Goal: Task Accomplishment & Management: Manage account settings

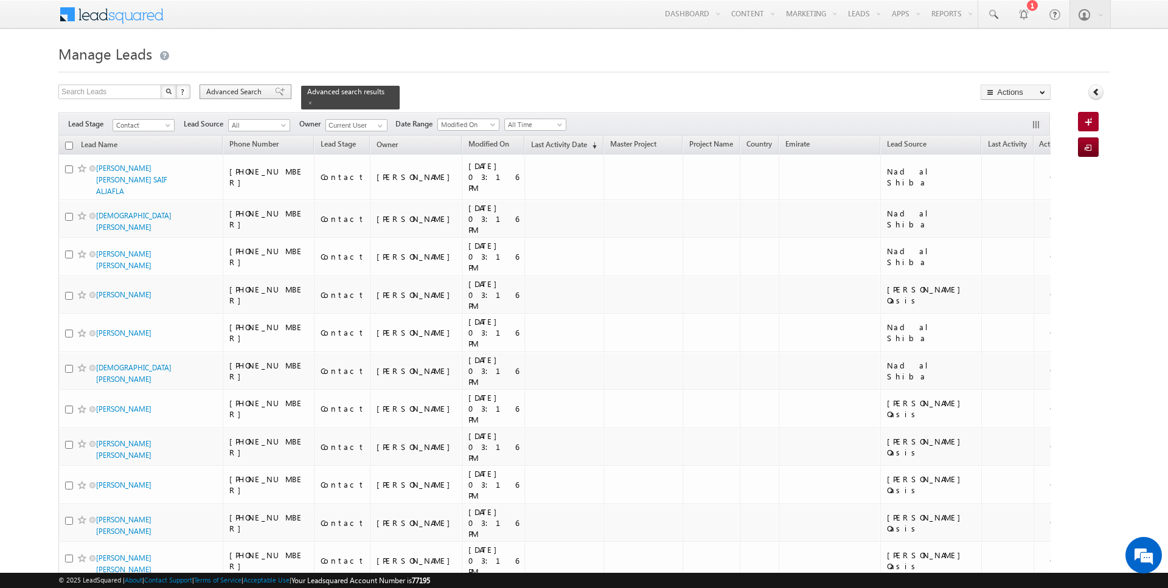
click at [224, 92] on span "Advanced Search" at bounding box center [235, 91] width 59 height 11
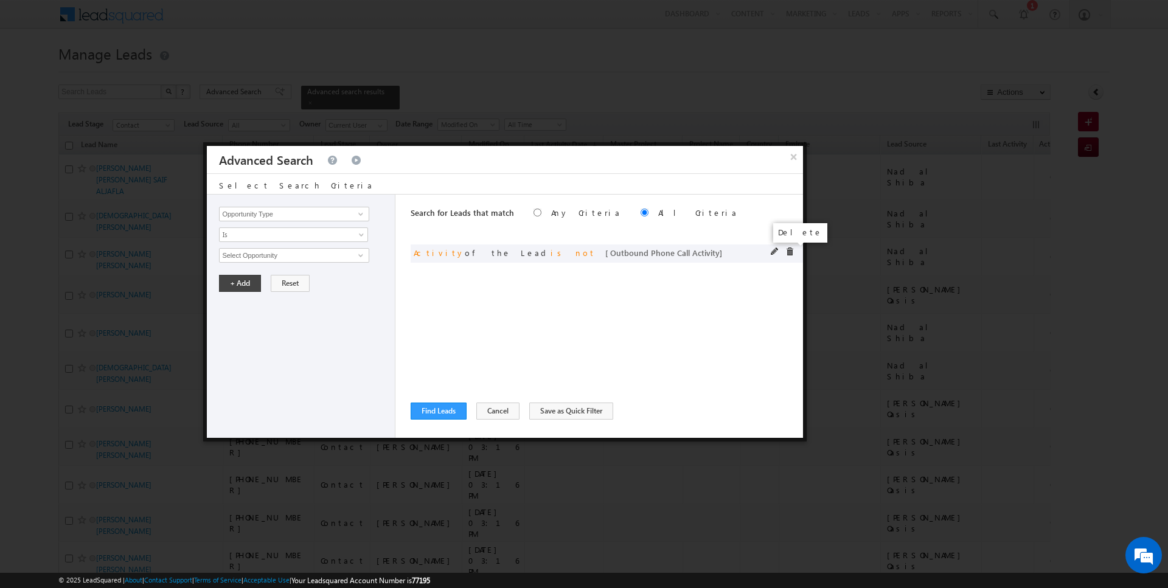
click at [792, 249] on span at bounding box center [789, 252] width 9 height 9
click at [299, 210] on input "Opportunity Type" at bounding box center [294, 214] width 150 height 15
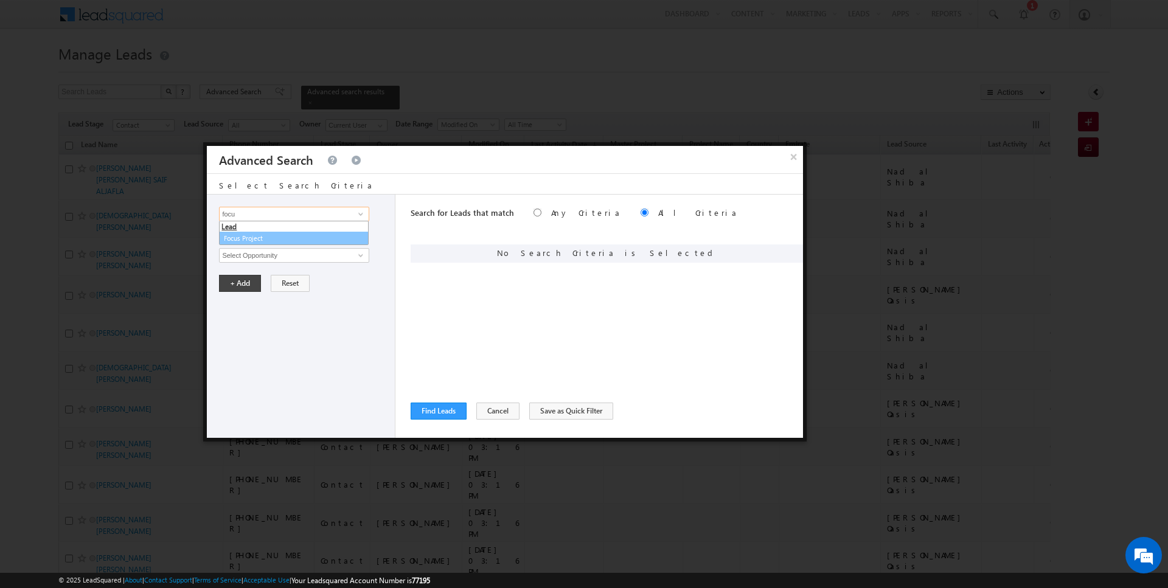
click at [270, 237] on link "Focus Project" at bounding box center [294, 239] width 150 height 14
type input "Focus Project"
click at [249, 238] on span "Is" at bounding box center [286, 234] width 132 height 11
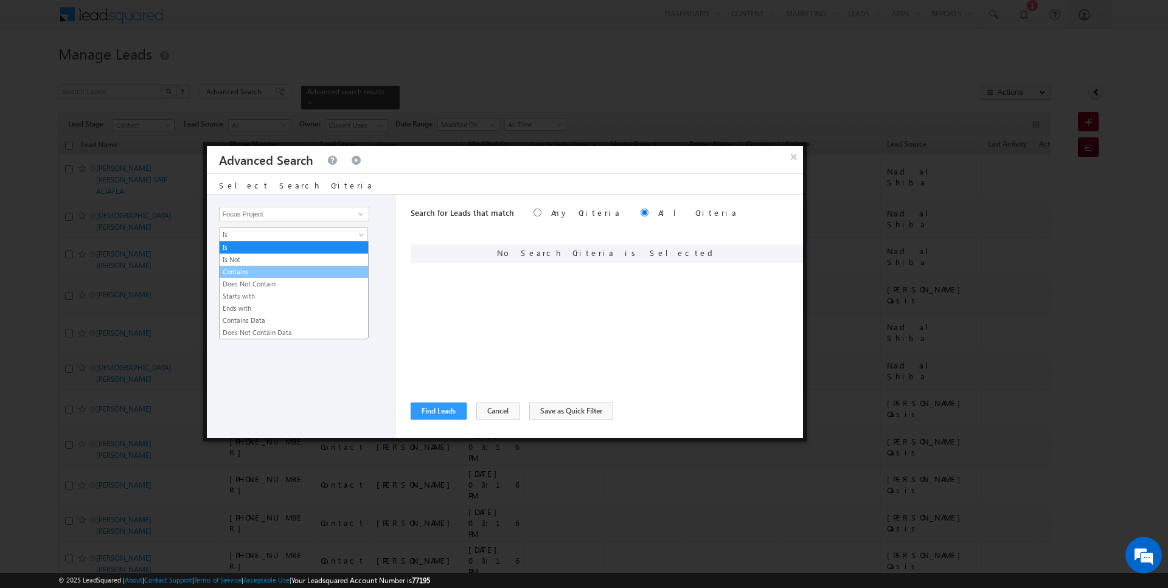
click at [246, 268] on link "Contains" at bounding box center [294, 271] width 148 height 11
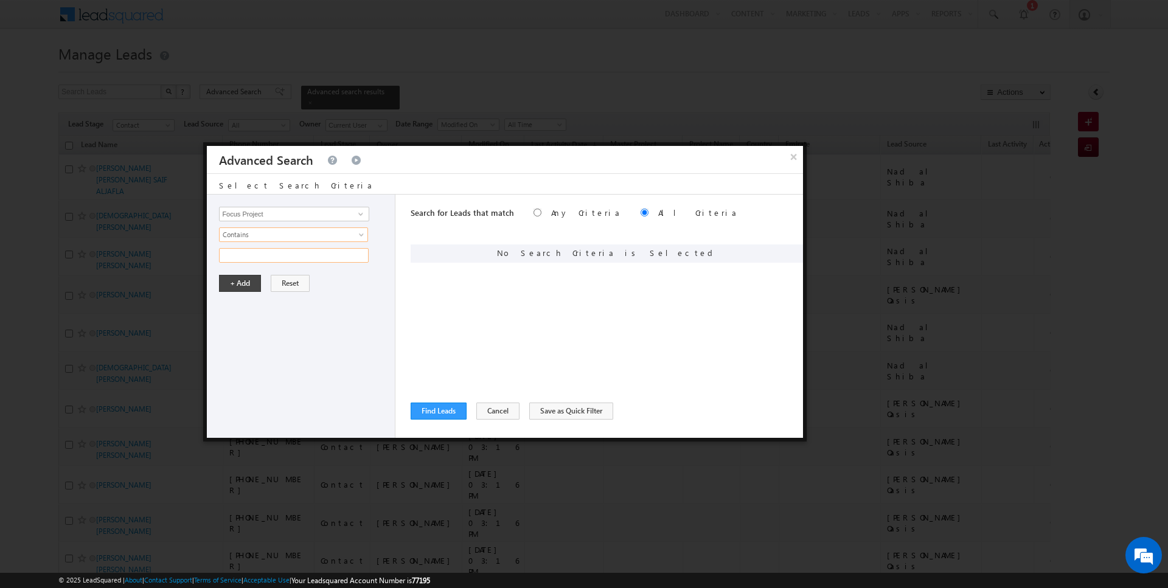
click at [246, 258] on input "text" at bounding box center [294, 255] width 150 height 15
type input "P1"
click at [242, 279] on button "+ Add" at bounding box center [240, 283] width 42 height 17
click at [430, 408] on button "Find Leads" at bounding box center [439, 411] width 56 height 17
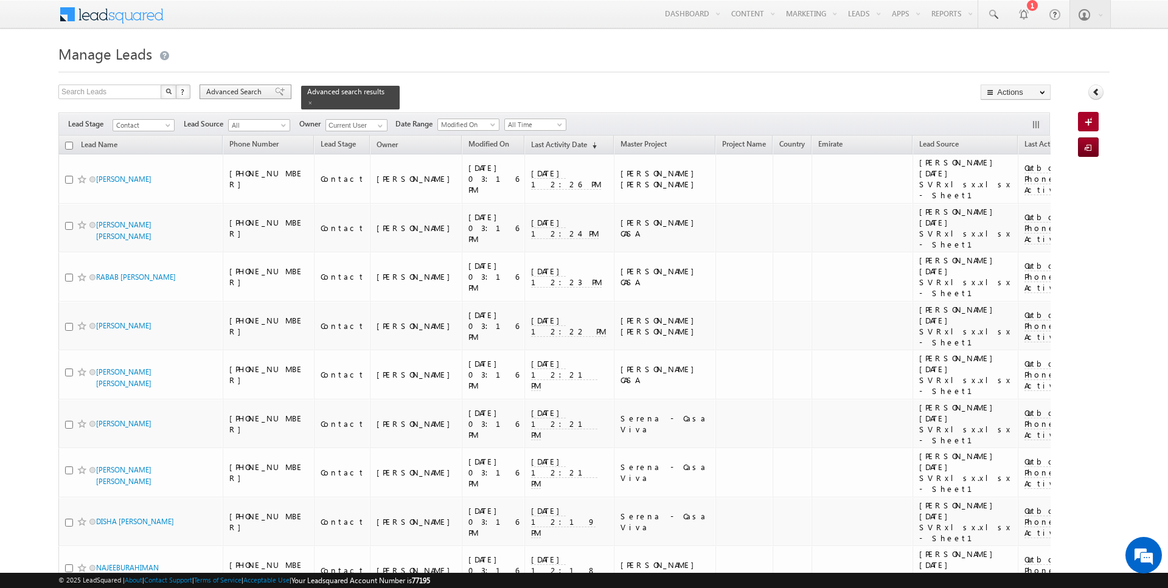
click at [232, 96] on span "Advanced Search" at bounding box center [235, 91] width 59 height 11
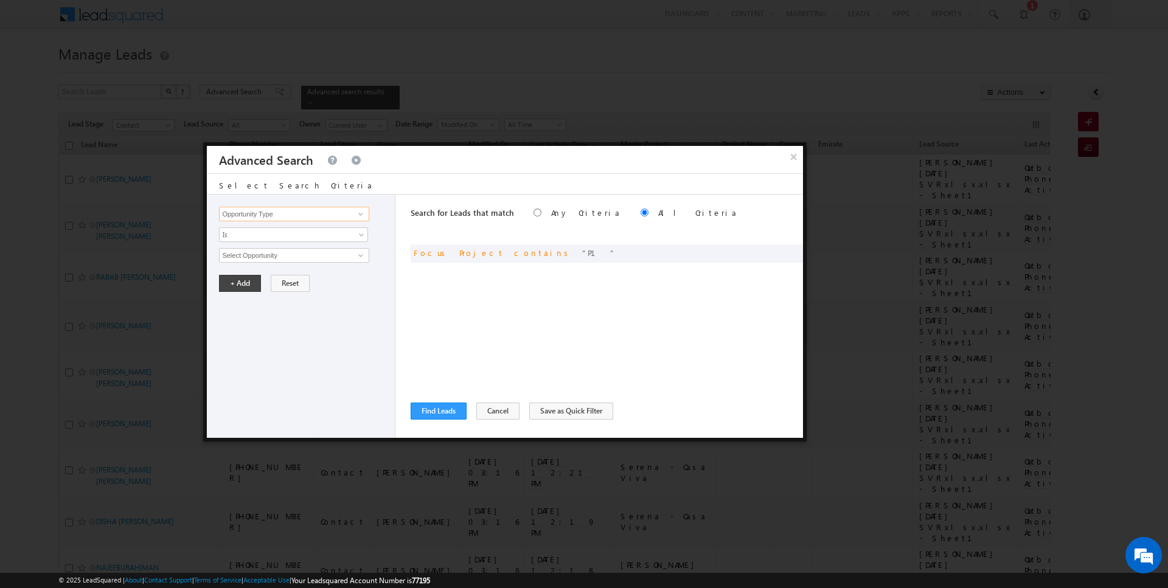
click at [311, 209] on input "Opportunity Type" at bounding box center [294, 214] width 150 height 15
type input "Lead Activity"
click at [286, 238] on span "Is" at bounding box center [286, 234] width 132 height 11
click at [262, 269] on div "Opportunity Type Lead Activity Task Sales Group Prospect Id Address 1 Address 2…" at bounding box center [301, 316] width 189 height 243
click at [262, 237] on span "Is" at bounding box center [286, 234] width 132 height 11
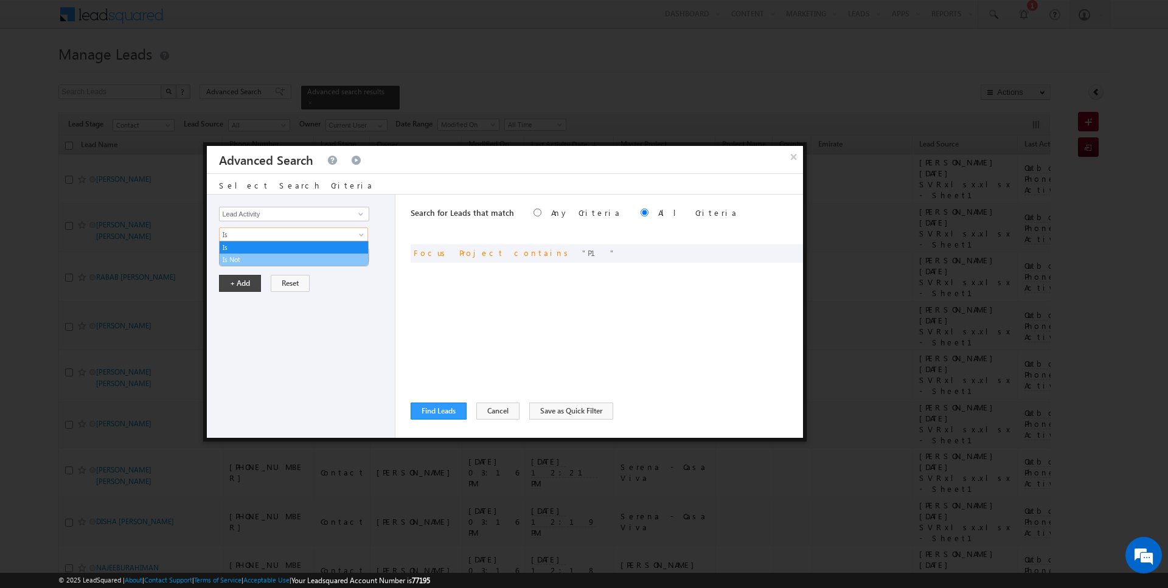
click at [262, 257] on link "Is Not" at bounding box center [294, 259] width 148 height 11
click at [268, 253] on input "Select Activity" at bounding box center [294, 255] width 150 height 15
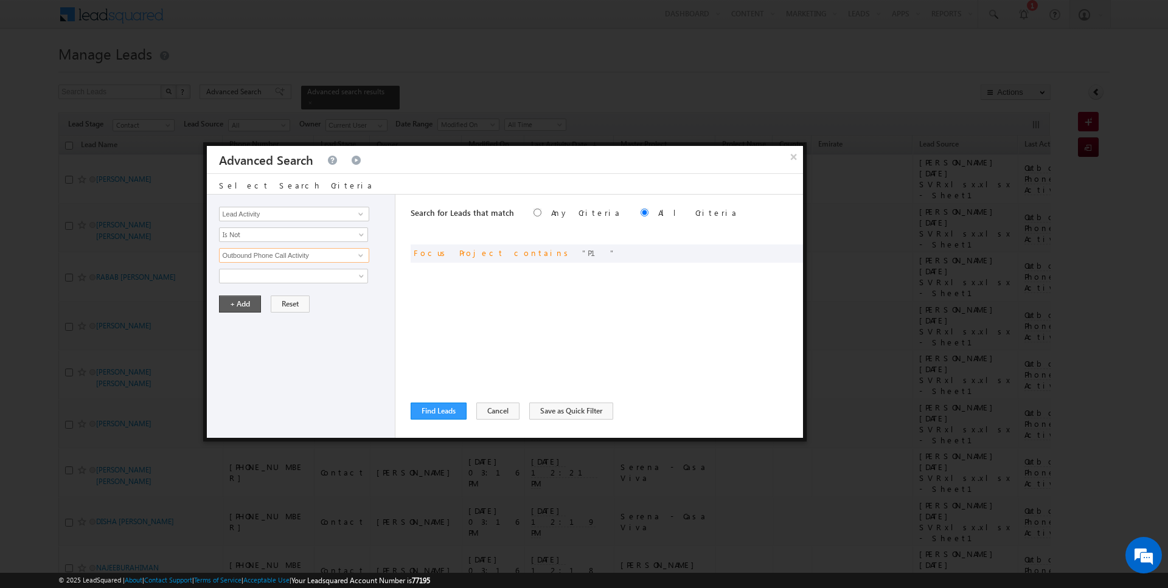
type input "Outbound Phone Call Activity"
click at [242, 301] on button "+ Add" at bounding box center [240, 304] width 42 height 17
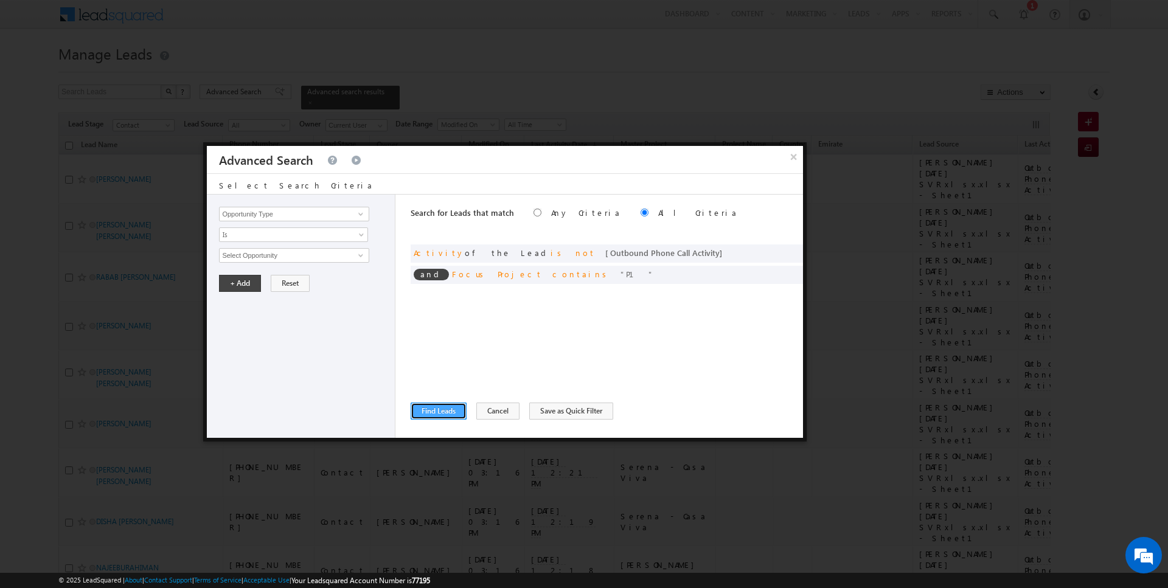
click at [436, 413] on button "Find Leads" at bounding box center [439, 411] width 56 height 17
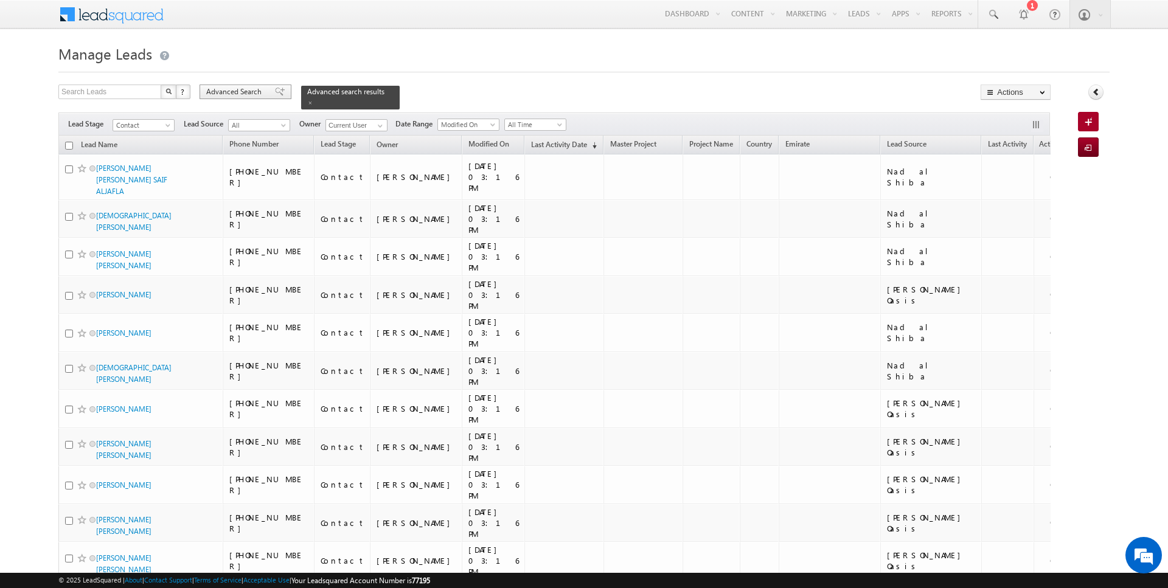
click at [239, 87] on span "Advanced Search" at bounding box center [235, 91] width 59 height 11
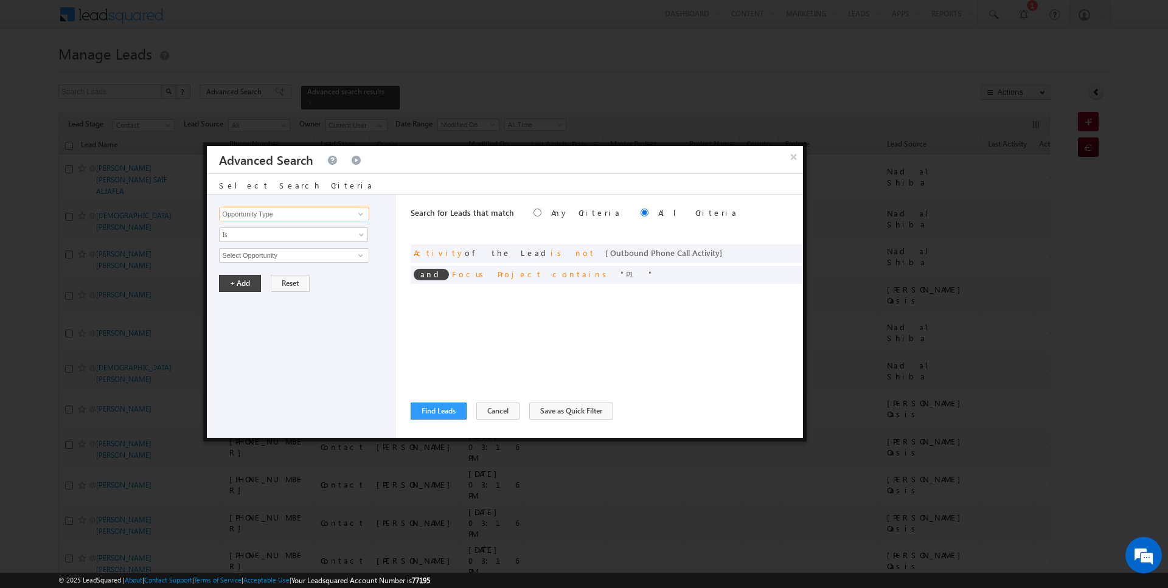
click at [283, 212] on input "Opportunity Type" at bounding box center [294, 214] width 150 height 15
type input "Lead Source"
click at [255, 250] on span "None Selected" at bounding box center [289, 255] width 138 height 13
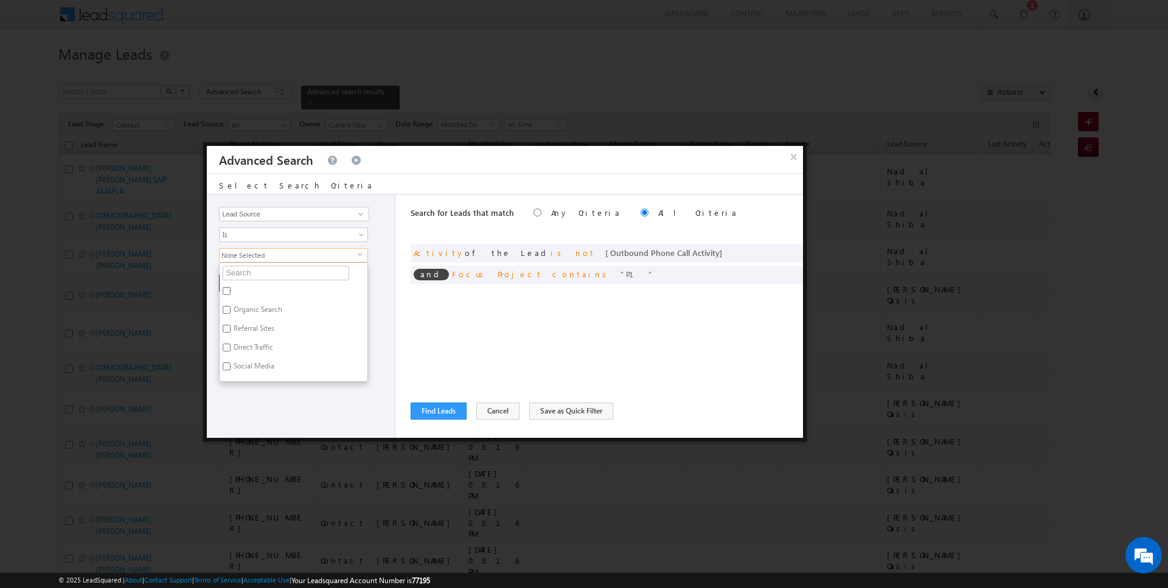
click at [246, 285] on li "Organic Search" at bounding box center [294, 292] width 148 height 19
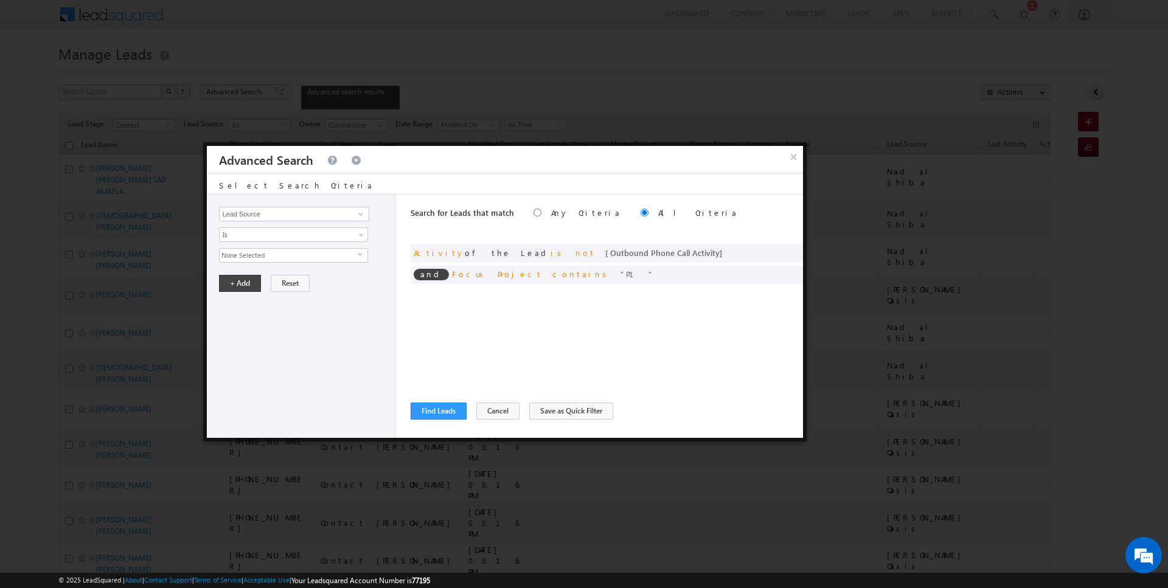
click at [252, 249] on span "None Selected" at bounding box center [289, 255] width 138 height 13
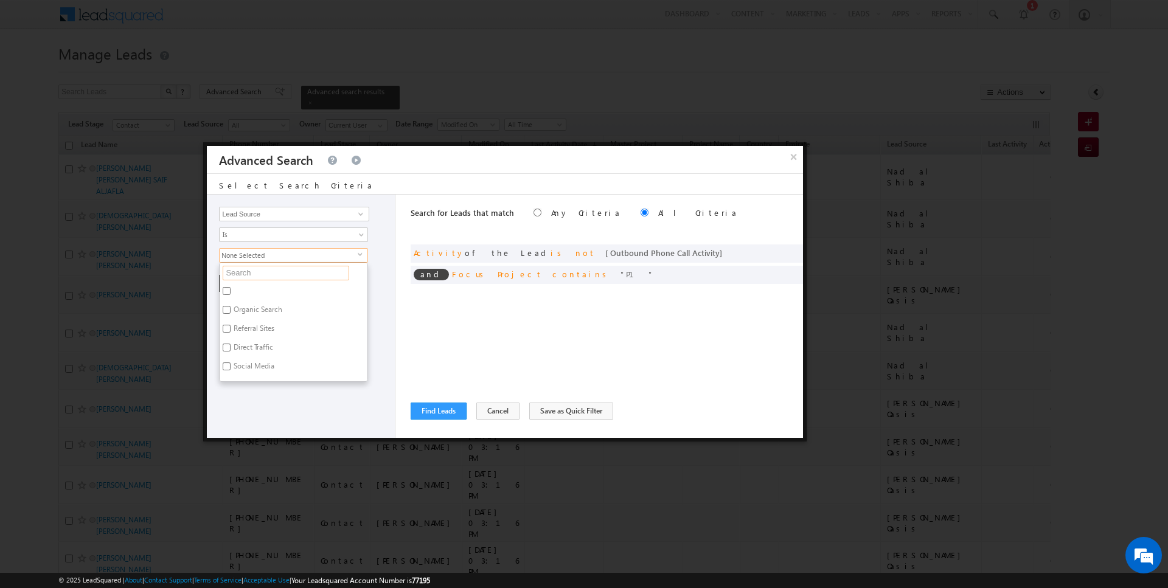
click at [248, 274] on input "text" at bounding box center [286, 273] width 127 height 15
type input "mira"
click at [245, 290] on label "Mira - Mira Oasis" at bounding box center [270, 292] width 100 height 19
click at [231, 290] on input "Mira - Mira Oasis" at bounding box center [227, 291] width 8 height 8
checkbox input "true"
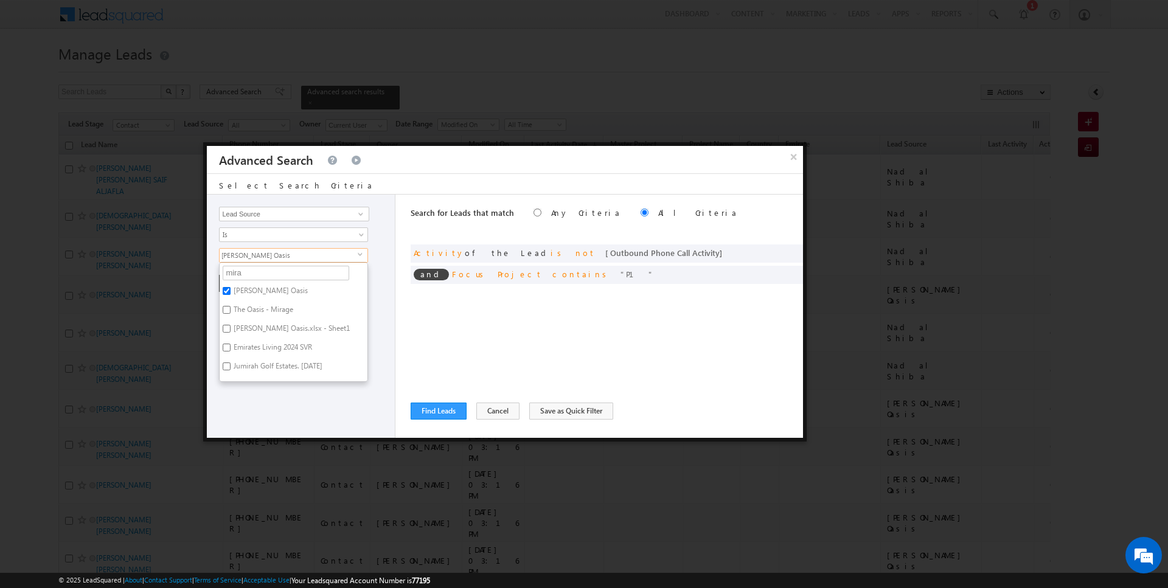
click at [520, 349] on div "Search for Leads that match Any Criteria All Criteria Note that the current tri…" at bounding box center [607, 316] width 392 height 243
click at [244, 285] on button "+ Add" at bounding box center [240, 283] width 42 height 17
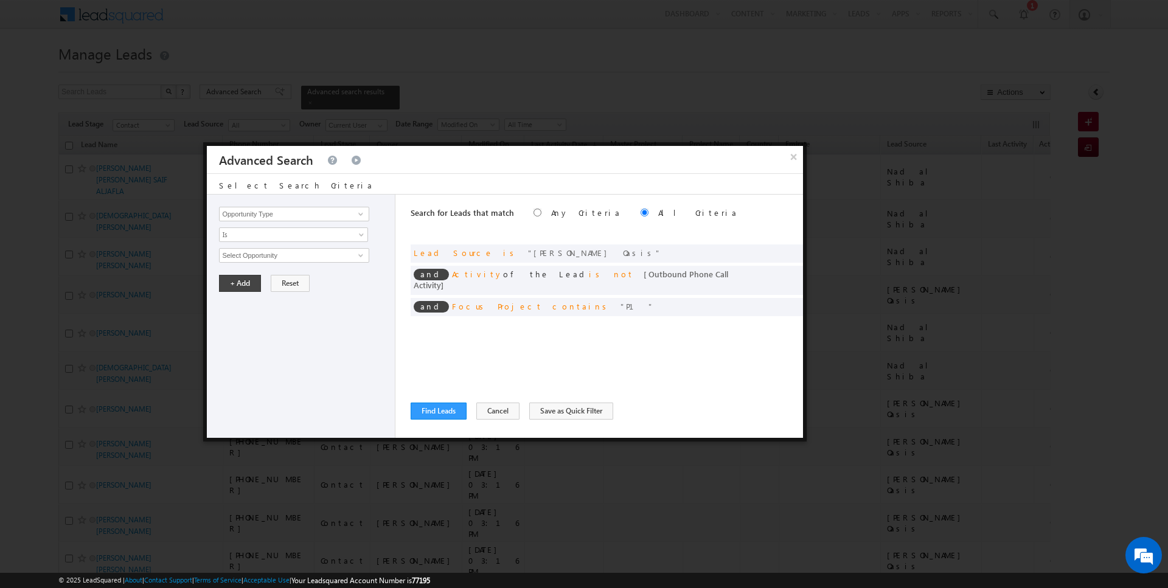
click at [409, 416] on div "Opportunity Type Lead Activity Task Sales Group Prospect Id Address 1 Address 2…" at bounding box center [505, 316] width 596 height 243
click at [422, 412] on button "Find Leads" at bounding box center [439, 411] width 56 height 17
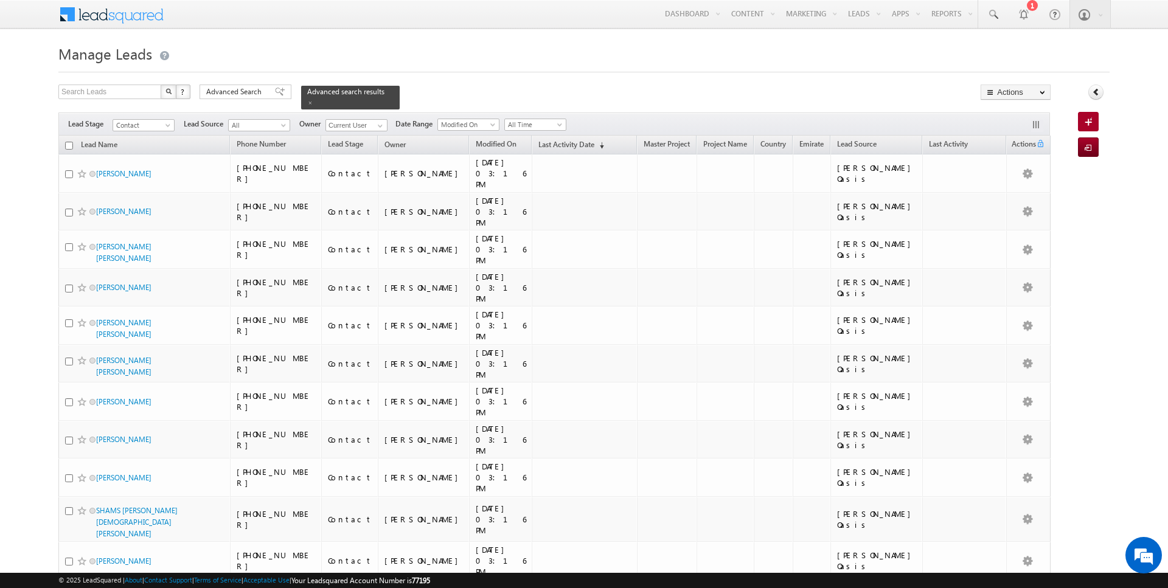
click at [68, 144] on input "checkbox" at bounding box center [69, 146] width 8 height 8
checkbox input "true"
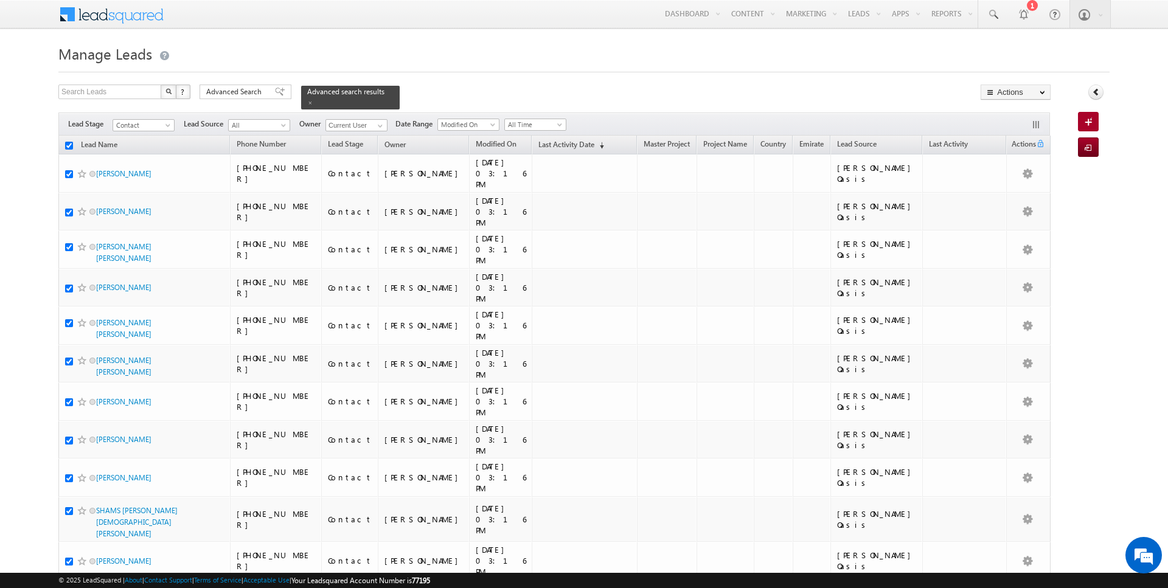
checkbox input "true"
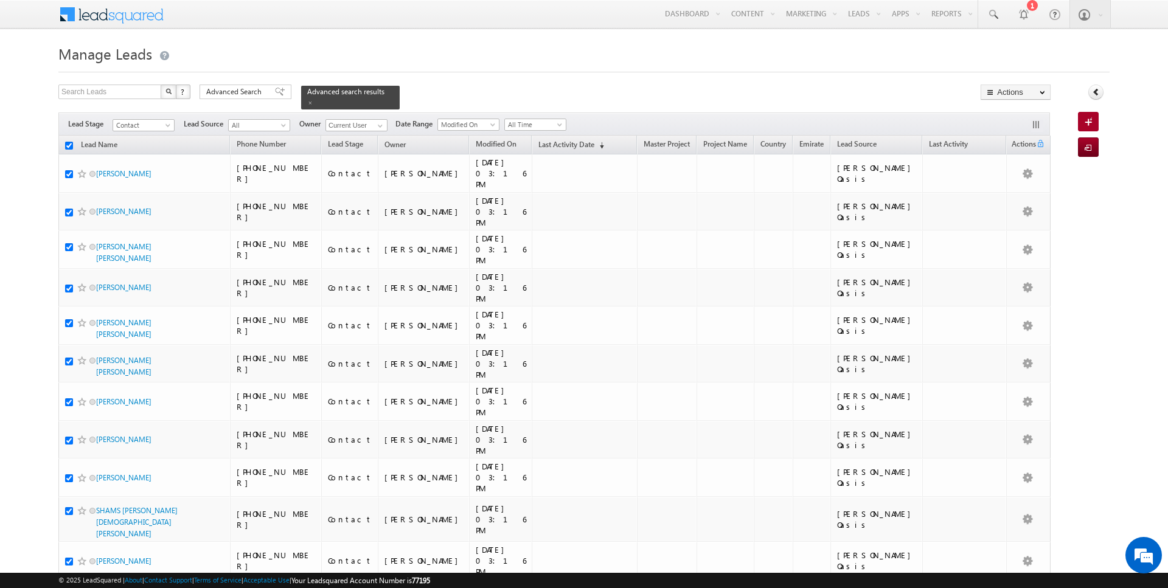
checkbox input "true"
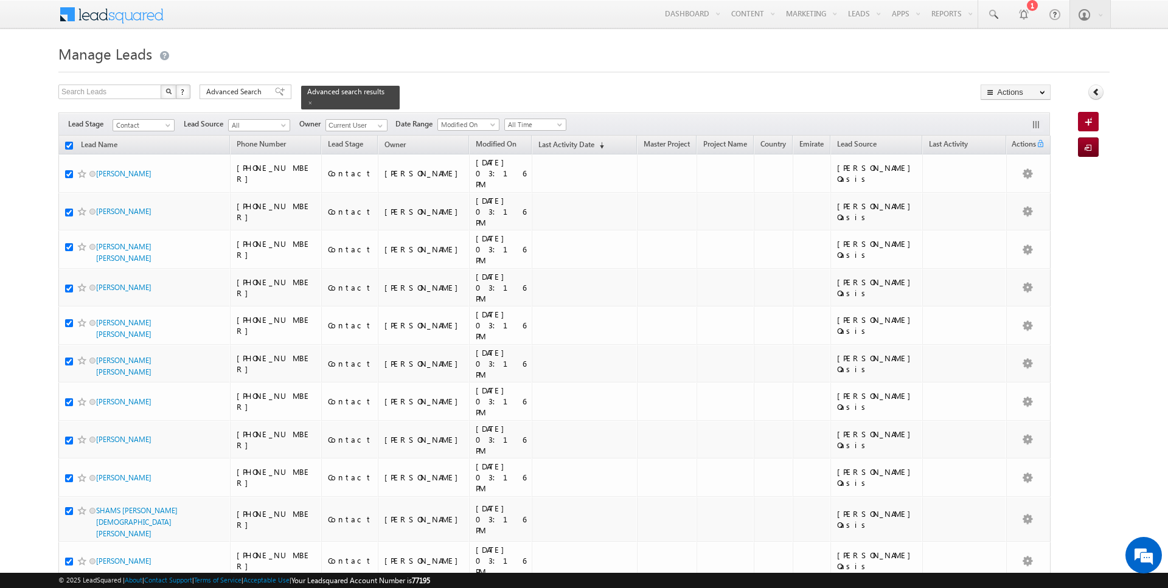
checkbox input "true"
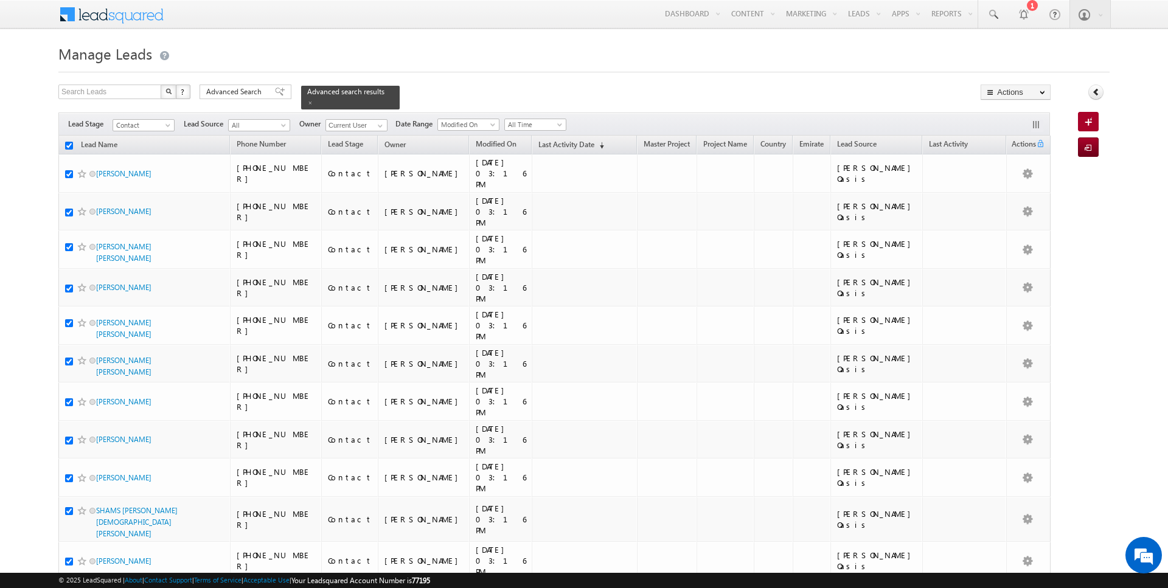
checkbox input "true"
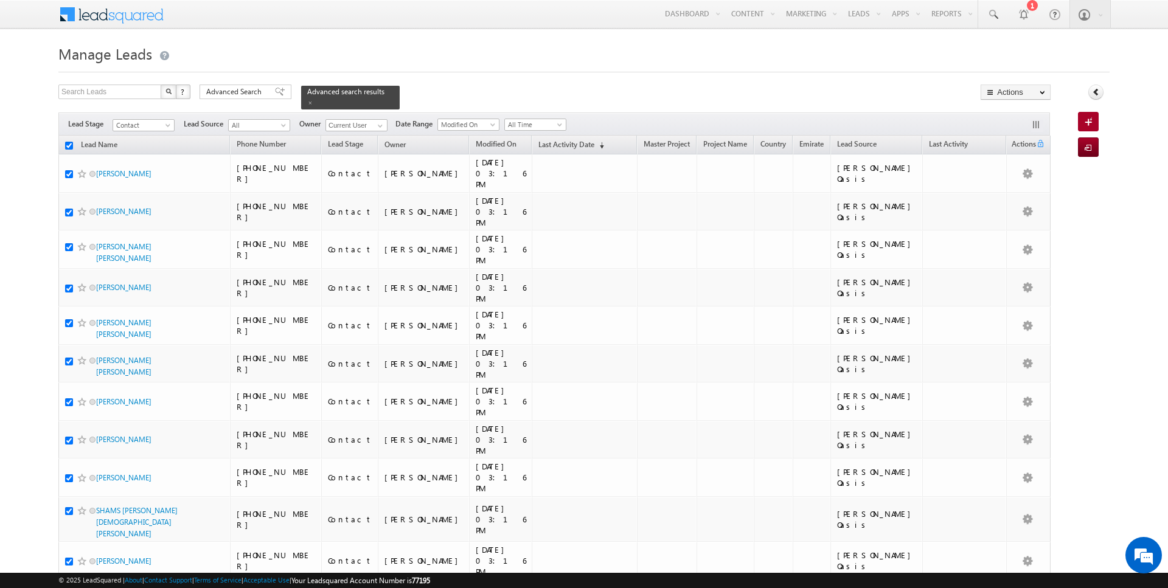
checkbox input "true"
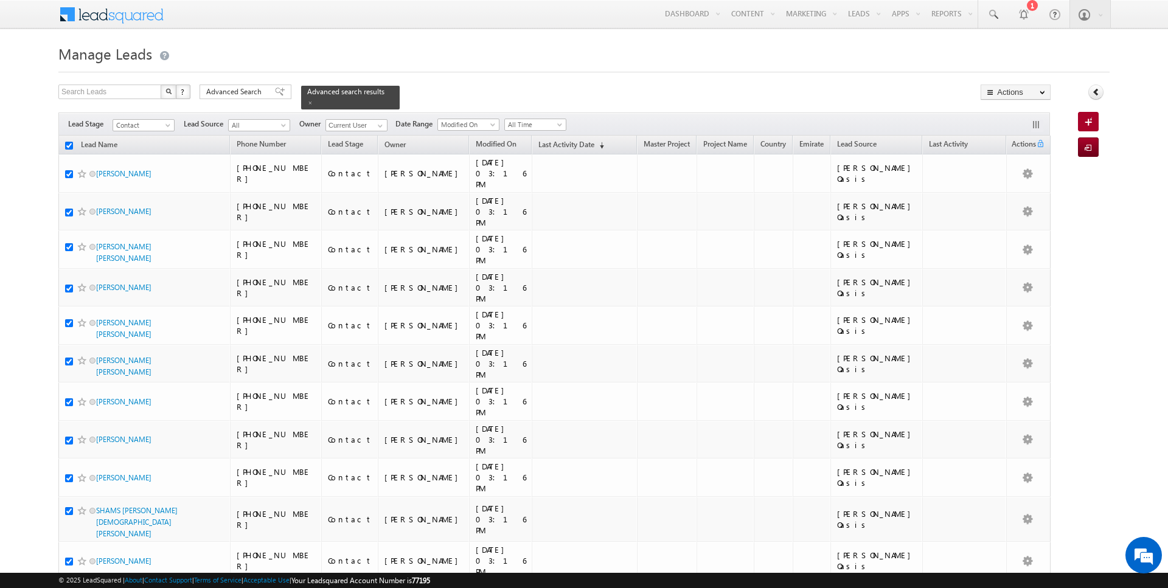
checkbox input "true"
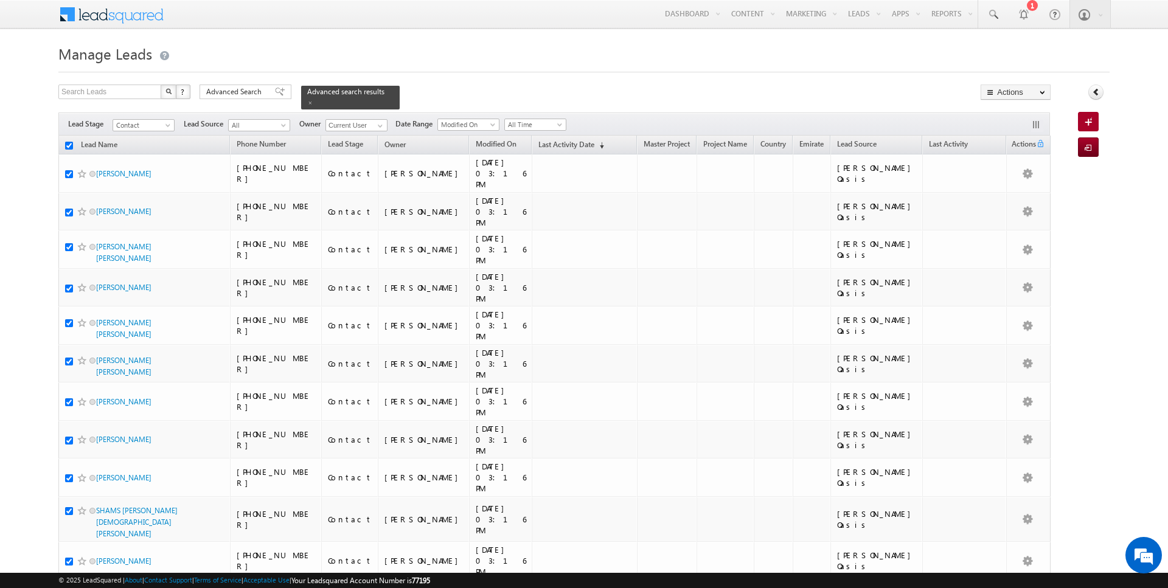
checkbox input "true"
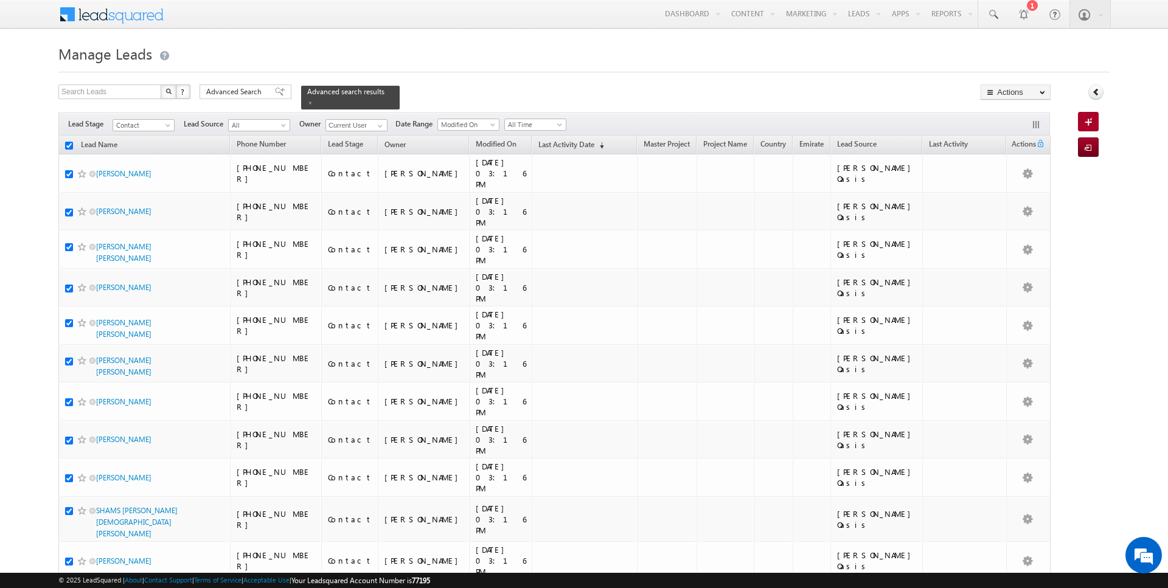
checkbox input "true"
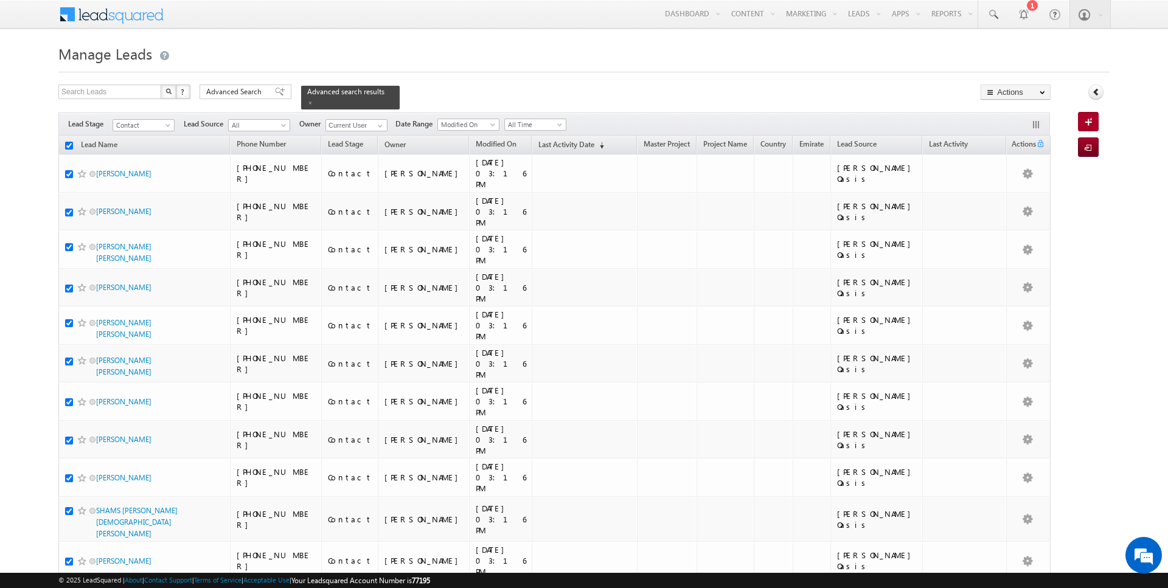
checkbox input "true"
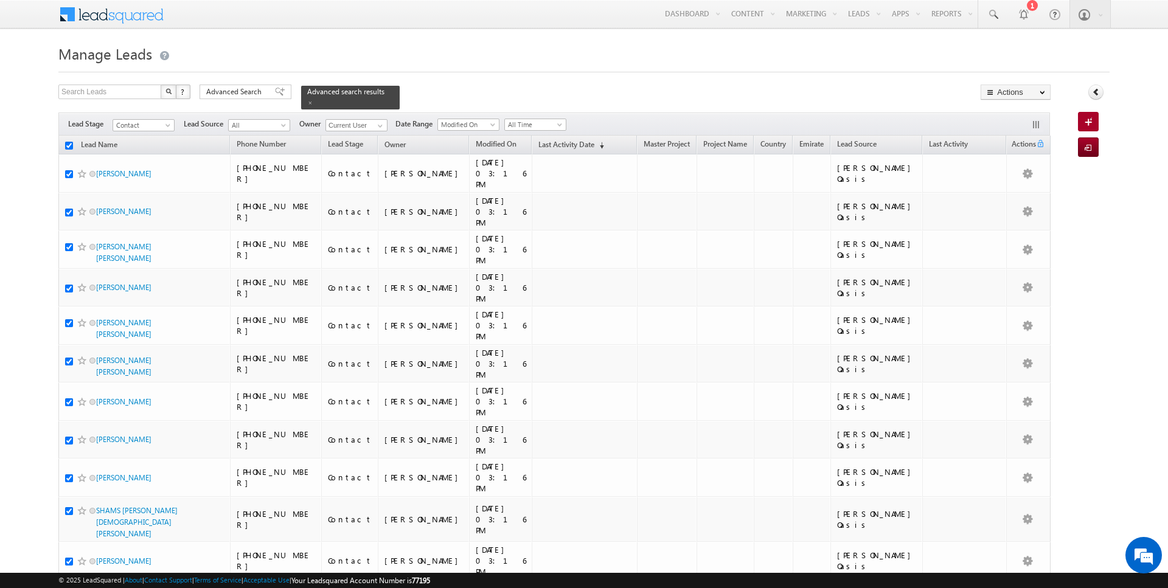
checkbox input "true"
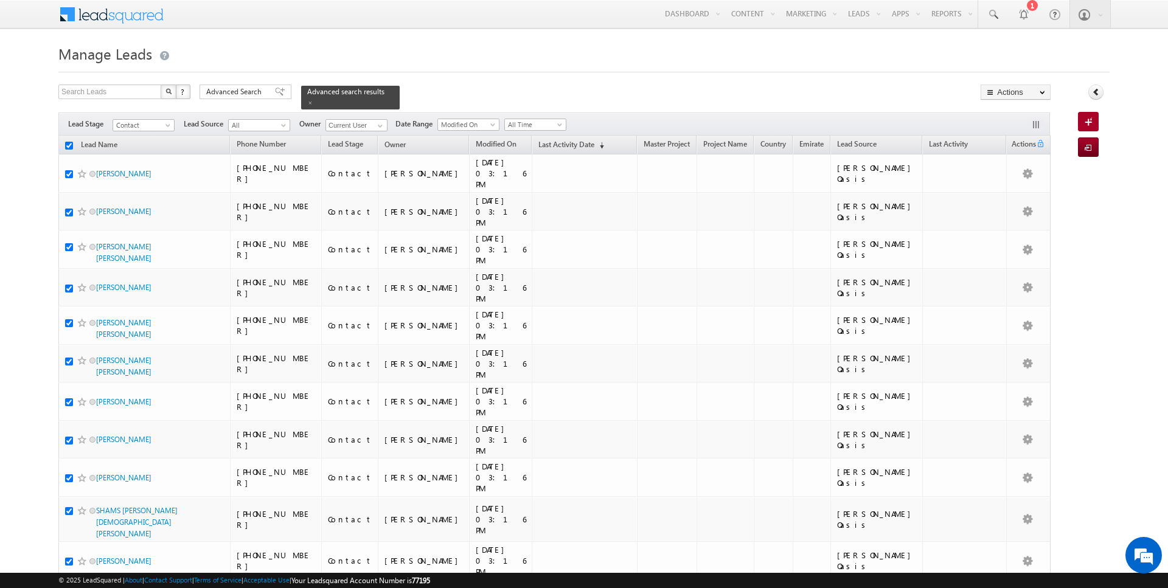
checkbox input "true"
click at [1022, 195] on link "Change Owner" at bounding box center [1015, 197] width 69 height 15
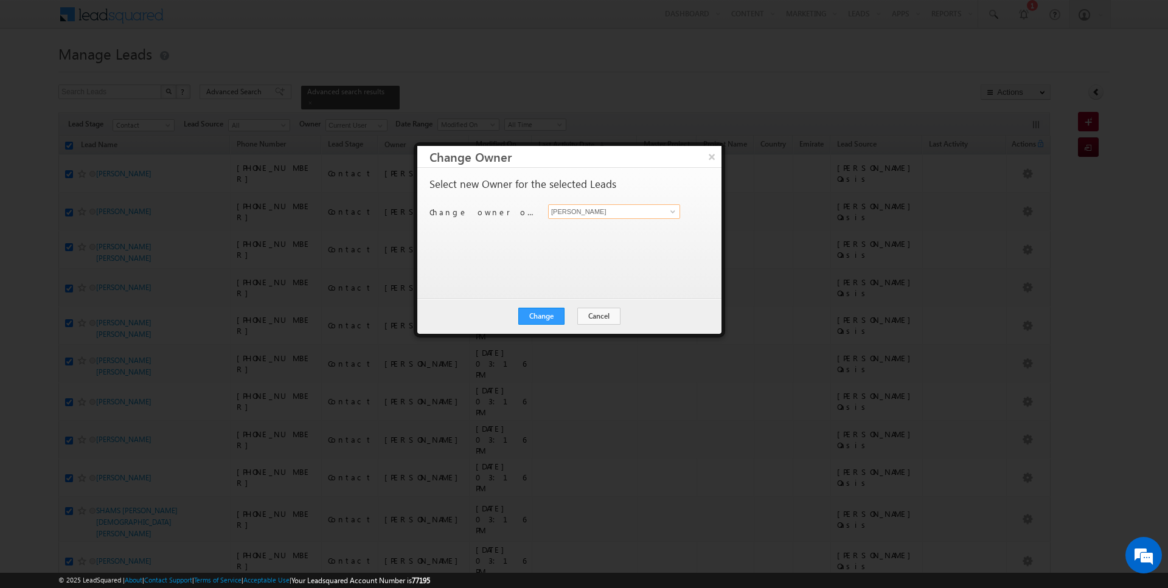
click at [631, 209] on input "[PERSON_NAME]" at bounding box center [614, 211] width 132 height 15
type input "Rahul Joshi"
click at [549, 316] on button "Change" at bounding box center [541, 316] width 46 height 17
click at [578, 316] on button "Close" at bounding box center [571, 316] width 39 height 17
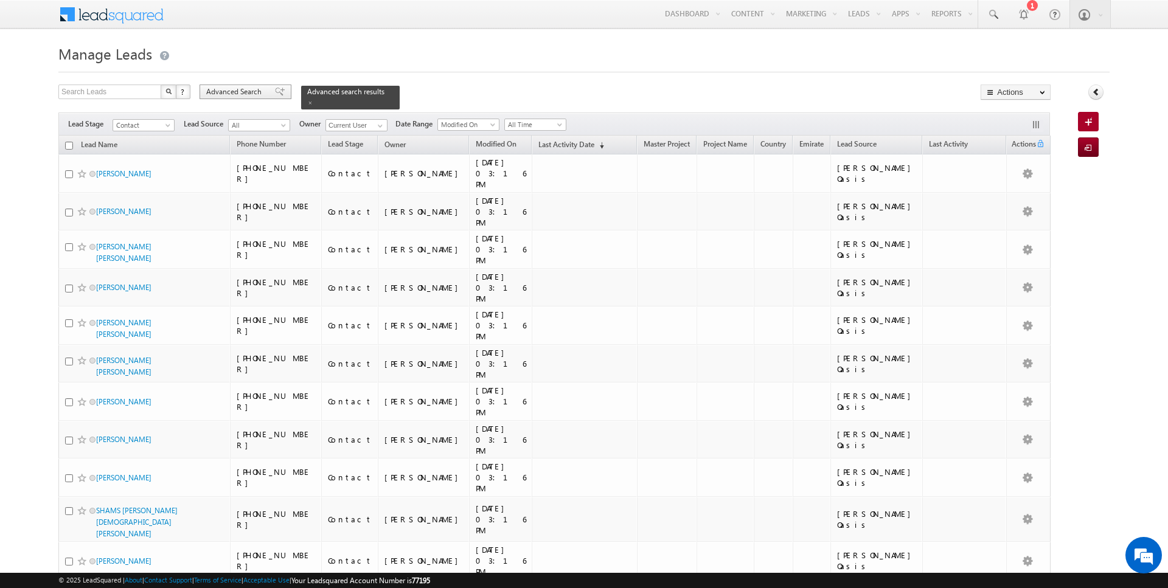
click at [233, 91] on span "Advanced Search" at bounding box center [235, 91] width 59 height 11
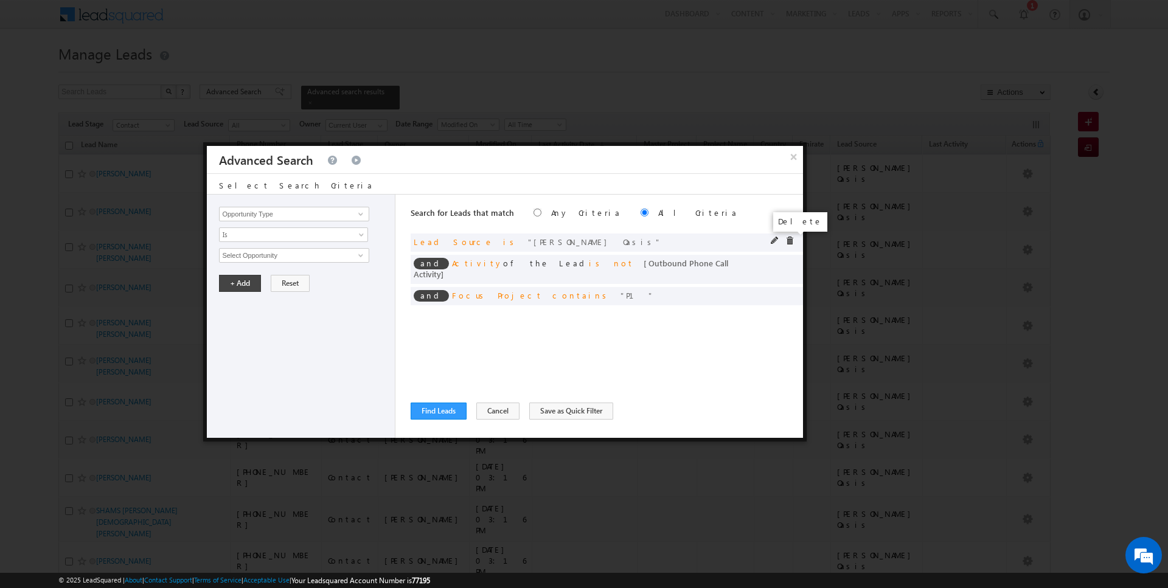
click at [791, 237] on span at bounding box center [789, 241] width 9 height 9
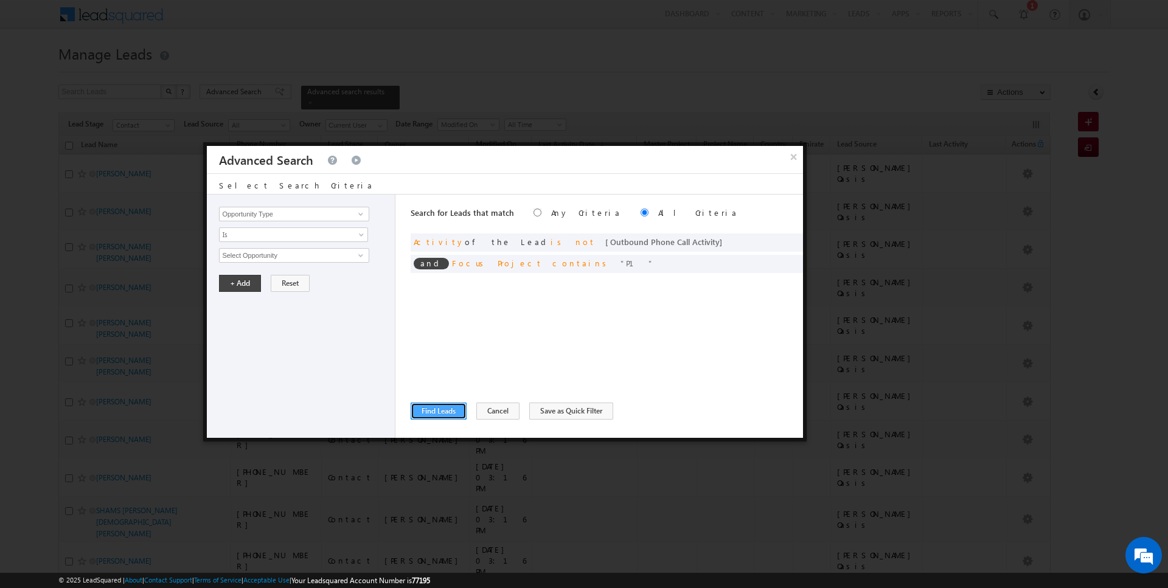
click at [440, 405] on button "Find Leads" at bounding box center [439, 411] width 56 height 17
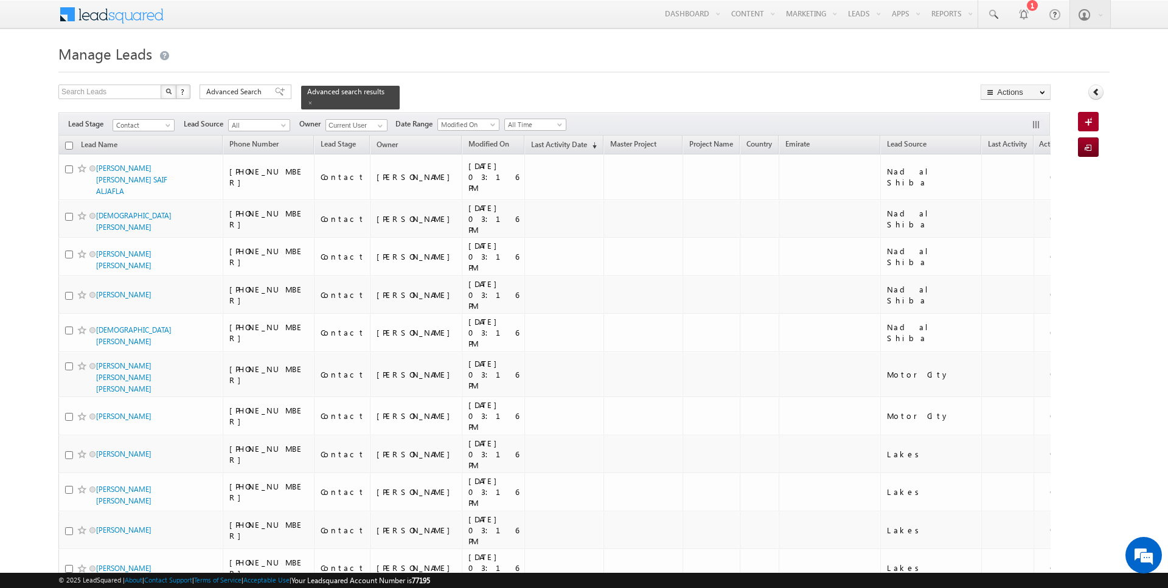
click at [69, 143] on input "checkbox" at bounding box center [69, 146] width 8 height 8
checkbox input "true"
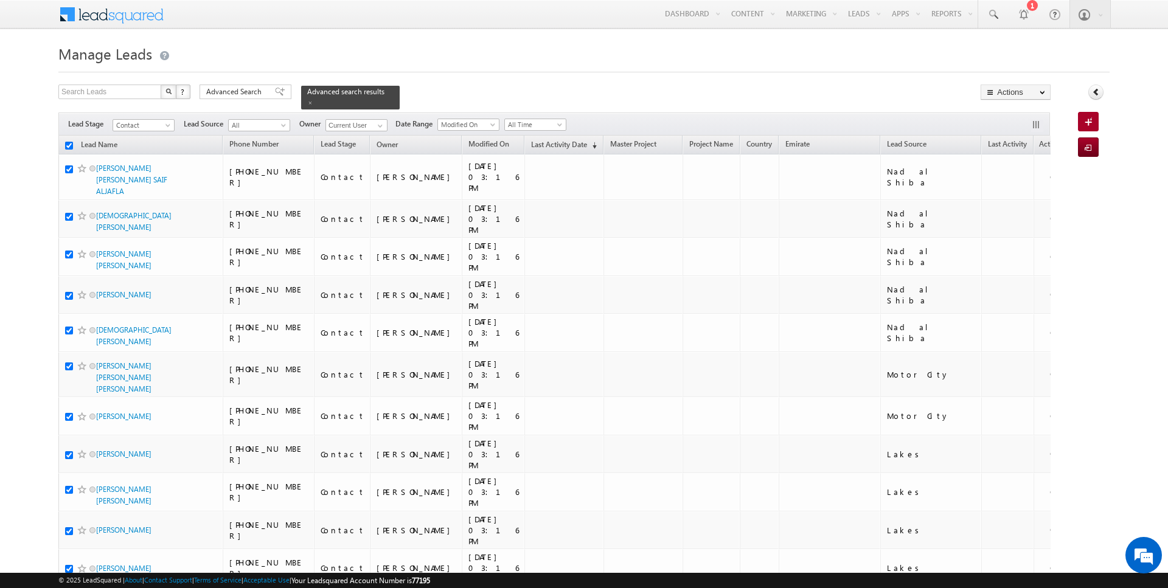
checkbox input "true"
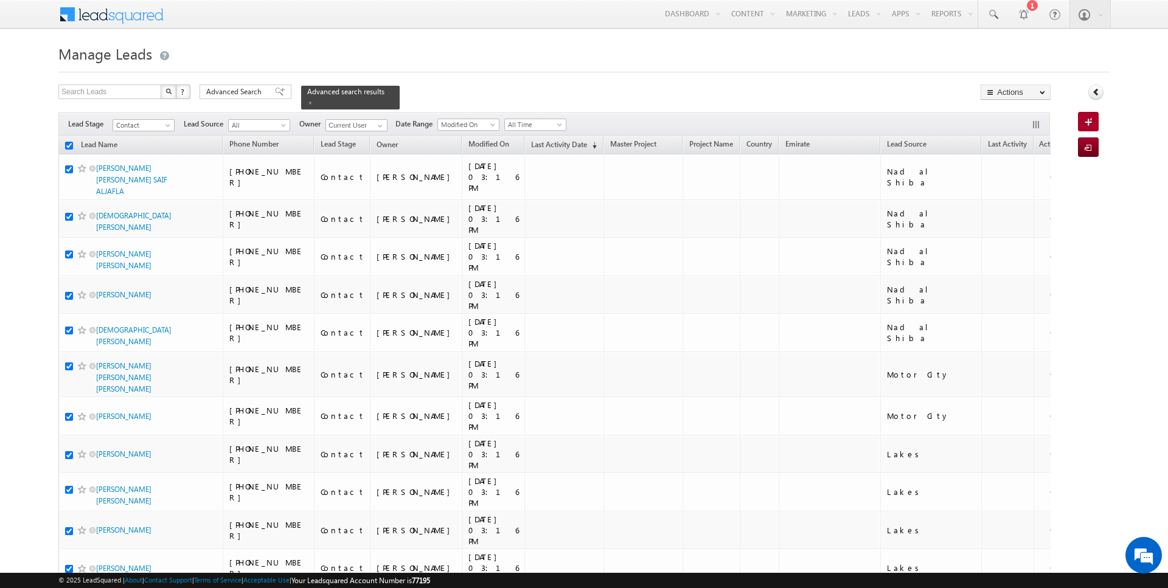
checkbox input "true"
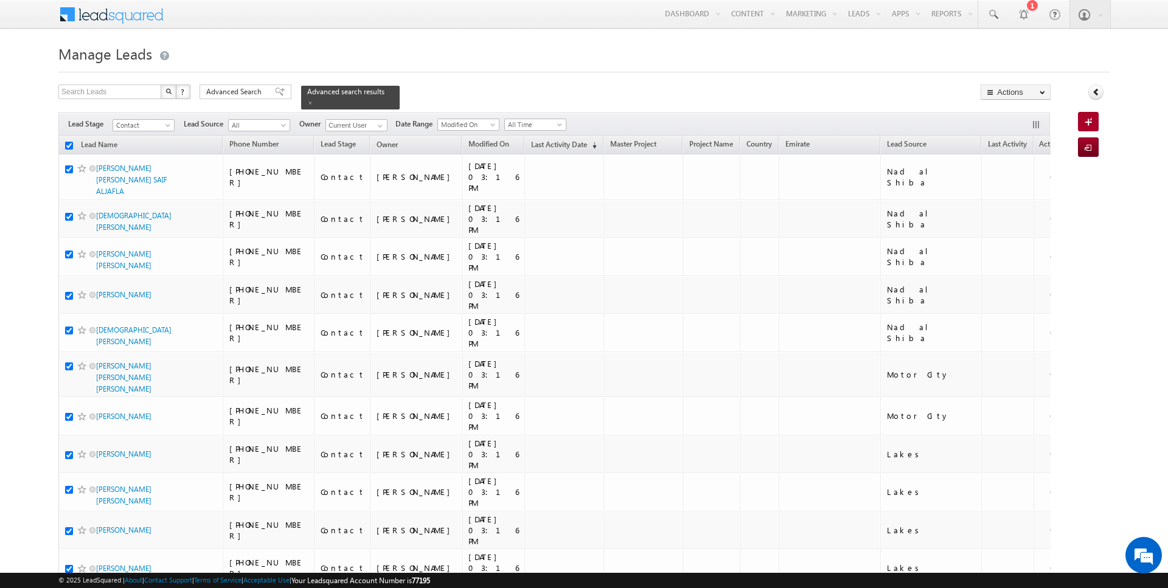
checkbox input "true"
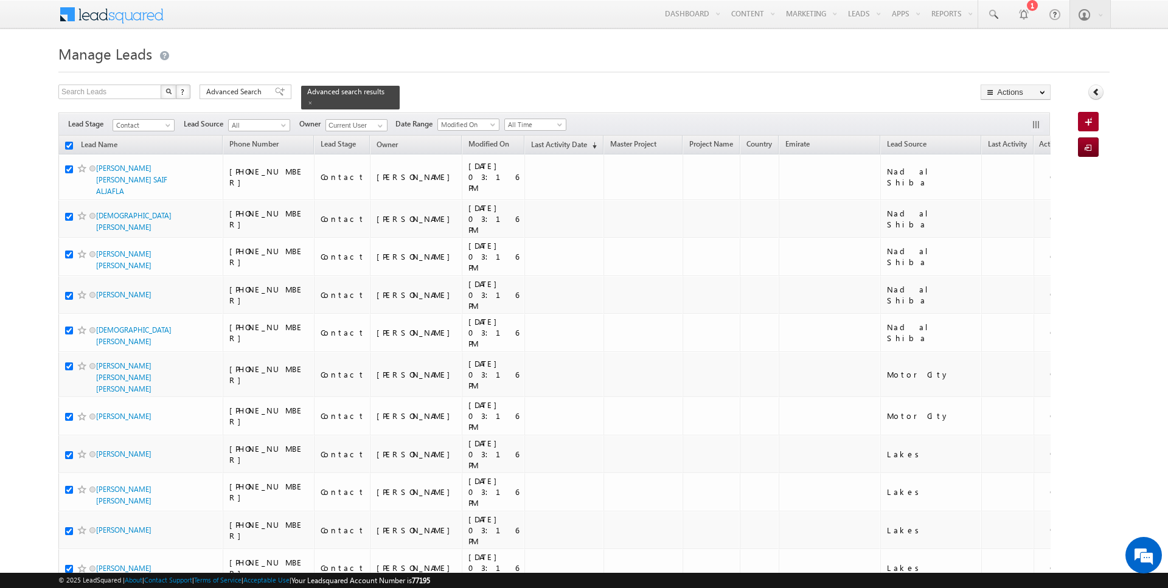
checkbox input "true"
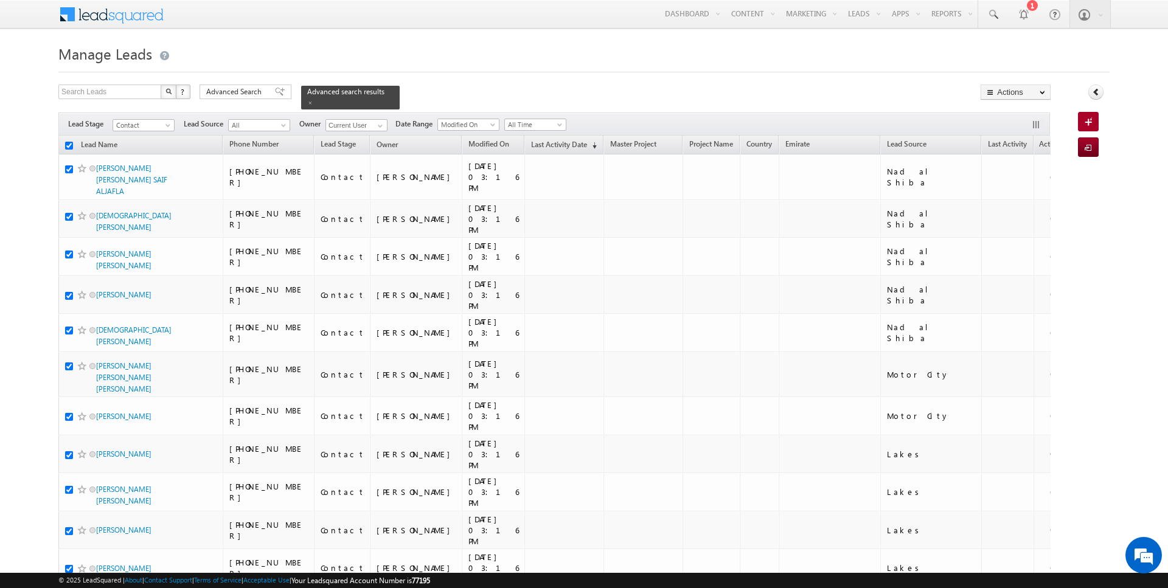
checkbox input "true"
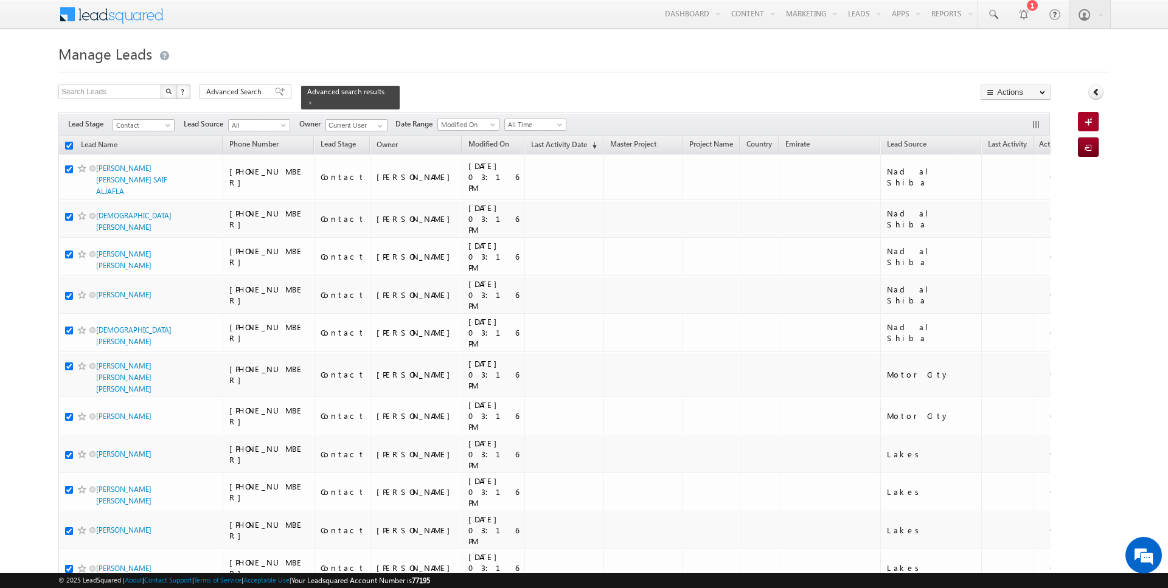
checkbox input "true"
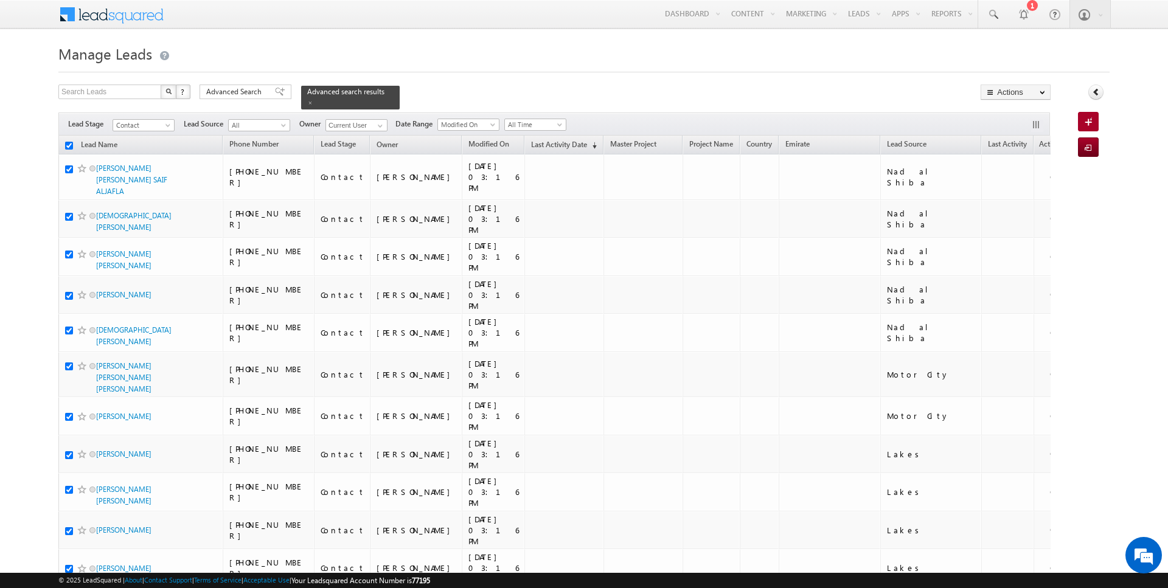
checkbox input "true"
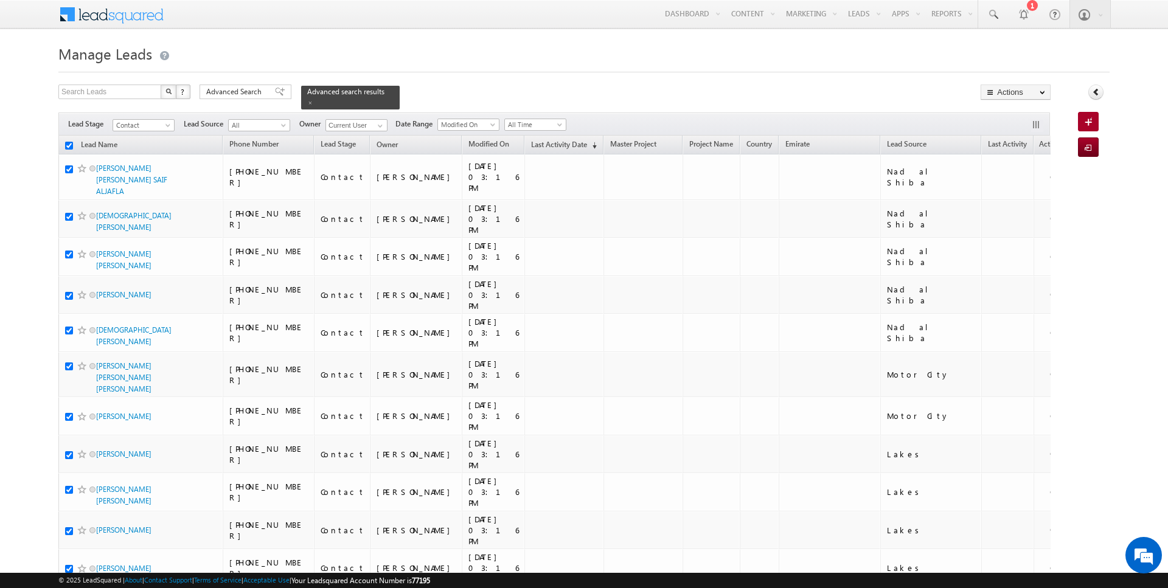
checkbox input "true"
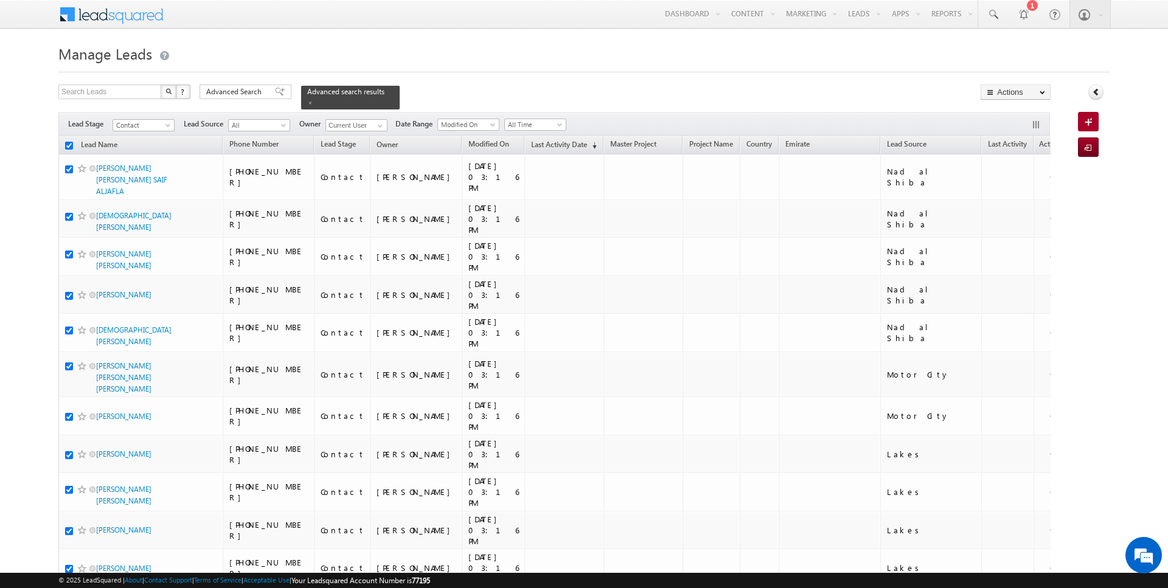
checkbox input "true"
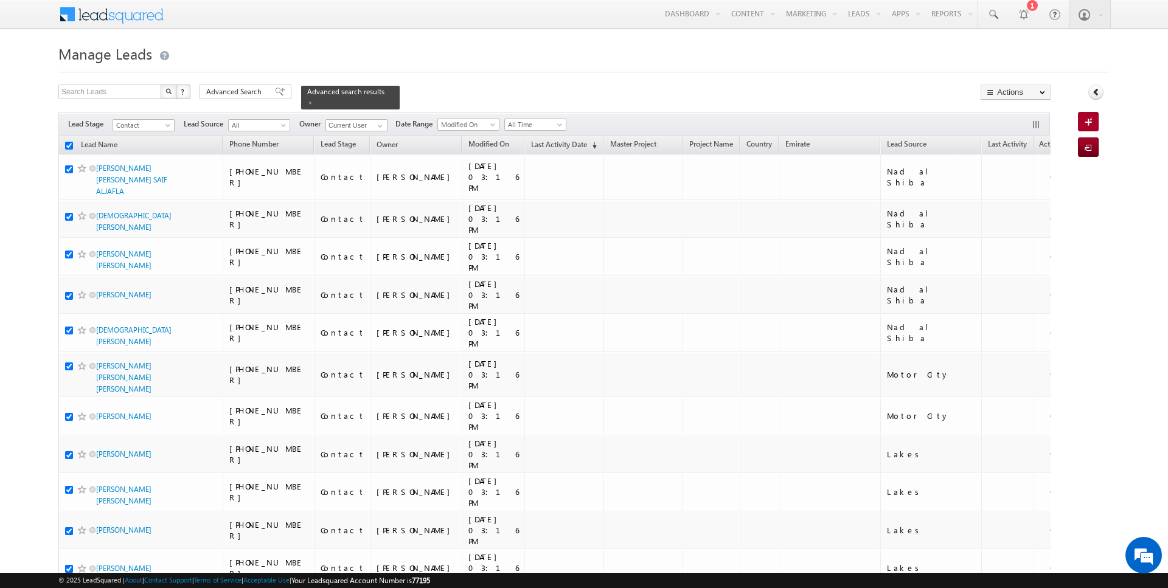
checkbox input "true"
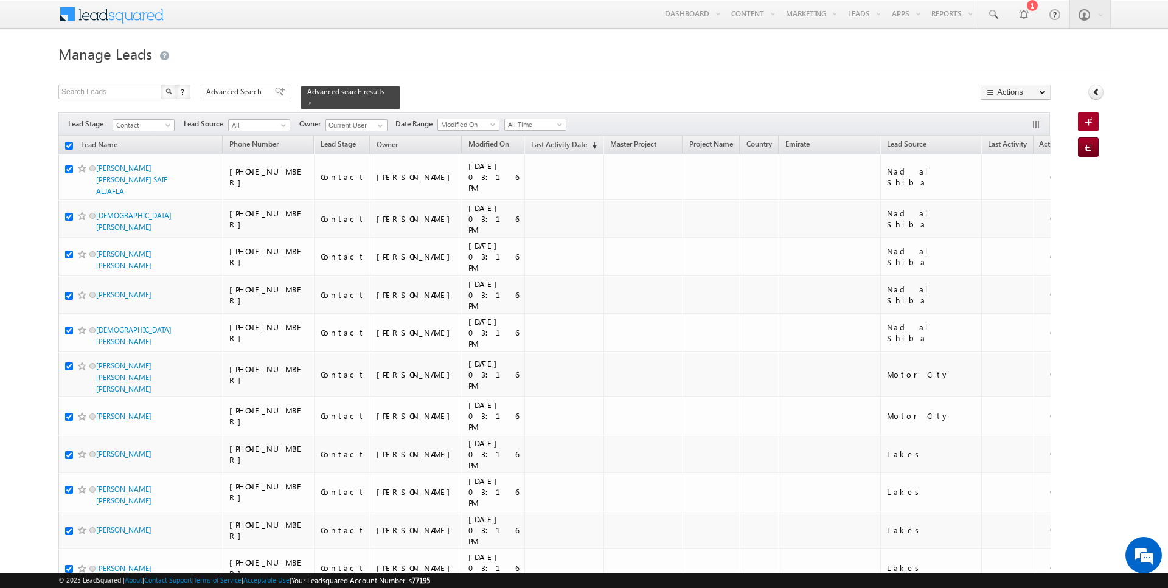
checkbox input "true"
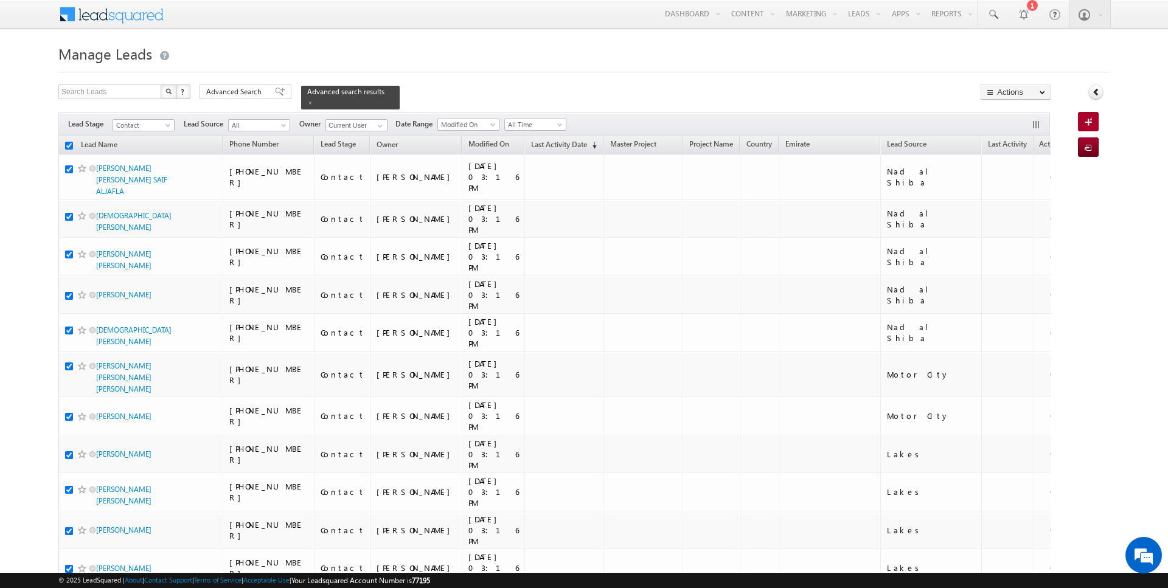
checkbox input "true"
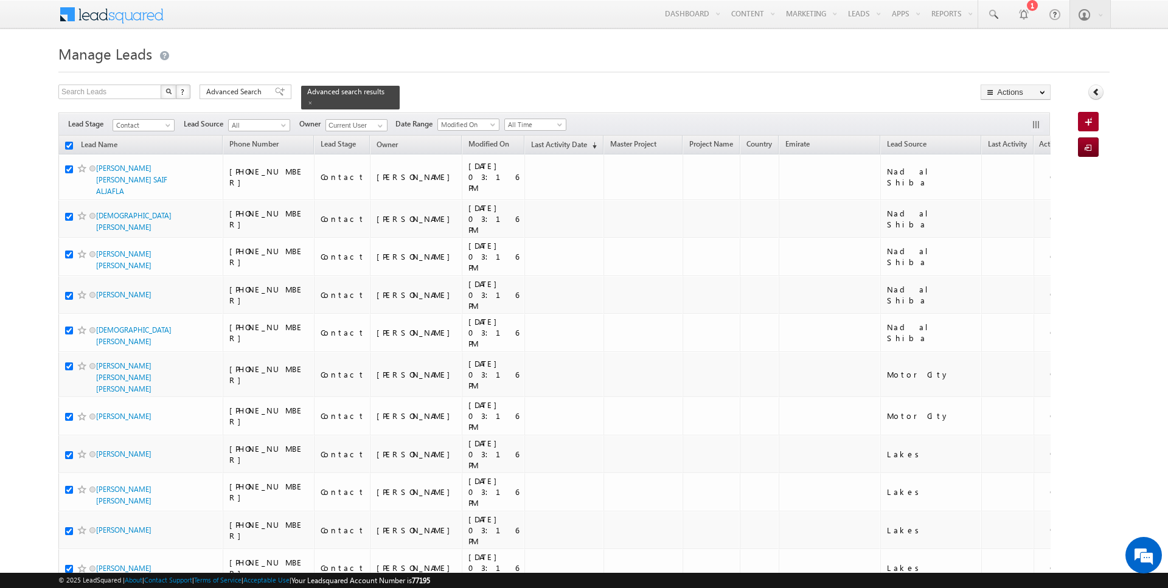
checkbox input "true"
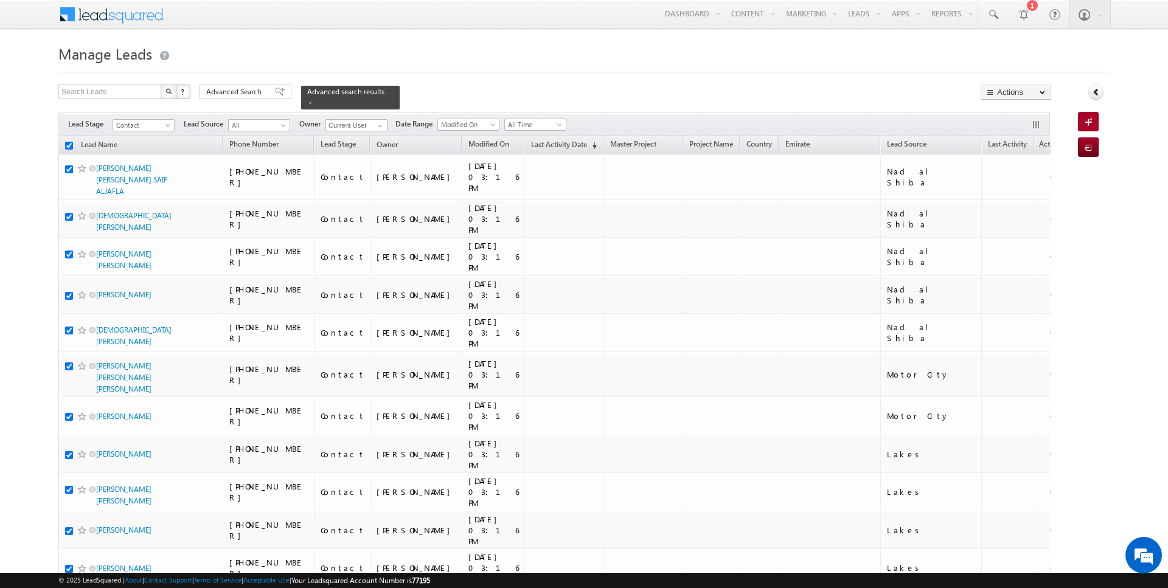
checkbox input "true"
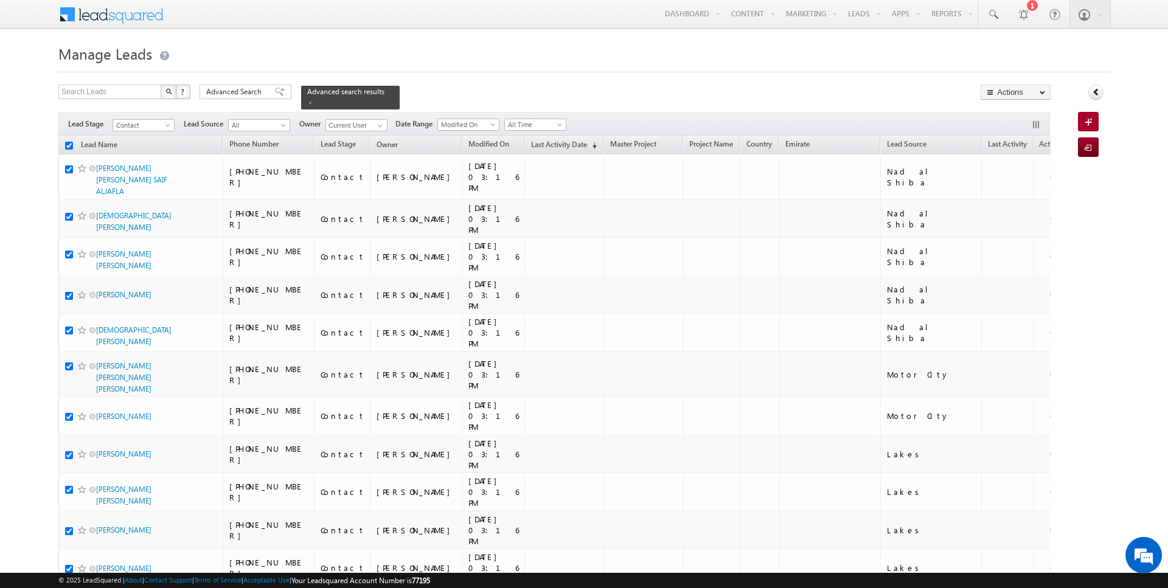
checkbox input "true"
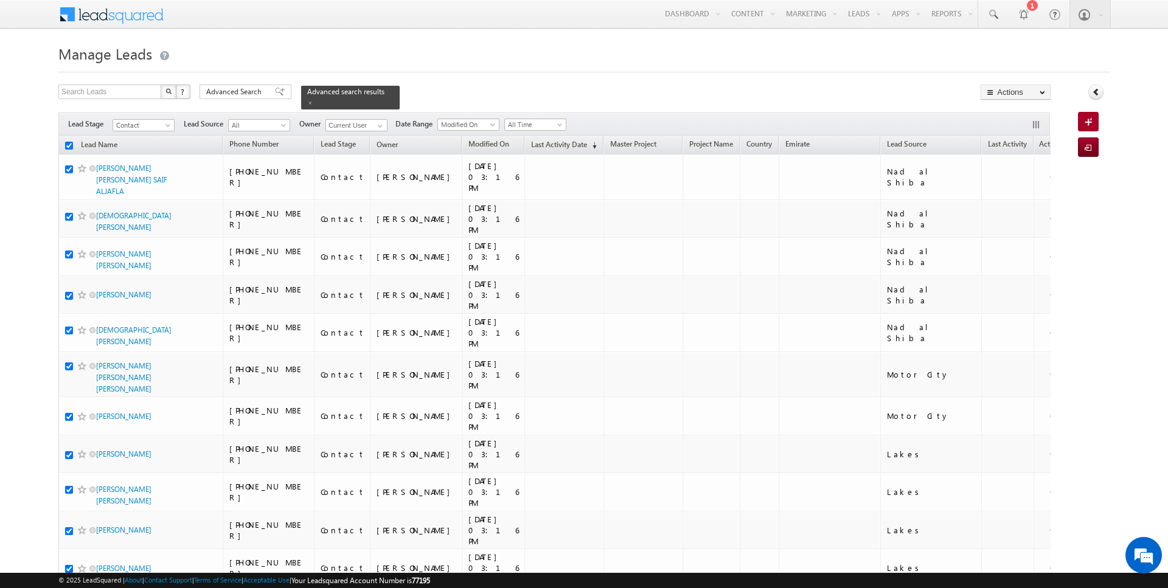
checkbox input "true"
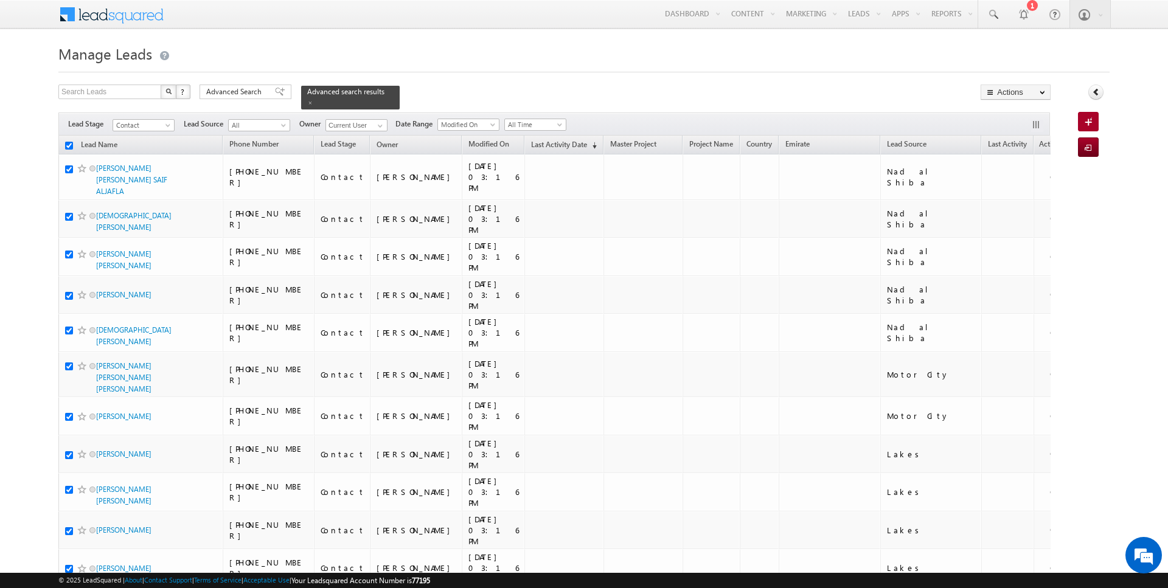
checkbox input "true"
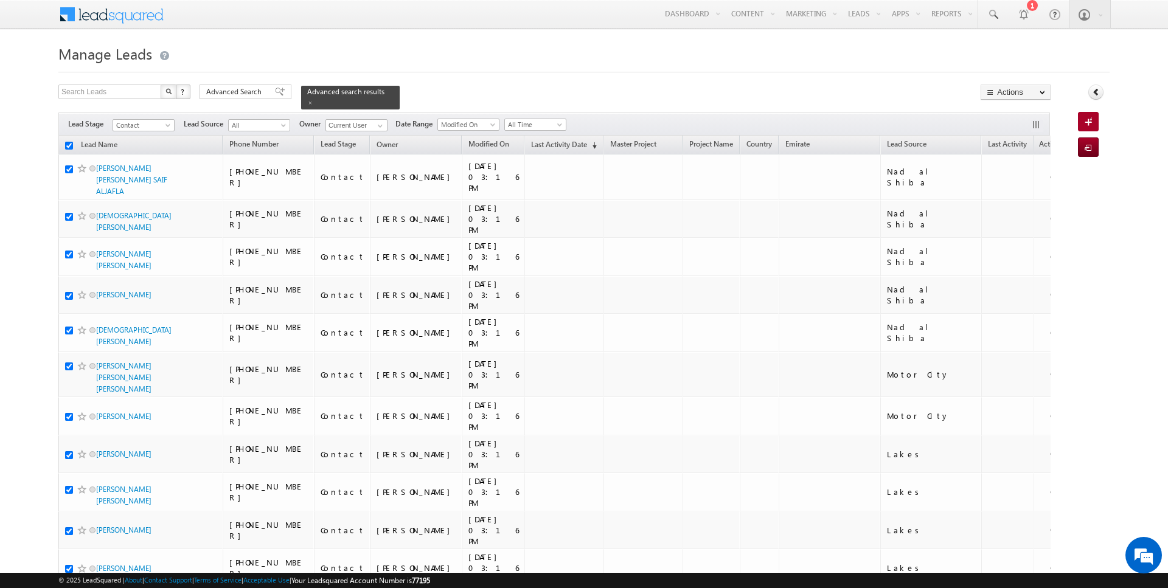
checkbox input "true"
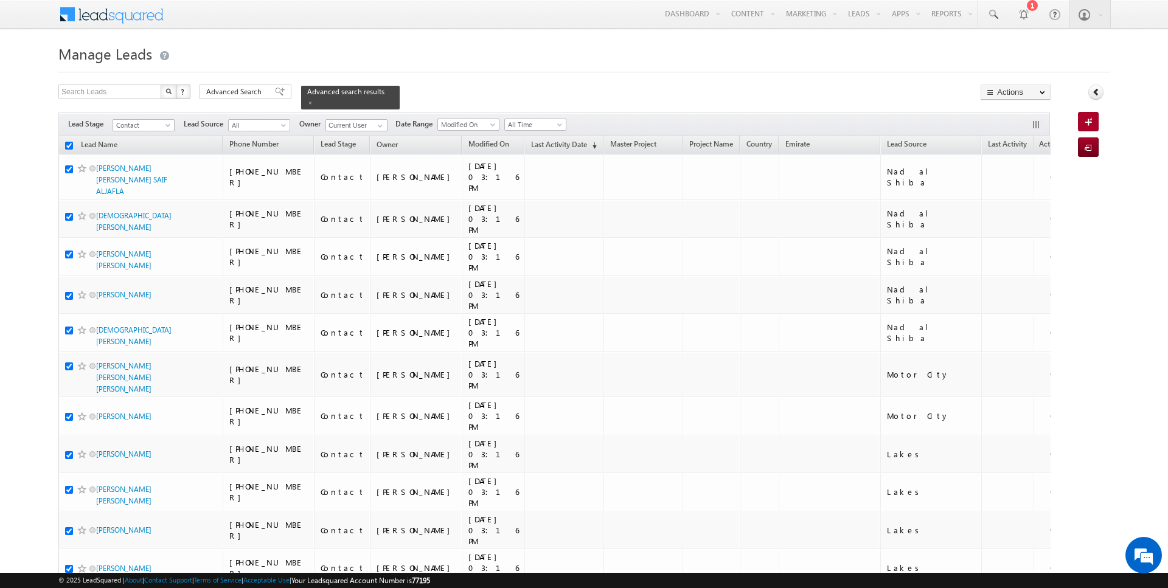
checkbox input "true"
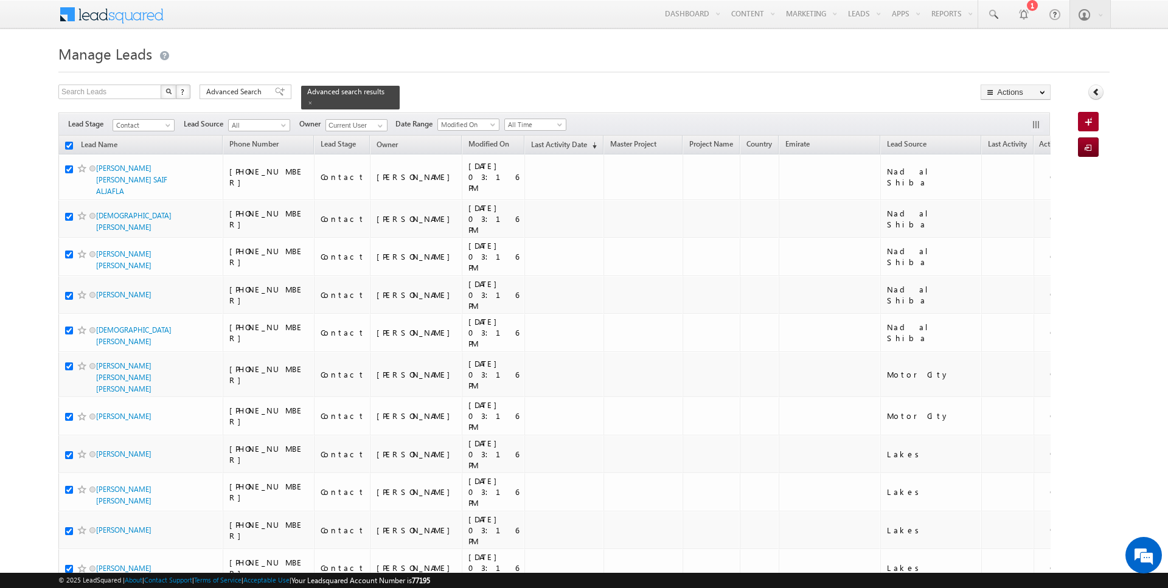
checkbox input "true"
click at [1010, 193] on link "Change Owner" at bounding box center [1015, 197] width 69 height 15
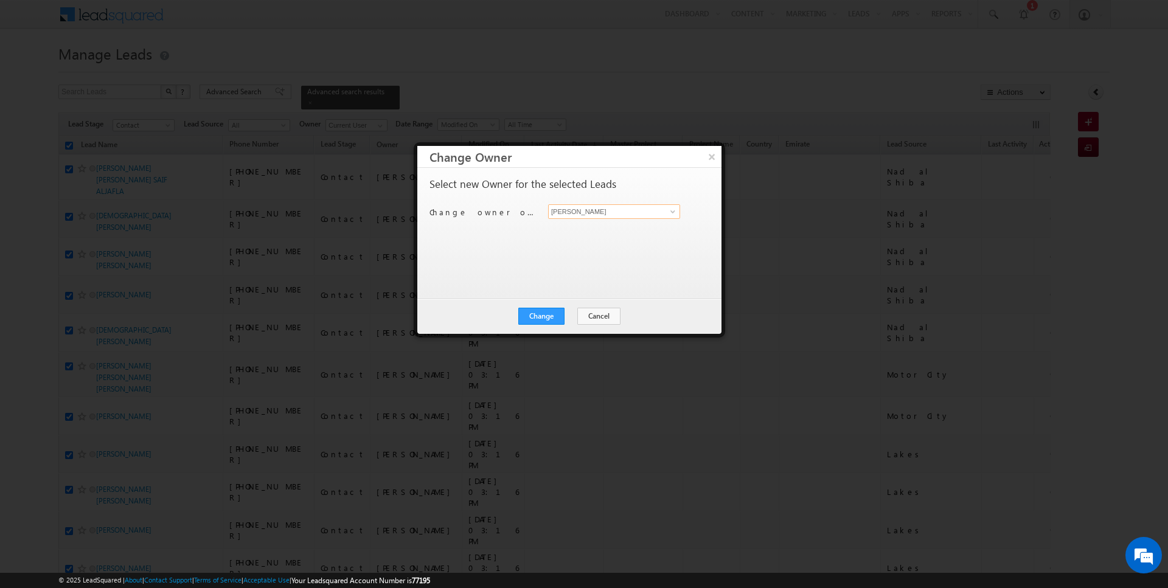
click at [613, 212] on input "[PERSON_NAME]" at bounding box center [614, 211] width 132 height 15
type input "[PERSON_NAME]"
click at [553, 316] on button "Change" at bounding box center [541, 316] width 46 height 17
click at [565, 316] on button "Close" at bounding box center [571, 316] width 39 height 17
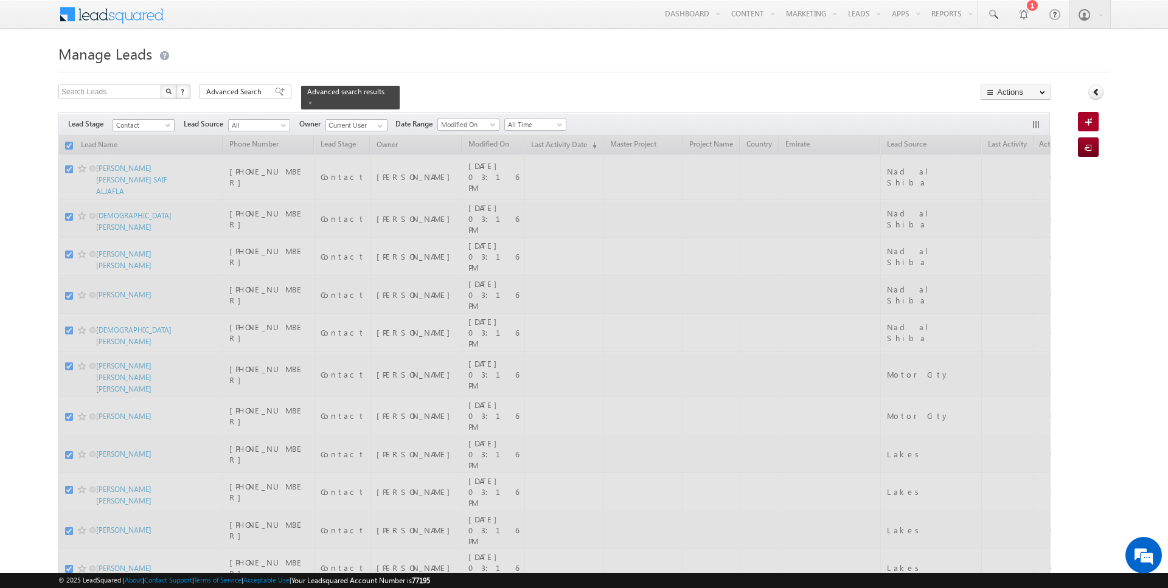
checkbox input "false"
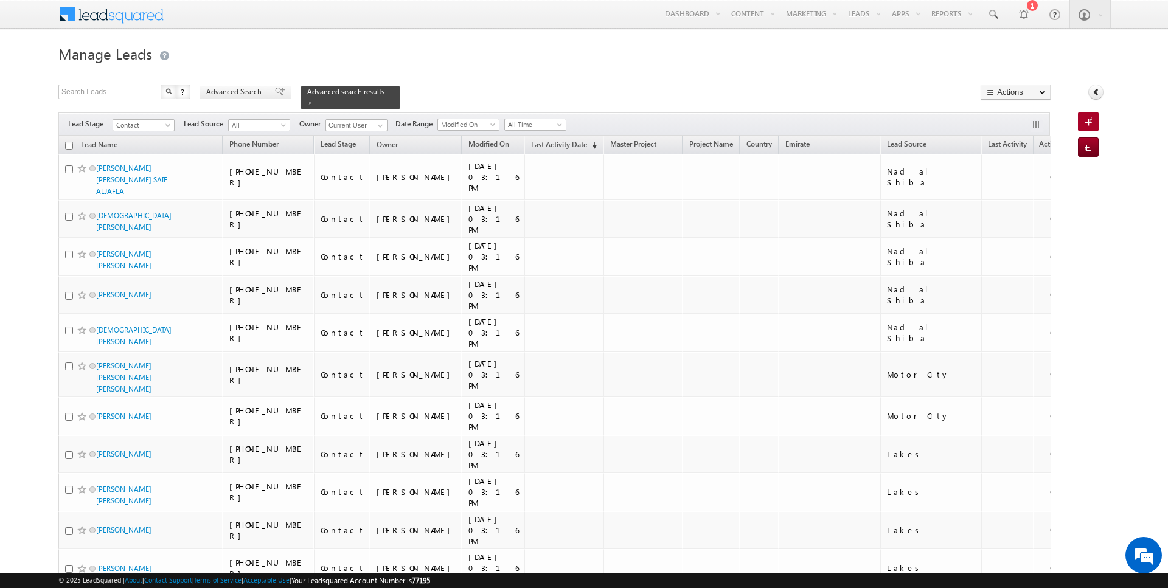
click at [227, 90] on span "Advanced Search" at bounding box center [235, 91] width 59 height 11
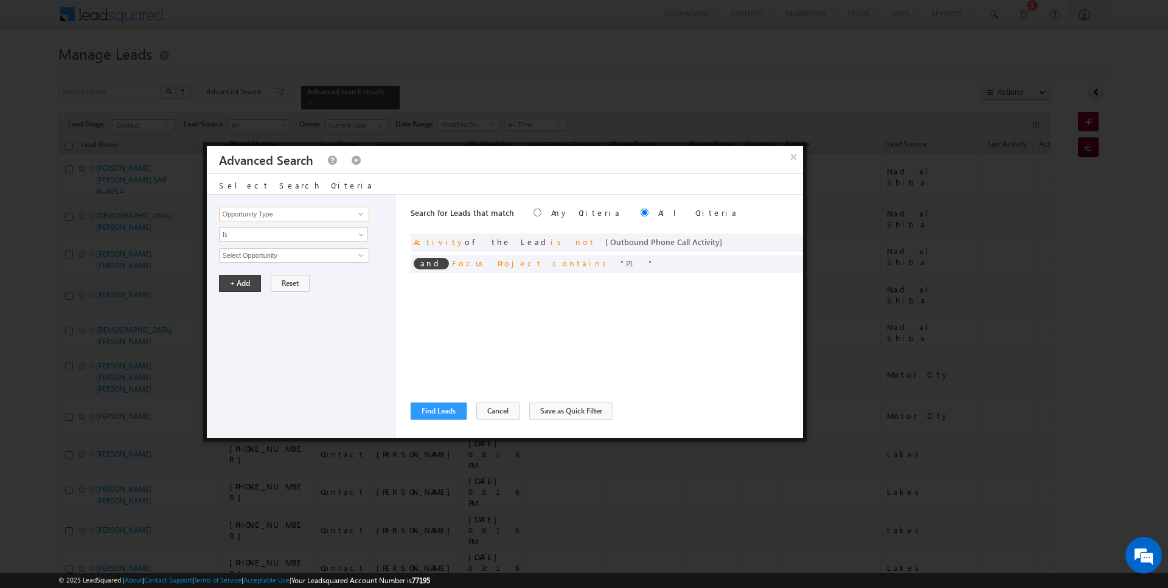
click at [293, 211] on input "Opportunity Type" at bounding box center [294, 214] width 150 height 15
click at [776, 259] on span at bounding box center [775, 262] width 9 height 9
click at [305, 214] on input "Focus Project" at bounding box center [294, 214] width 150 height 15
type input "Lead Source"
click at [277, 249] on span "None Selected" at bounding box center [289, 255] width 138 height 13
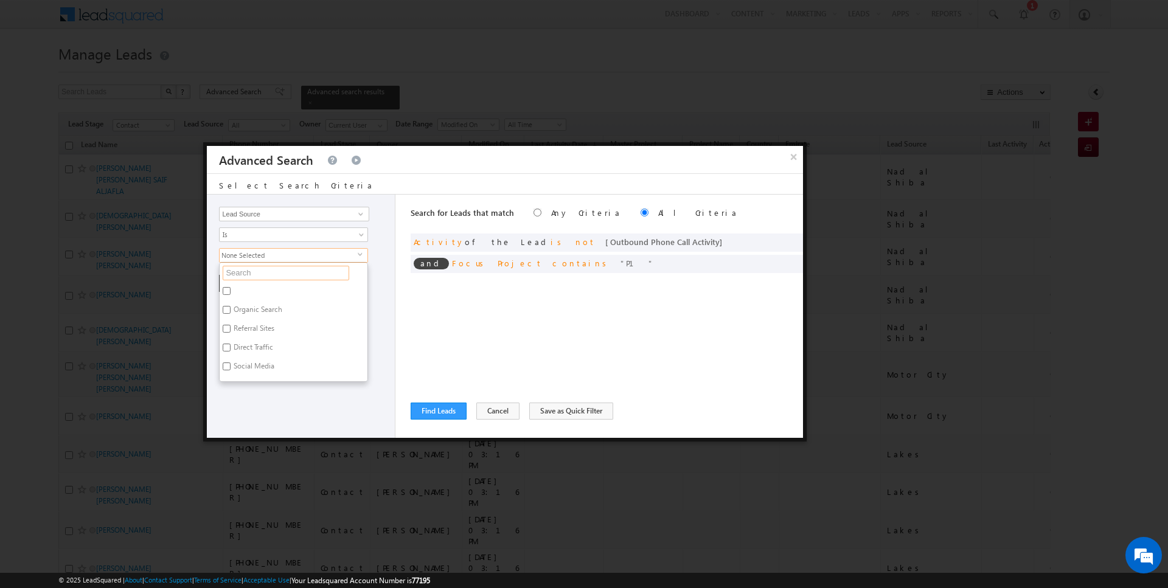
click at [271, 271] on input "text" at bounding box center [286, 273] width 127 height 15
type input "scl"
click at [246, 343] on label "Sharjah-Scl" at bounding box center [251, 349] width 62 height 19
click at [231, 344] on input "Sharjah-Scl" at bounding box center [227, 348] width 8 height 8
checkbox input "true"
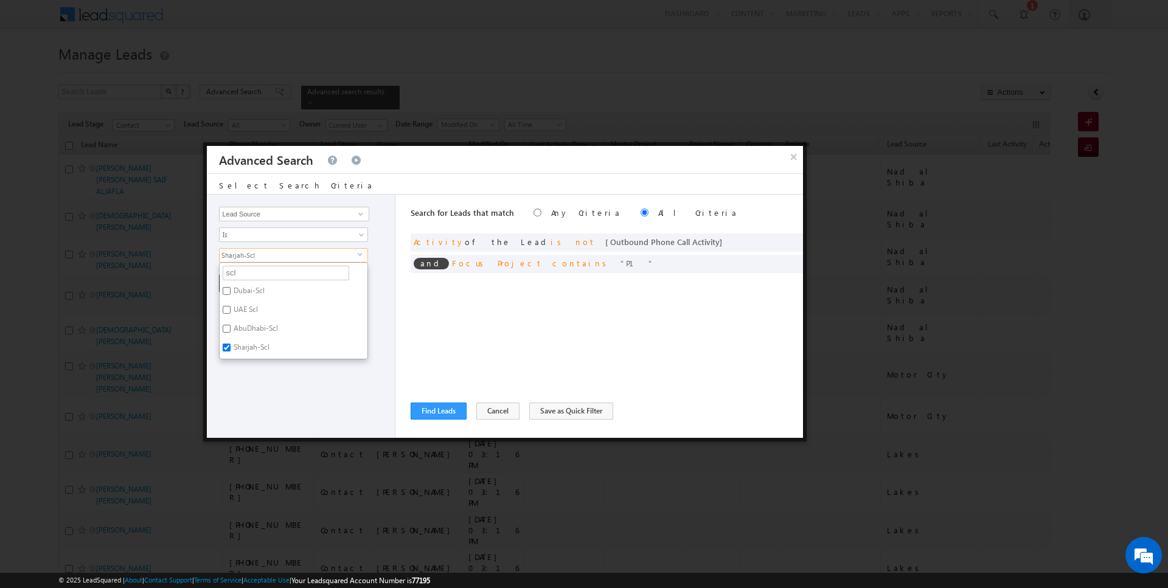
click at [262, 372] on div "Opportunity Type Lead Activity Task Sales Group Prospect Id Address 1 Address 2…" at bounding box center [301, 316] width 189 height 243
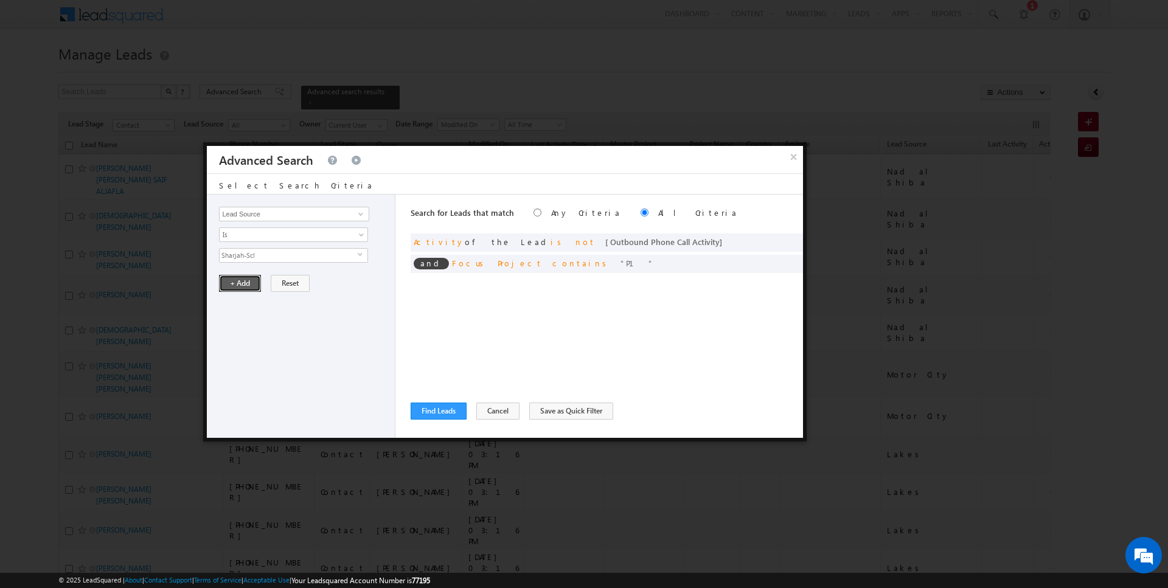
click at [245, 285] on button "+ Add" at bounding box center [240, 283] width 42 height 17
click at [436, 411] on button "Find Leads" at bounding box center [439, 411] width 56 height 17
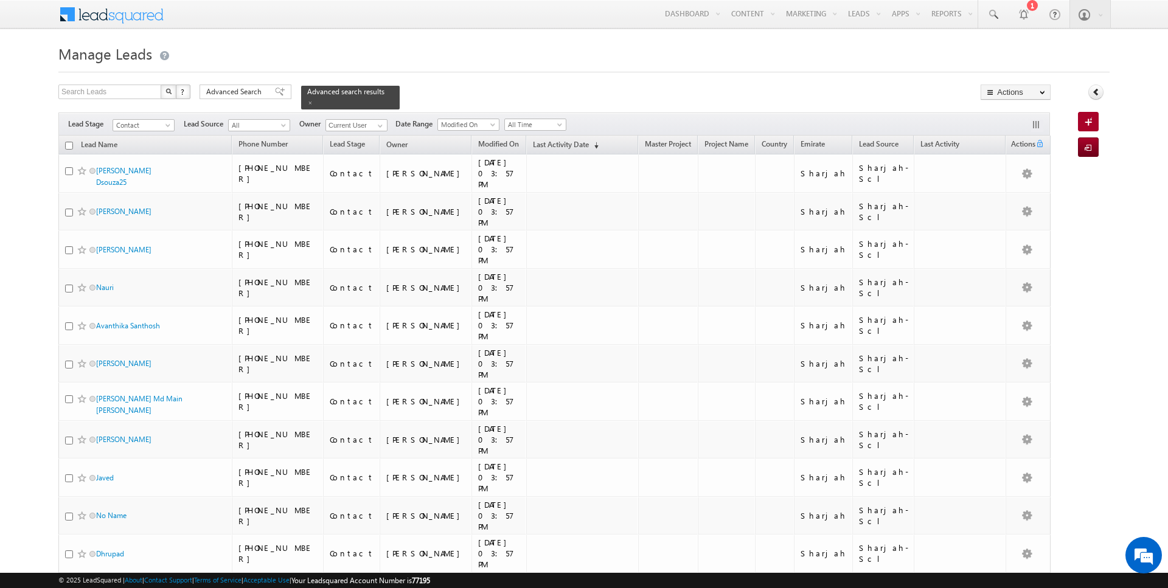
click at [72, 143] on th "Lead Name" at bounding box center [144, 145] width 173 height 19
click at [71, 144] on input "checkbox" at bounding box center [69, 146] width 8 height 8
checkbox input "true"
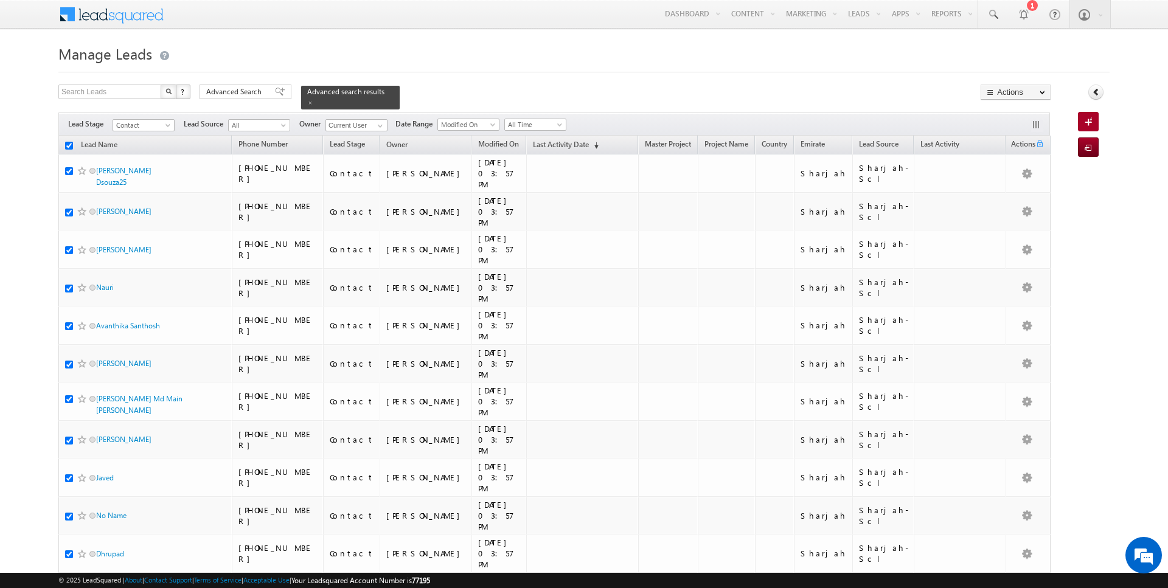
checkbox input "true"
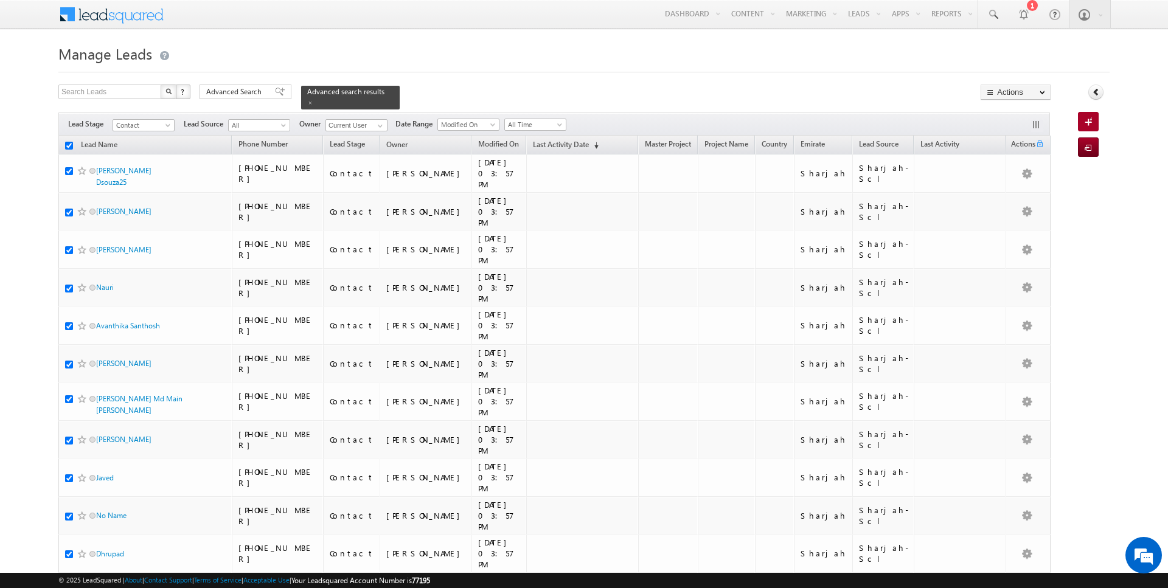
checkbox input "true"
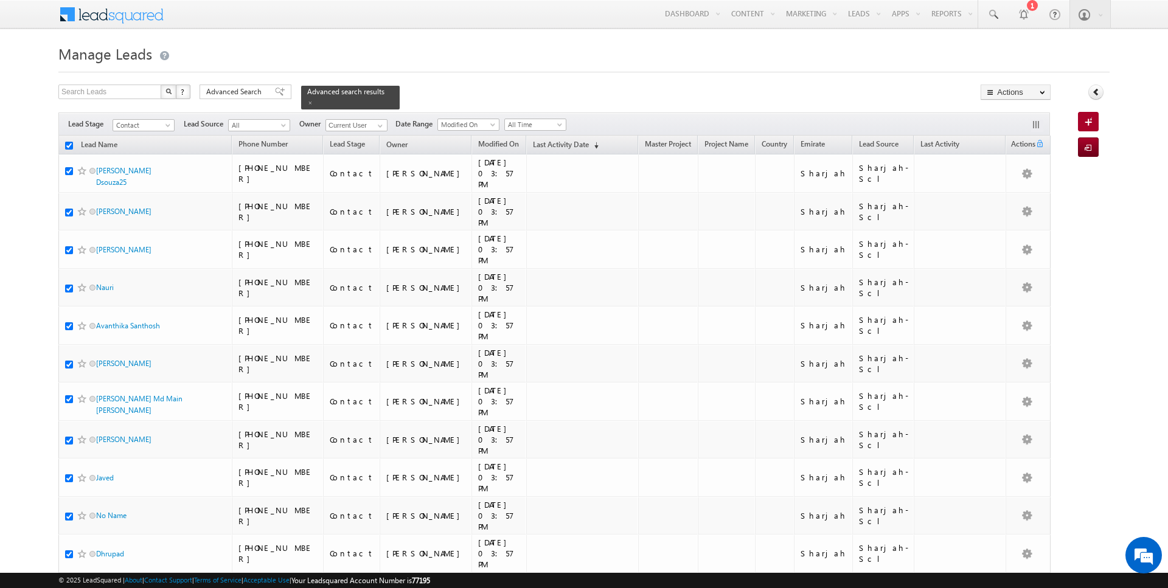
checkbox input "true"
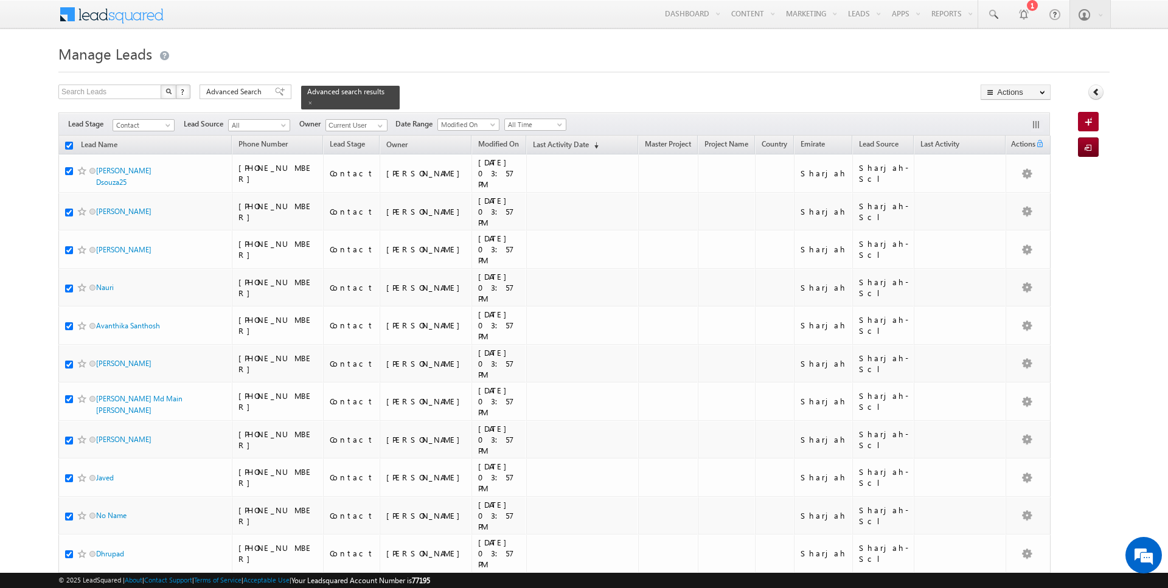
checkbox input "true"
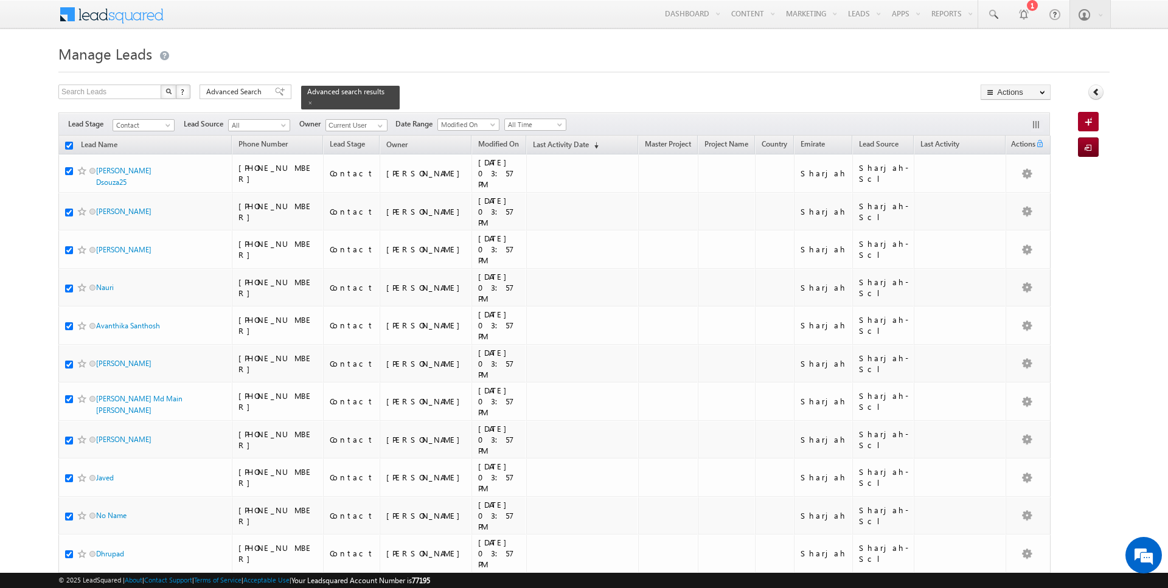
checkbox input "true"
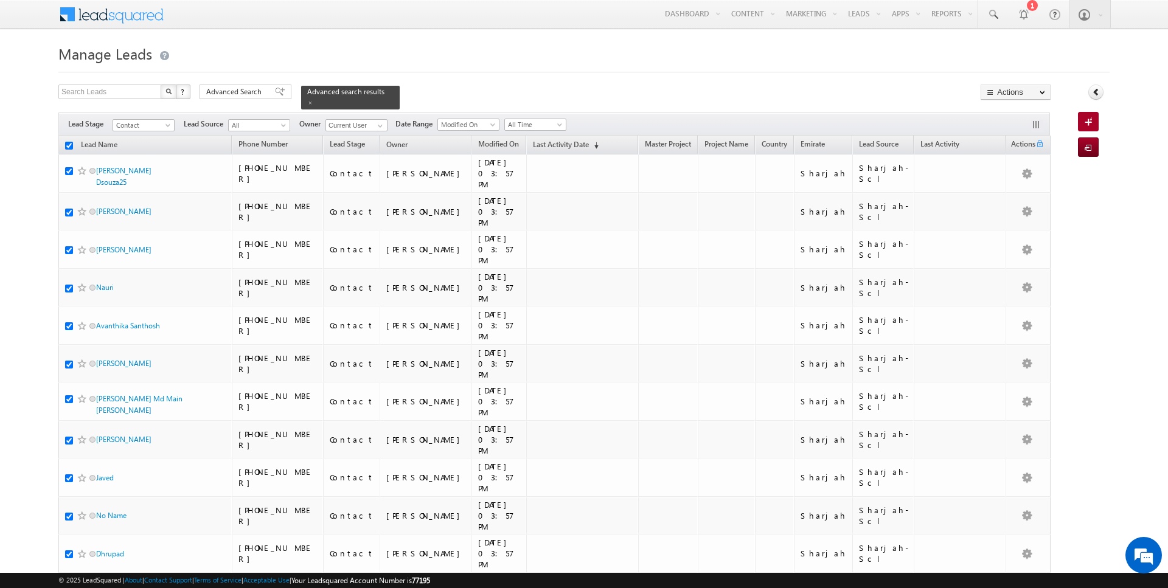
checkbox input "true"
click at [1009, 195] on link "Change Owner" at bounding box center [1015, 197] width 69 height 15
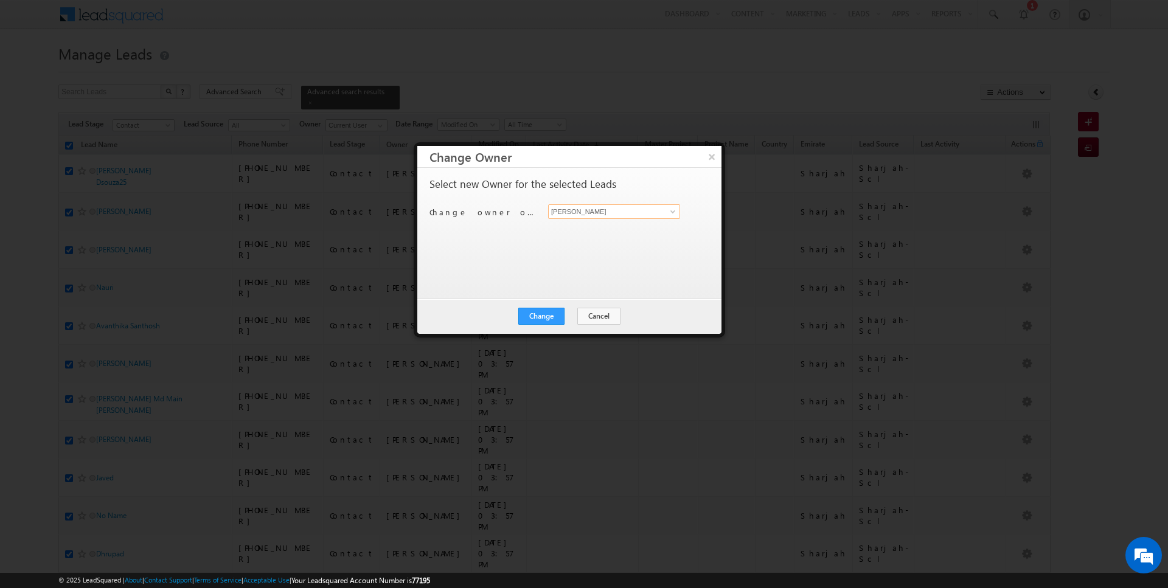
click at [621, 212] on input "[PERSON_NAME]" at bounding box center [614, 211] width 132 height 15
click at [539, 315] on button "Change" at bounding box center [541, 316] width 46 height 17
click at [571, 316] on button "Close" at bounding box center [571, 316] width 39 height 17
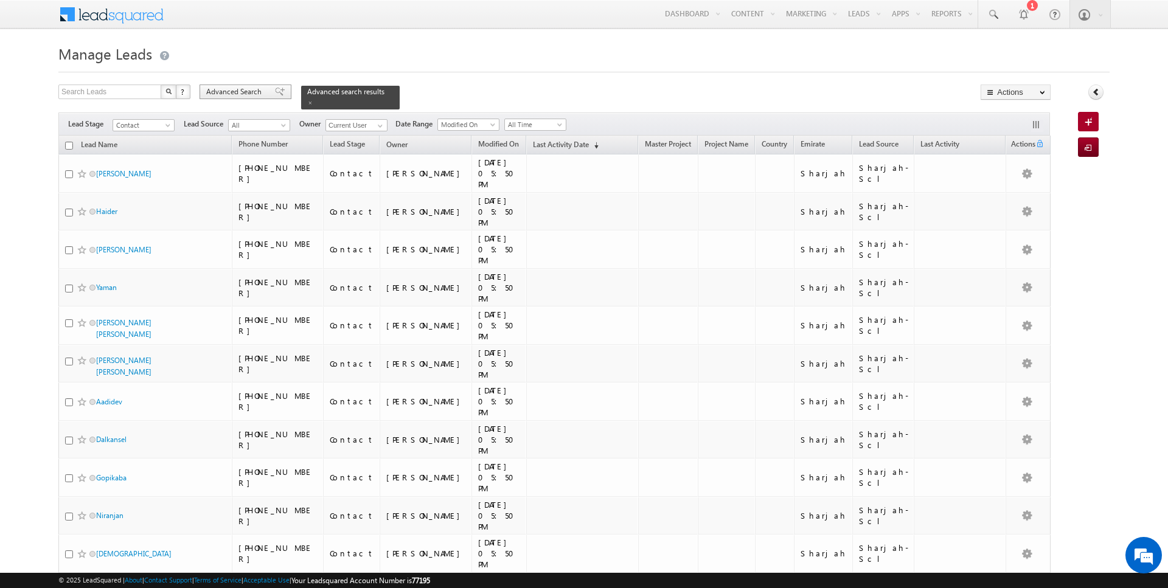
click at [228, 94] on span "Advanced Search" at bounding box center [235, 91] width 59 height 11
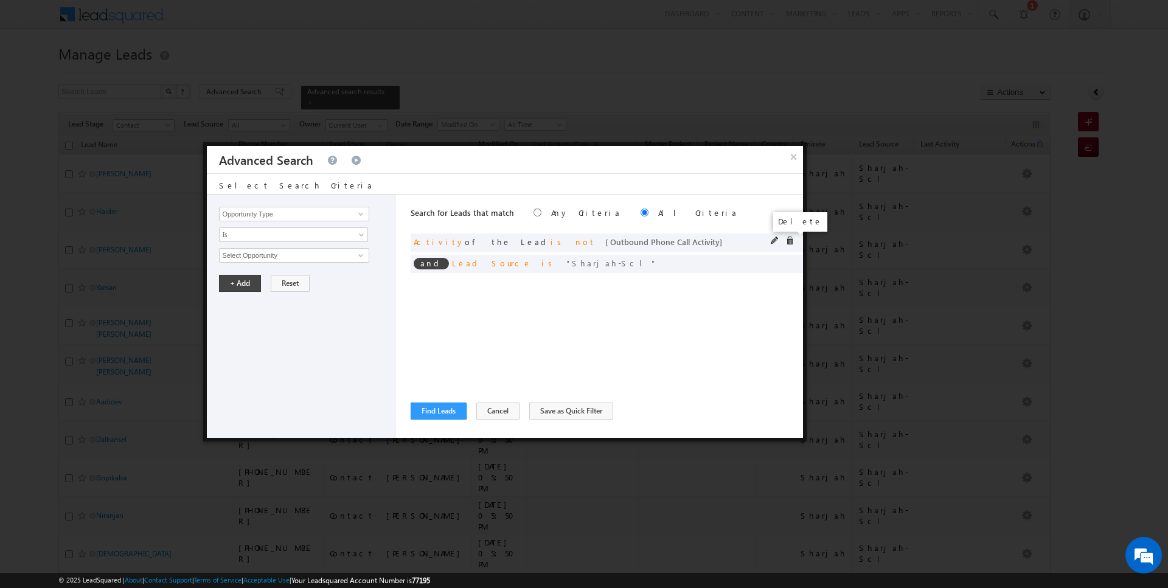
click at [790, 237] on span at bounding box center [789, 241] width 9 height 9
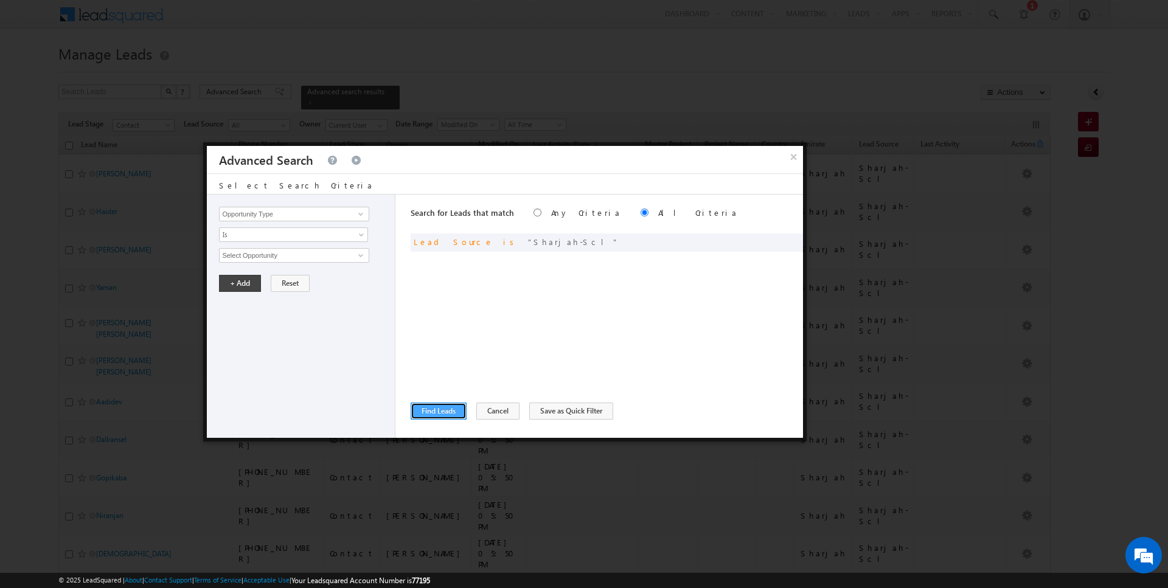
click at [437, 403] on button "Find Leads" at bounding box center [439, 411] width 56 height 17
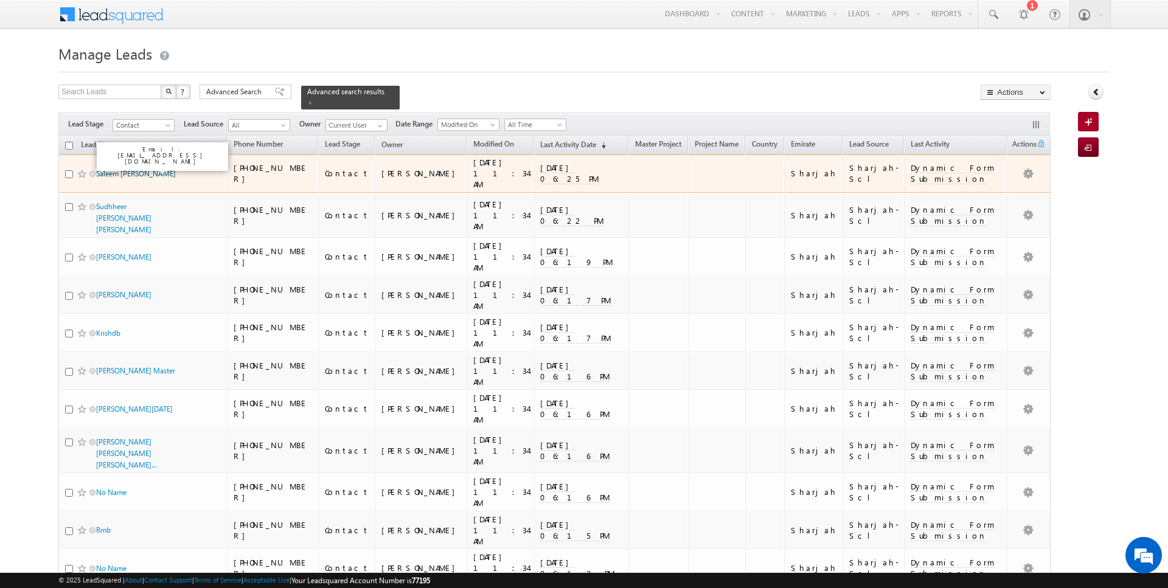
click at [111, 169] on link "Saleem Kunikakath Sayan S" at bounding box center [136, 173] width 80 height 9
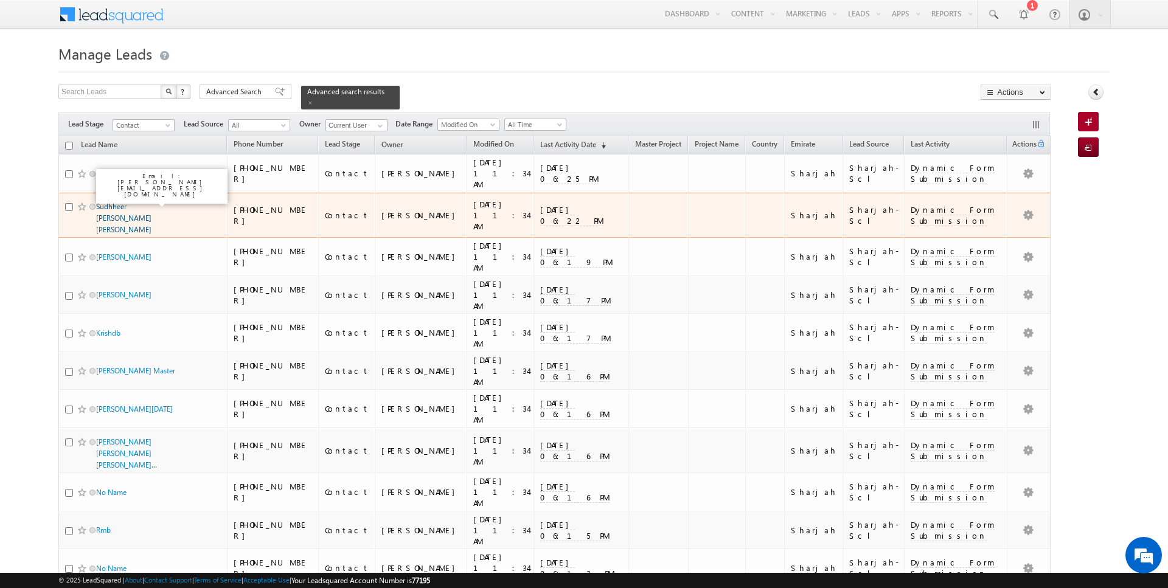
click at [111, 202] on link "Sudhheer Aadidev Rejitha Sudheer" at bounding box center [123, 218] width 55 height 32
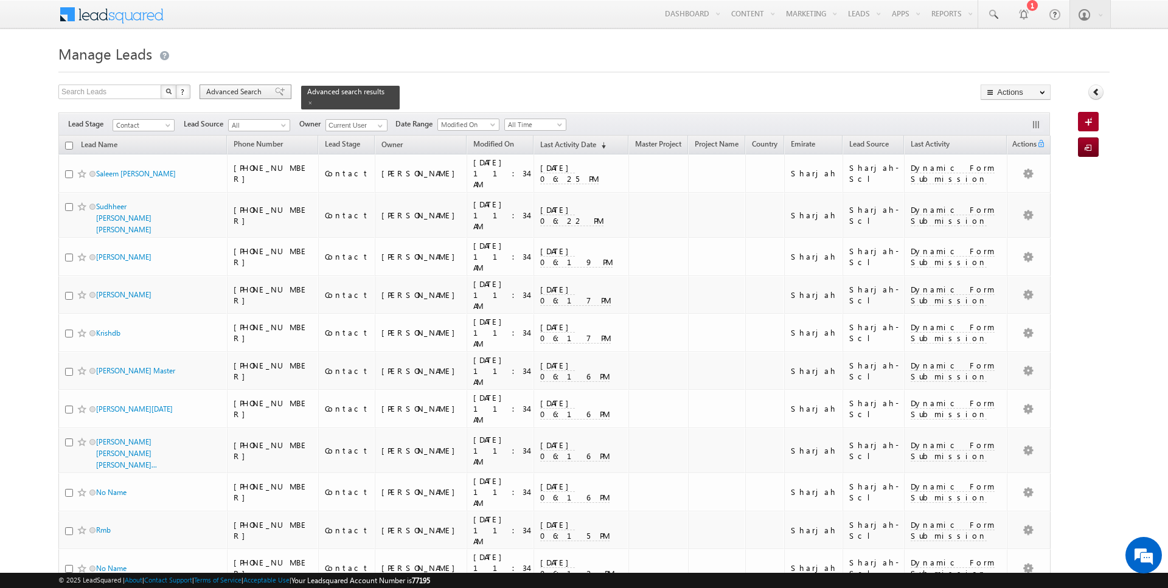
click at [231, 94] on span "Advanced Search" at bounding box center [235, 91] width 59 height 11
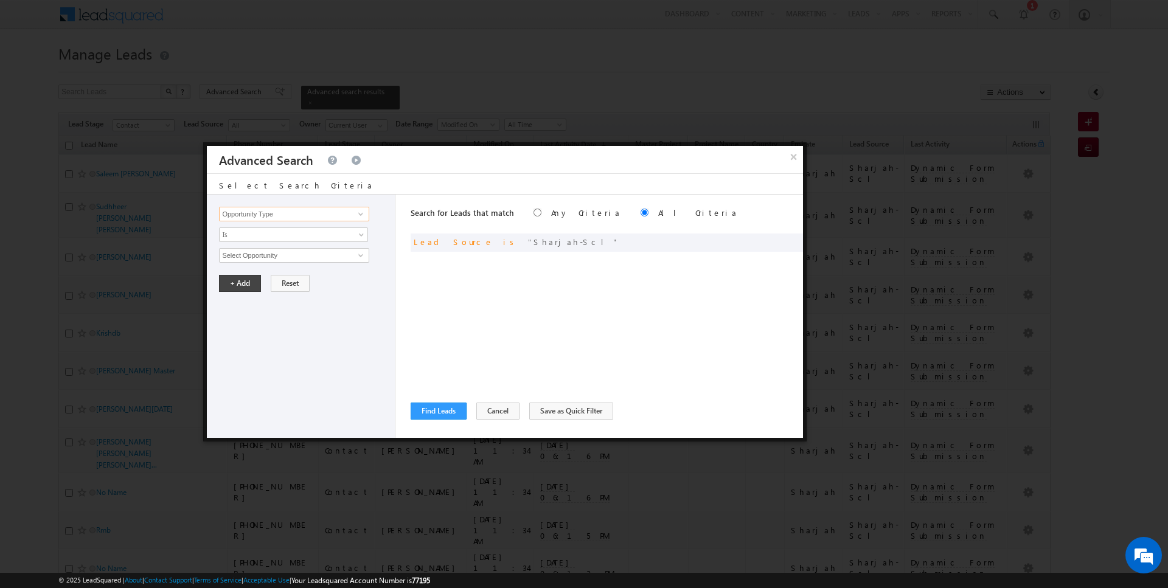
click at [269, 218] on input "Opportunity Type" at bounding box center [294, 214] width 150 height 15
click at [277, 232] on span "Is" at bounding box center [286, 234] width 132 height 11
click at [267, 252] on link "Is" at bounding box center [294, 247] width 148 height 11
click at [267, 252] on input "Select Activity" at bounding box center [294, 255] width 150 height 15
click at [267, 240] on link "Is" at bounding box center [293, 235] width 149 height 15
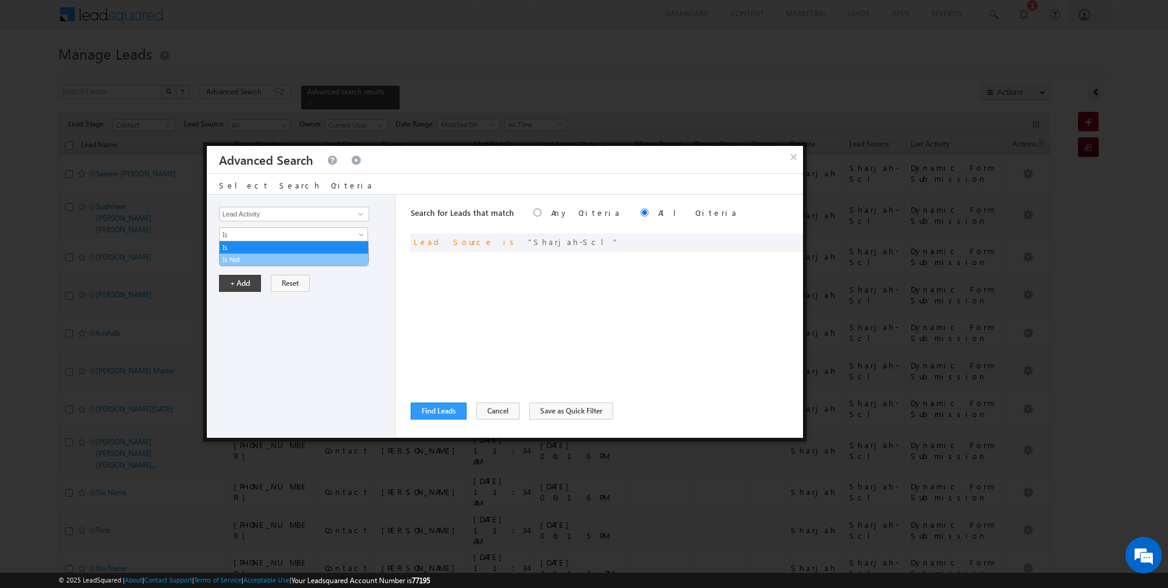
click at [264, 261] on link "Is Not" at bounding box center [294, 259] width 148 height 11
click at [266, 251] on input "Select Activity" at bounding box center [294, 255] width 150 height 15
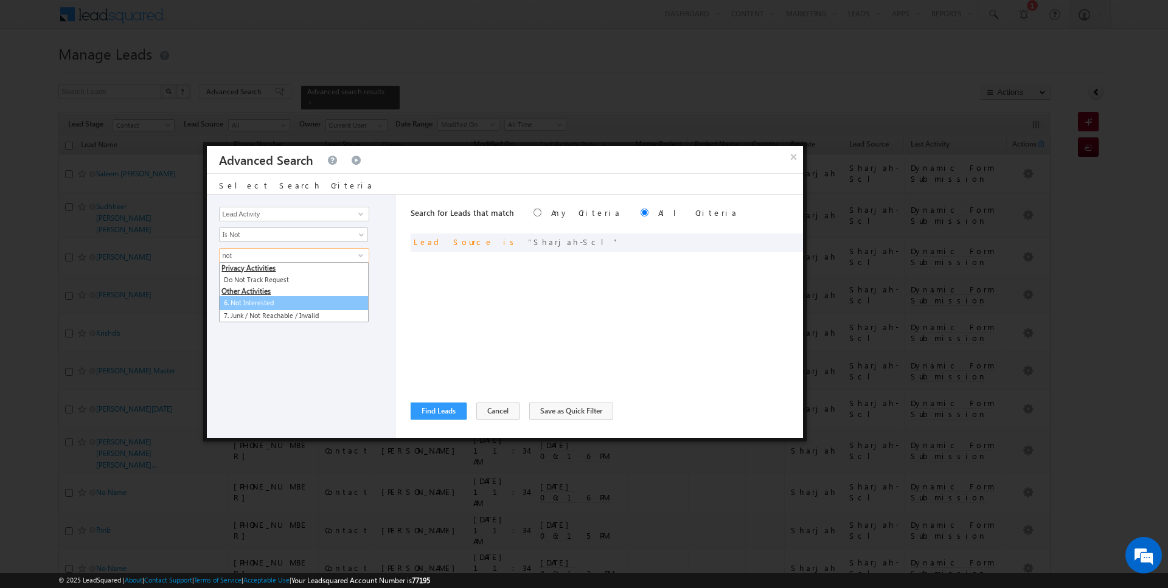
click at [279, 300] on link "6. Not Interested" at bounding box center [294, 303] width 150 height 14
click at [235, 321] on button "+ Add" at bounding box center [240, 324] width 42 height 17
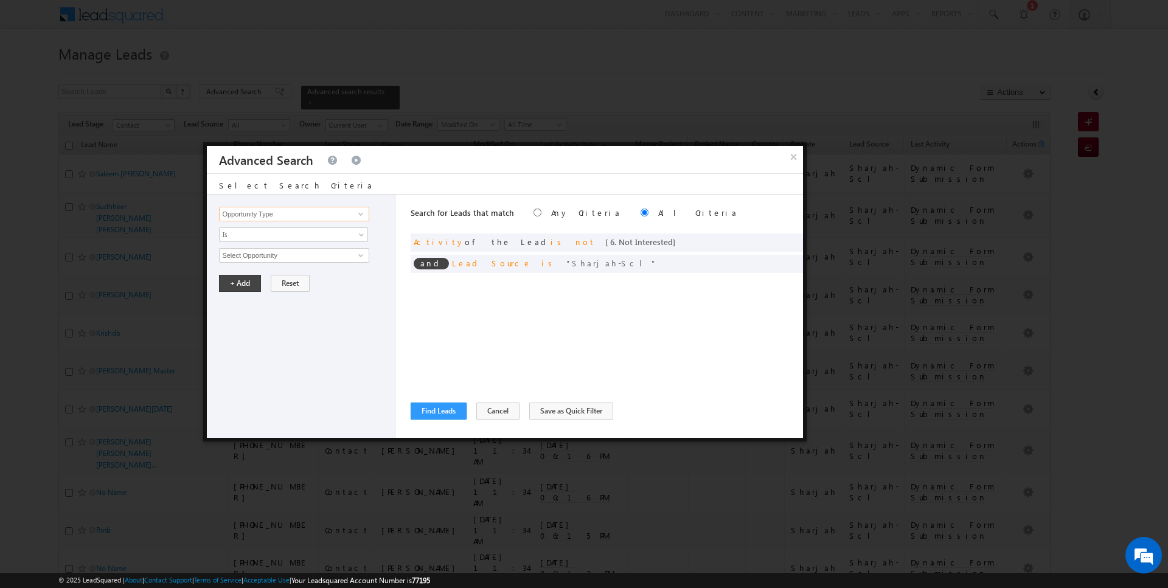
click at [277, 218] on input "Opportunity Type" at bounding box center [294, 214] width 150 height 15
click at [291, 228] on link "Is" at bounding box center [293, 235] width 149 height 15
click at [275, 256] on link "Is Not" at bounding box center [294, 259] width 148 height 11
click at [275, 256] on input "Select Activity" at bounding box center [294, 255] width 150 height 15
click at [279, 280] on link "7. Junk / Not Reachable / Invalid" at bounding box center [294, 280] width 150 height 14
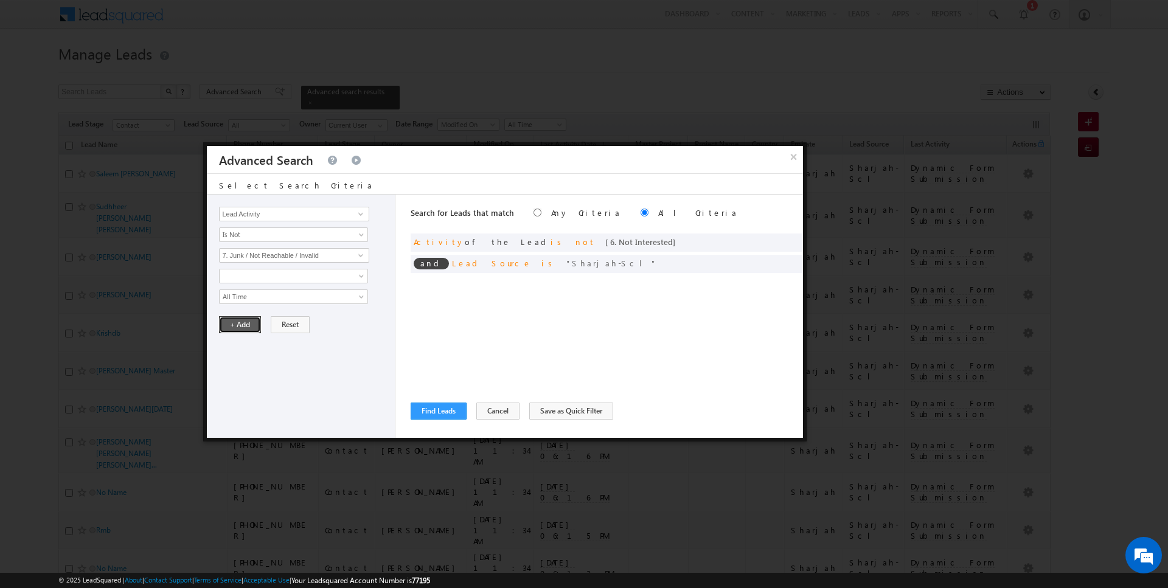
click at [240, 321] on button "+ Add" at bounding box center [240, 324] width 42 height 17
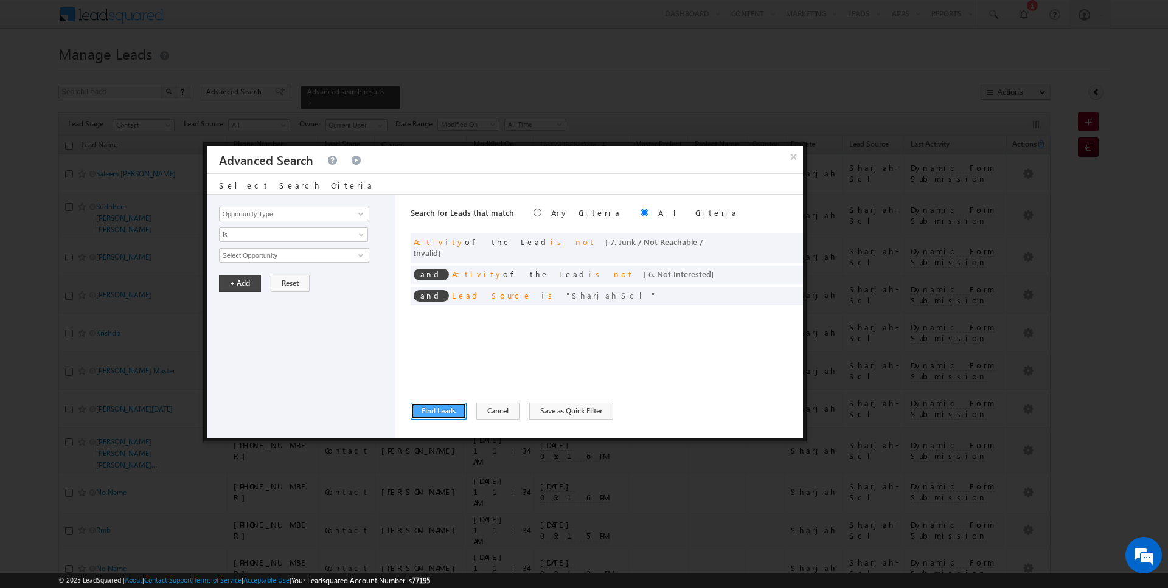
click at [450, 410] on button "Find Leads" at bounding box center [439, 411] width 56 height 17
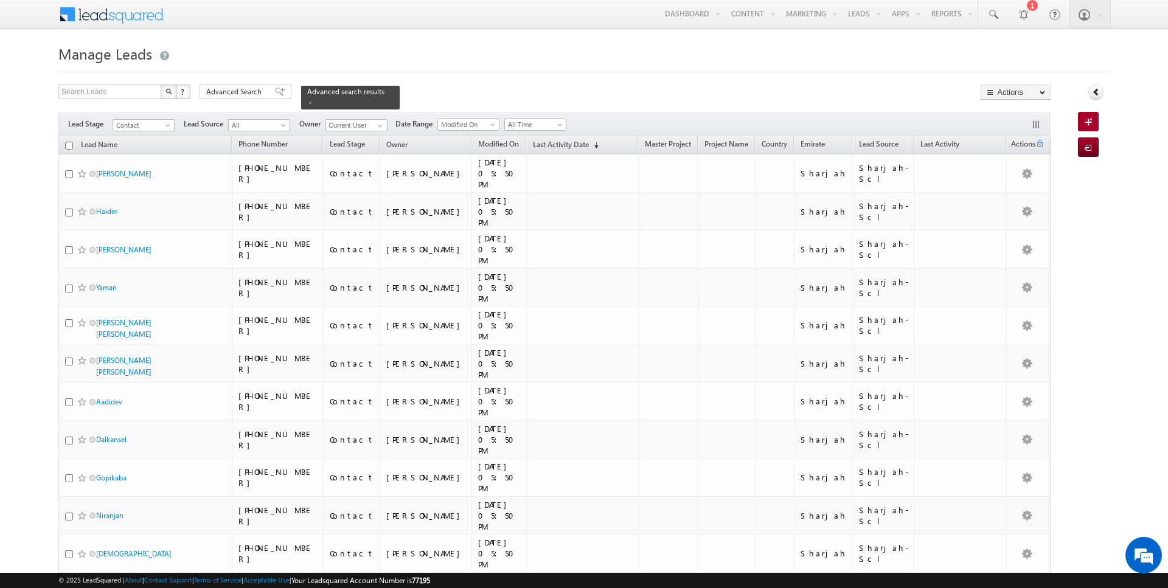
click at [68, 144] on input "checkbox" at bounding box center [69, 146] width 8 height 8
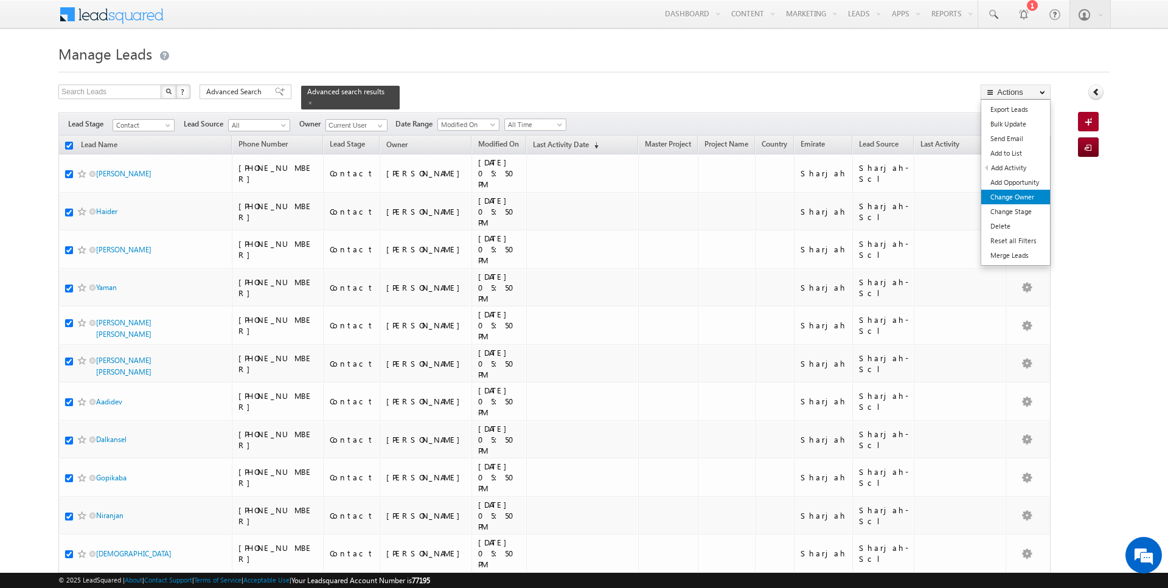
click at [1004, 200] on link "Change Owner" at bounding box center [1015, 197] width 69 height 15
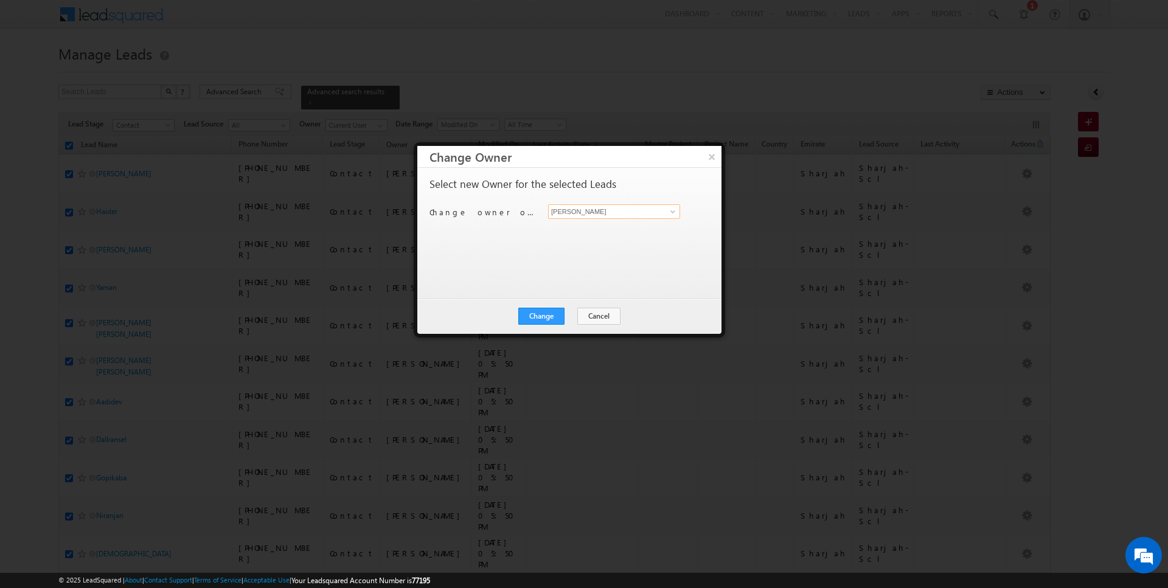
click at [660, 210] on input "[PERSON_NAME]" at bounding box center [614, 211] width 132 height 15
click at [554, 309] on button "Change" at bounding box center [541, 316] width 46 height 17
click at [579, 319] on button "Close" at bounding box center [571, 316] width 39 height 17
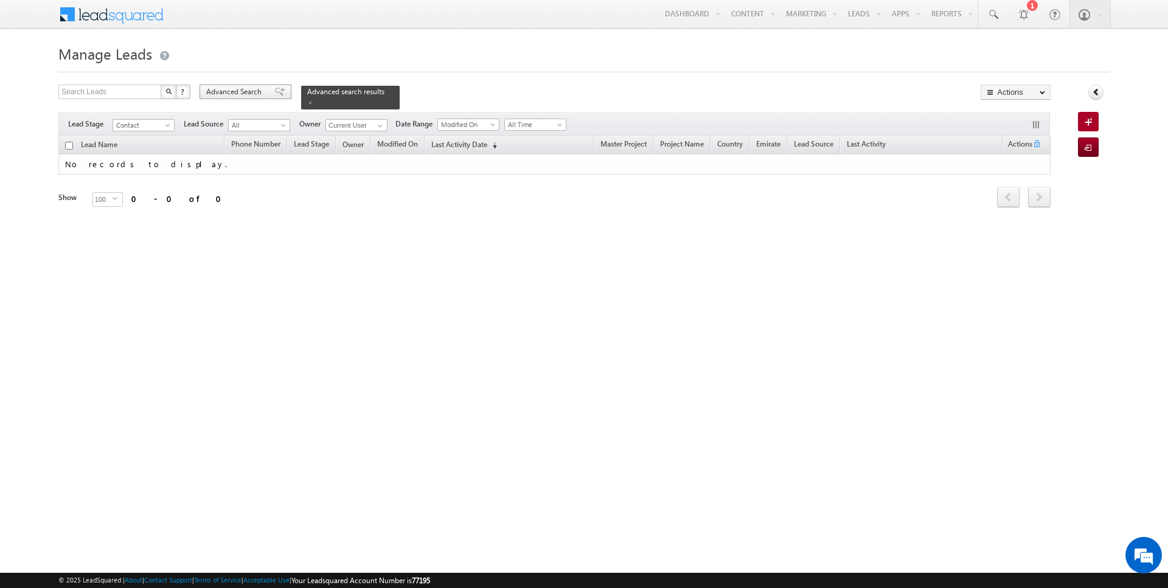
click at [235, 93] on span "Advanced Search" at bounding box center [235, 91] width 59 height 11
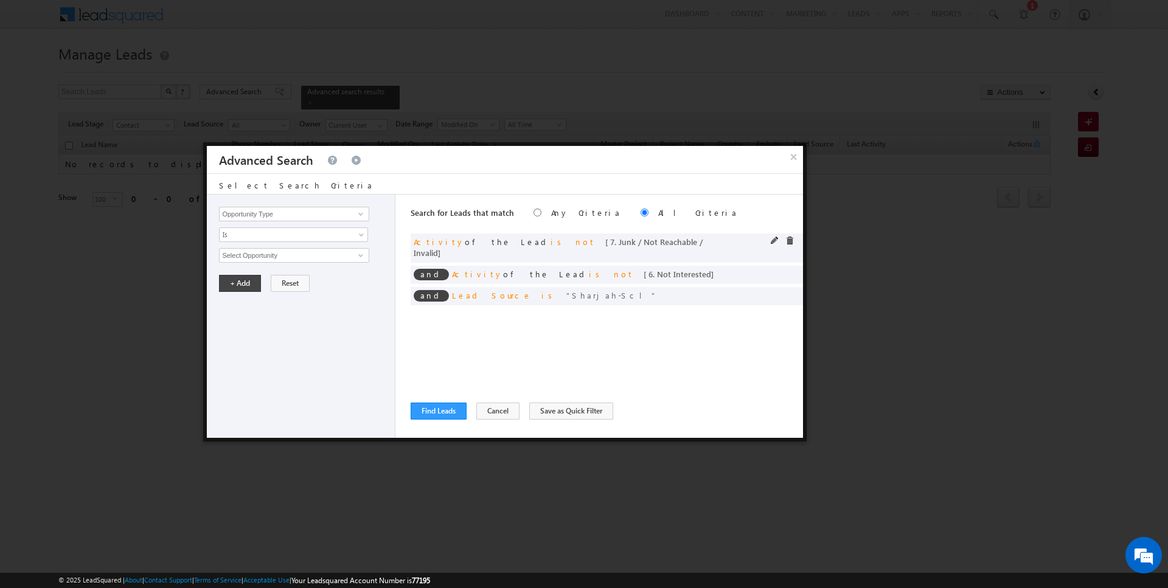
click at [796, 239] on div at bounding box center [785, 242] width 29 height 11
click at [792, 238] on span at bounding box center [789, 241] width 9 height 9
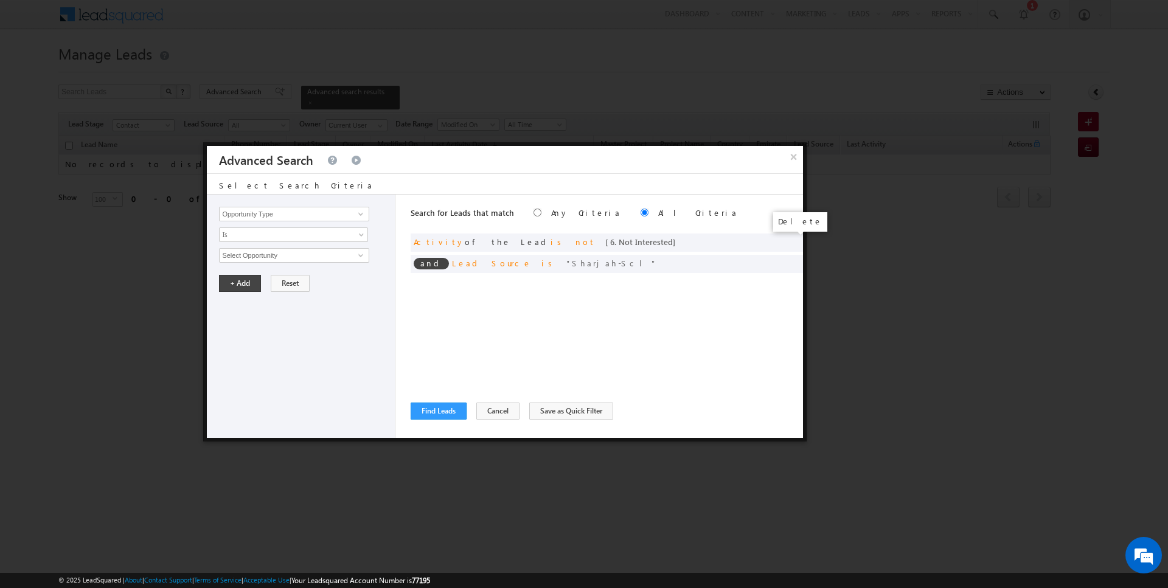
click at [0, 0] on span at bounding box center [0, 0] width 0 height 0
click at [775, 238] on span at bounding box center [775, 241] width 9 height 9
click at [280, 207] on input "Lead Source" at bounding box center [294, 214] width 150 height 15
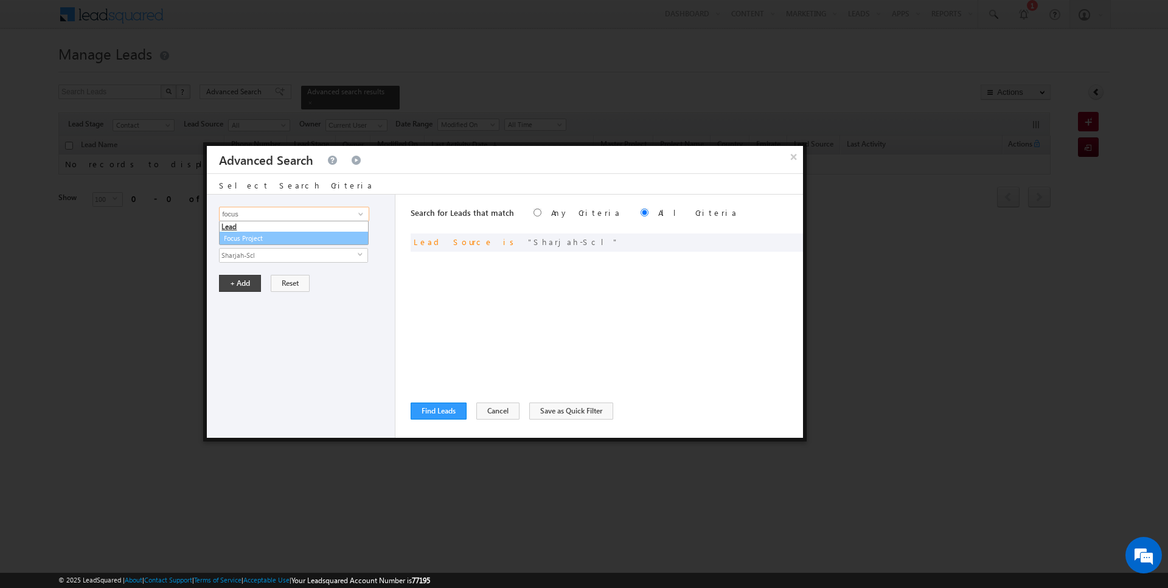
click at [257, 238] on link "Focus Project" at bounding box center [294, 239] width 150 height 14
click at [253, 239] on link "Is" at bounding box center [293, 235] width 149 height 15
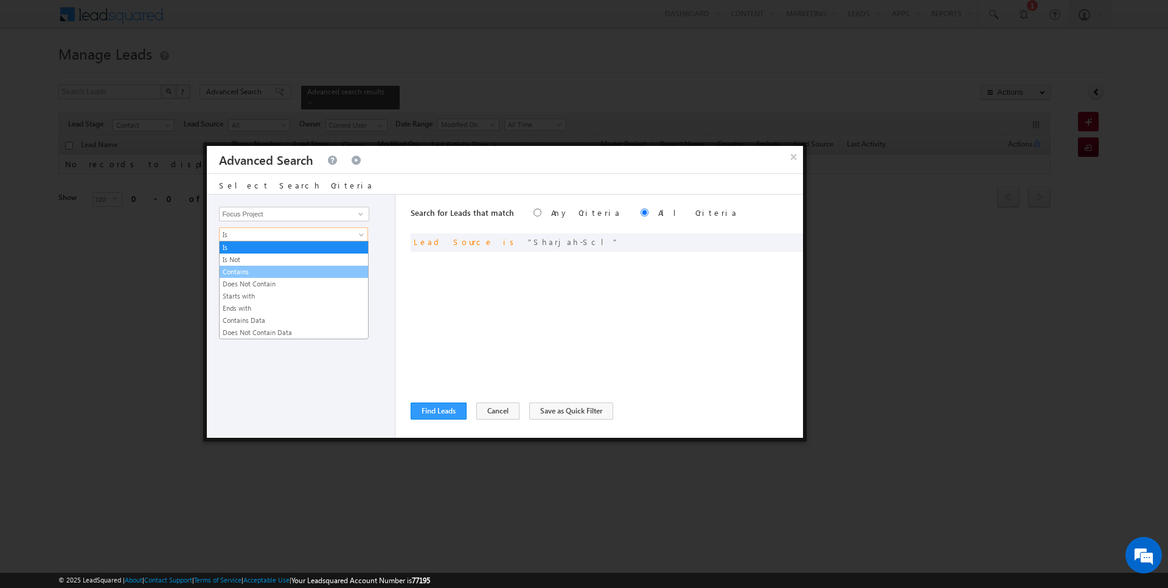
click at [249, 268] on link "Contains" at bounding box center [294, 271] width 148 height 11
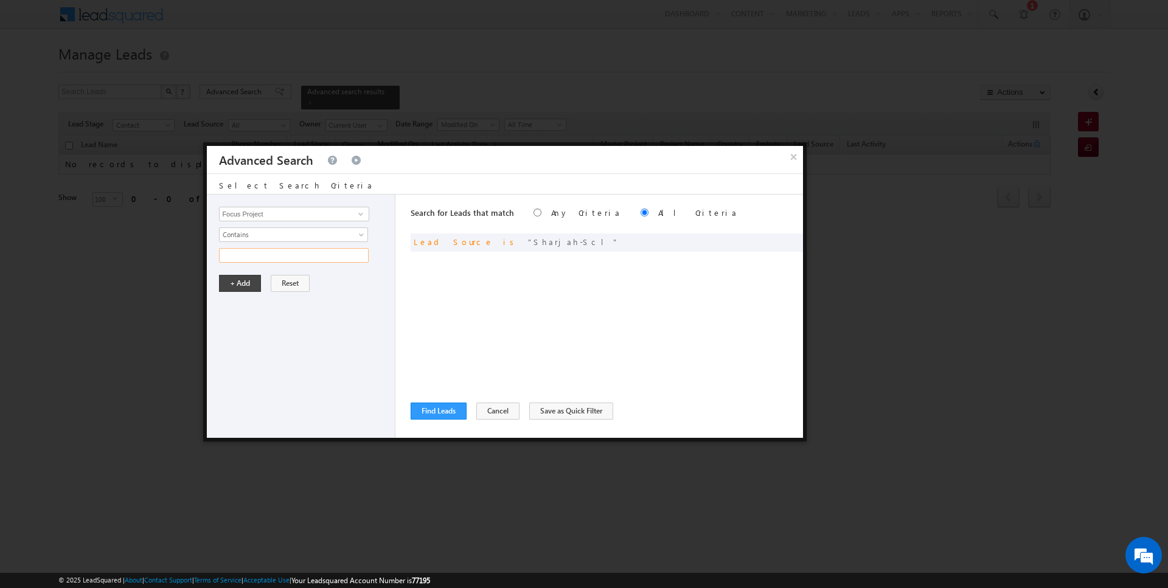
click at [249, 259] on input "text" at bounding box center [294, 255] width 150 height 15
click at [240, 288] on button "+ Add" at bounding box center [240, 283] width 42 height 17
click at [443, 404] on button "Find Leads" at bounding box center [439, 411] width 56 height 17
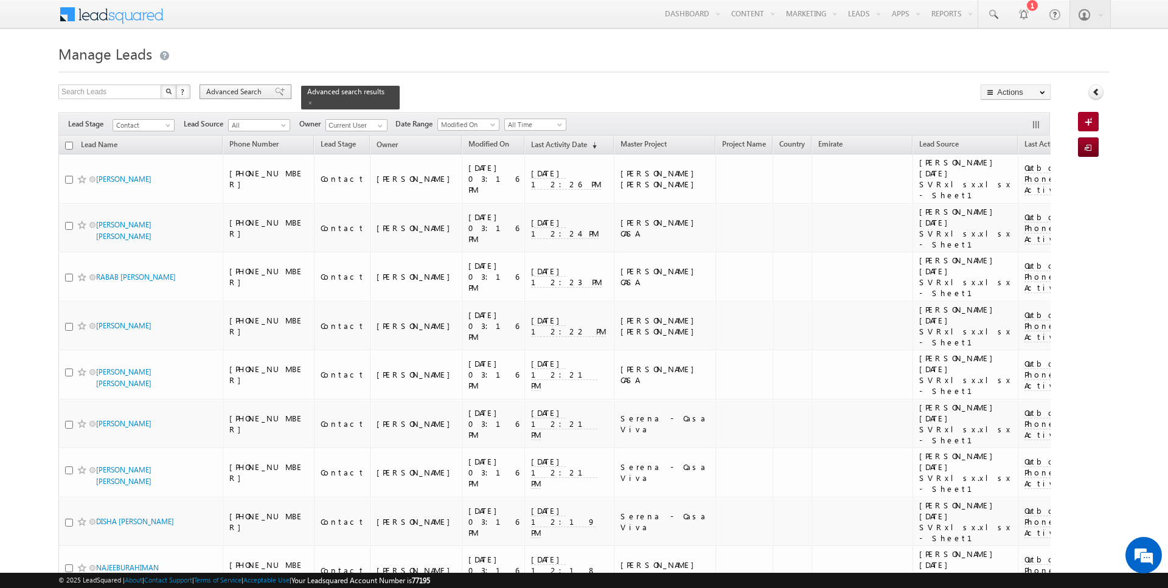
click at [218, 86] on span "Advanced Search" at bounding box center [235, 91] width 59 height 11
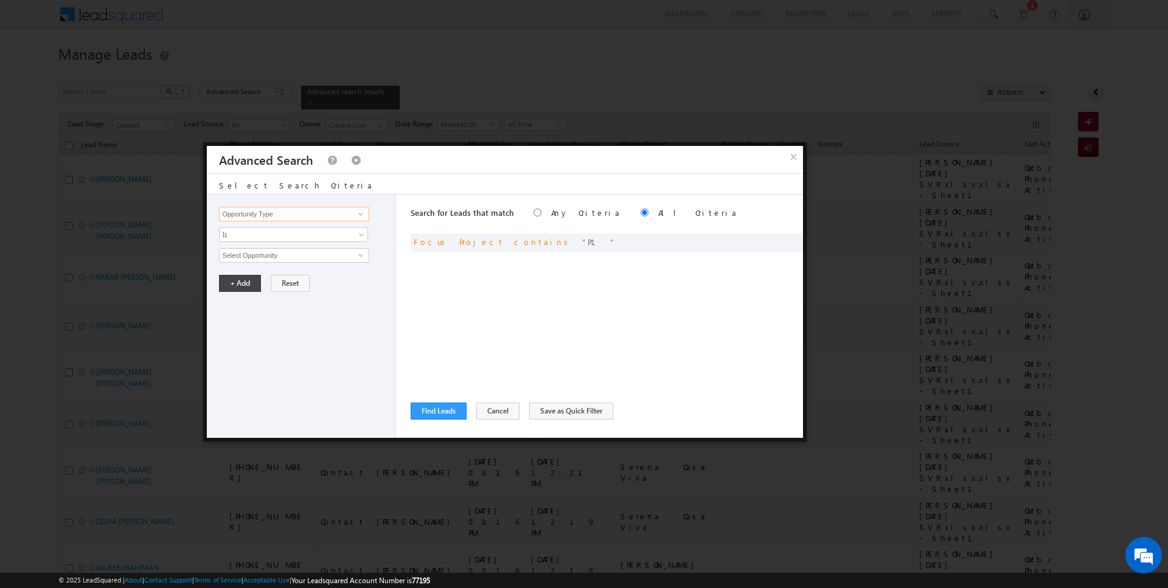
click at [272, 209] on input "Opportunity Type" at bounding box center [294, 214] width 150 height 15
click at [269, 237] on span "Is" at bounding box center [286, 234] width 132 height 11
click at [265, 251] on link "Is" at bounding box center [294, 247] width 148 height 11
click at [276, 242] on div "Opportunity Type Lead Activity Task Sales Group Prospect Id Address 1 Address 2…" at bounding box center [301, 316] width 189 height 243
click at [271, 237] on span "Is" at bounding box center [286, 234] width 132 height 11
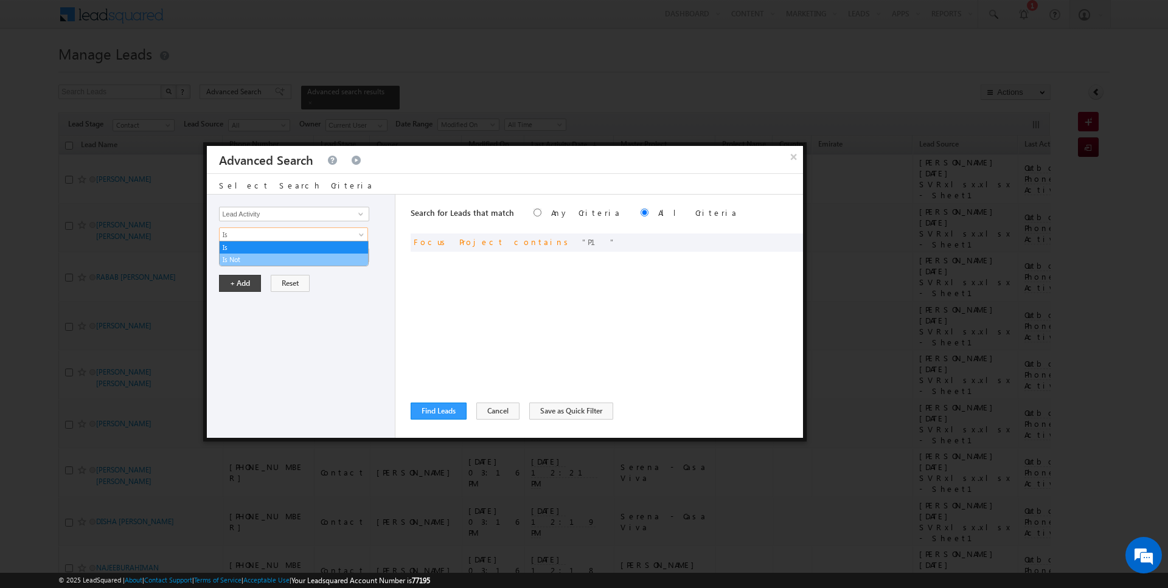
click at [270, 257] on link "Is Not" at bounding box center [294, 259] width 148 height 11
click at [270, 257] on input "Select Activity" at bounding box center [294, 255] width 150 height 15
click at [277, 277] on link "Outbound Phone Call Activity" at bounding box center [294, 280] width 150 height 14
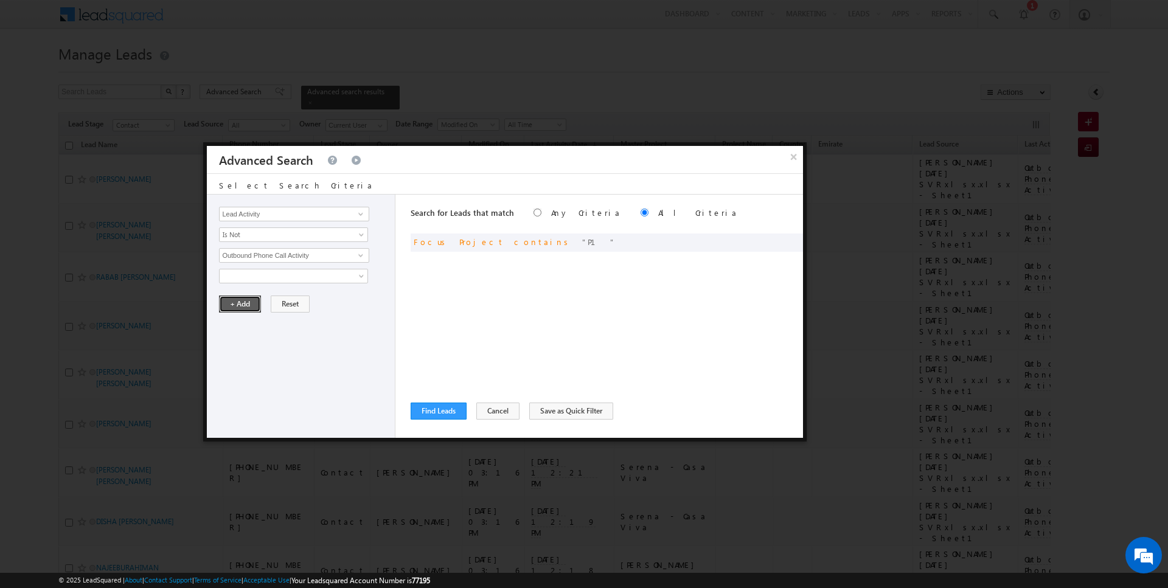
click at [238, 301] on button "+ Add" at bounding box center [240, 304] width 42 height 17
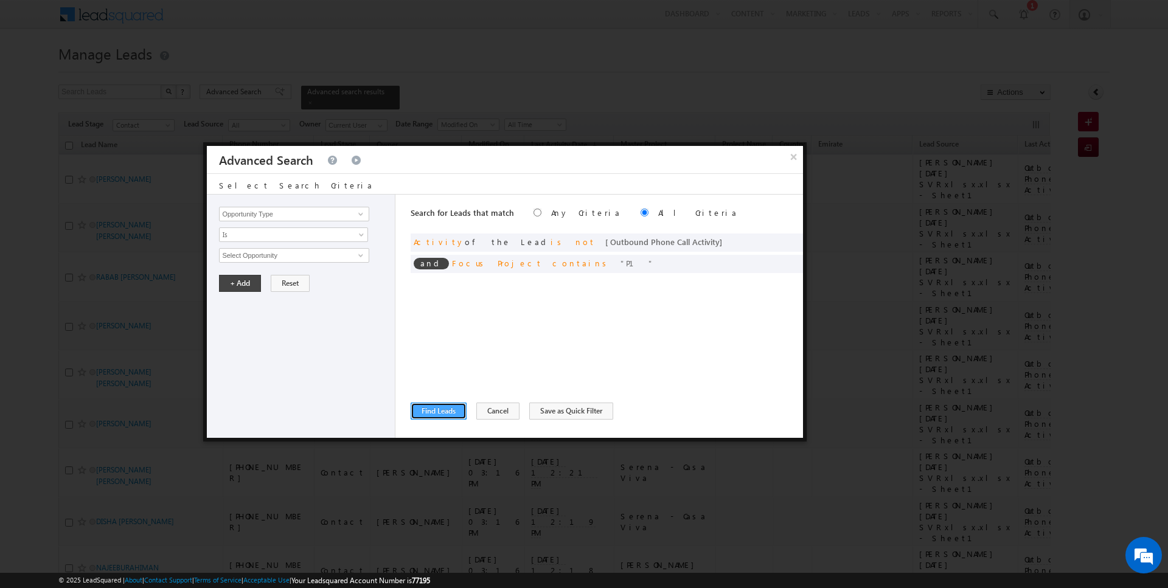
click at [423, 409] on button "Find Leads" at bounding box center [439, 411] width 56 height 17
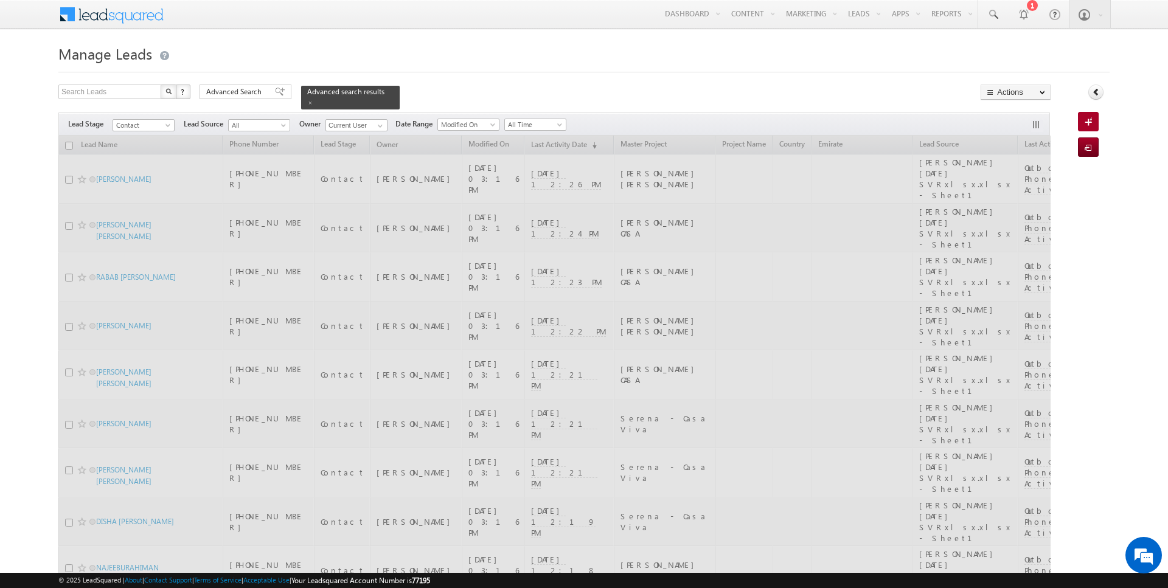
click at [68, 142] on input "checkbox" at bounding box center [69, 146] width 8 height 8
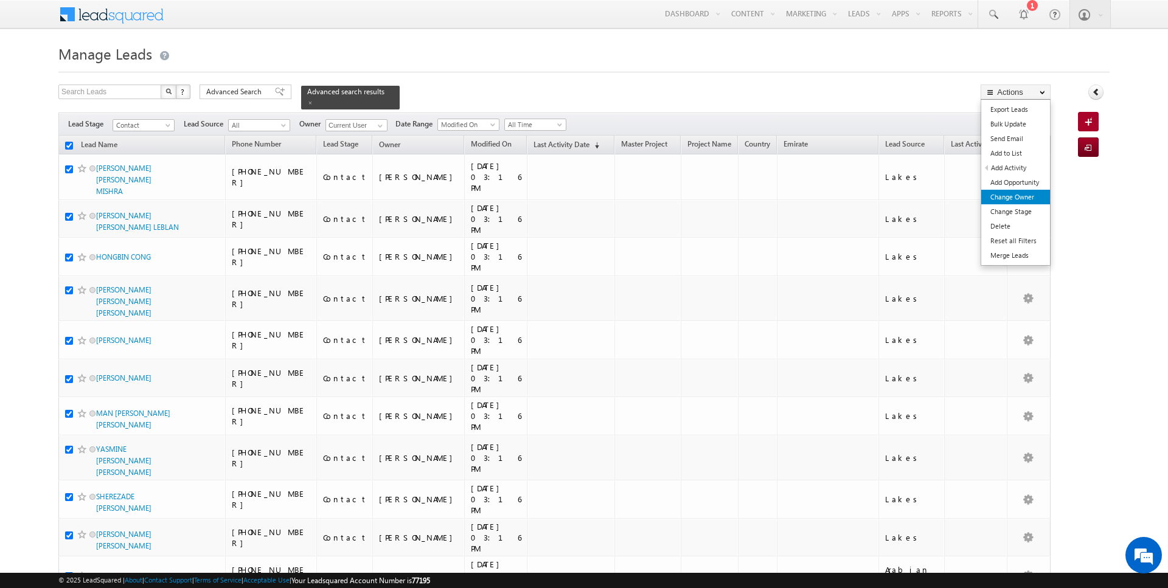
click at [1012, 193] on link "Change Owner" at bounding box center [1015, 197] width 69 height 15
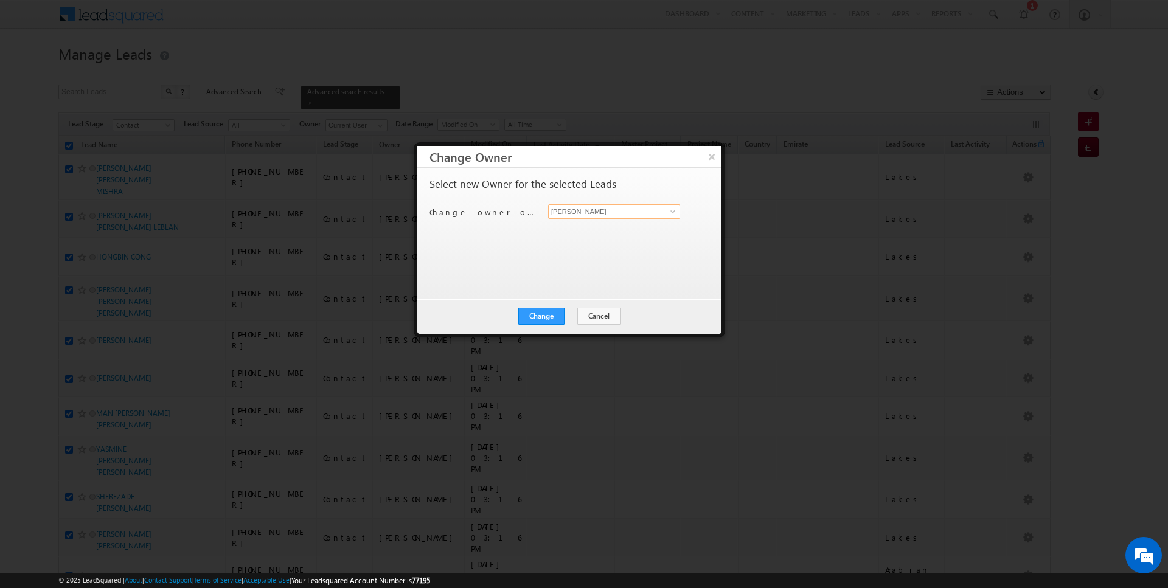
click at [596, 213] on input "[PERSON_NAME]" at bounding box center [614, 211] width 132 height 15
click at [553, 311] on button "Change" at bounding box center [541, 316] width 46 height 17
click at [567, 315] on button "Close" at bounding box center [571, 316] width 39 height 17
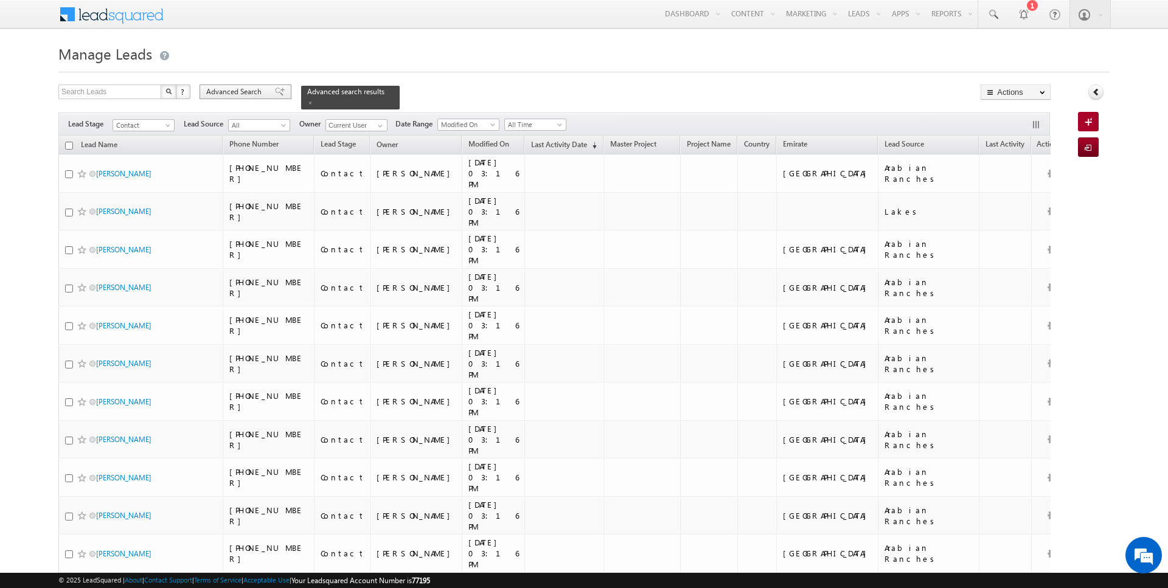
click at [224, 89] on span "Advanced Search" at bounding box center [235, 91] width 59 height 11
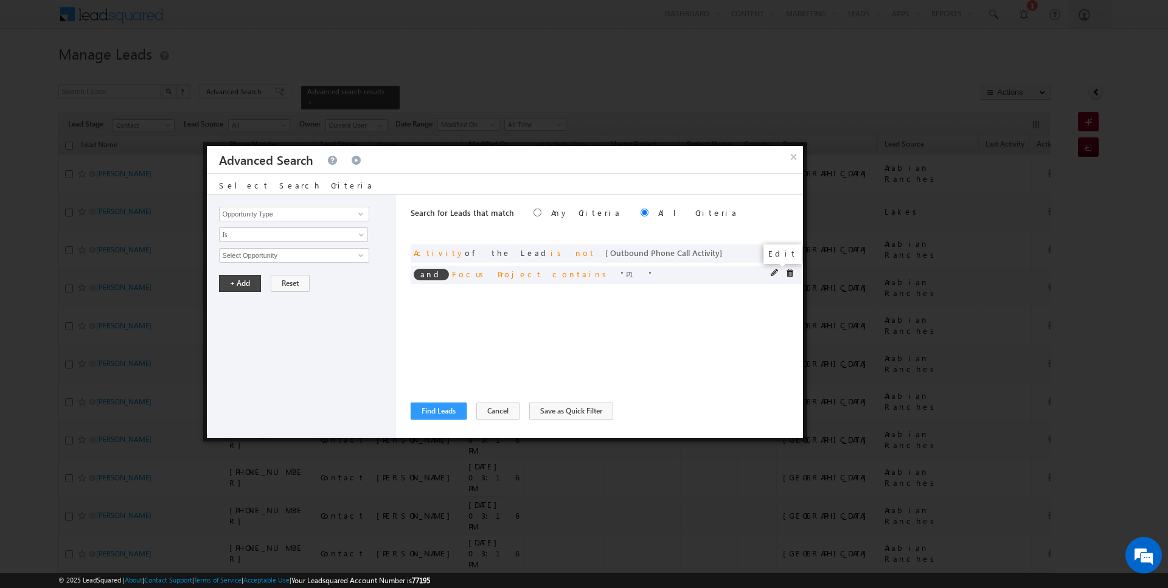
click at [775, 270] on span at bounding box center [775, 273] width 9 height 9
click at [312, 217] on input "Focus Project" at bounding box center [294, 214] width 150 height 15
type input "Lead Source"
click at [263, 257] on span "None Selected" at bounding box center [289, 255] width 138 height 13
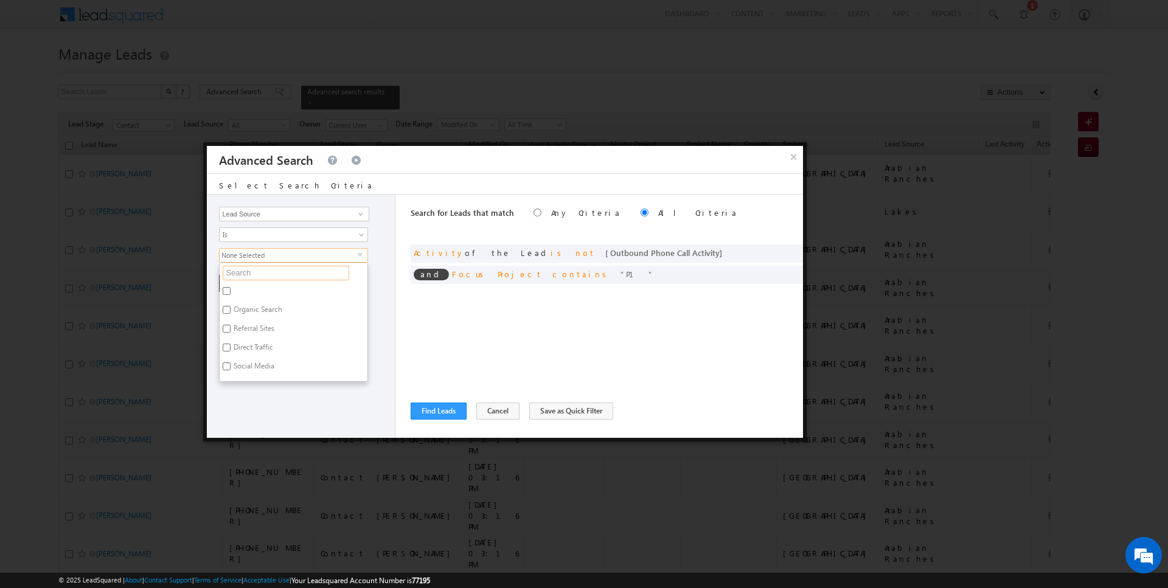
click at [258, 272] on input "text" at bounding box center [286, 273] width 127 height 15
type input "scl"
click at [247, 341] on label "Sharjah-Scl" at bounding box center [251, 349] width 62 height 19
click at [231, 344] on input "Sharjah-Scl" at bounding box center [227, 348] width 8 height 8
checkbox input "true"
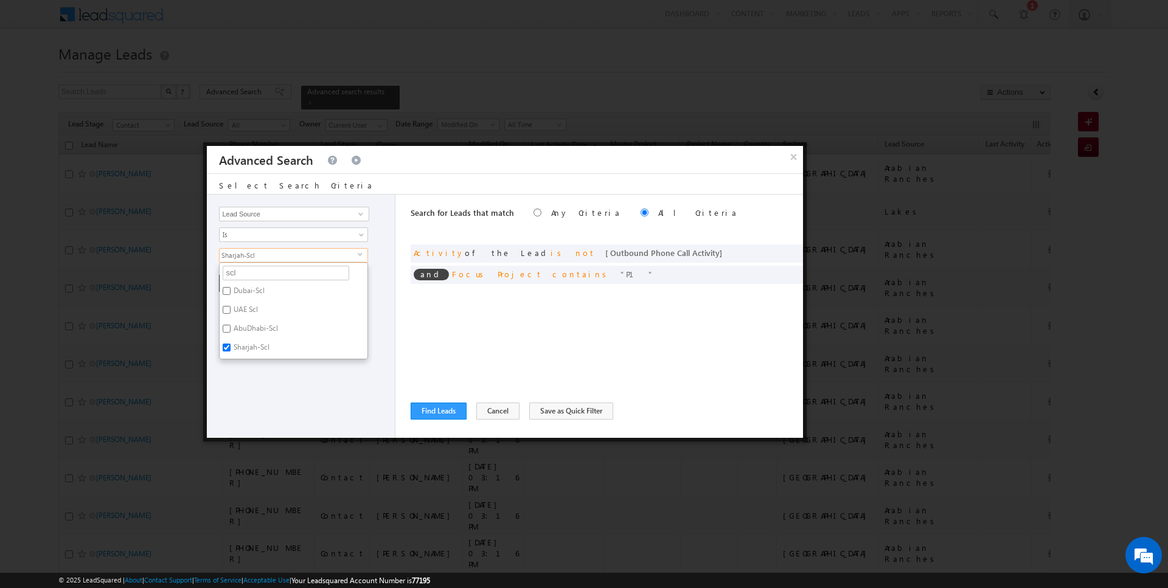
click at [248, 384] on div "Opportunity Type Lead Activity Task Sales Group Prospect Id Address 1 Address 2…" at bounding box center [301, 316] width 189 height 243
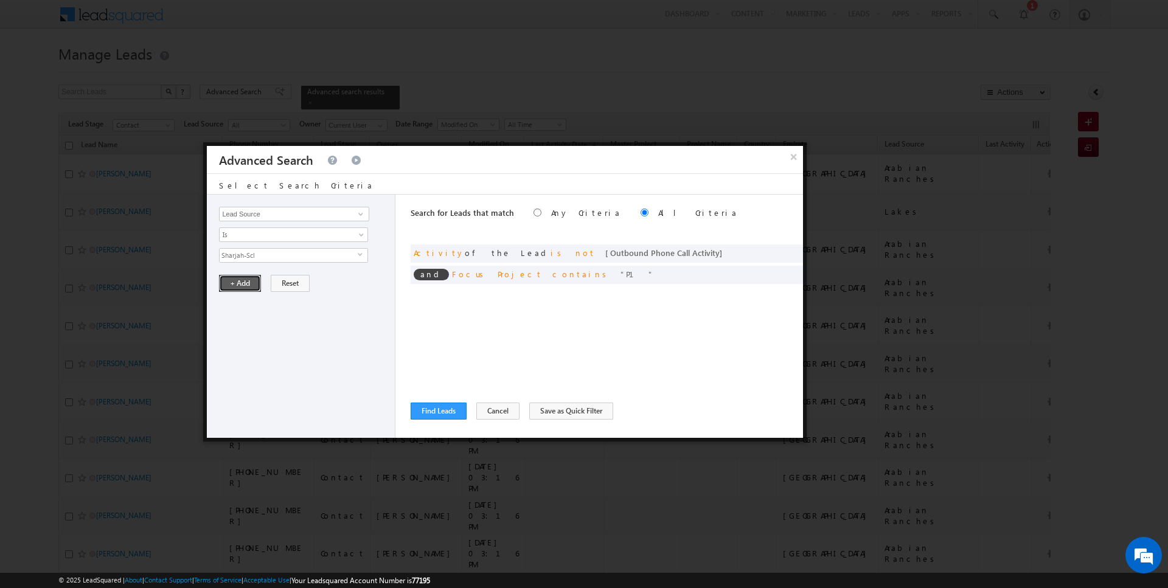
click at [235, 278] on button "+ Add" at bounding box center [240, 283] width 42 height 17
click at [436, 414] on button "Find Leads" at bounding box center [439, 411] width 56 height 17
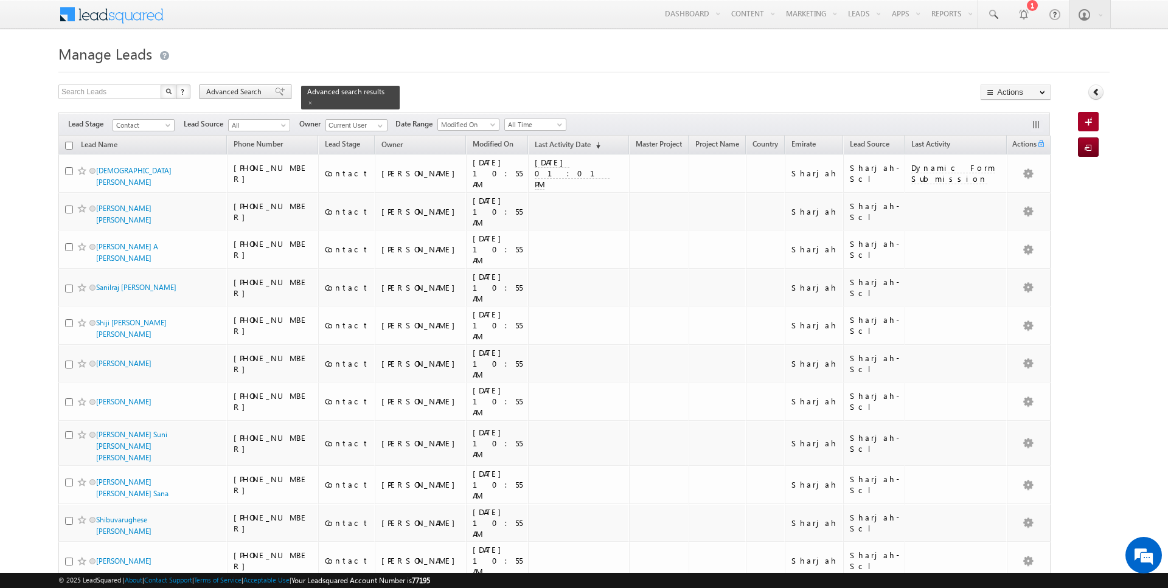
click at [243, 89] on span "Advanced Search" at bounding box center [235, 91] width 59 height 11
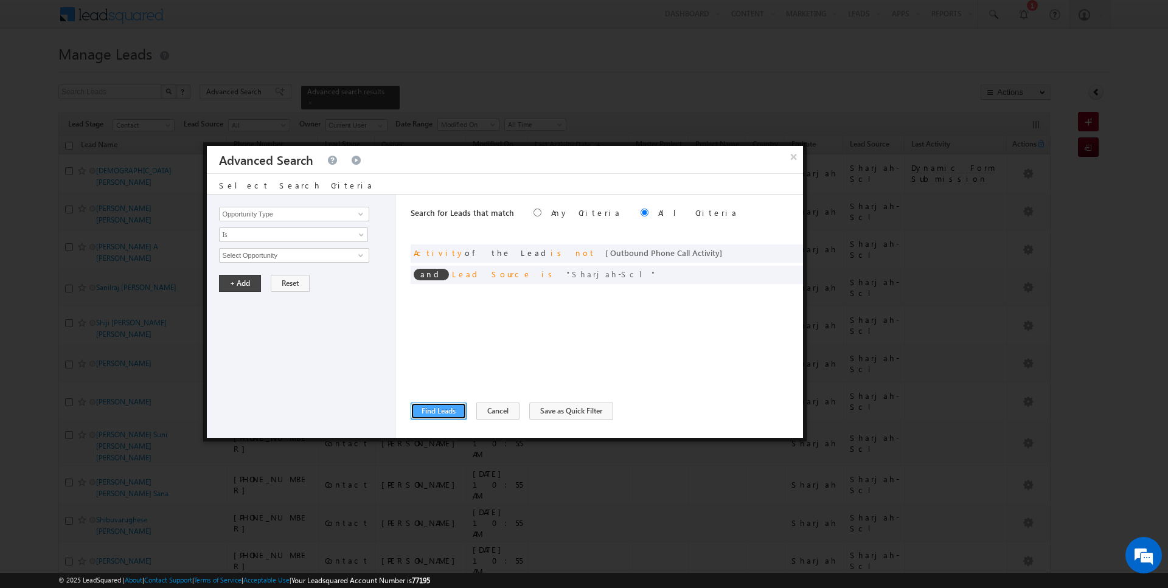
click at [433, 409] on button "Find Leads" at bounding box center [439, 411] width 56 height 17
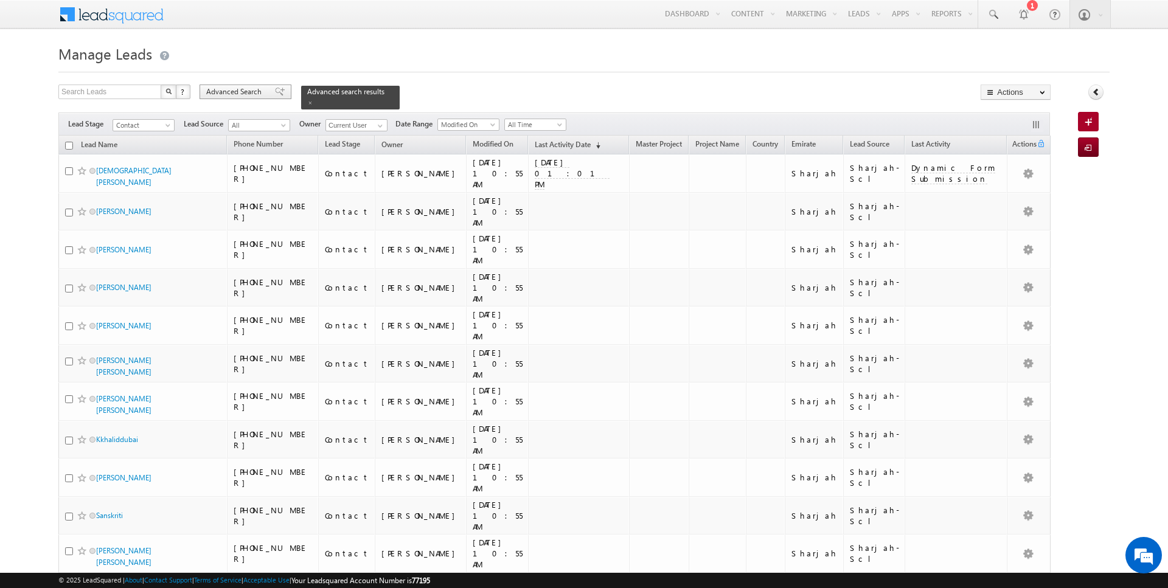
click at [252, 91] on span "Advanced Search" at bounding box center [235, 91] width 59 height 11
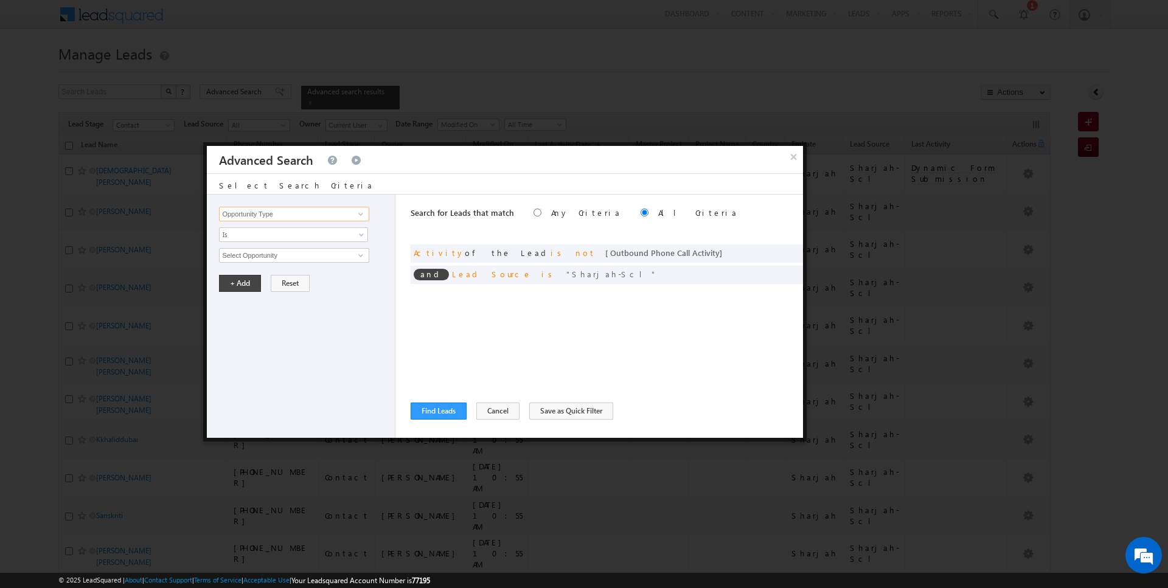
click at [296, 218] on input "Opportunity Type" at bounding box center [294, 214] width 150 height 15
type input "Modified On"
click at [262, 237] on span "Is" at bounding box center [286, 234] width 132 height 11
click at [254, 254] on link "Before" at bounding box center [294, 259] width 148 height 11
click at [234, 286] on button "+ Add" at bounding box center [240, 283] width 42 height 17
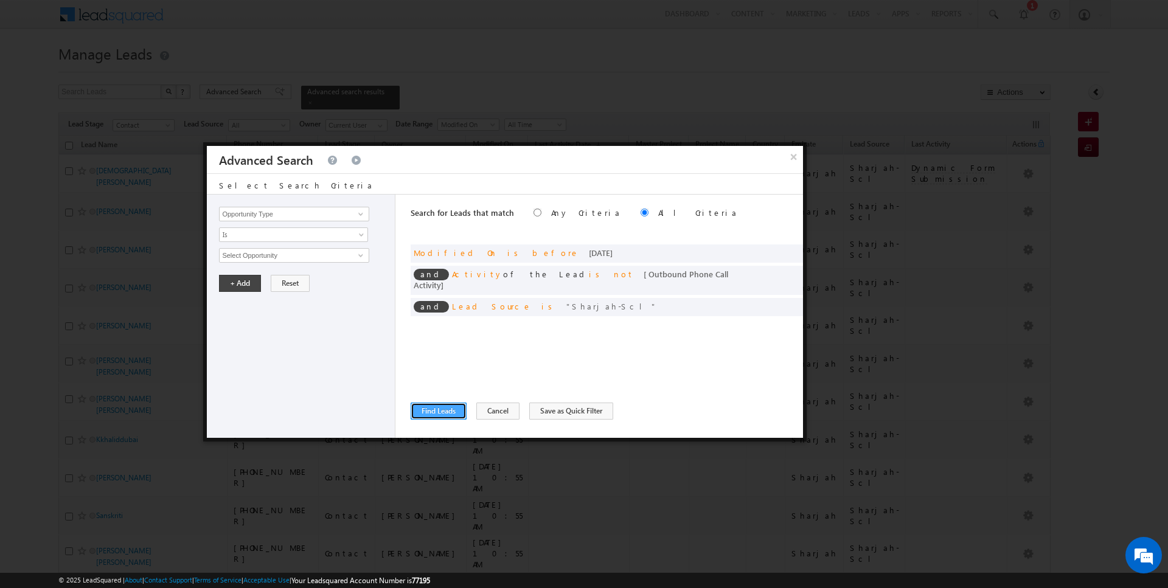
click at [437, 409] on button "Find Leads" at bounding box center [439, 411] width 56 height 17
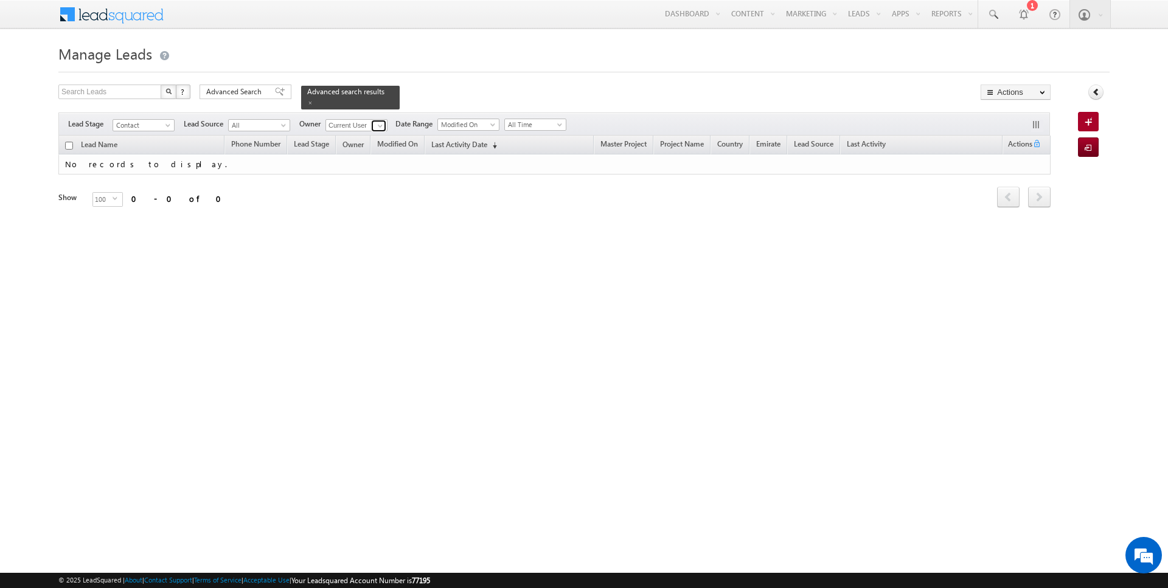
click at [375, 123] on span at bounding box center [380, 126] width 10 height 10
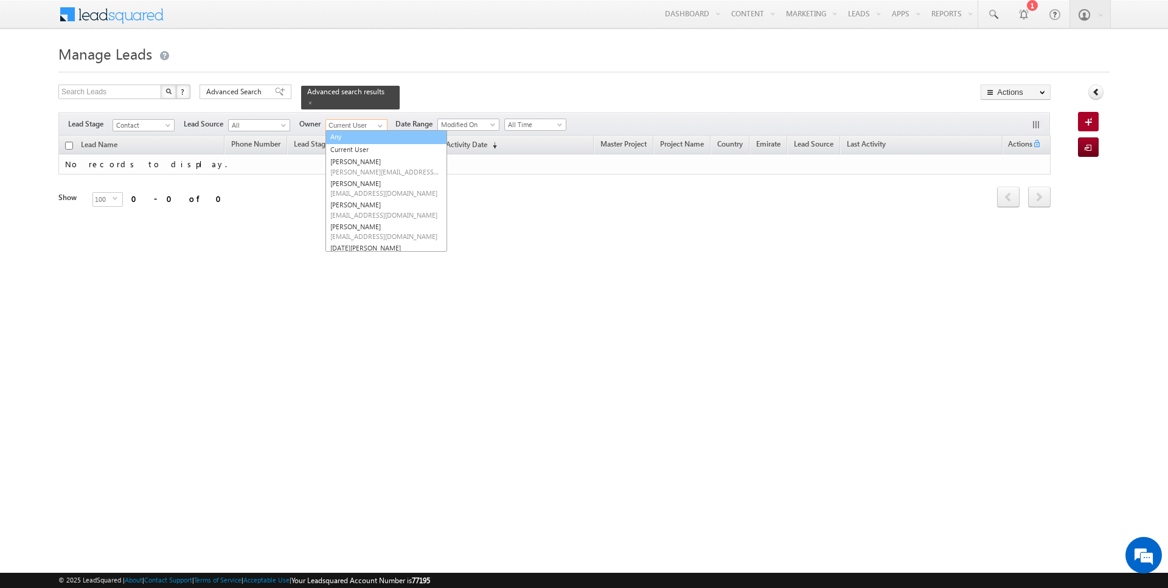
click at [360, 131] on link "Any" at bounding box center [386, 137] width 122 height 14
type input "Any"
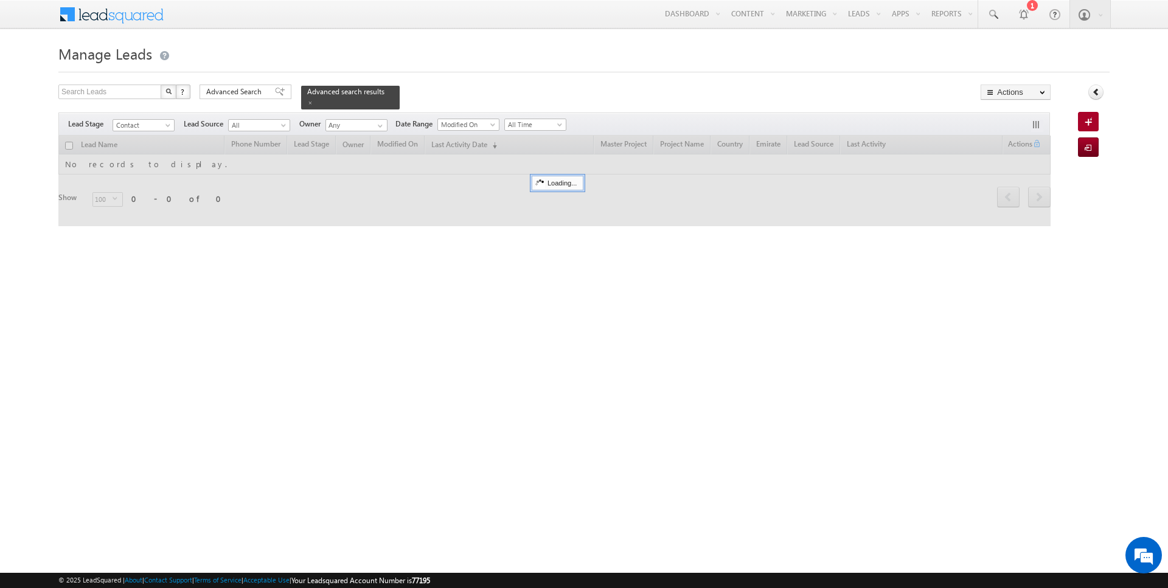
click at [470, 82] on form "Manage Leads Search Leads X ? 0 results found Advanced Search Advanced Search" at bounding box center [583, 141] width 1051 height 201
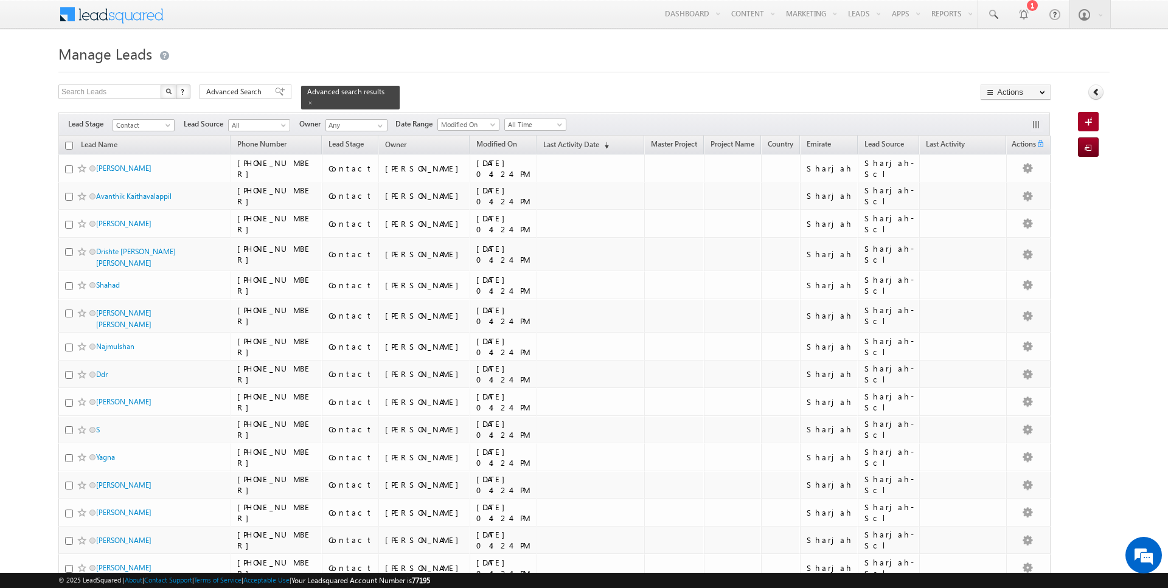
click at [68, 146] on input "checkbox" at bounding box center [69, 146] width 8 height 8
checkbox input "true"
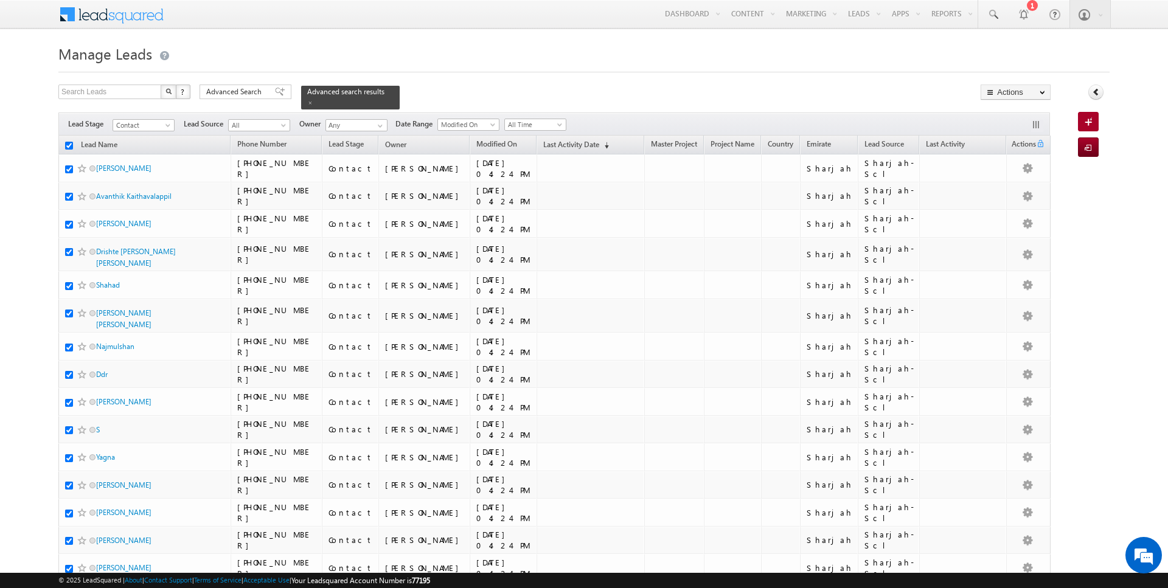
checkbox input "true"
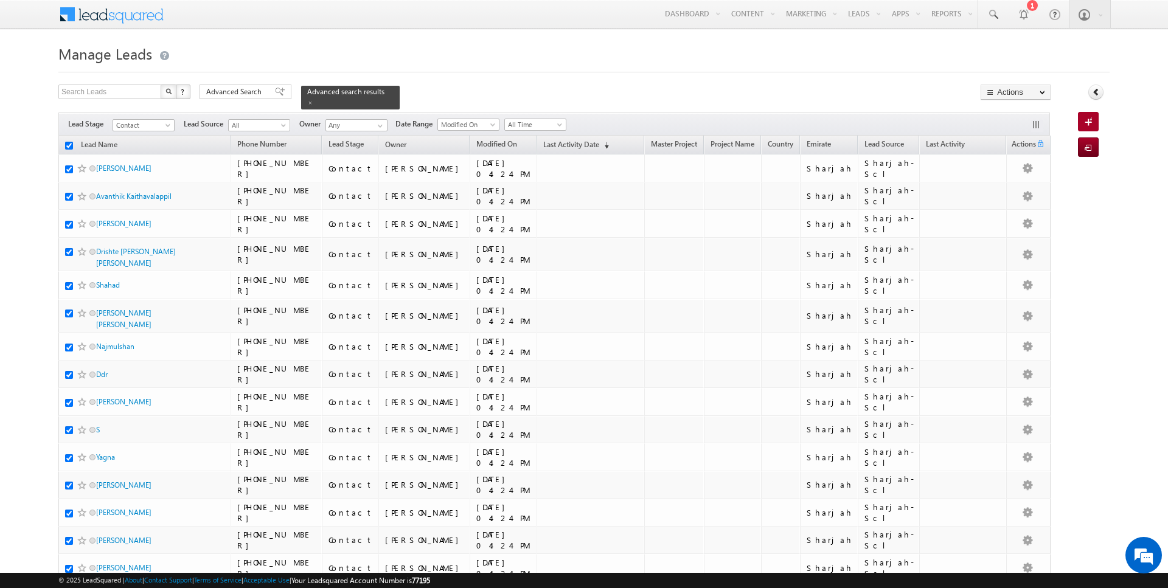
checkbox input "true"
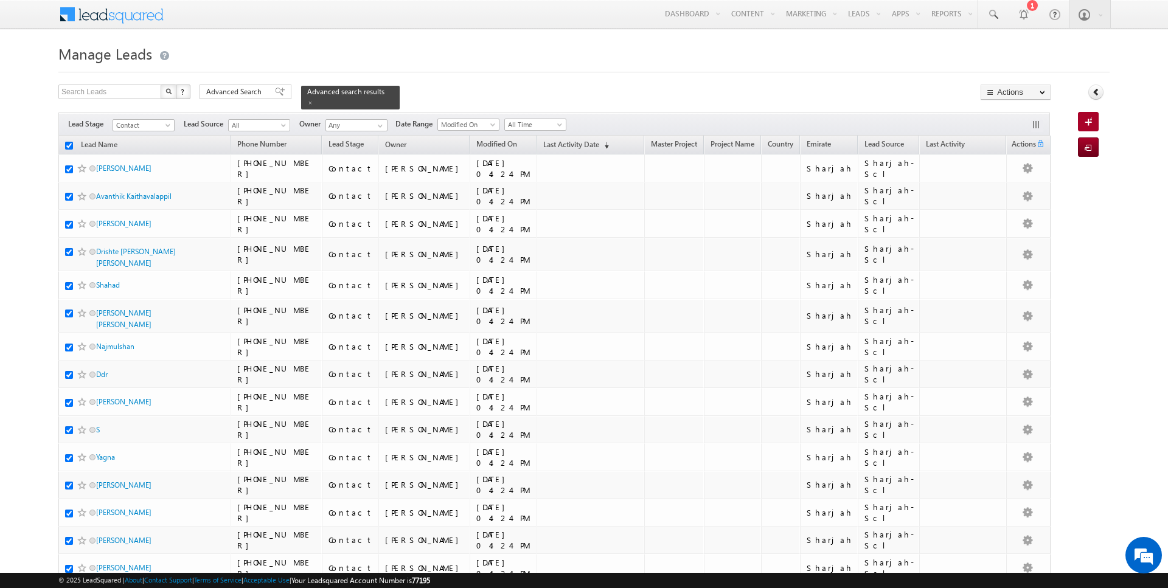
checkbox input "true"
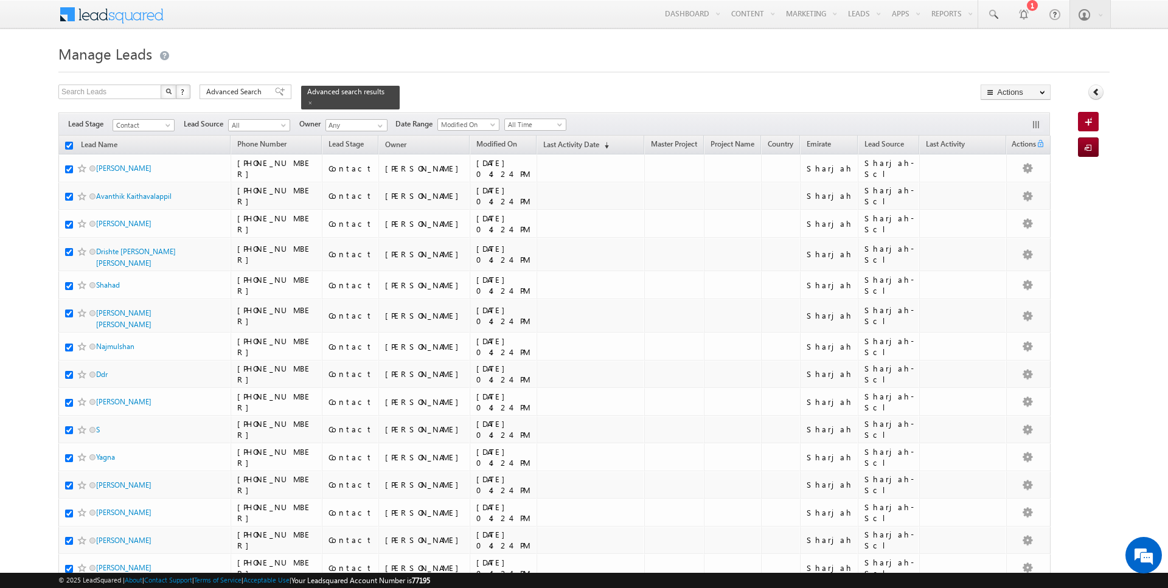
checkbox input "true"
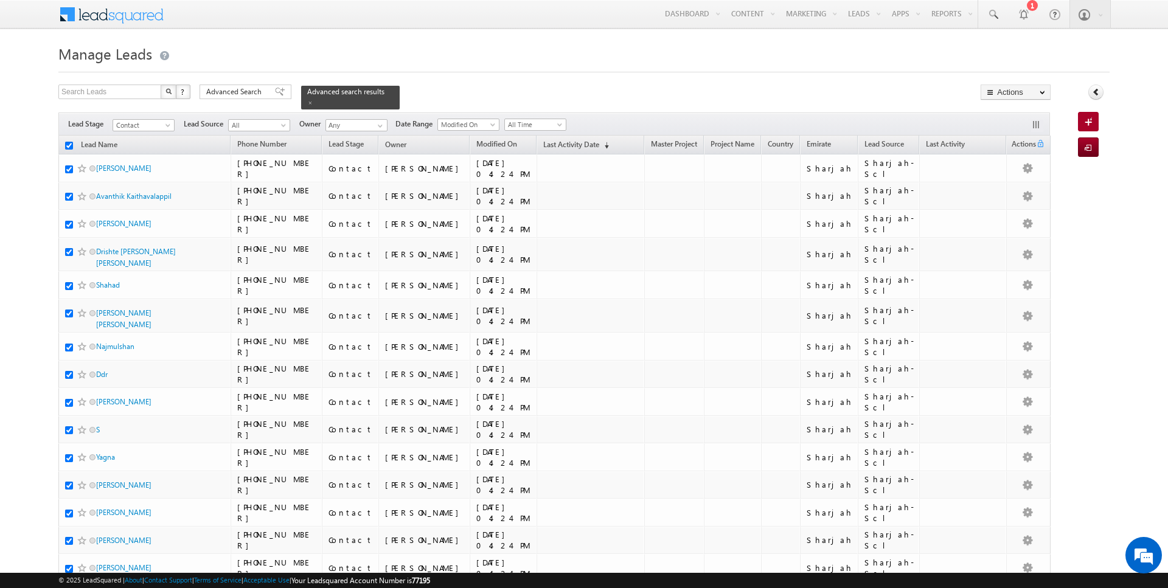
checkbox input "true"
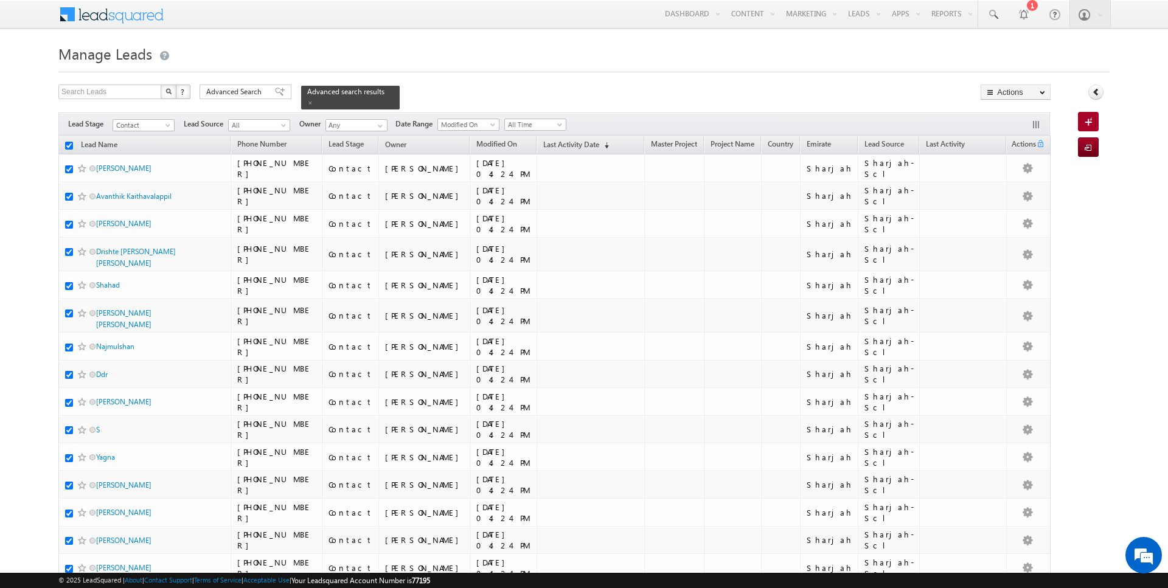
checkbox input "true"
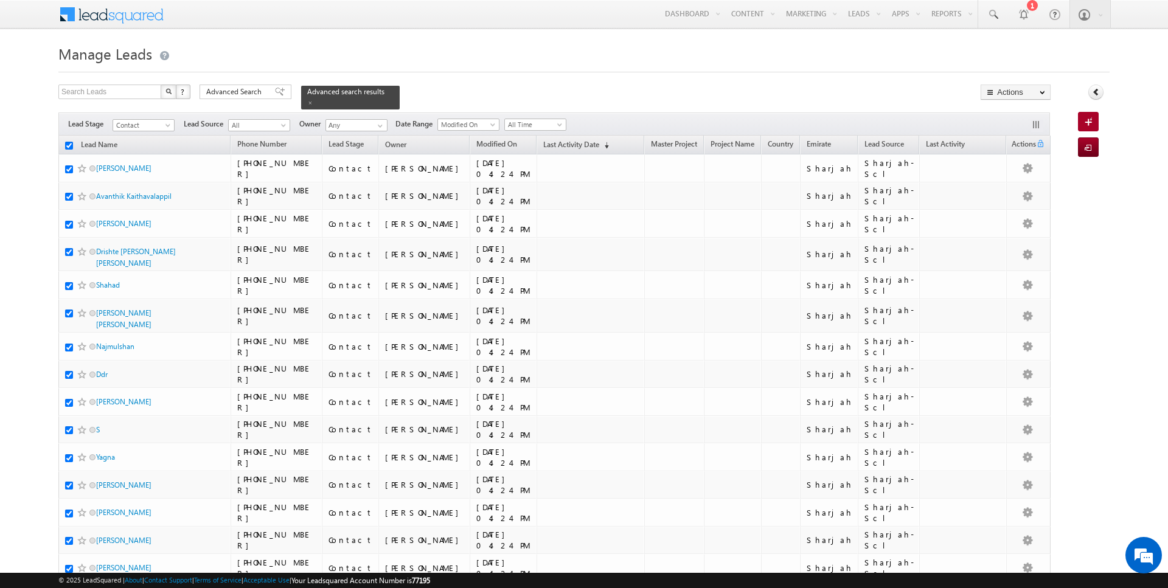
checkbox input "true"
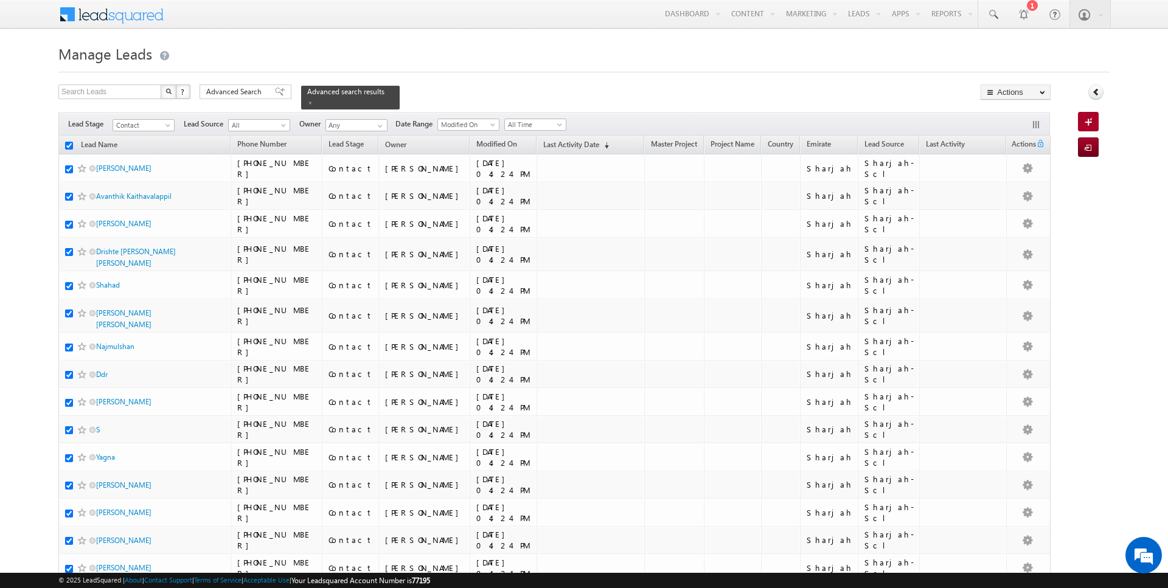
checkbox input "true"
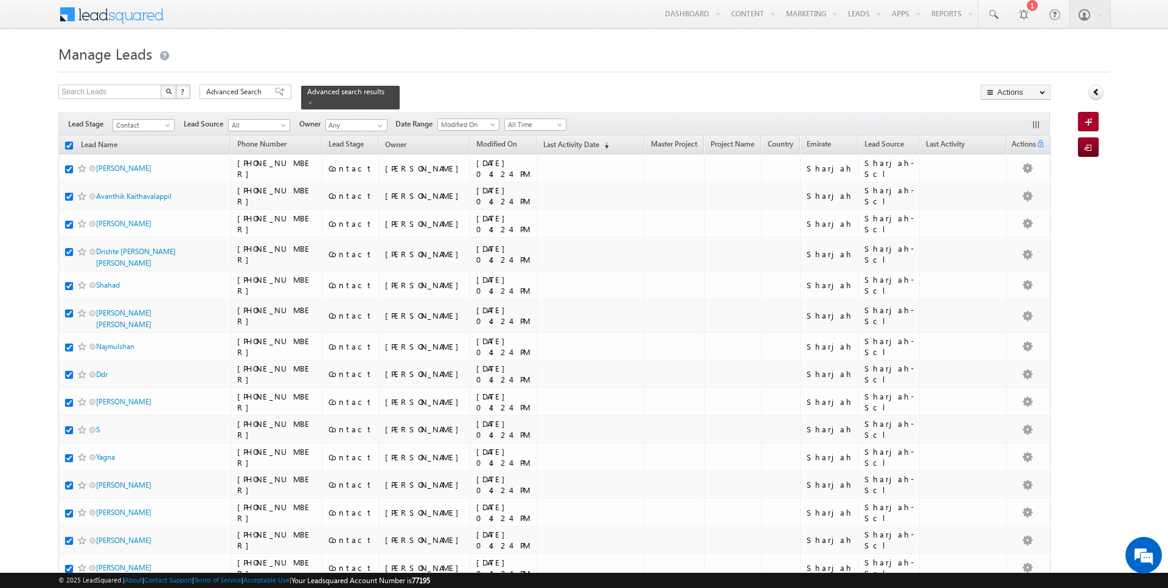
checkbox input "true"
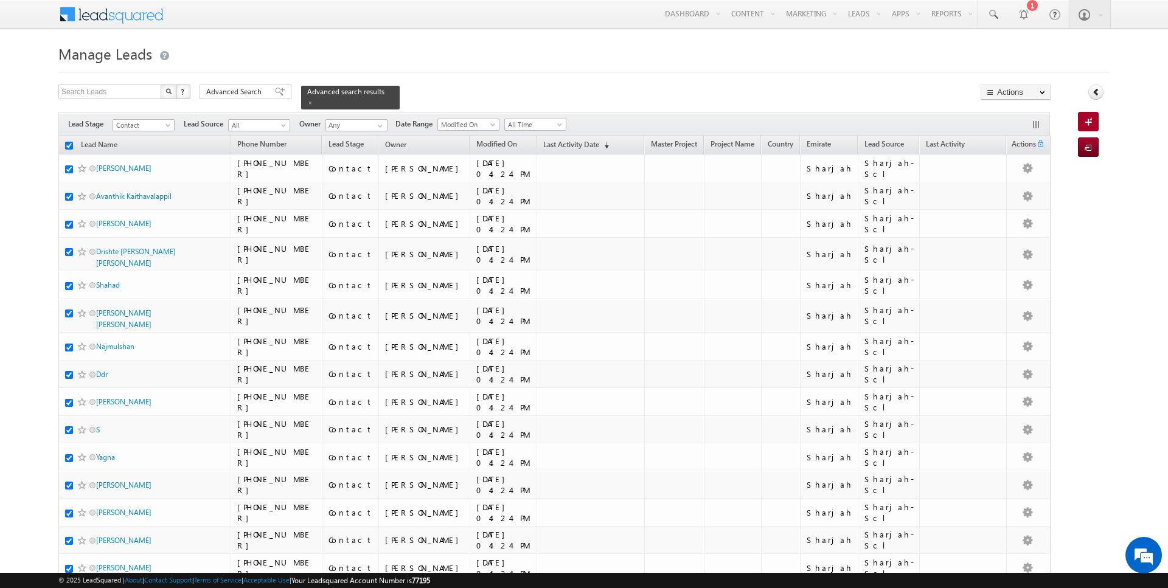
checkbox input "true"
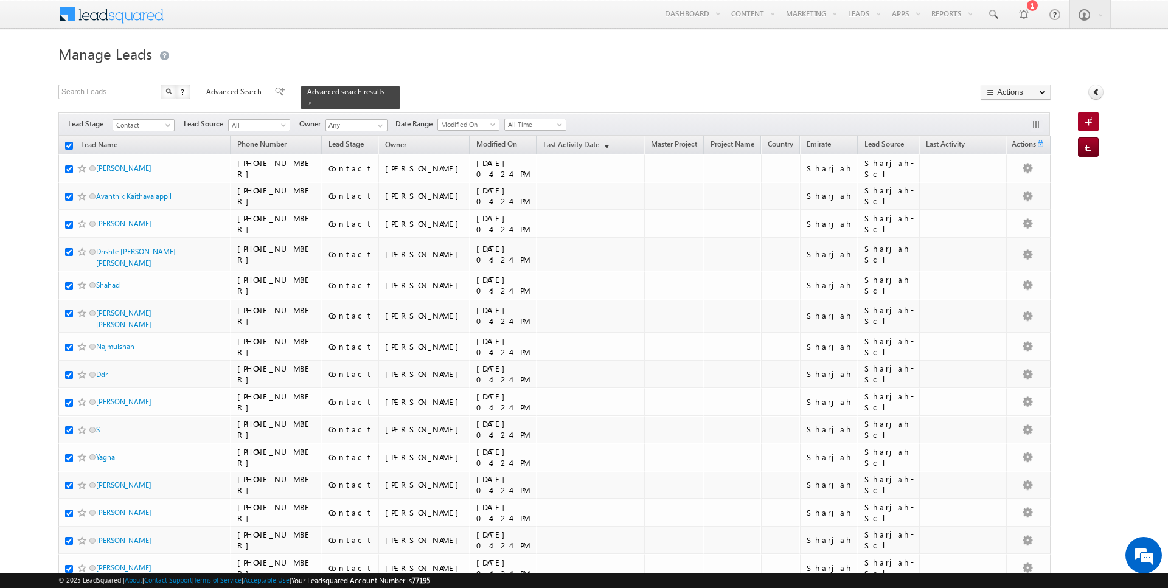
checkbox input "true"
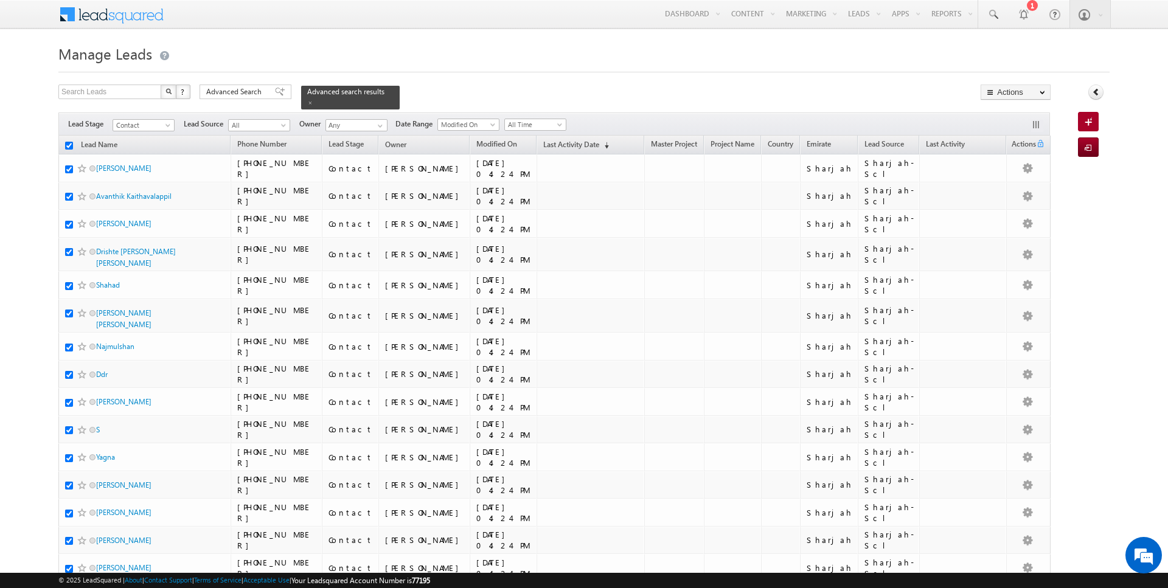
checkbox input "true"
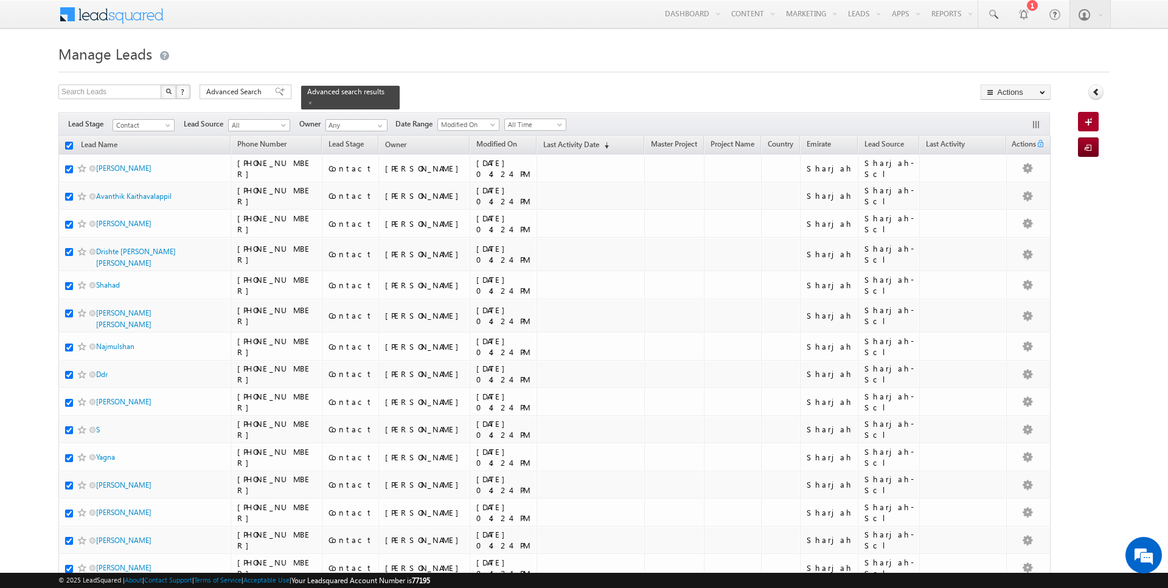
checkbox input "true"
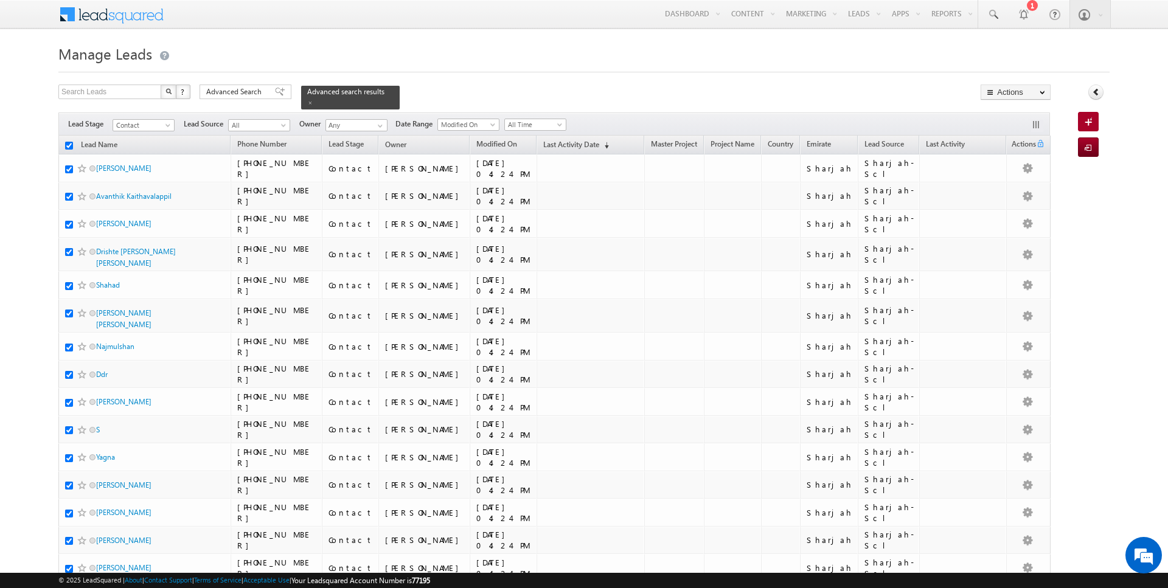
checkbox input "true"
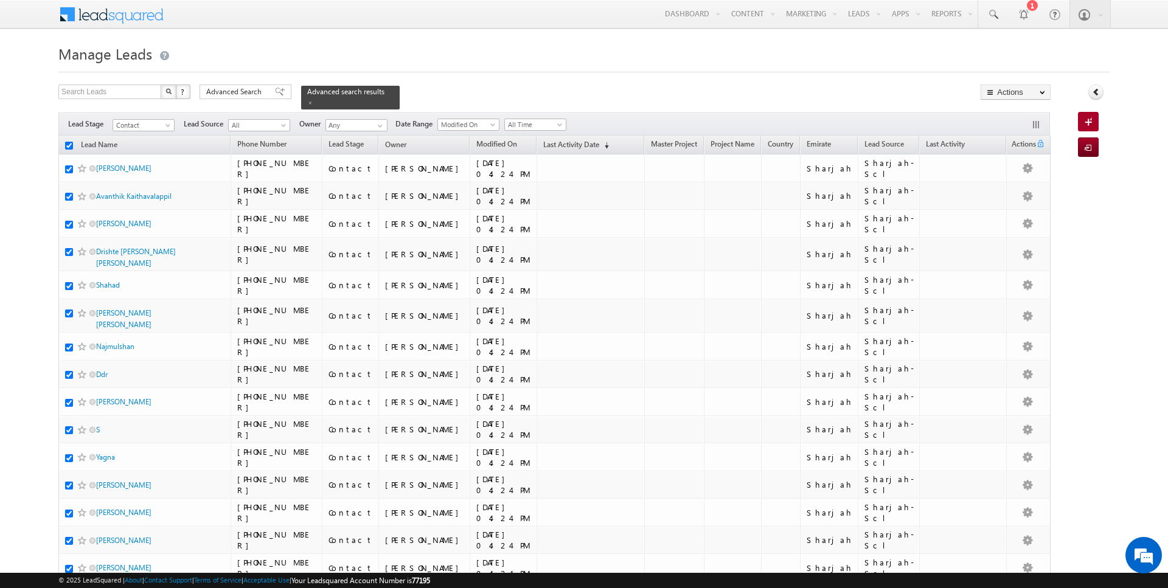
checkbox input "true"
click at [1018, 197] on link "Change Owner" at bounding box center [1015, 197] width 69 height 15
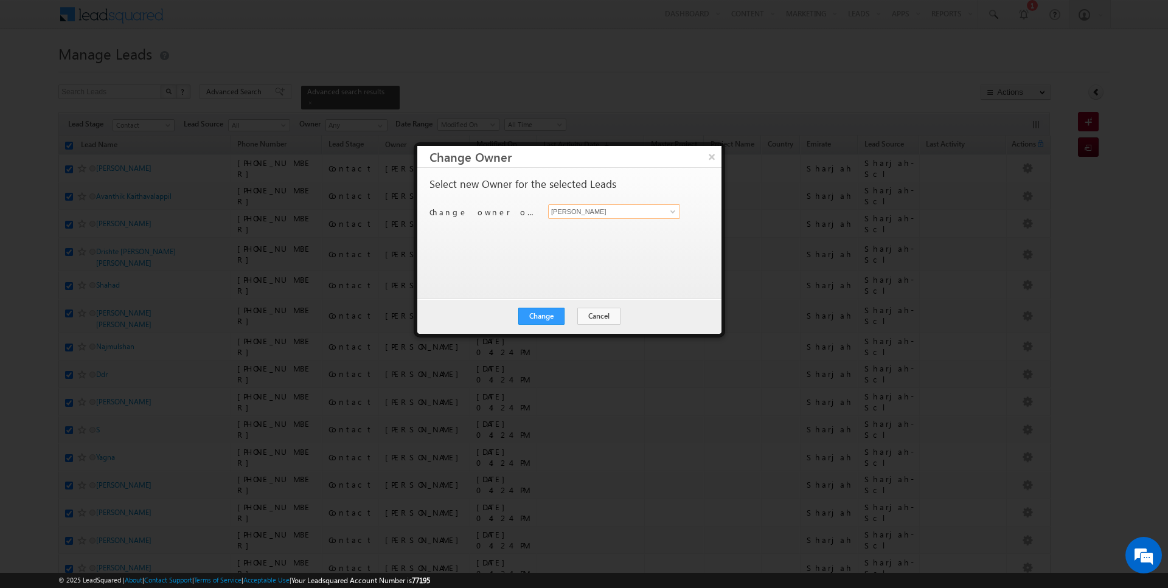
click at [631, 212] on input "[PERSON_NAME]" at bounding box center [614, 211] width 132 height 15
type input "[PERSON_NAME]"
click at [548, 315] on button "Change" at bounding box center [541, 316] width 46 height 17
click at [566, 315] on button "Close" at bounding box center [571, 316] width 39 height 17
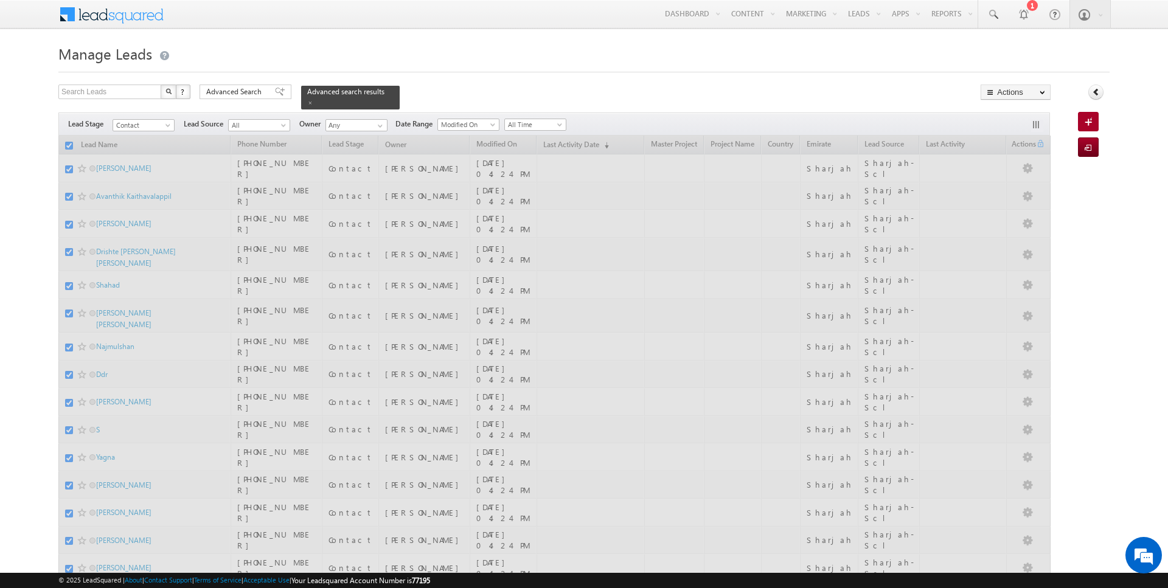
checkbox input "false"
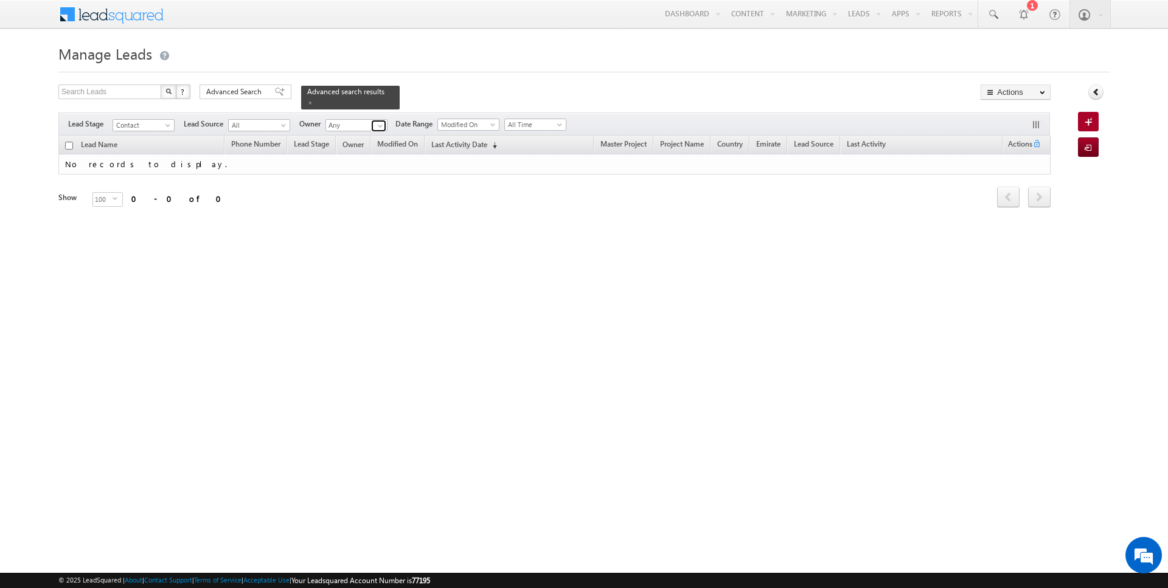
click at [371, 122] on link at bounding box center [378, 126] width 15 height 12
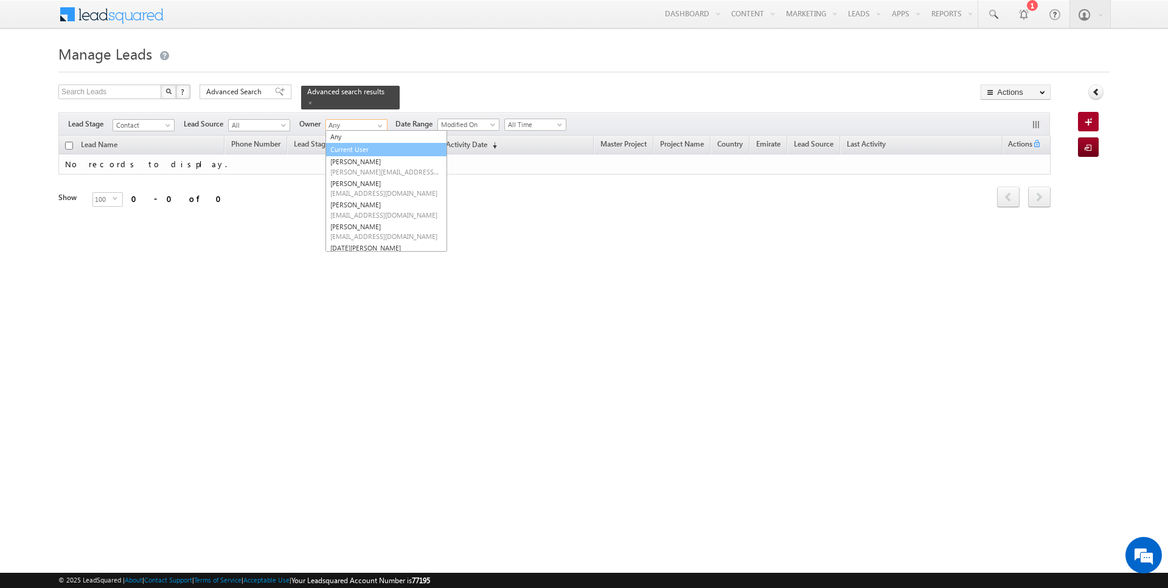
click at [346, 150] on link "Current User" at bounding box center [386, 150] width 122 height 14
type input "Current User"
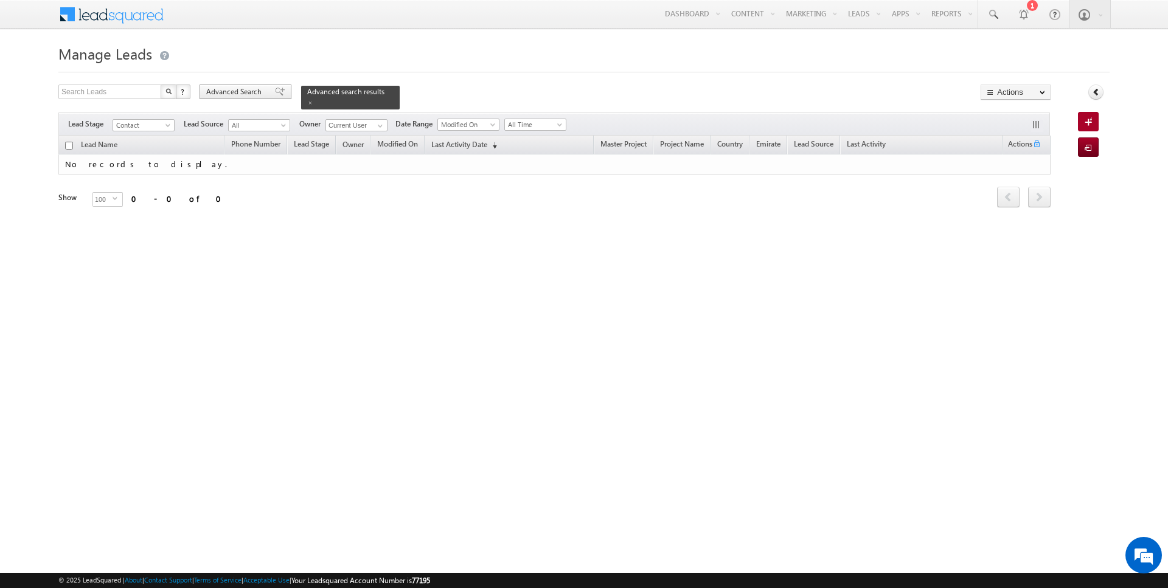
click at [246, 92] on span "Advanced Search" at bounding box center [235, 91] width 59 height 11
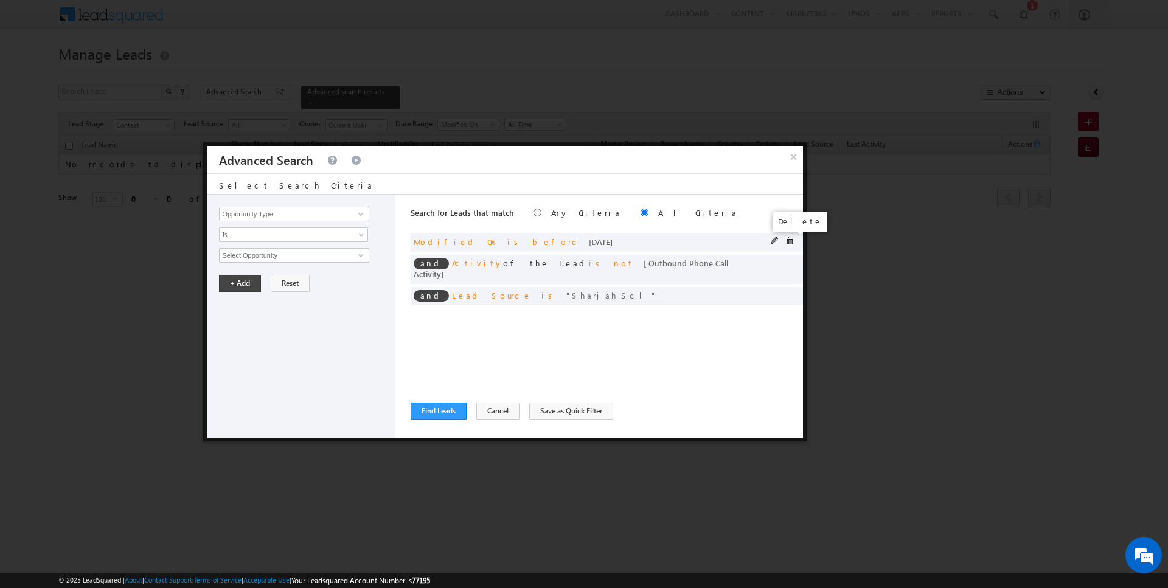
click at [788, 239] on span at bounding box center [789, 241] width 9 height 9
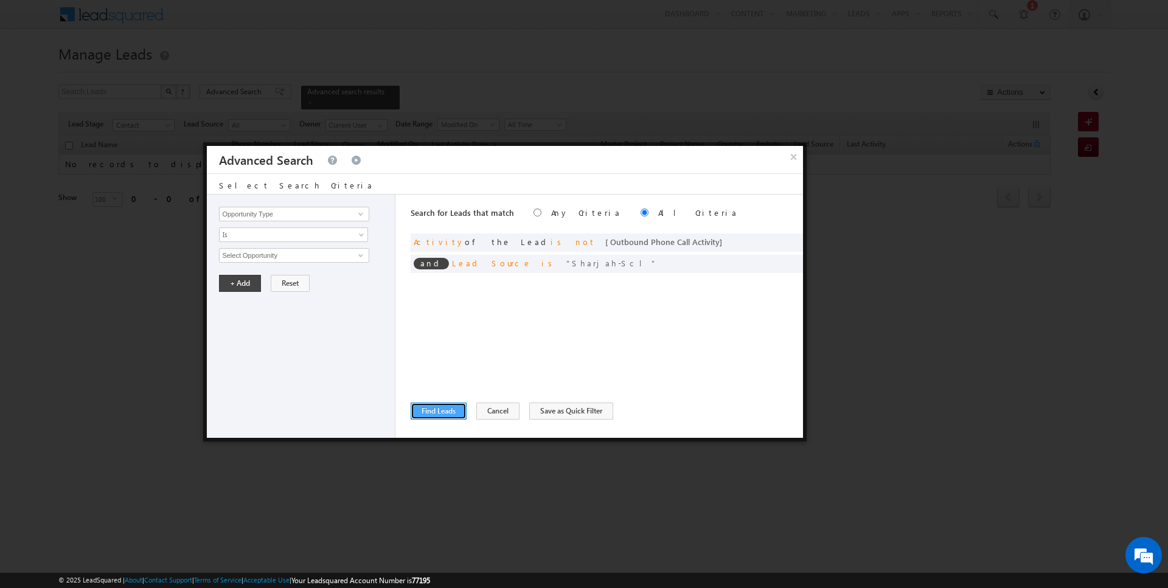
click at [435, 410] on button "Find Leads" at bounding box center [439, 411] width 56 height 17
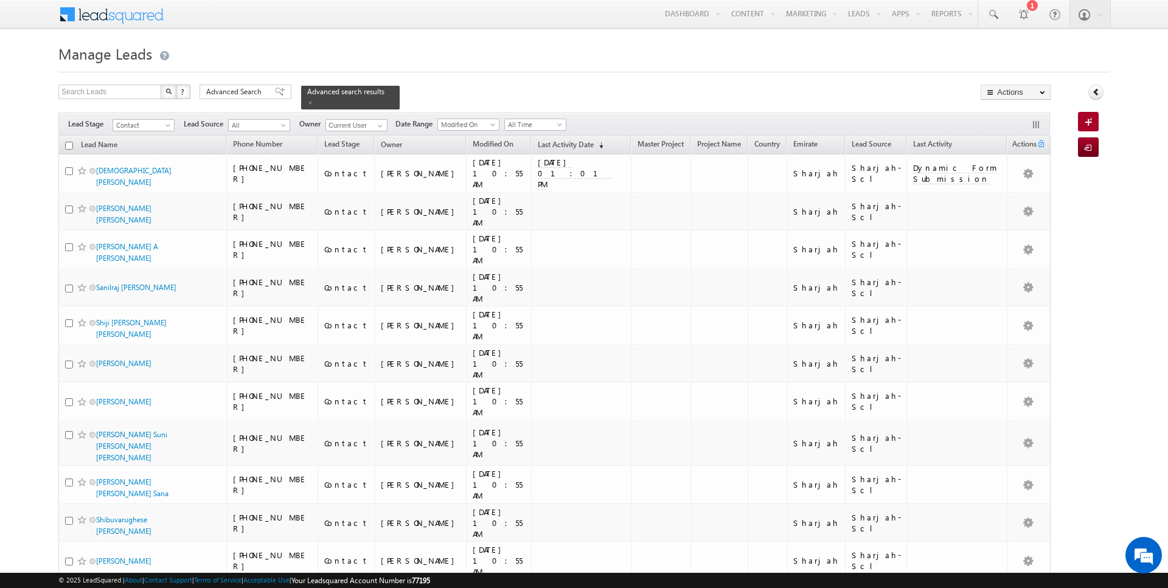
click at [69, 145] on input "checkbox" at bounding box center [69, 146] width 8 height 8
checkbox input "true"
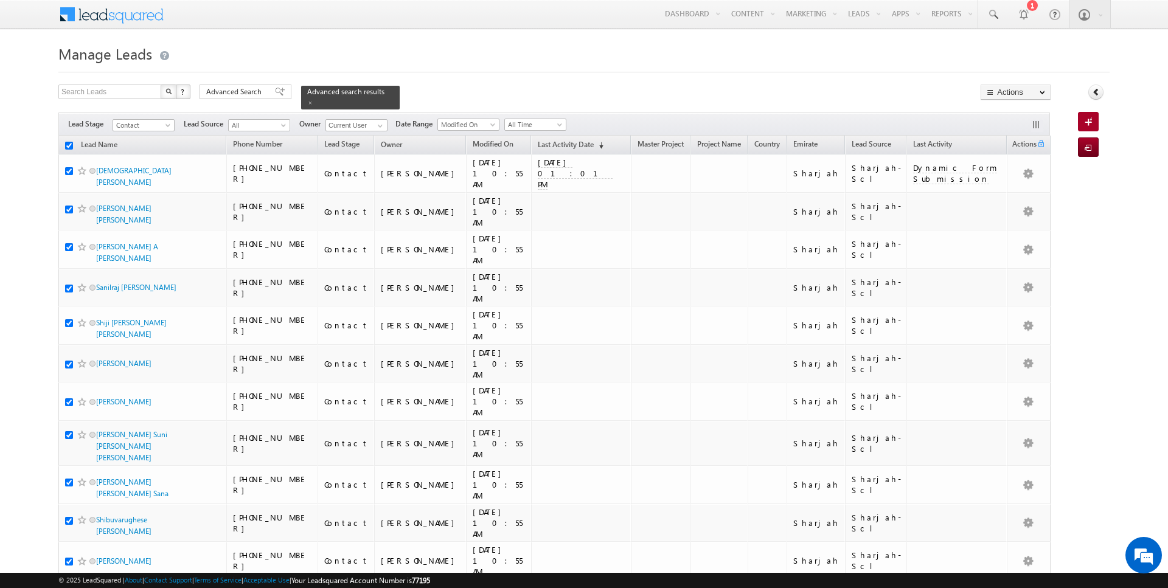
checkbox input "true"
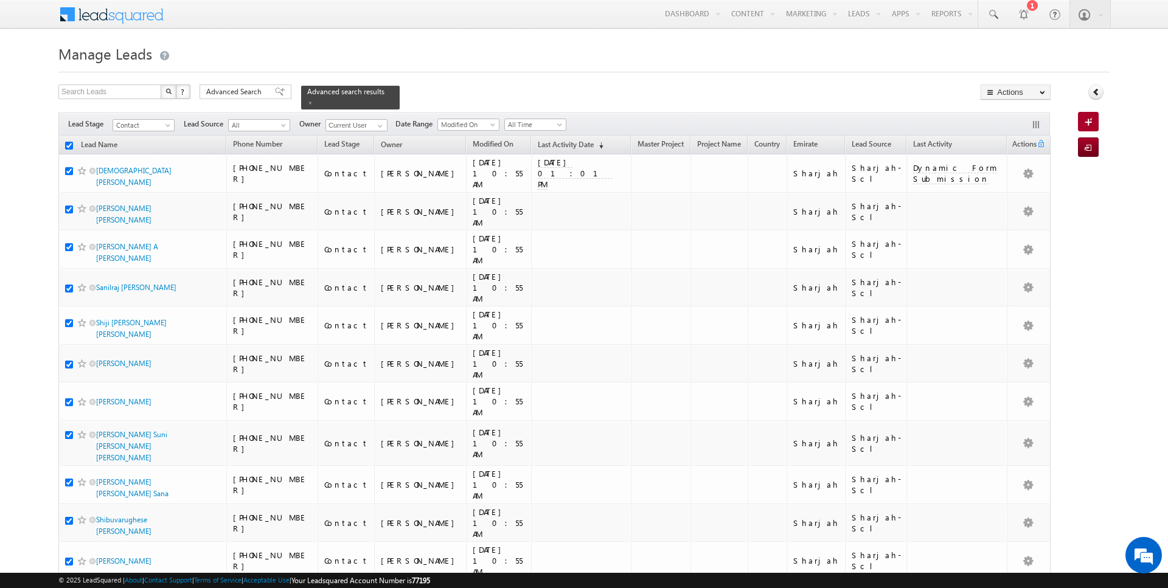
checkbox input "true"
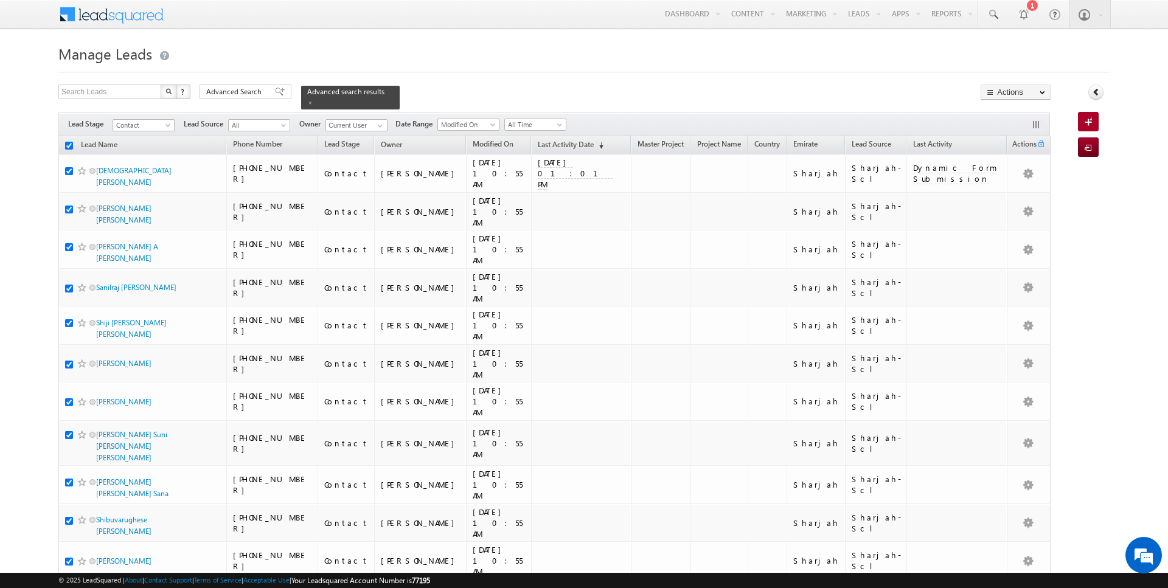
checkbox input "true"
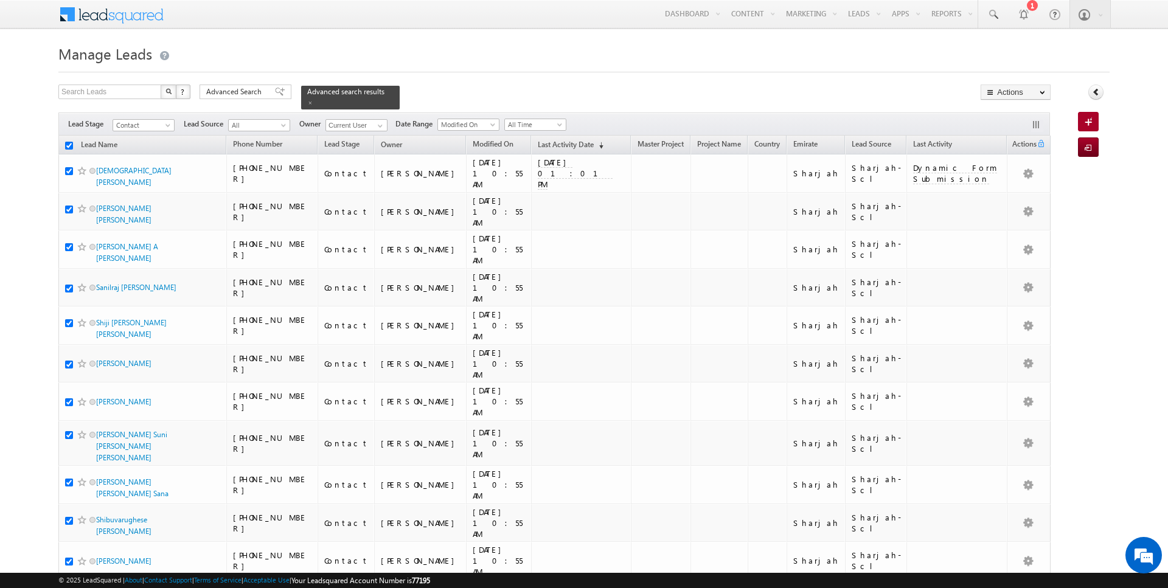
checkbox input "true"
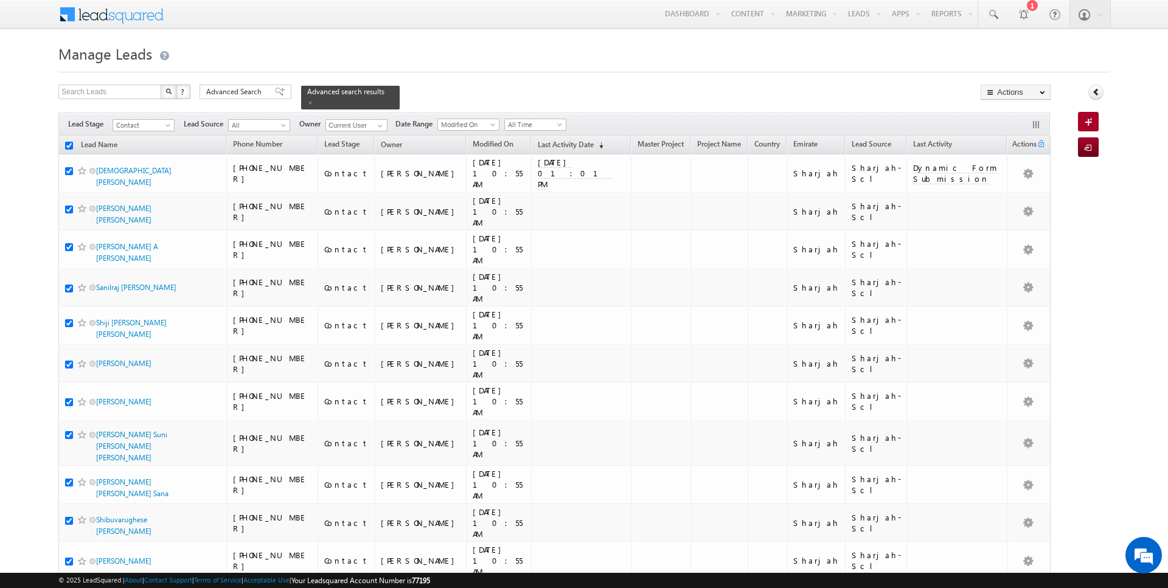
checkbox input "true"
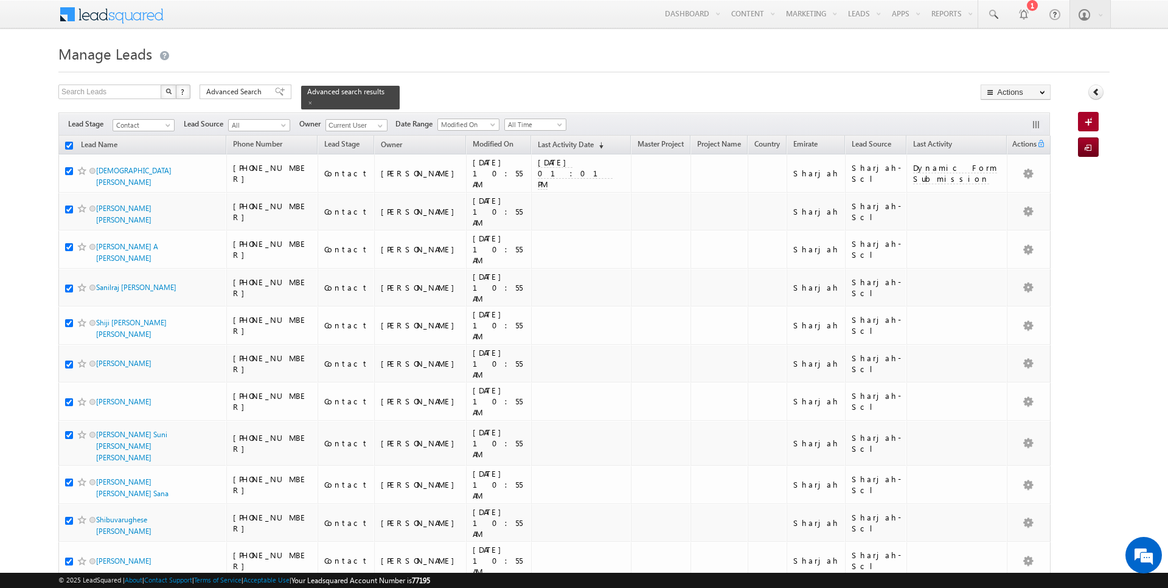
checkbox input "true"
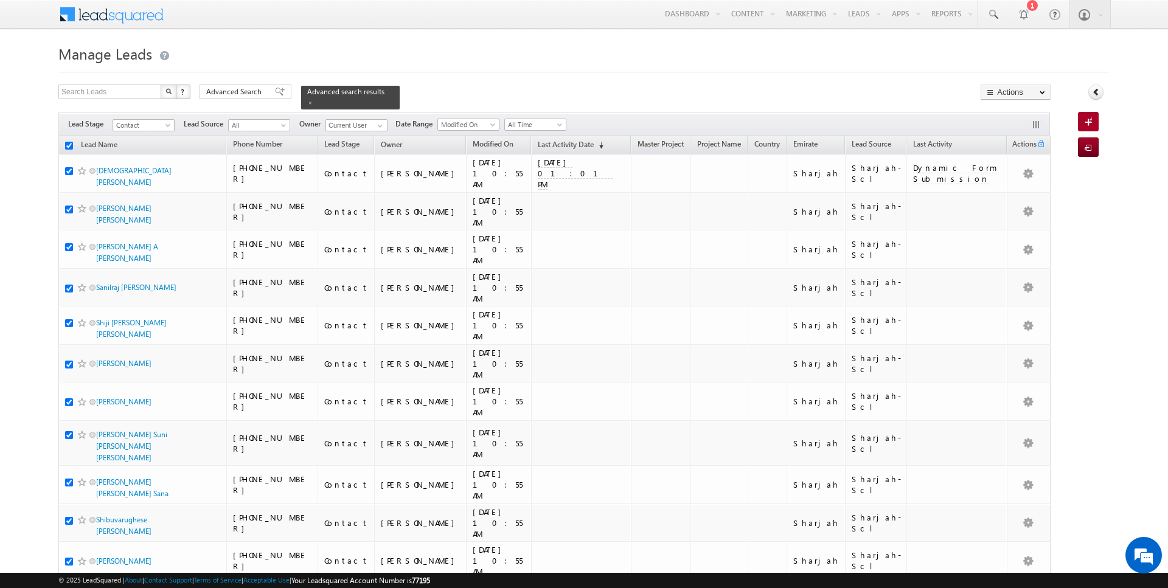
checkbox input "true"
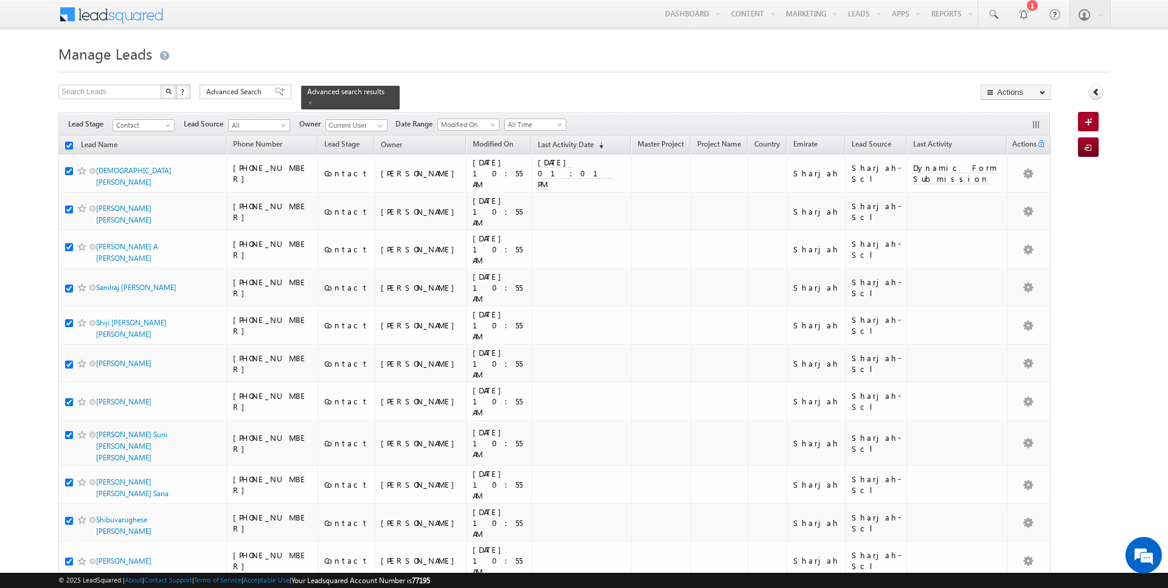
checkbox input "true"
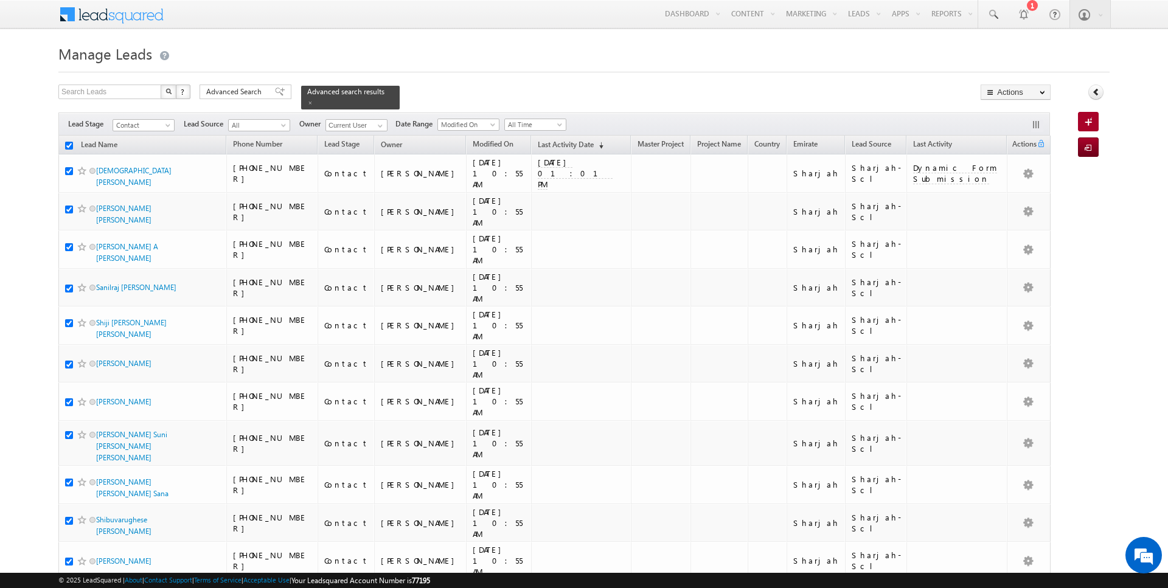
checkbox input "true"
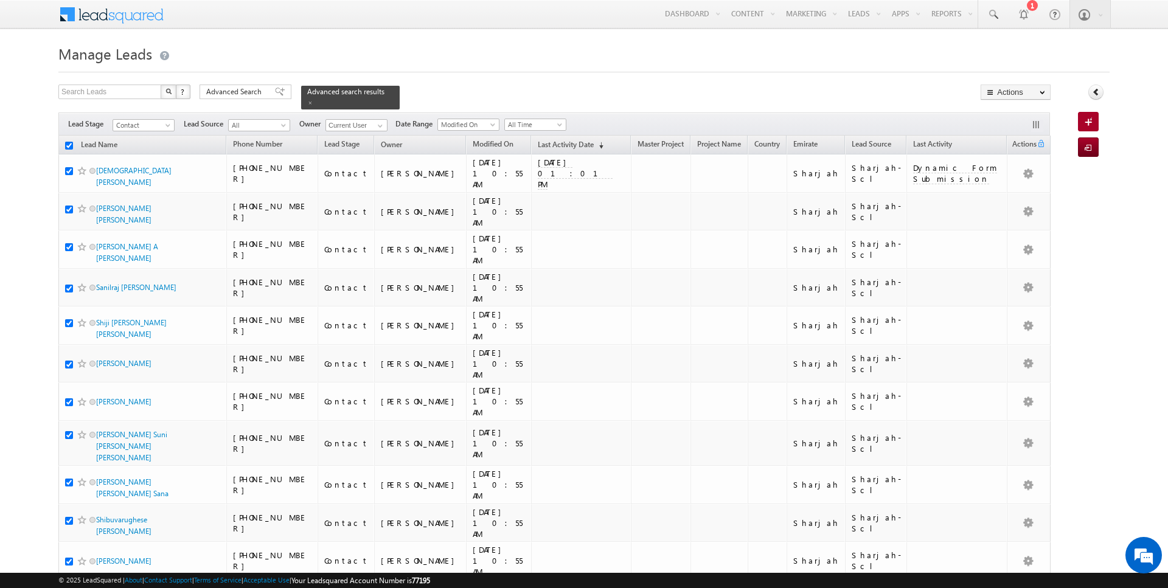
checkbox input "true"
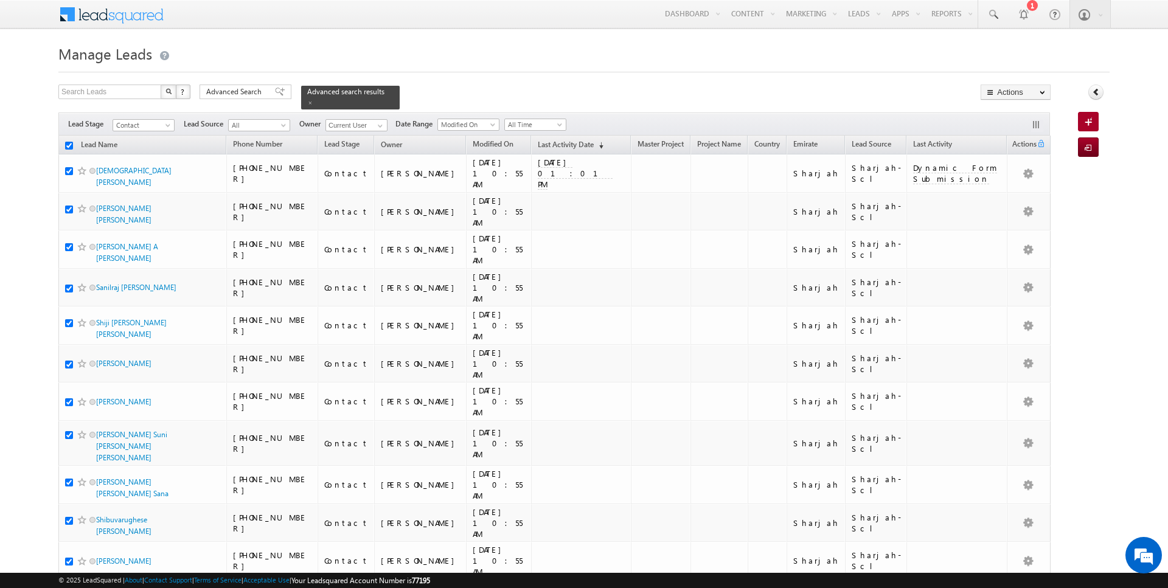
checkbox input "true"
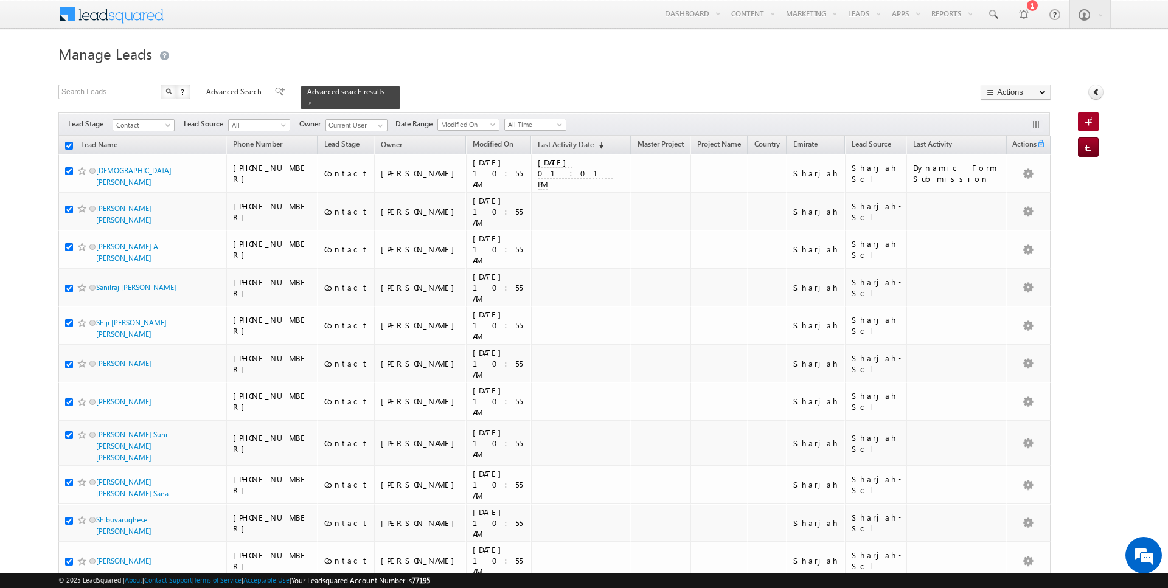
checkbox input "true"
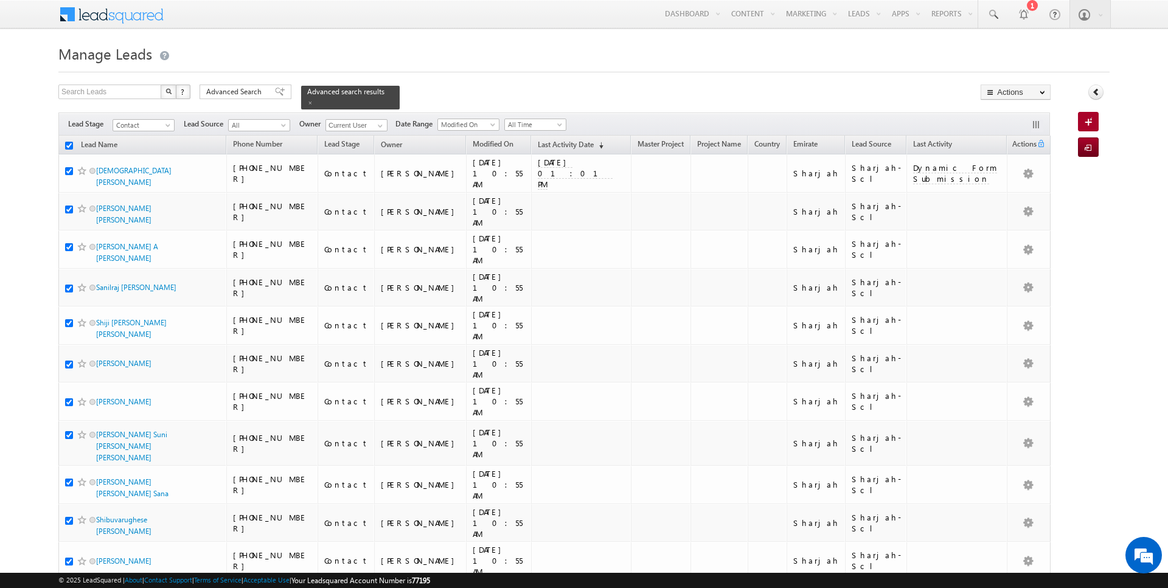
checkbox input "true"
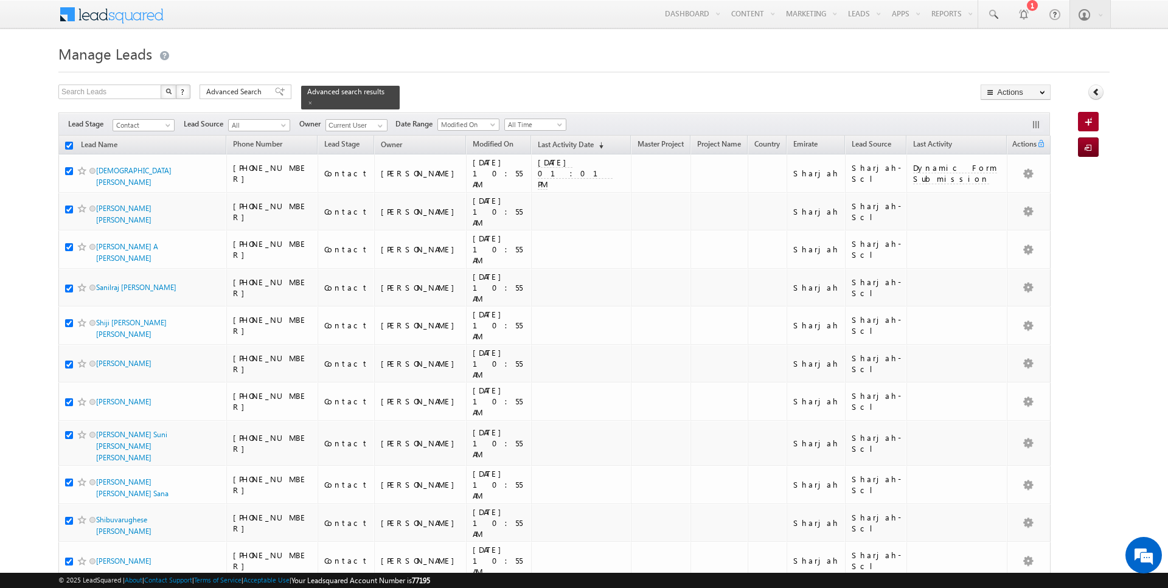
checkbox input "true"
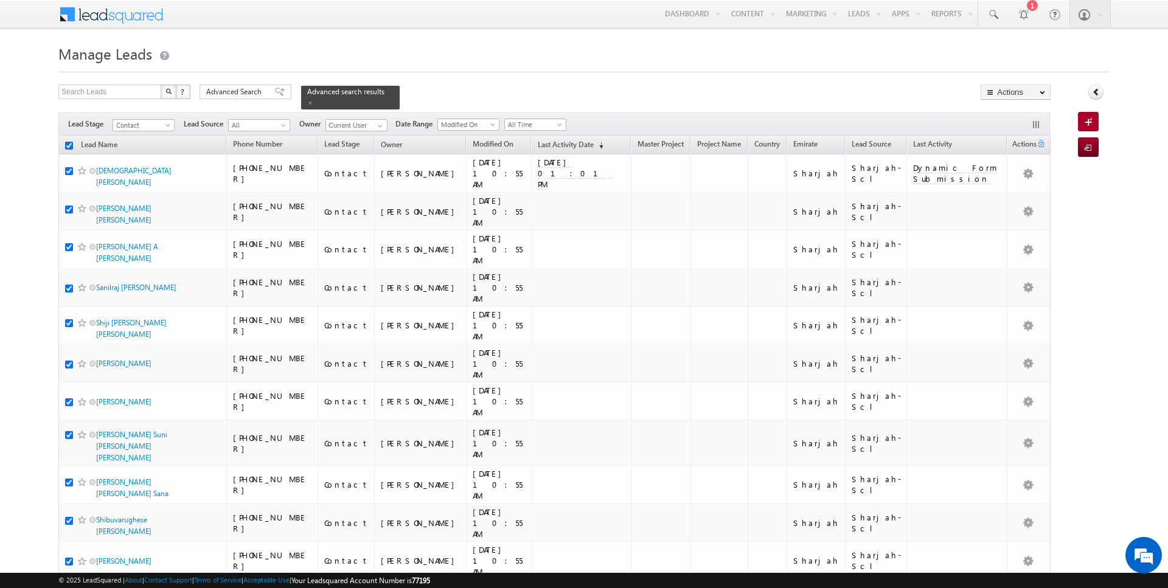
checkbox input "true"
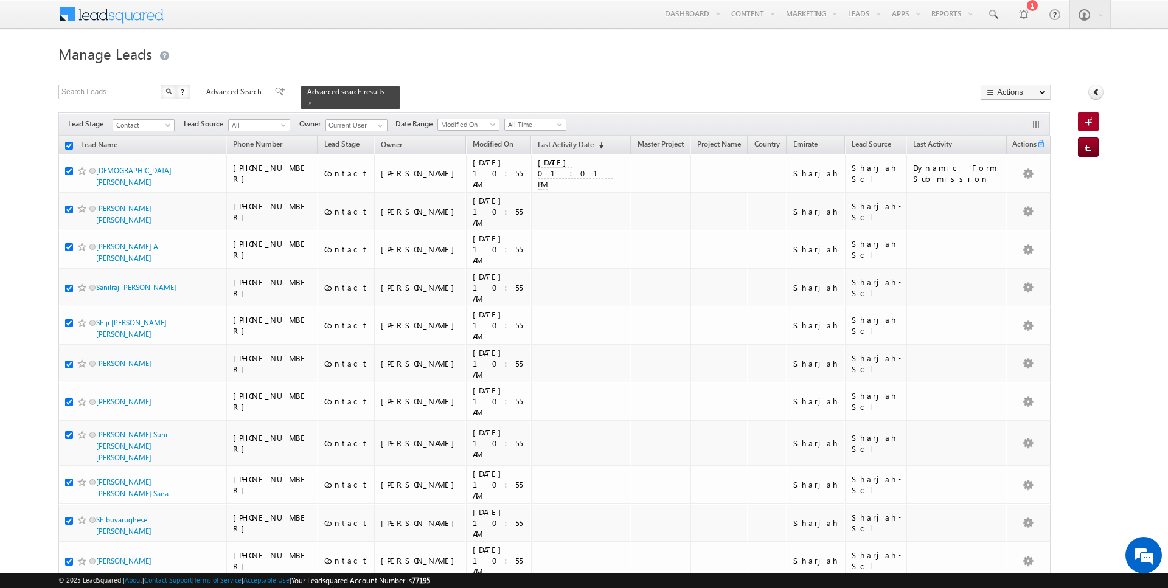
checkbox input "true"
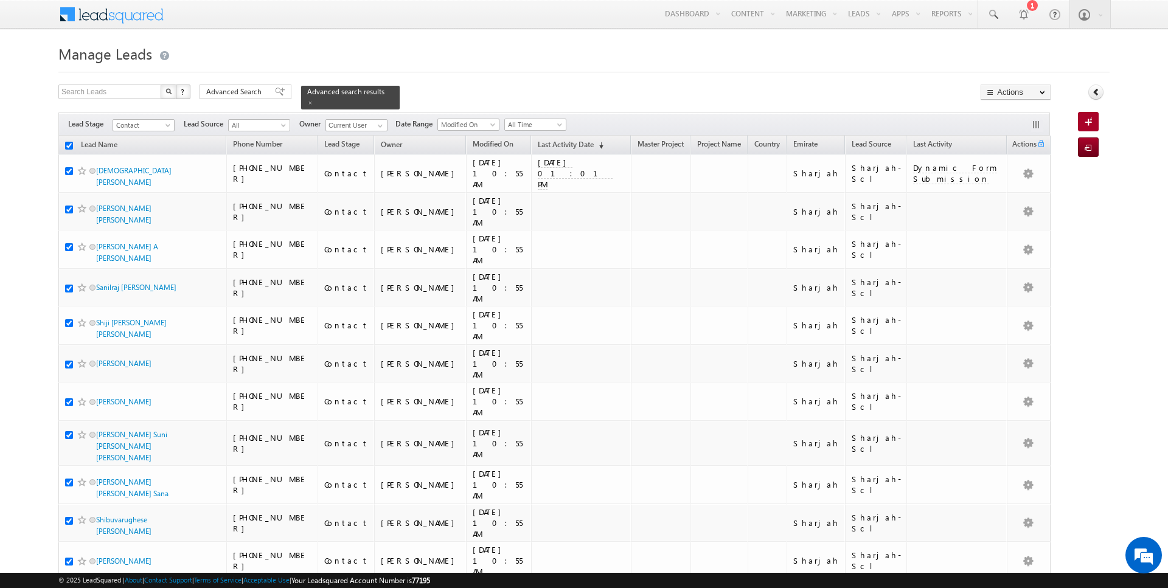
checkbox input "true"
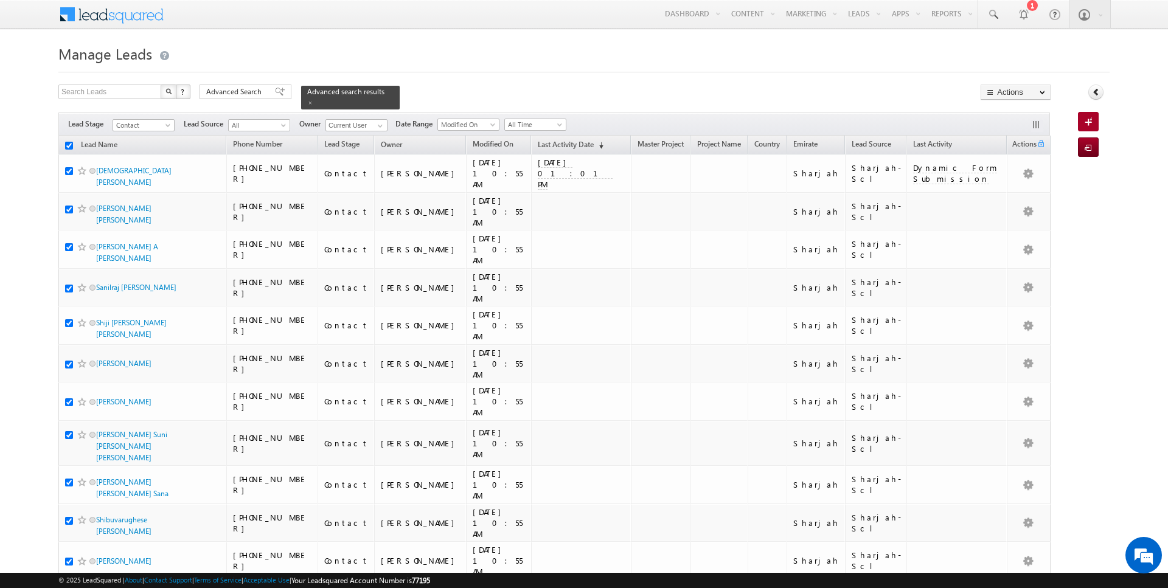
checkbox input "true"
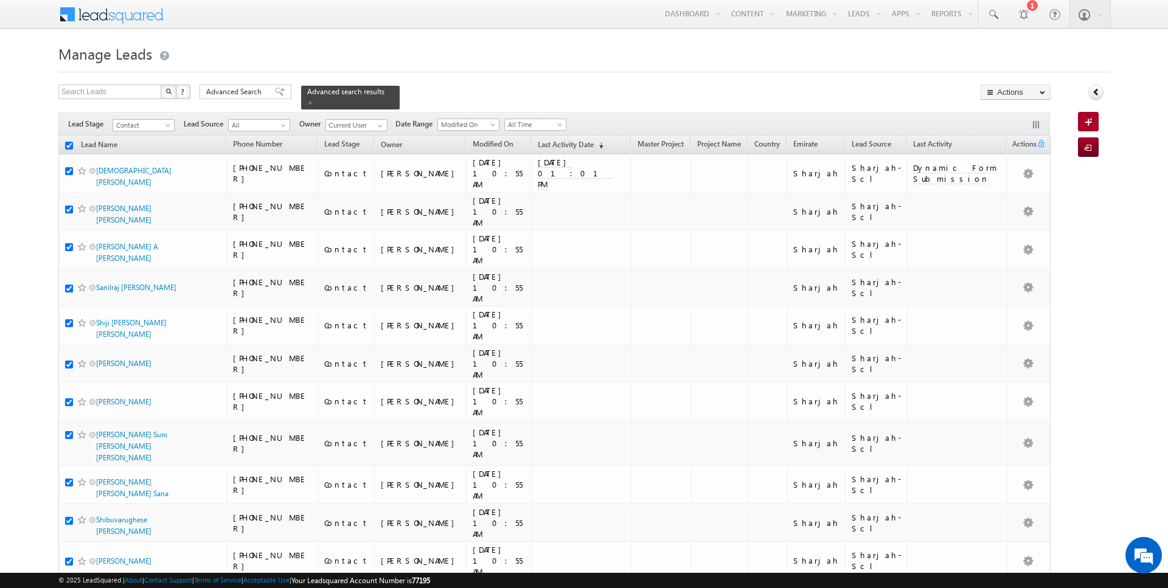
checkbox input "true"
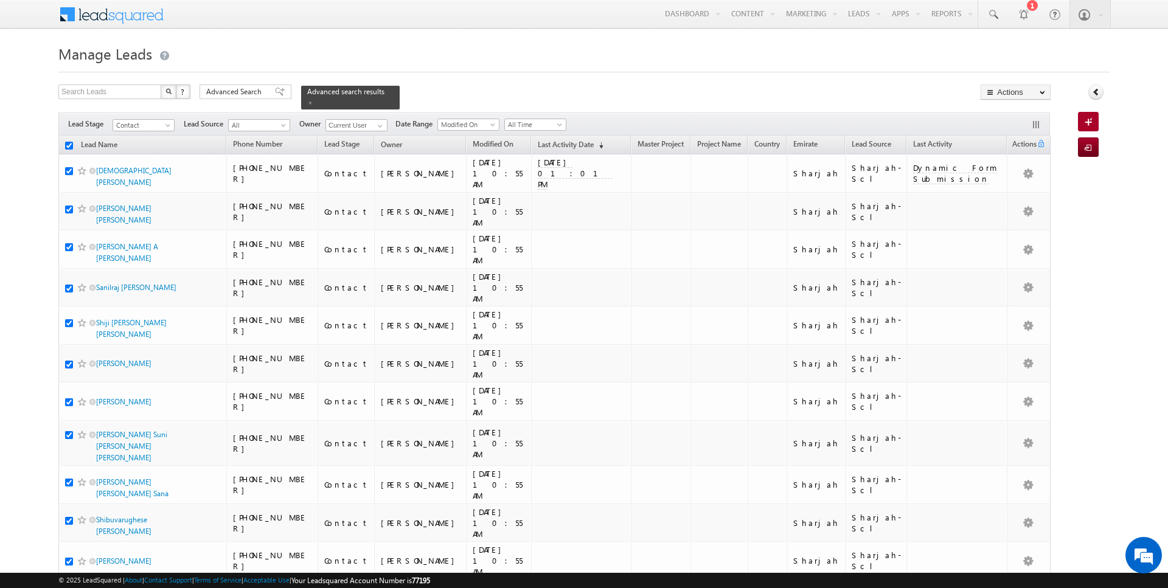
checkbox input "true"
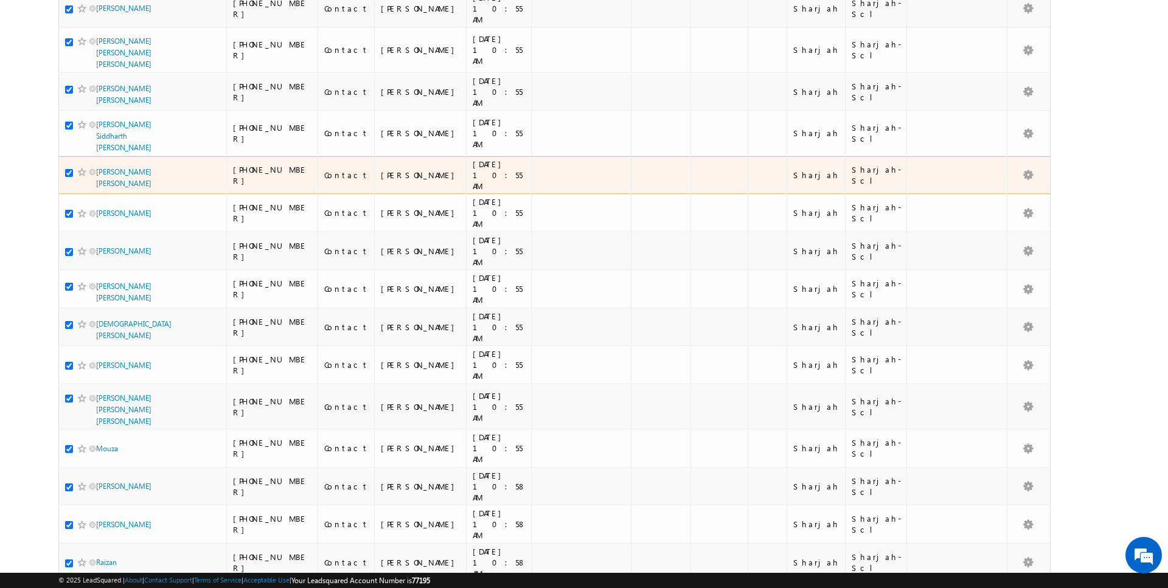
scroll to position [2458, 0]
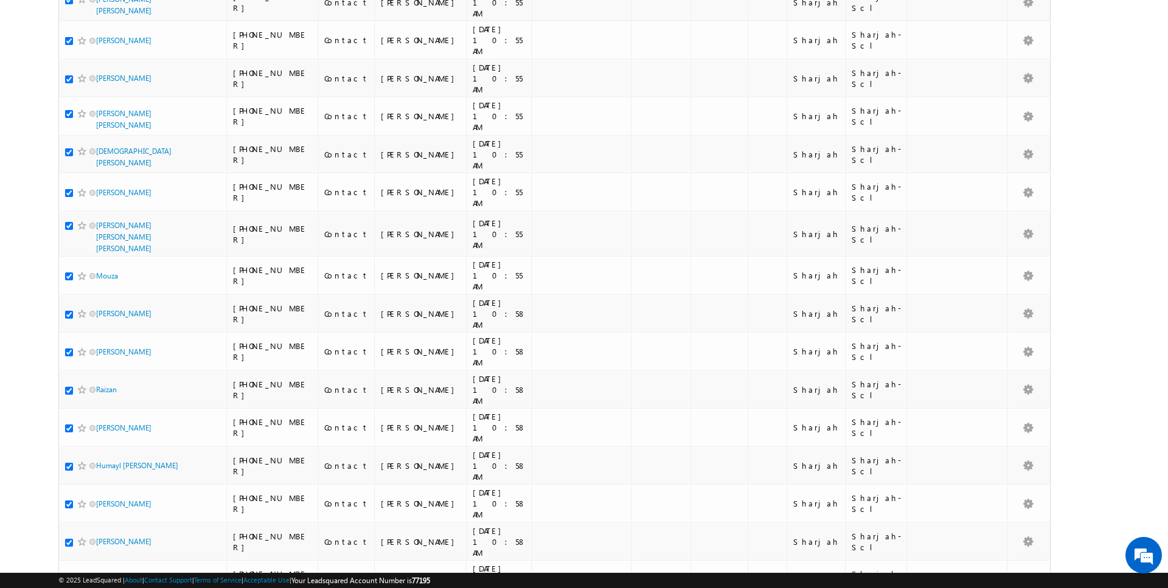
click at [105, 550] on li "50" at bounding box center [100, 554] width 29 height 12
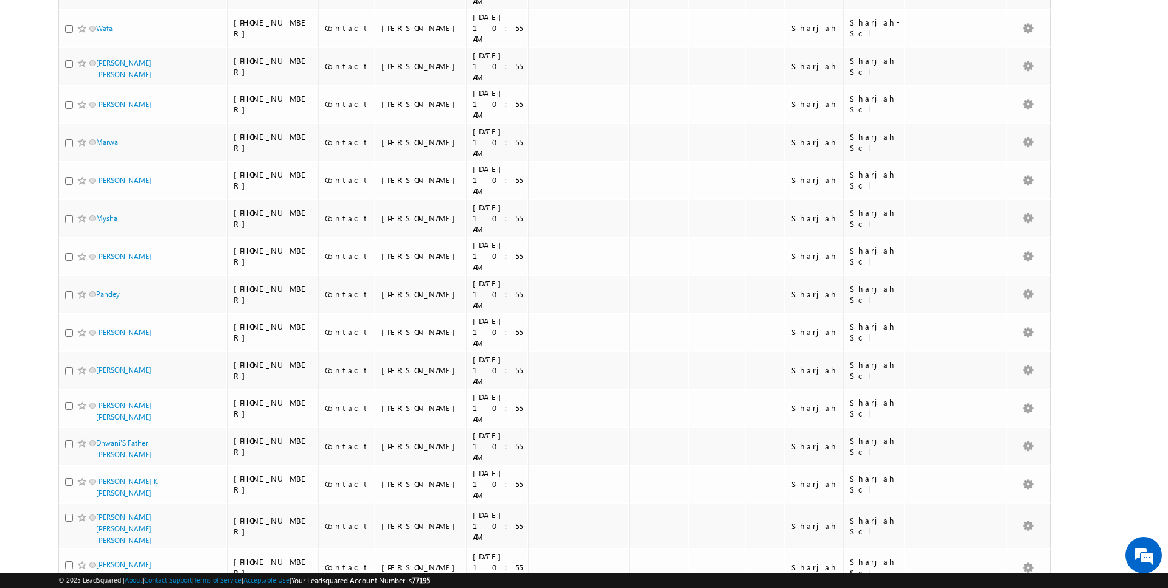
scroll to position [52, 0]
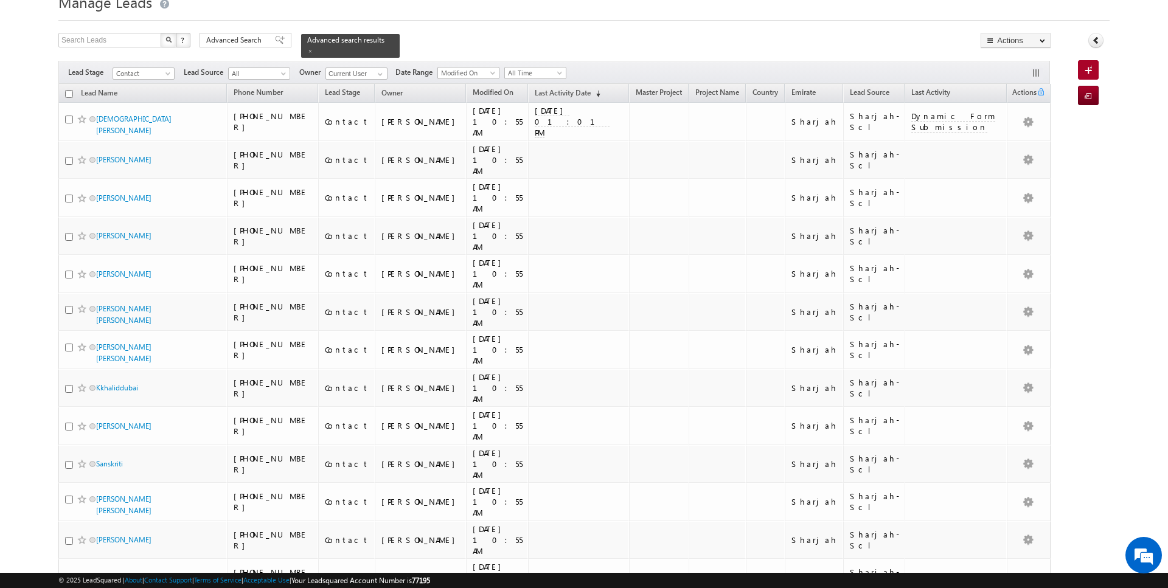
click at [68, 91] on input "checkbox" at bounding box center [69, 94] width 8 height 8
checkbox input "true"
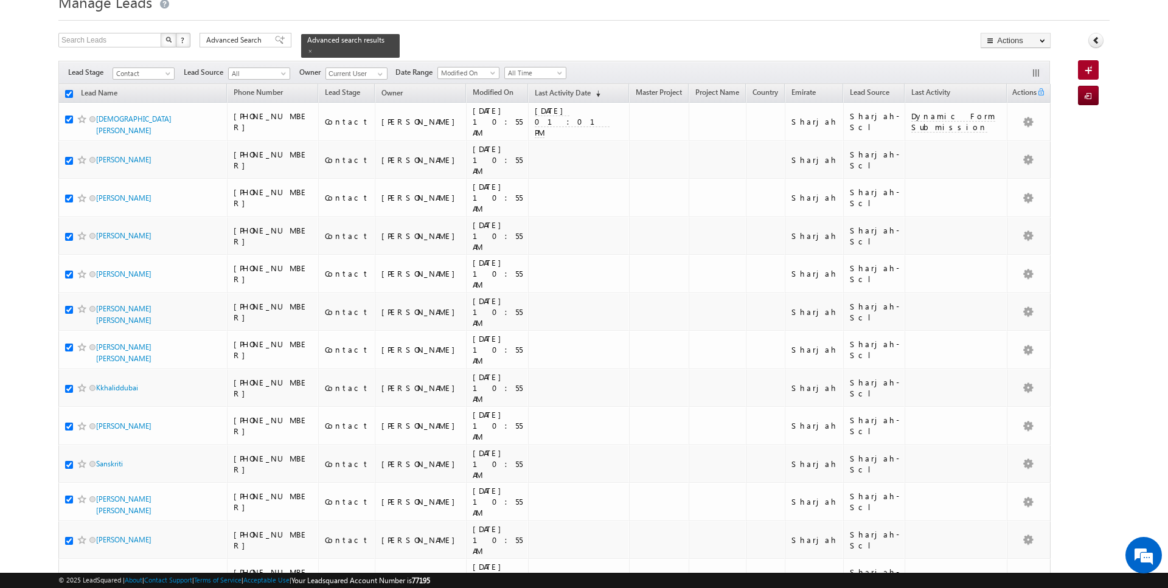
checkbox input "true"
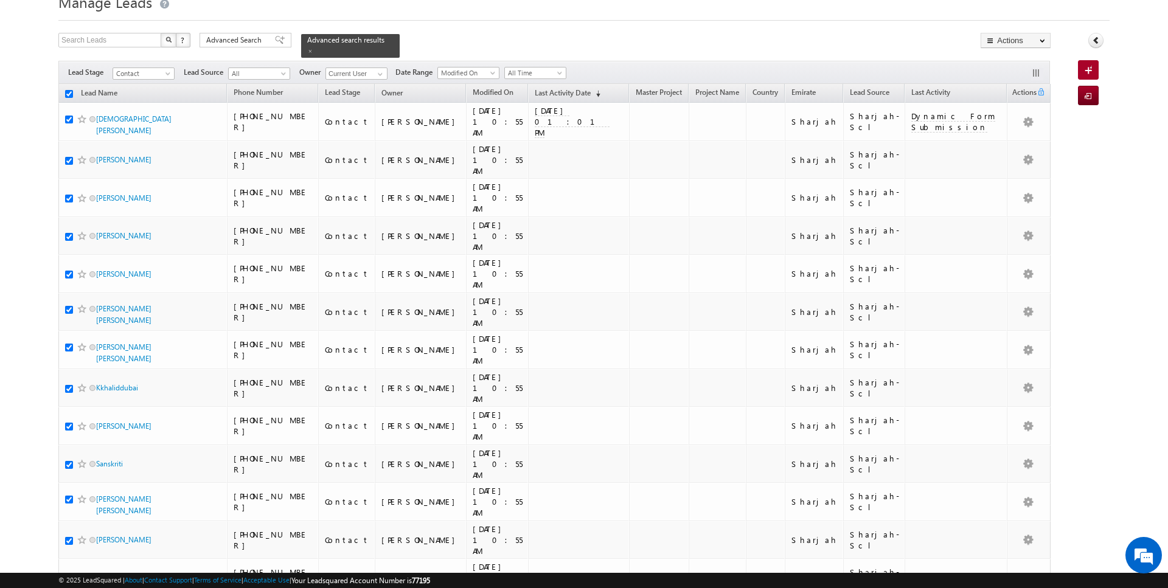
checkbox input "true"
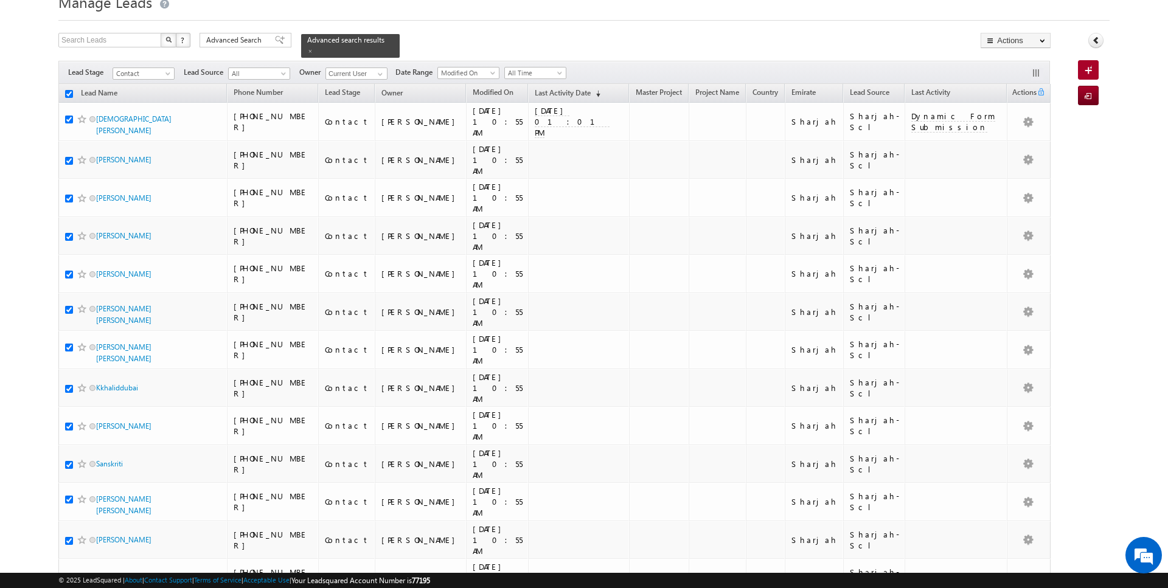
checkbox input "true"
click at [1021, 141] on link "Change Owner" at bounding box center [1015, 145] width 69 height 15
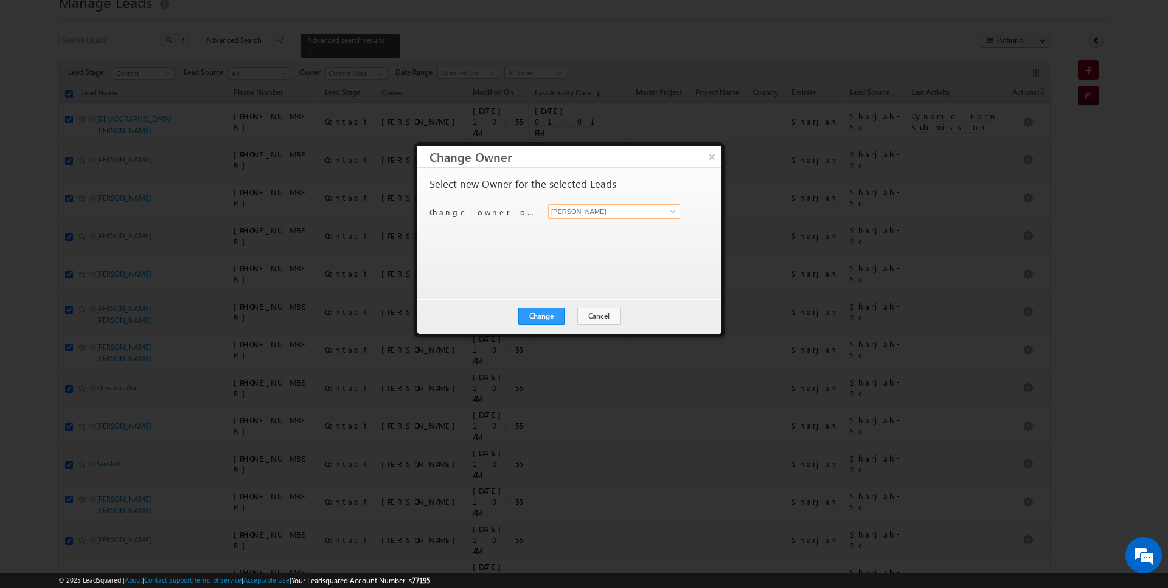
click at [589, 213] on input "[PERSON_NAME]" at bounding box center [614, 211] width 132 height 15
click at [591, 316] on button "Cancel" at bounding box center [598, 316] width 43 height 17
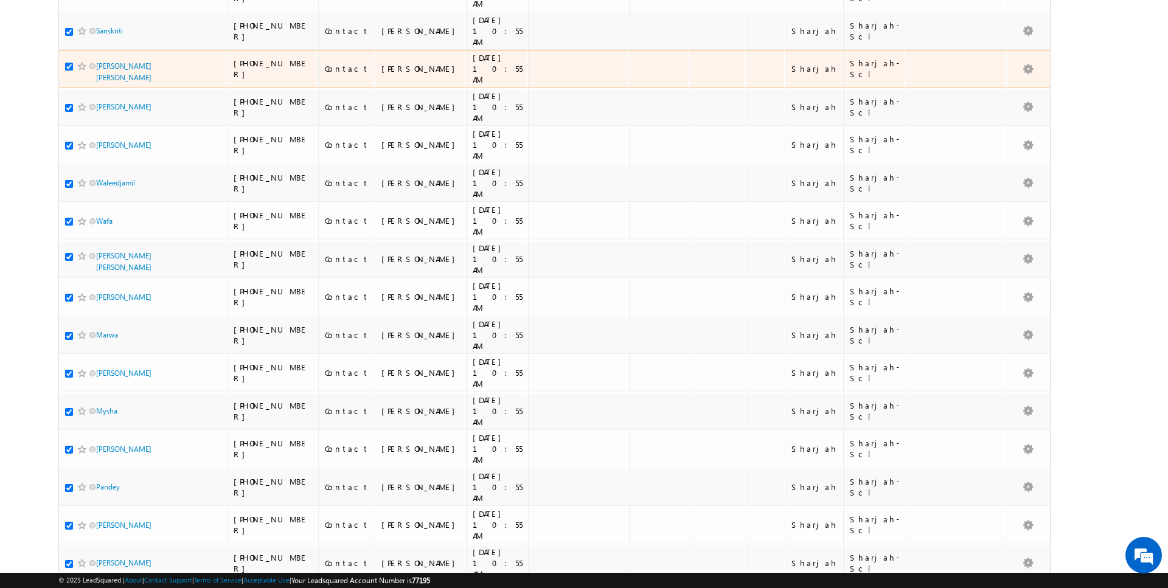
scroll to position [1070, 0]
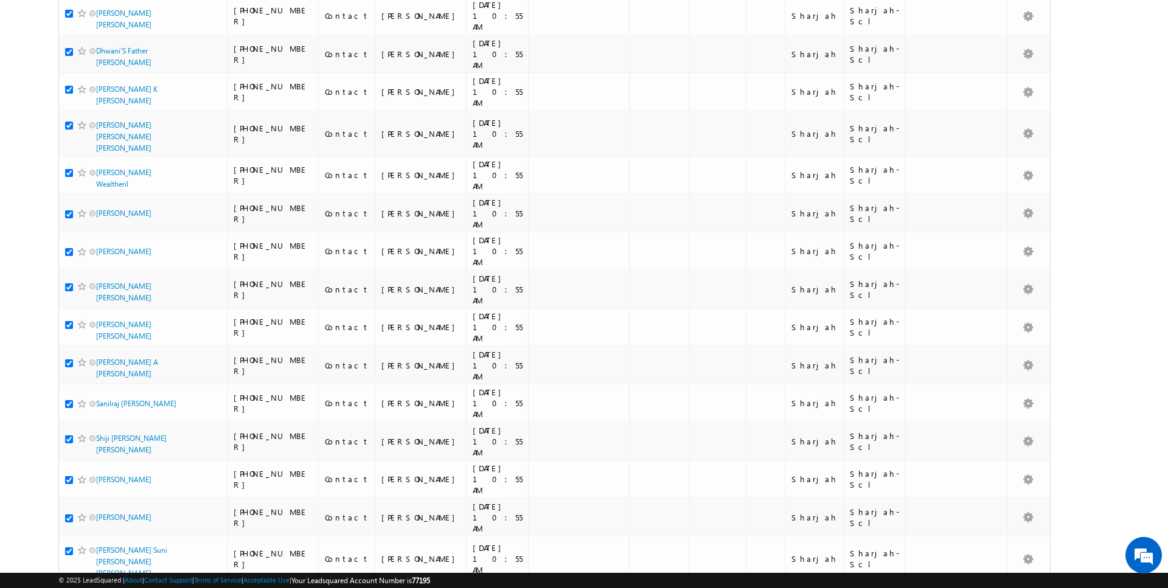
click at [103, 562] on li "100" at bounding box center [100, 566] width 29 height 12
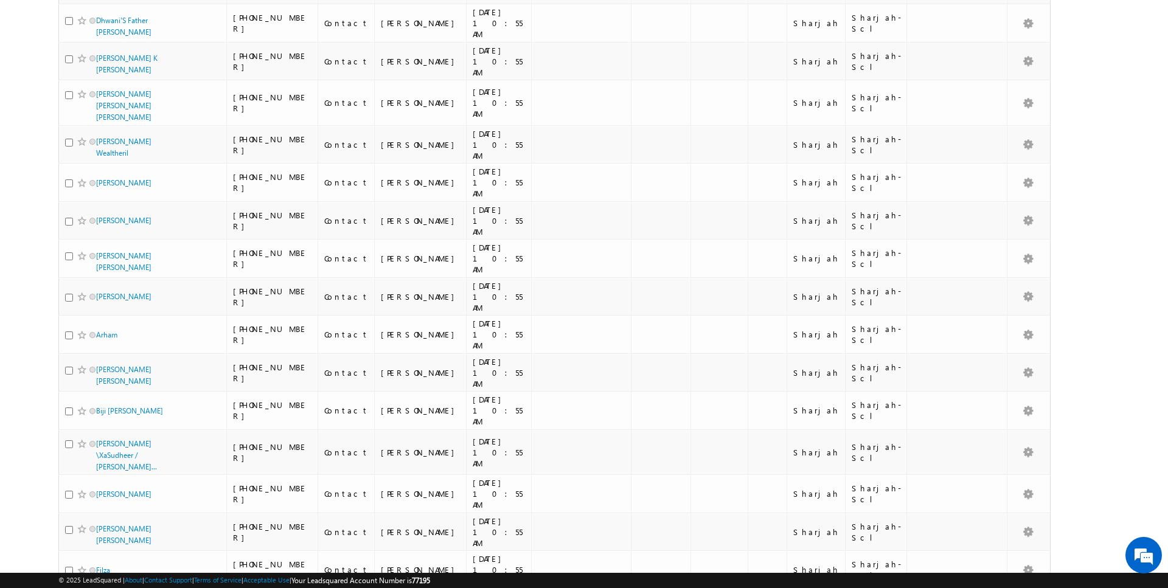
scroll to position [0, 0]
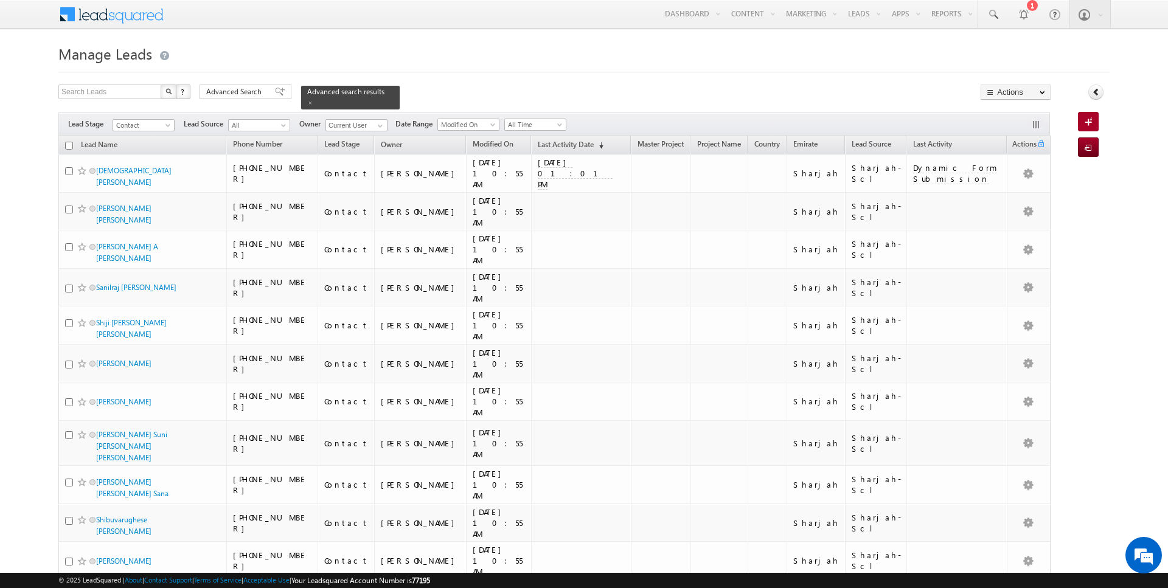
click at [68, 144] on input "checkbox" at bounding box center [69, 146] width 8 height 8
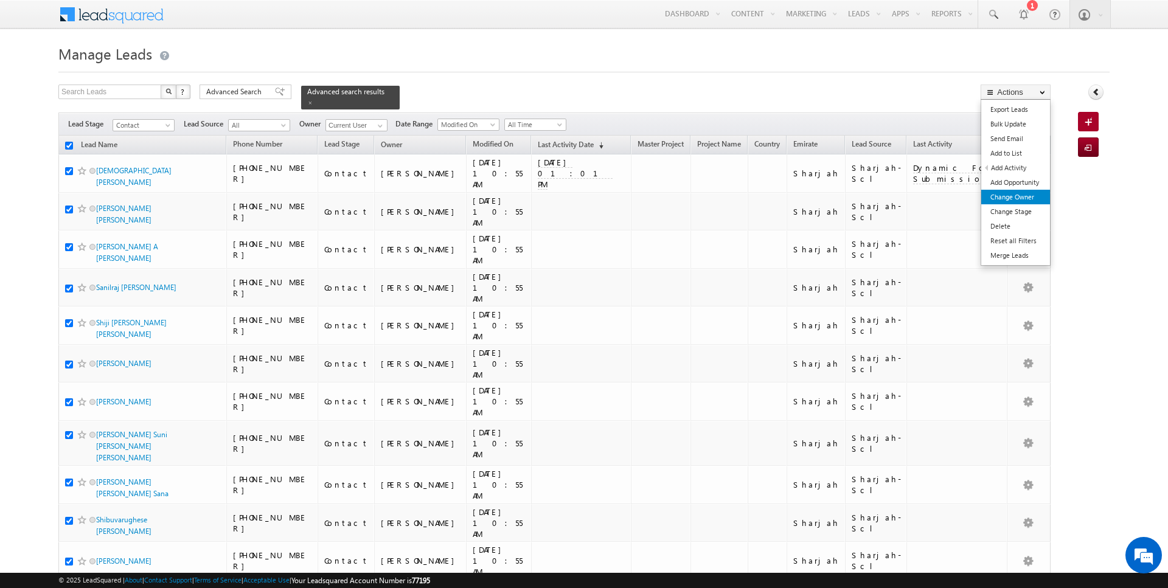
click at [1022, 195] on link "Change Owner" at bounding box center [1015, 197] width 69 height 15
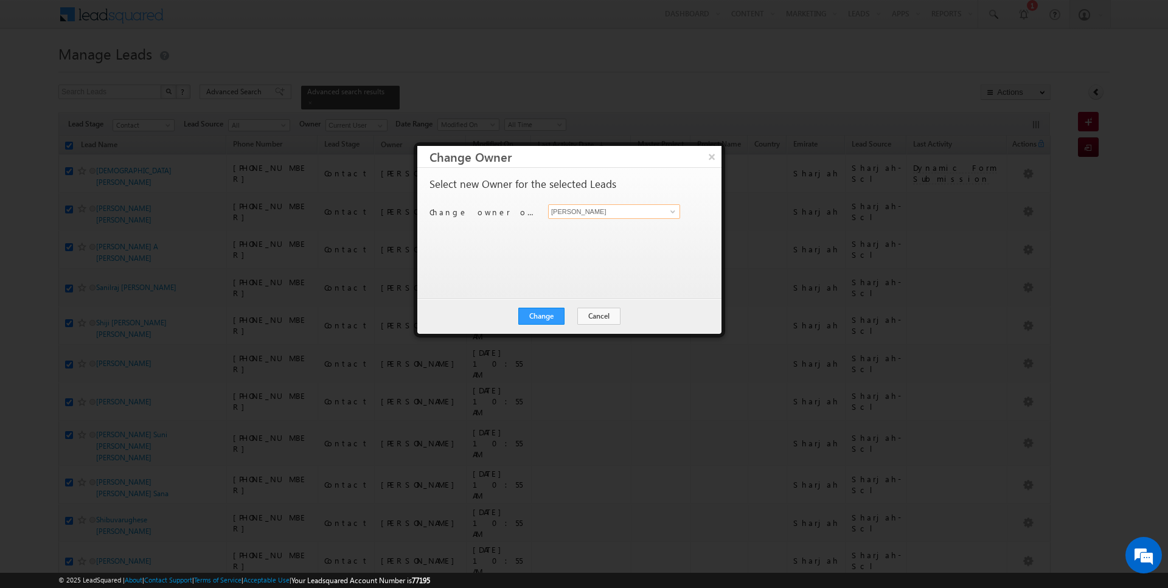
click at [661, 212] on input "[PERSON_NAME]" at bounding box center [614, 211] width 132 height 15
click at [559, 314] on button "Change" at bounding box center [541, 316] width 46 height 17
click at [568, 314] on button "Close" at bounding box center [571, 316] width 39 height 17
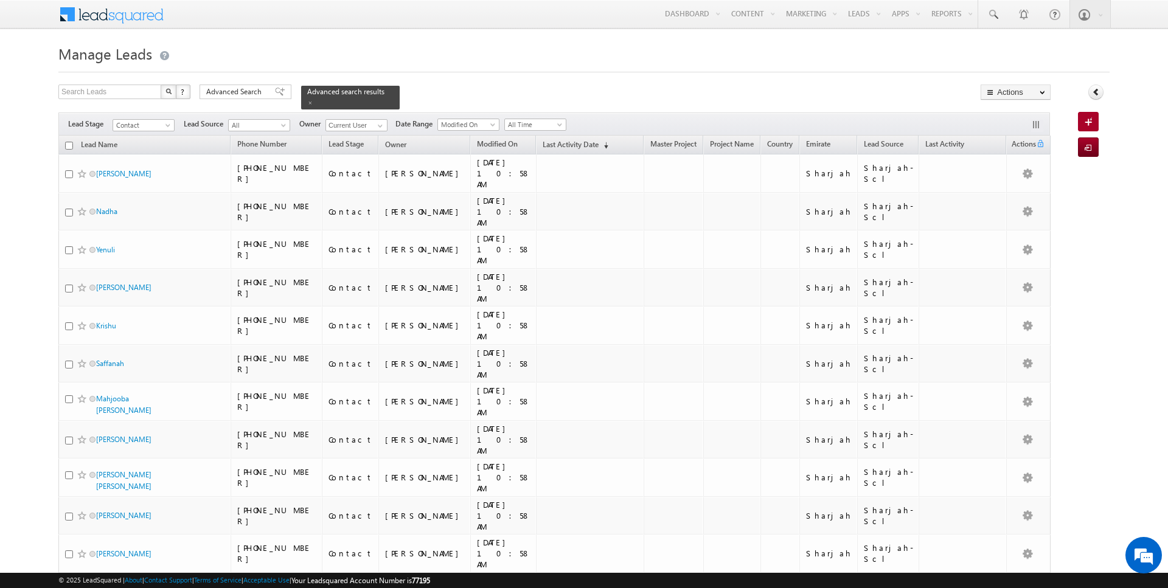
click at [69, 145] on input "checkbox" at bounding box center [69, 146] width 8 height 8
checkbox input "true"
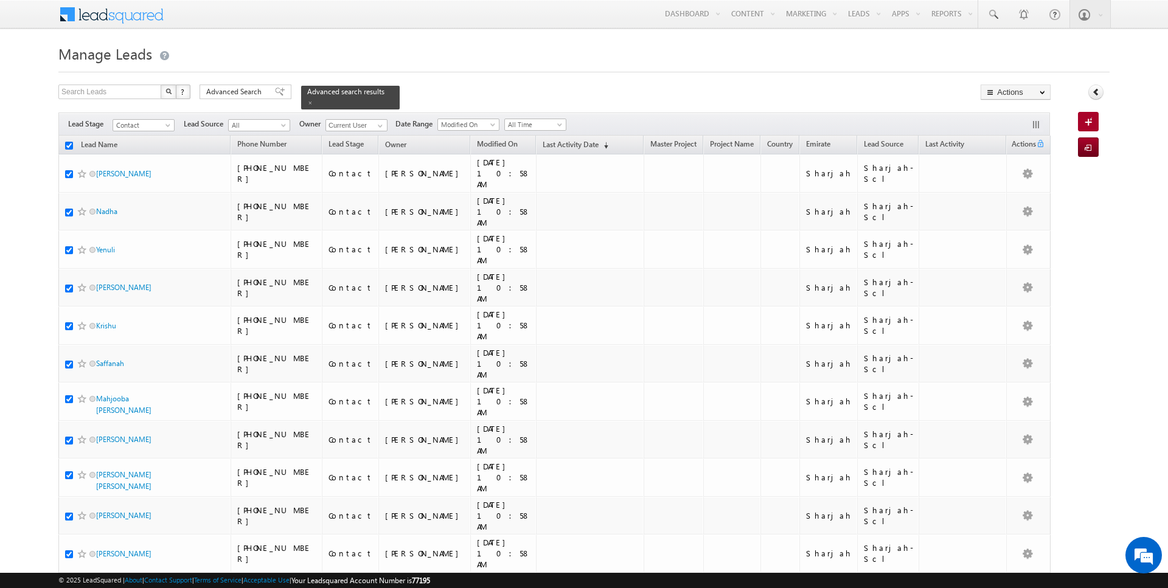
checkbox input "true"
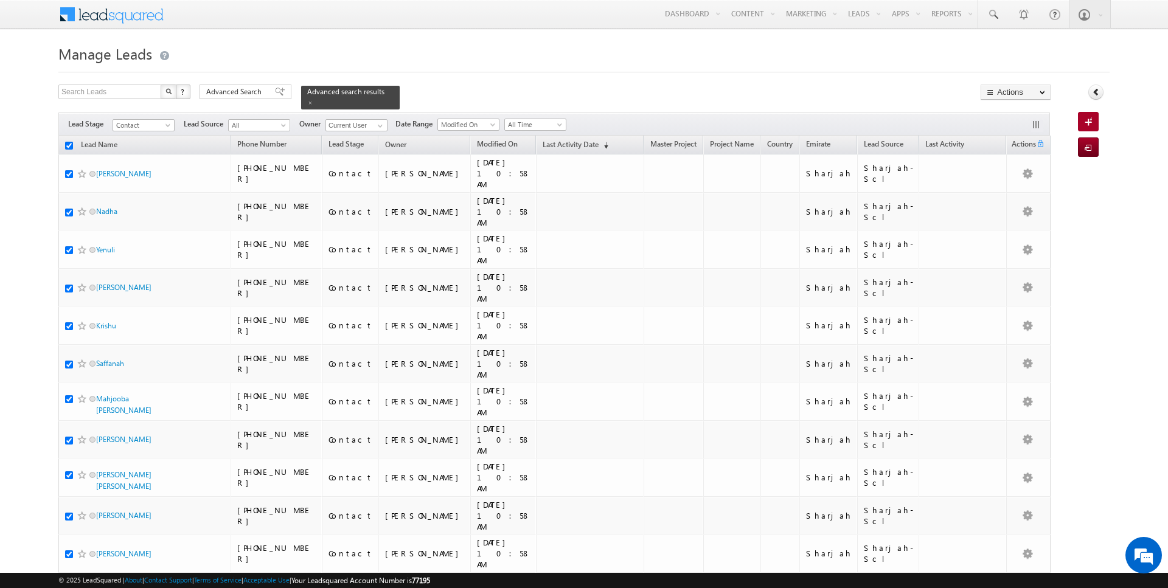
checkbox input "true"
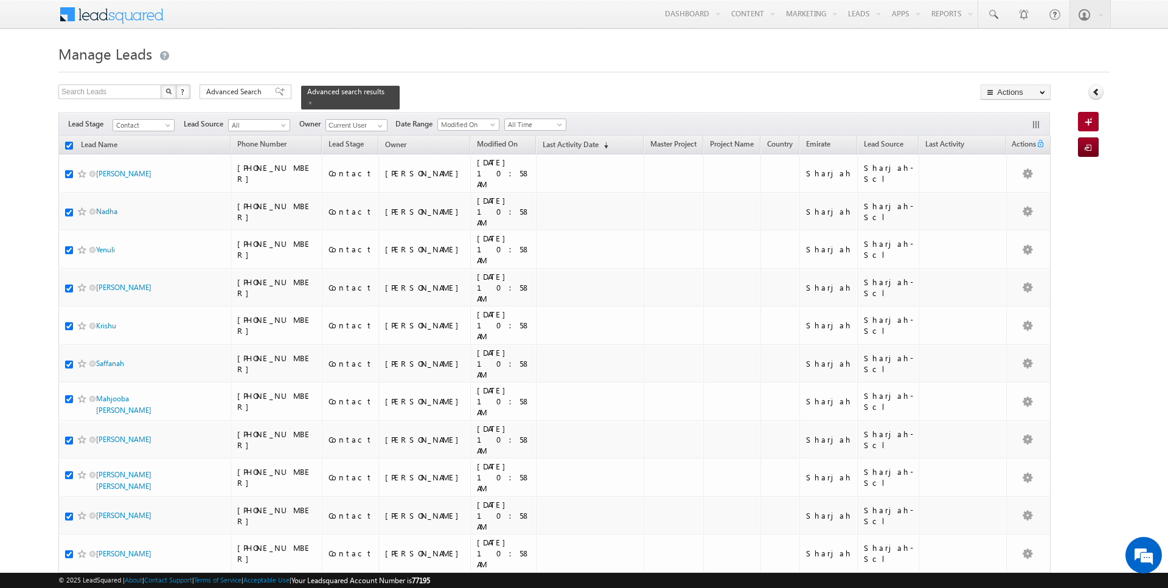
checkbox input "true"
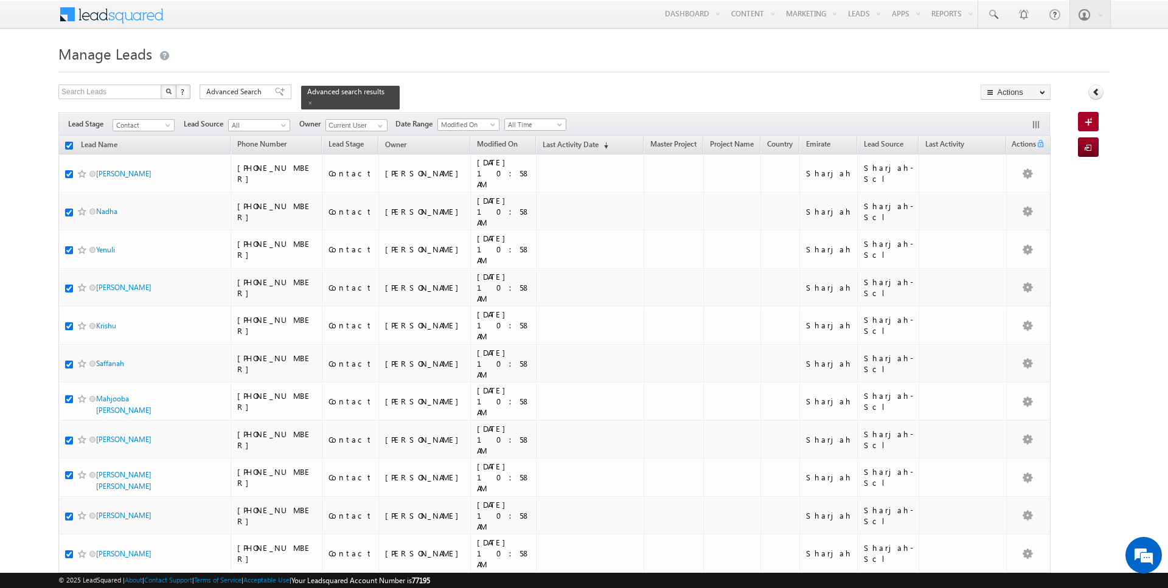
checkbox input "true"
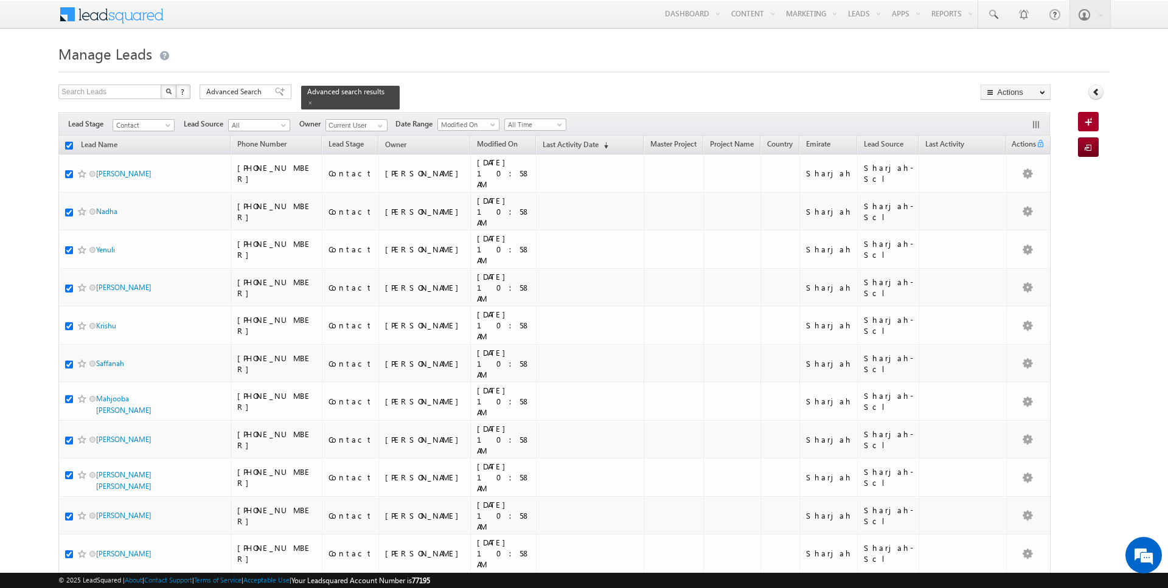
checkbox input "true"
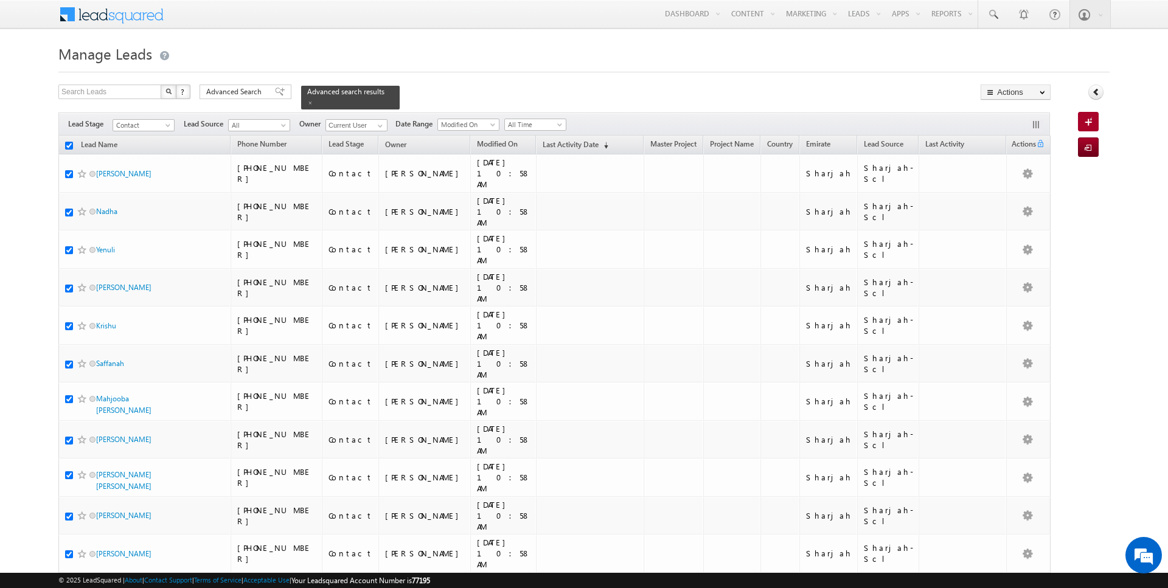
checkbox input "true"
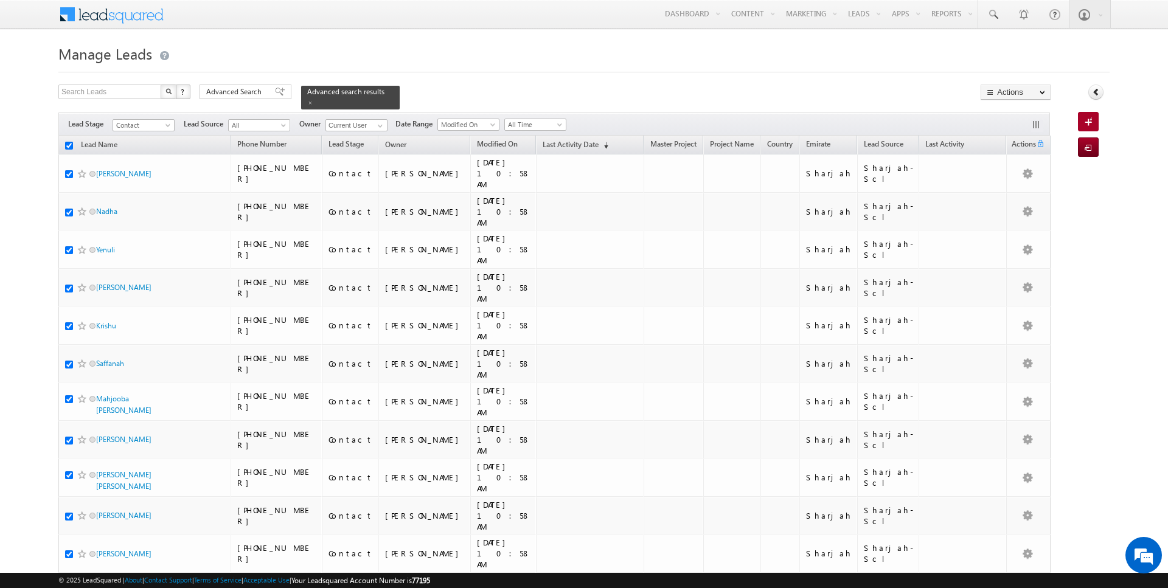
checkbox input "true"
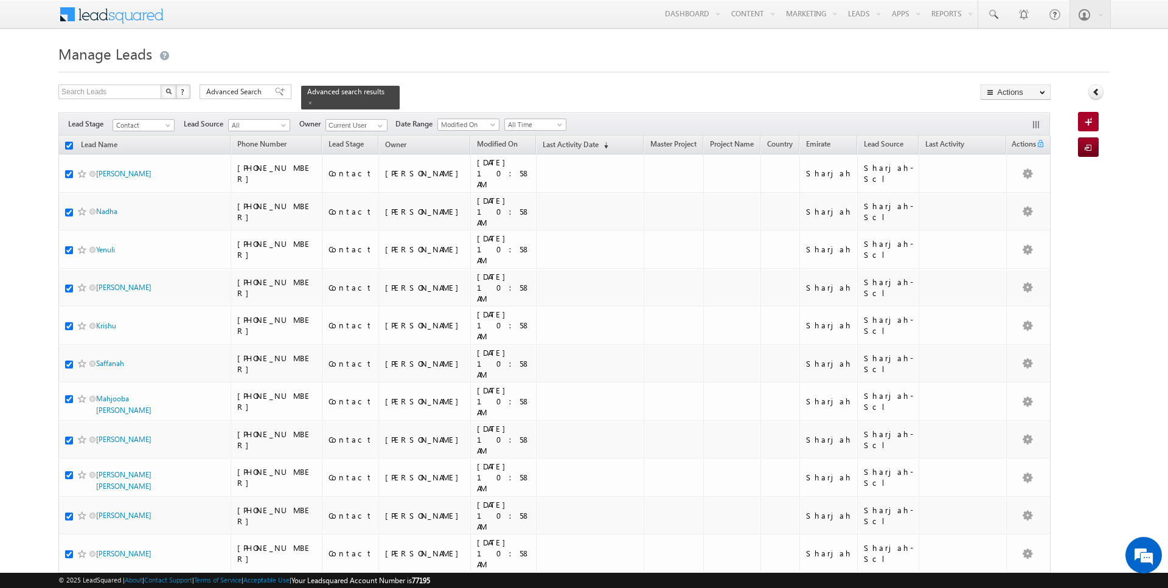
checkbox input "true"
click at [1023, 200] on link "Change Owner" at bounding box center [1015, 197] width 69 height 15
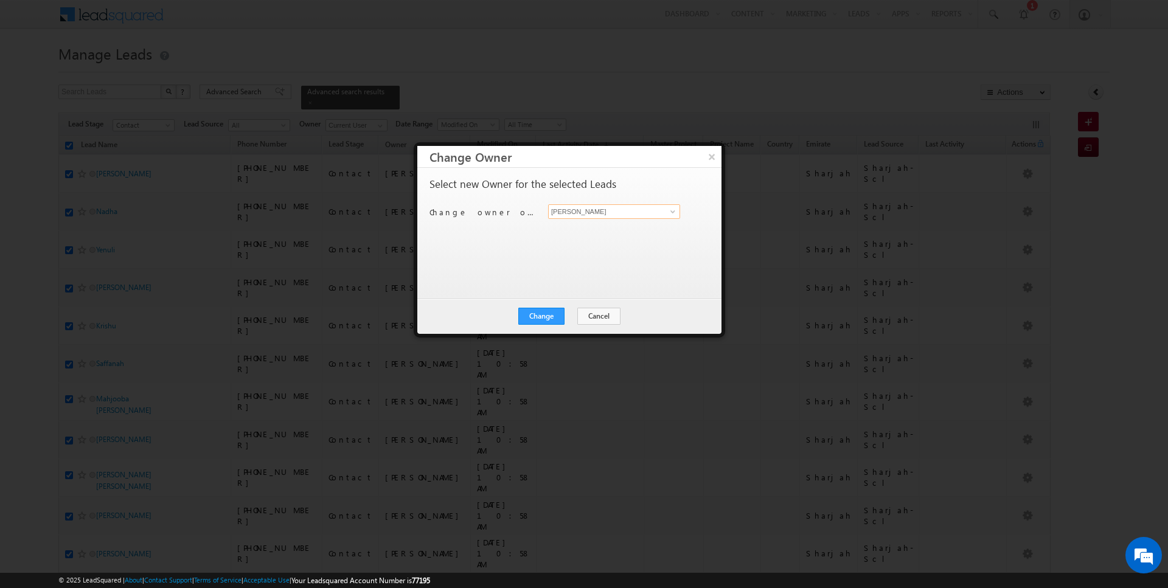
click at [583, 212] on input "[PERSON_NAME]" at bounding box center [614, 211] width 132 height 15
type input "[PERSON_NAME]"
click at [547, 318] on button "Change" at bounding box center [541, 316] width 46 height 17
click at [569, 315] on button "Close" at bounding box center [571, 316] width 39 height 17
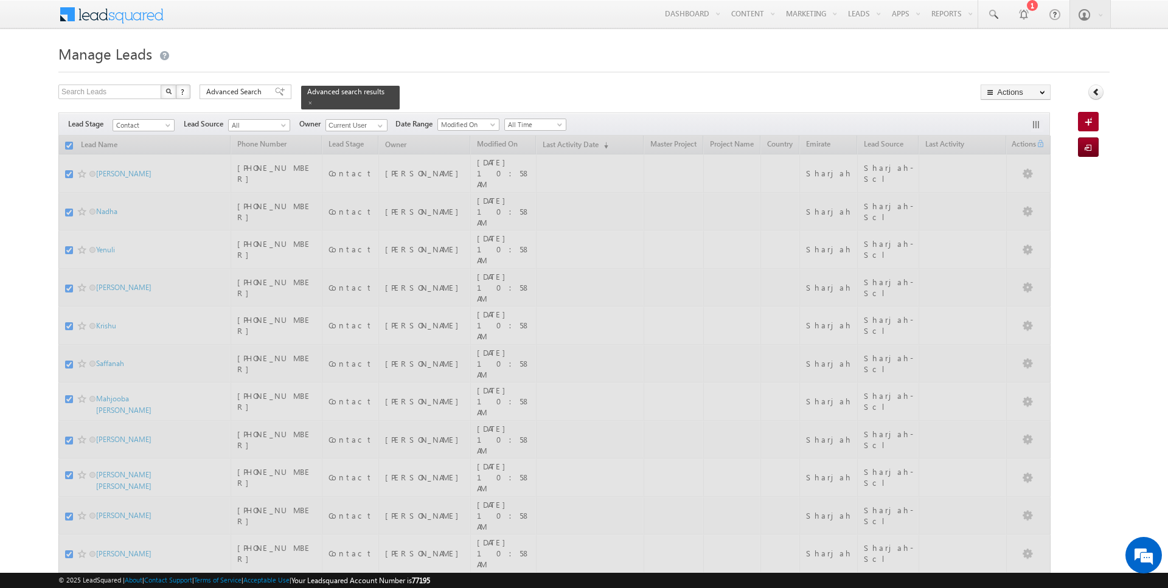
checkbox input "false"
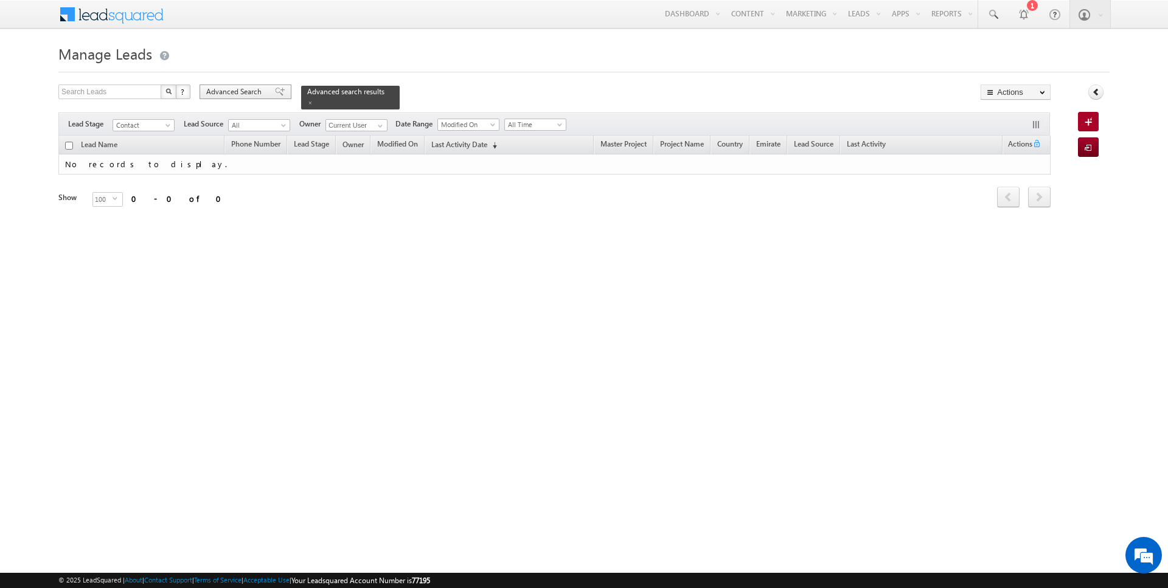
click at [233, 91] on span "Advanced Search" at bounding box center [235, 91] width 59 height 11
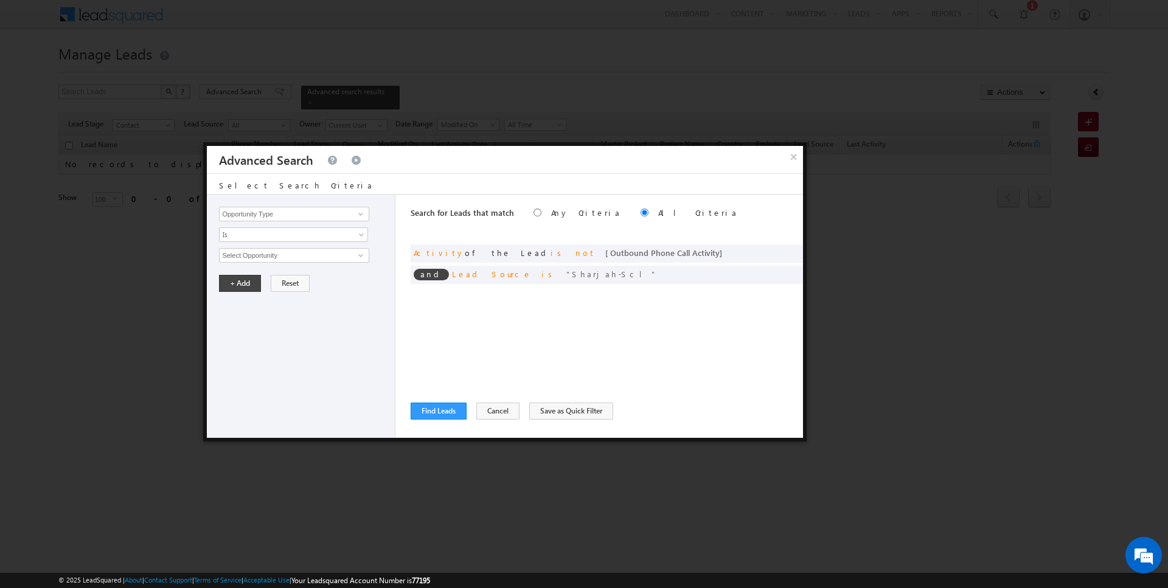
click at [656, 260] on div "and Activity of the Lead is not [ Outbound Phone Call Activity ]" at bounding box center [607, 254] width 392 height 18
click at [793, 250] on span at bounding box center [789, 252] width 9 height 9
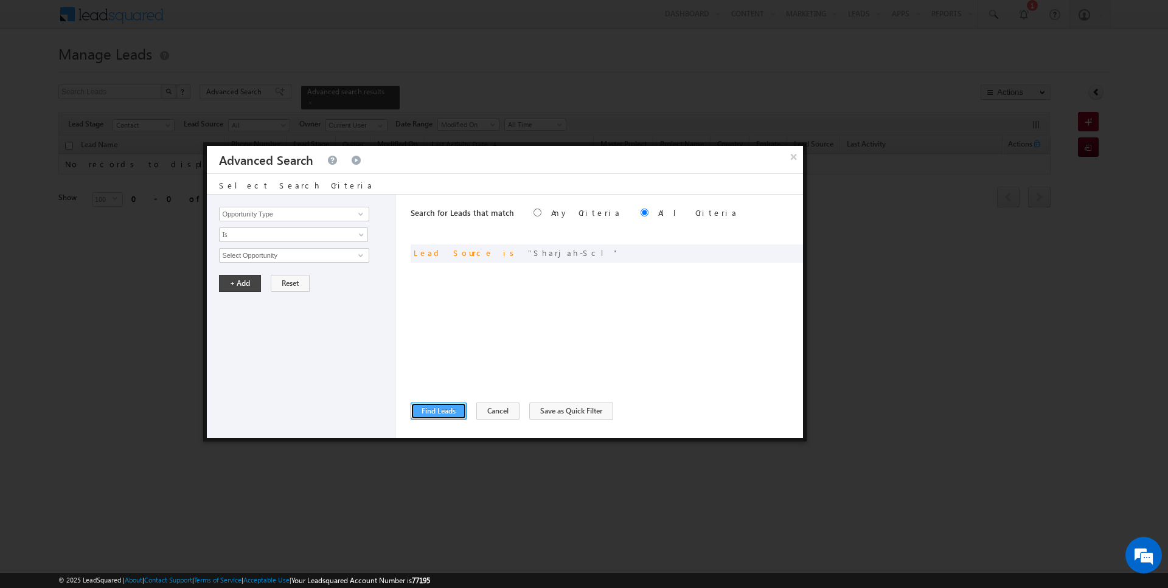
click at [439, 410] on button "Find Leads" at bounding box center [439, 411] width 56 height 17
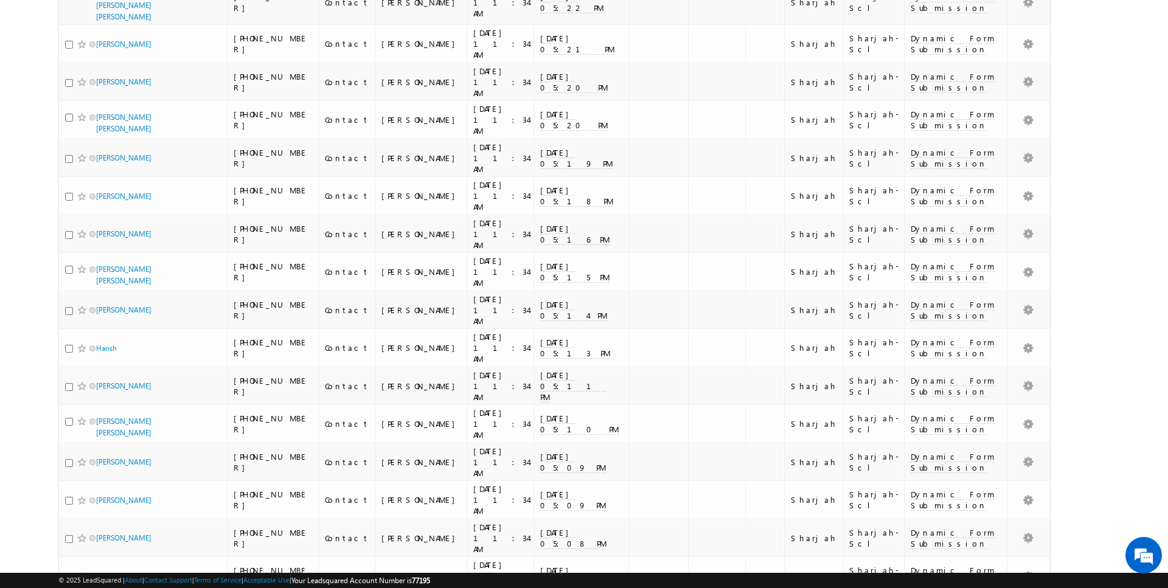
scroll to position [2419, 0]
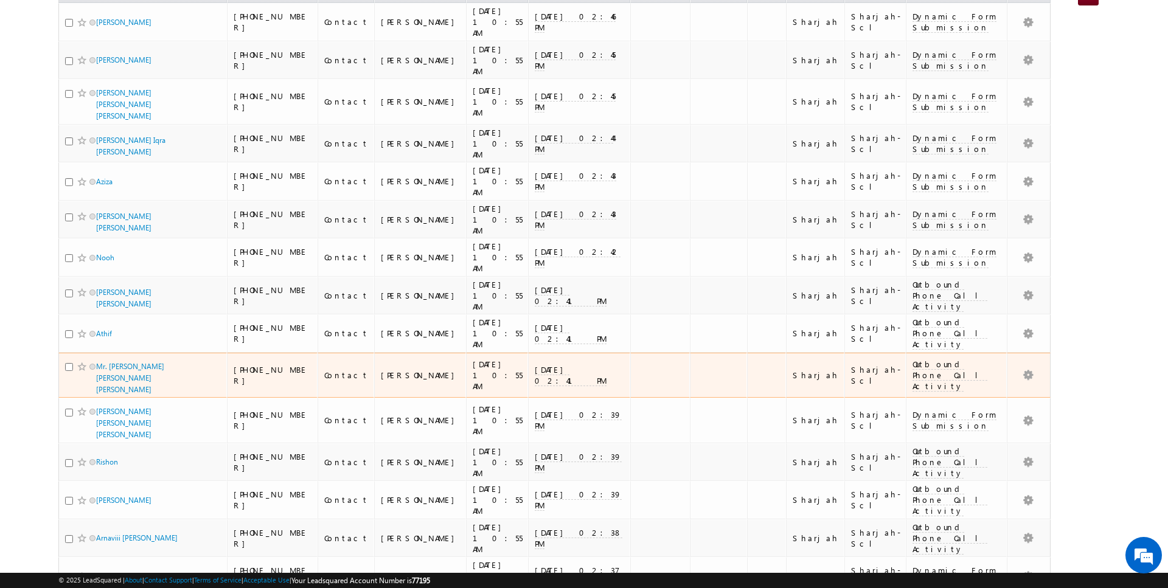
scroll to position [0, 0]
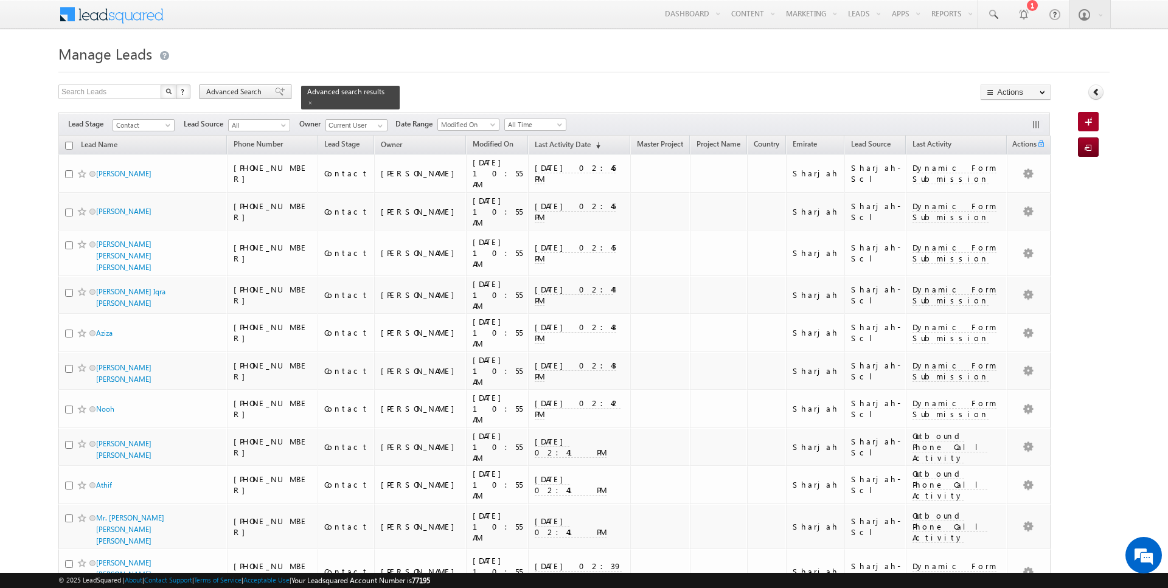
click at [245, 86] on span "Advanced Search" at bounding box center [235, 91] width 59 height 11
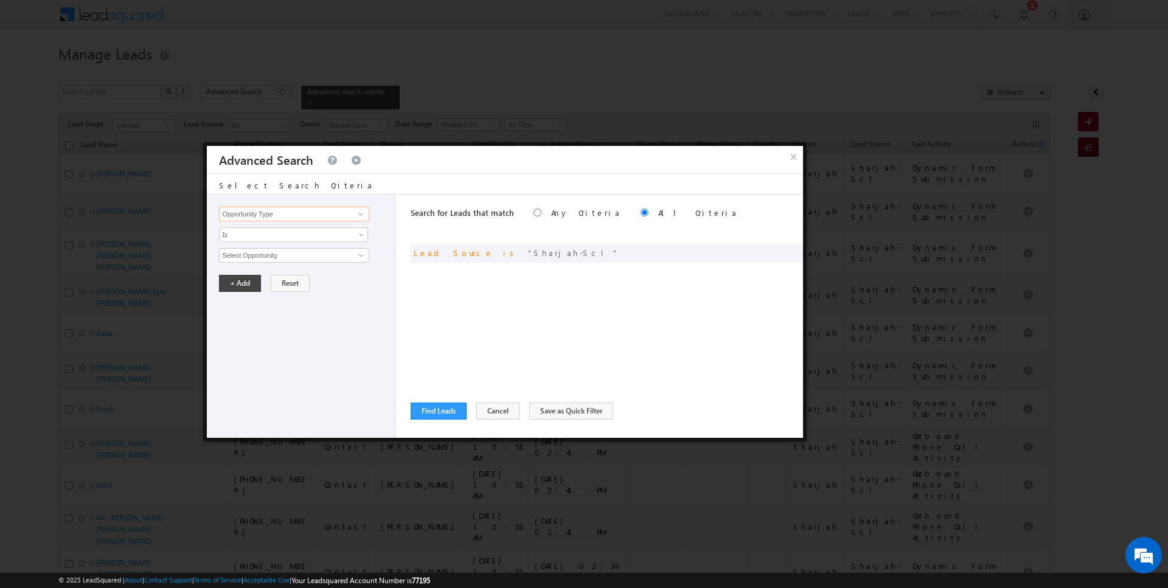
click at [299, 213] on input "Opportunity Type" at bounding box center [294, 214] width 150 height 15
type input "Last Activity Date"
click at [249, 237] on span "Is" at bounding box center [286, 234] width 132 height 11
click at [249, 257] on link "Before" at bounding box center [294, 259] width 148 height 11
click at [249, 257] on span "[DATE]" at bounding box center [286, 255] width 132 height 11
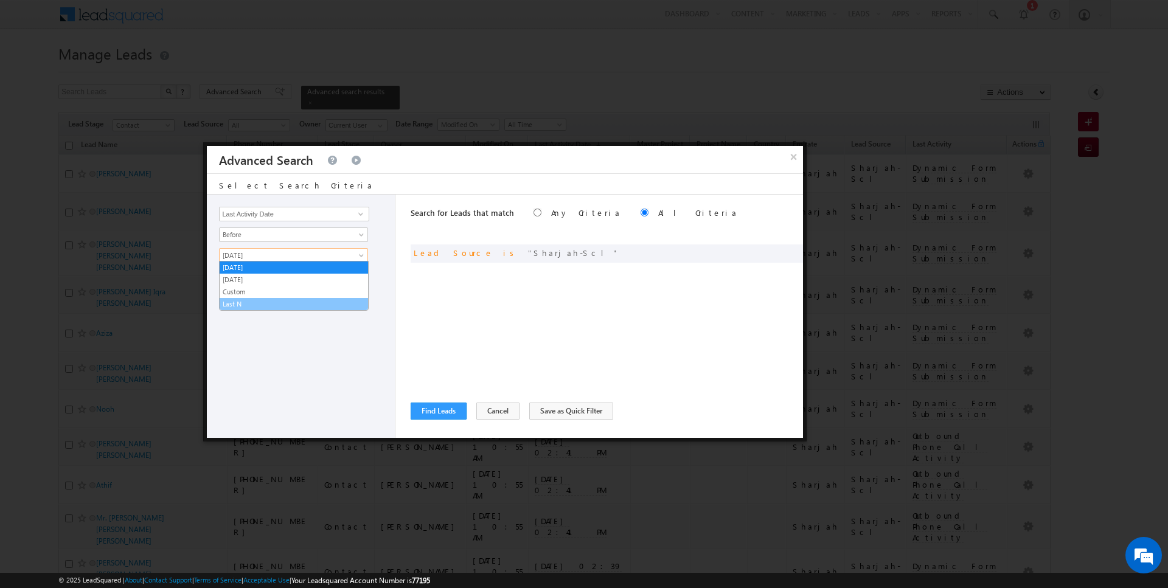
click at [248, 299] on link "Last N" at bounding box center [294, 304] width 148 height 11
click at [323, 279] on input "text" at bounding box center [330, 276] width 76 height 15
type input "3"
click at [237, 307] on button "+ Add" at bounding box center [240, 309] width 42 height 17
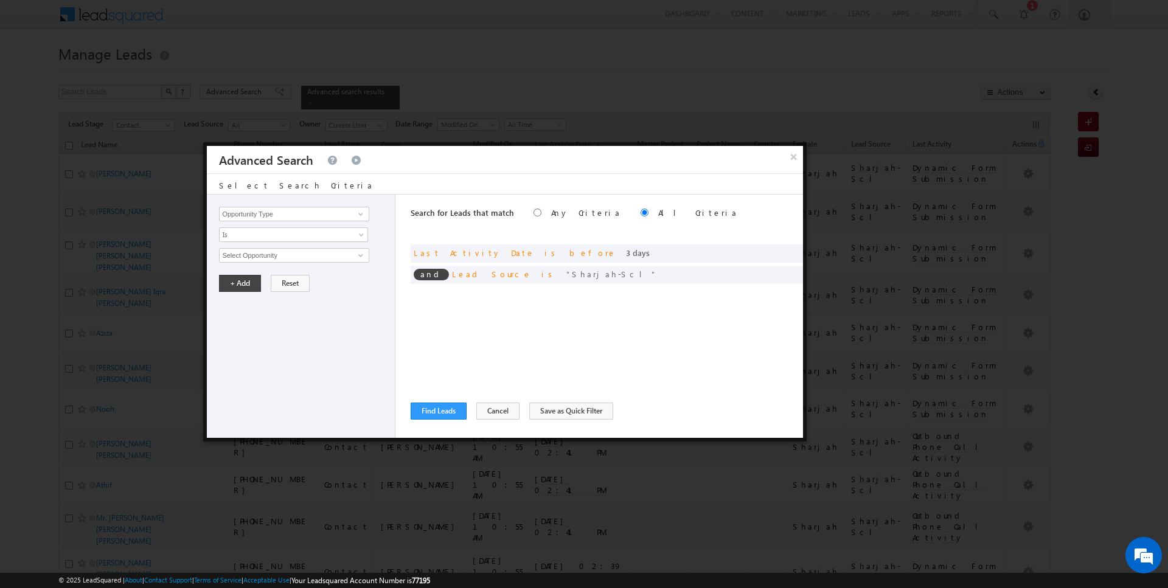
click at [268, 206] on div "Opportunity Type Lead Activity Task Sales Group Prospect Id Address 1 Address 2…" at bounding box center [301, 316] width 189 height 243
click at [280, 218] on input "Opportunity Type" at bounding box center [294, 214] width 150 height 15
type input "Lead Activity"
click at [267, 232] on span "Is" at bounding box center [286, 234] width 132 height 11
click at [259, 257] on link "Is Not" at bounding box center [294, 259] width 148 height 11
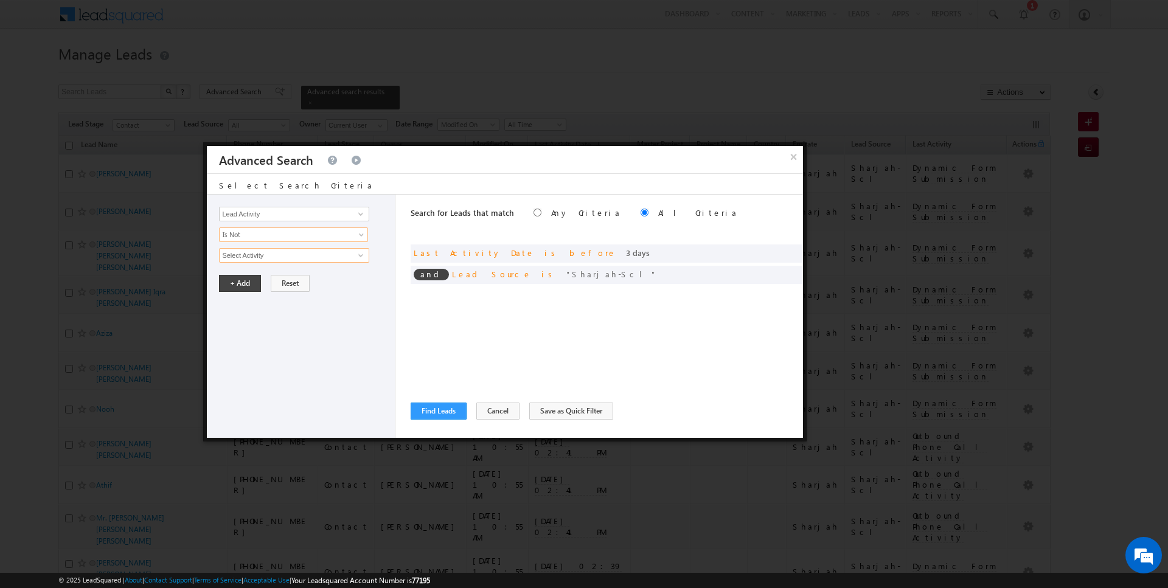
click at [259, 257] on input "Select Activity" at bounding box center [294, 255] width 150 height 15
type input "6. Not Interested"
click at [235, 319] on button "+ Add" at bounding box center [240, 324] width 42 height 17
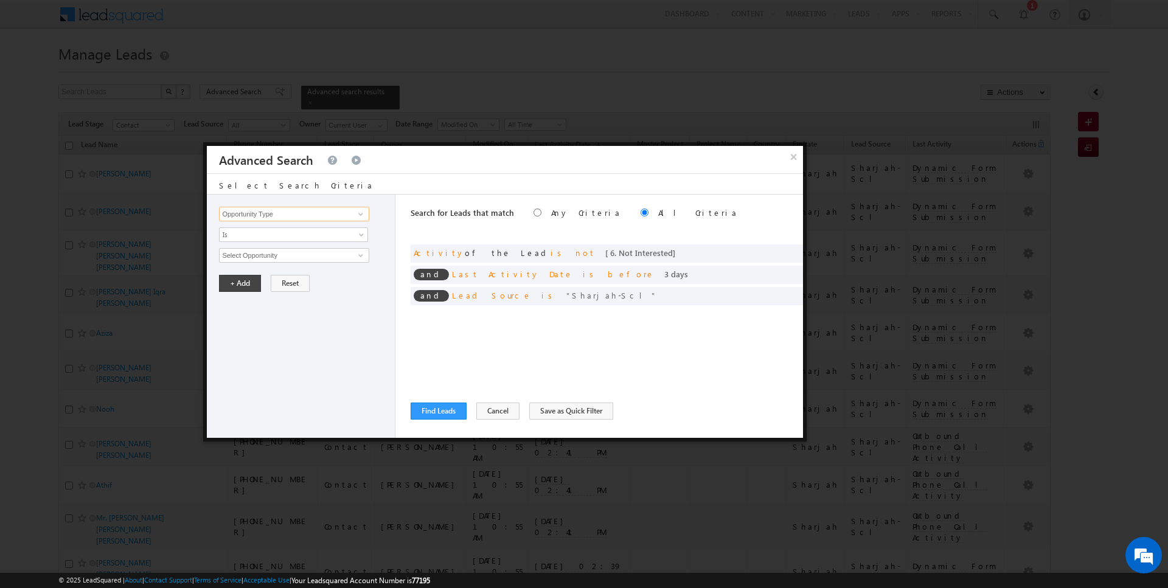
click at [266, 215] on input "Opportunity Type" at bounding box center [294, 214] width 150 height 15
type input "Lead Activity"
click at [256, 236] on span "Is" at bounding box center [286, 234] width 132 height 11
click at [255, 254] on link "Is Not" at bounding box center [294, 259] width 148 height 11
click at [255, 254] on input "Select Activity" at bounding box center [294, 255] width 150 height 15
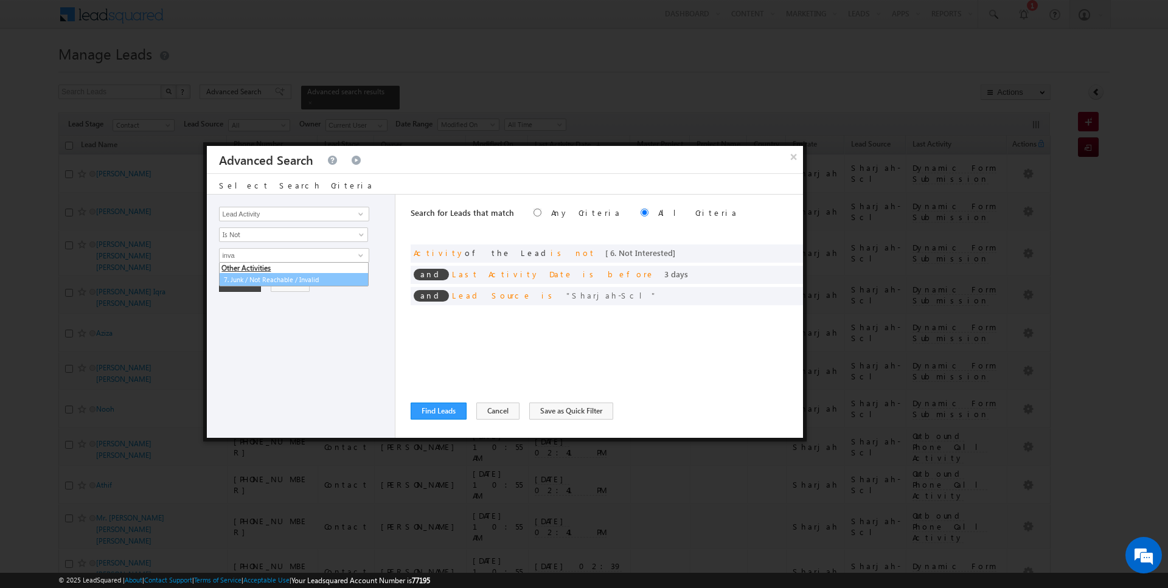
click at [337, 277] on link "7. Junk / Not Reachable / Invalid" at bounding box center [294, 280] width 150 height 14
type input "7. Junk / Not Reachable / Invalid"
click at [232, 326] on button "+ Add" at bounding box center [240, 324] width 42 height 17
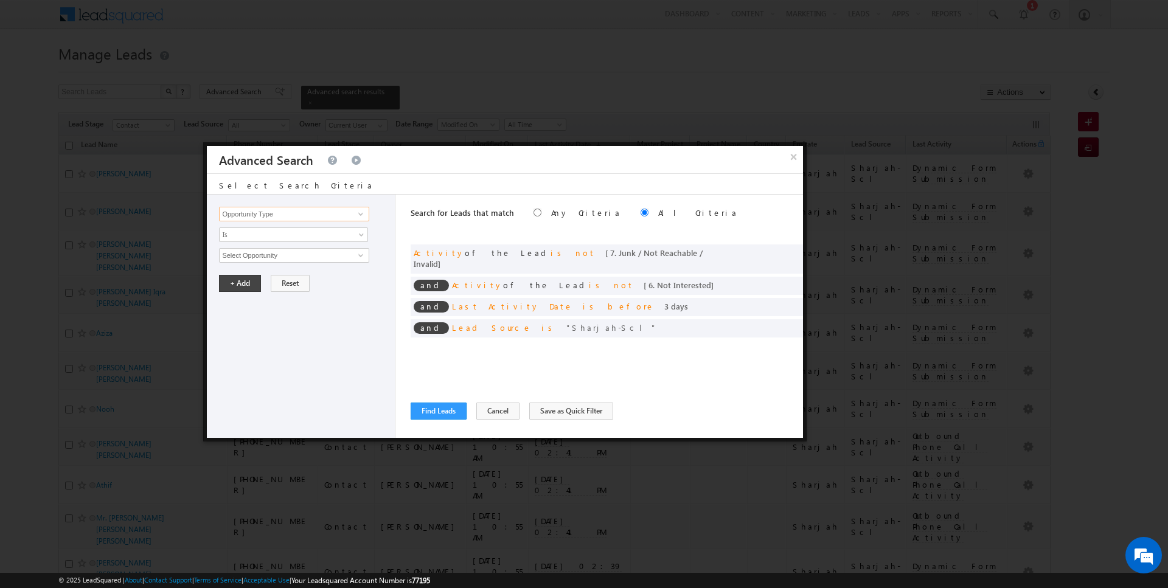
click at [308, 210] on input "Opportunity Type" at bounding box center [294, 214] width 150 height 15
click at [291, 232] on link "Emirate" at bounding box center [294, 239] width 150 height 14
type input "Emirate"
click at [248, 234] on span "Is" at bounding box center [286, 234] width 132 height 11
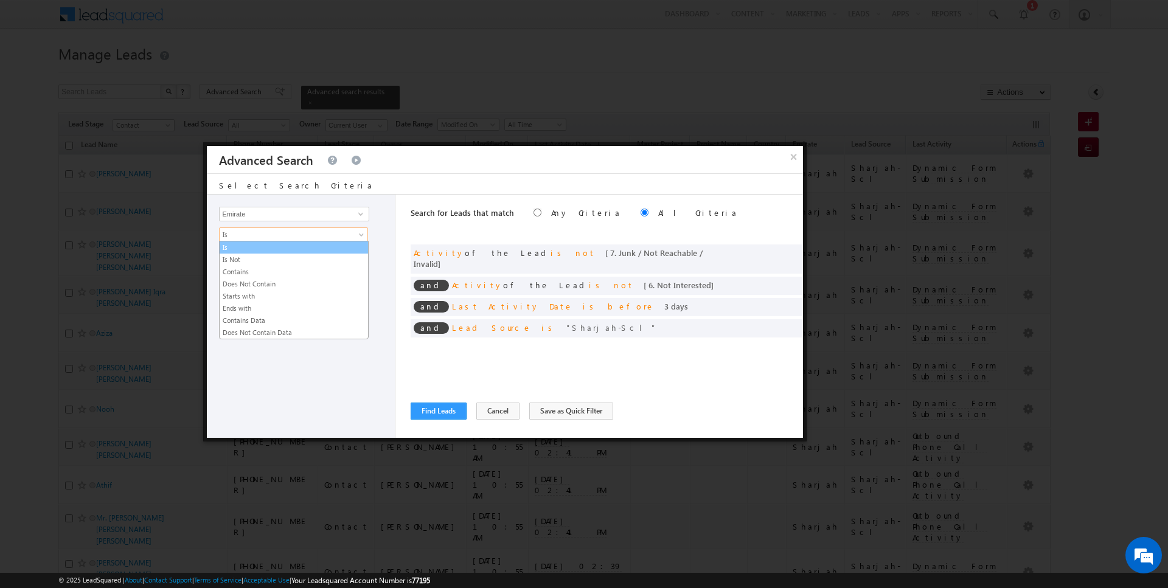
click at [248, 251] on link "Is" at bounding box center [294, 247] width 148 height 11
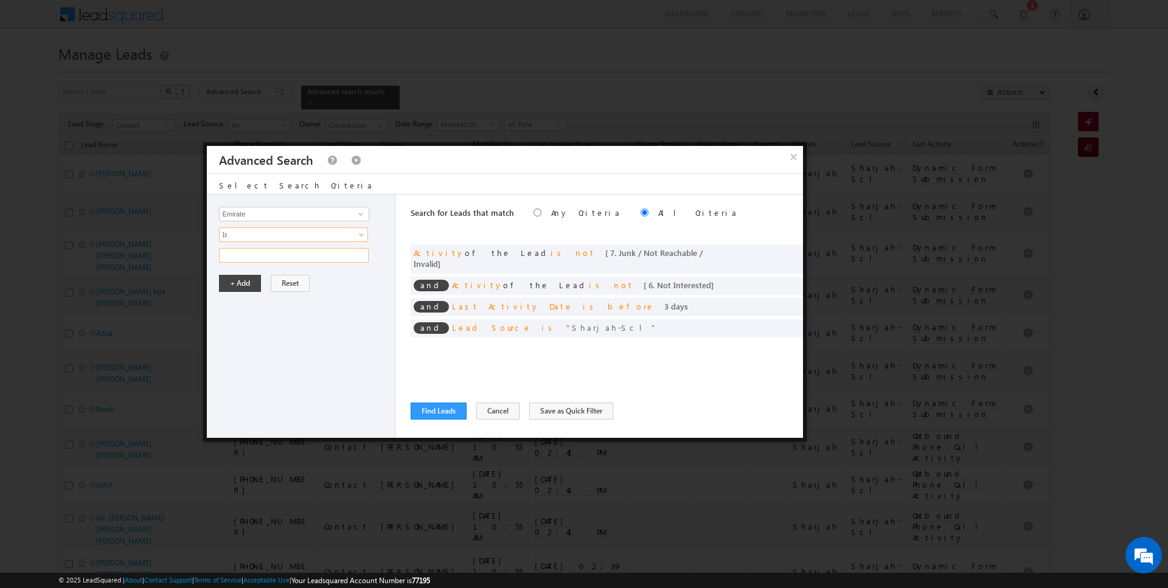
click at [248, 252] on input "text" at bounding box center [294, 255] width 150 height 15
type input "sharjah"
click at [242, 282] on button "+ Add" at bounding box center [240, 283] width 42 height 17
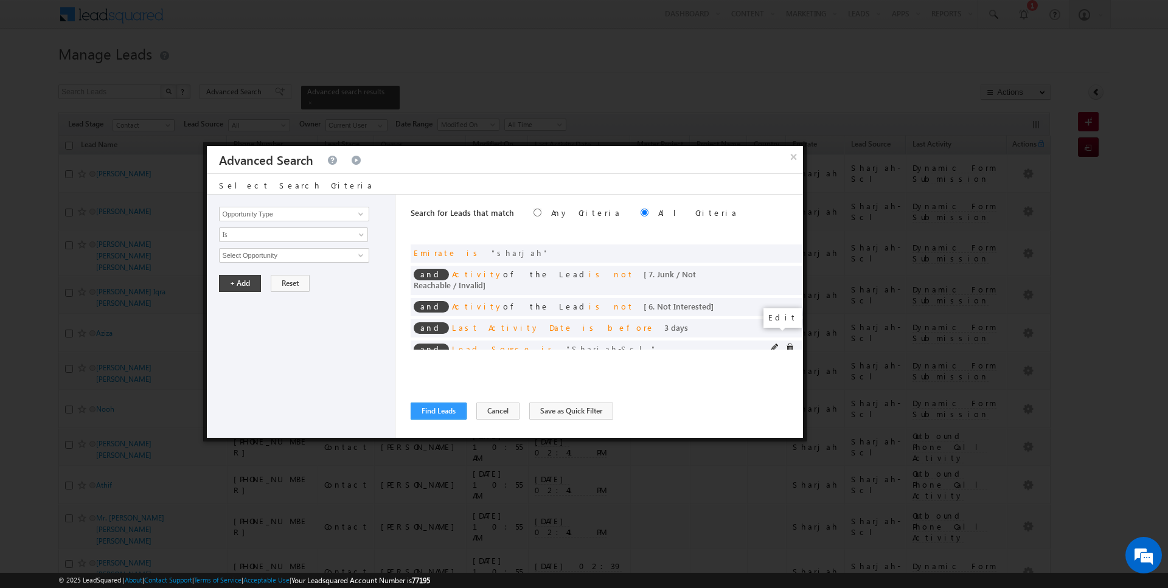
click at [775, 344] on span at bounding box center [775, 348] width 9 height 9
click at [280, 250] on span "Sharjah-Scl" at bounding box center [289, 255] width 138 height 13
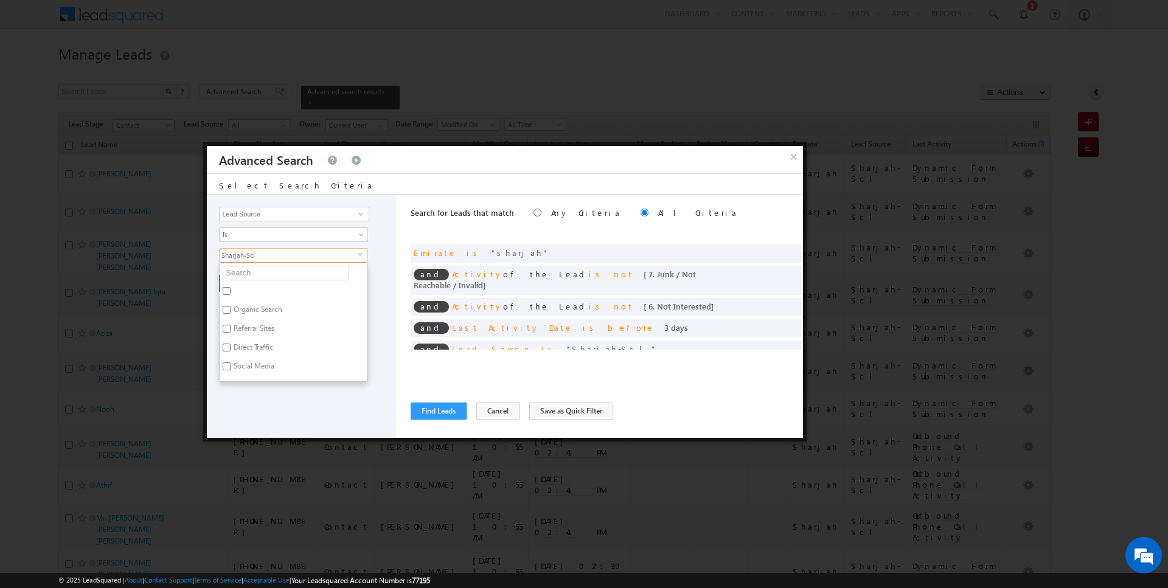
click at [280, 250] on span "Sharjah-Scl" at bounding box center [289, 255] width 138 height 13
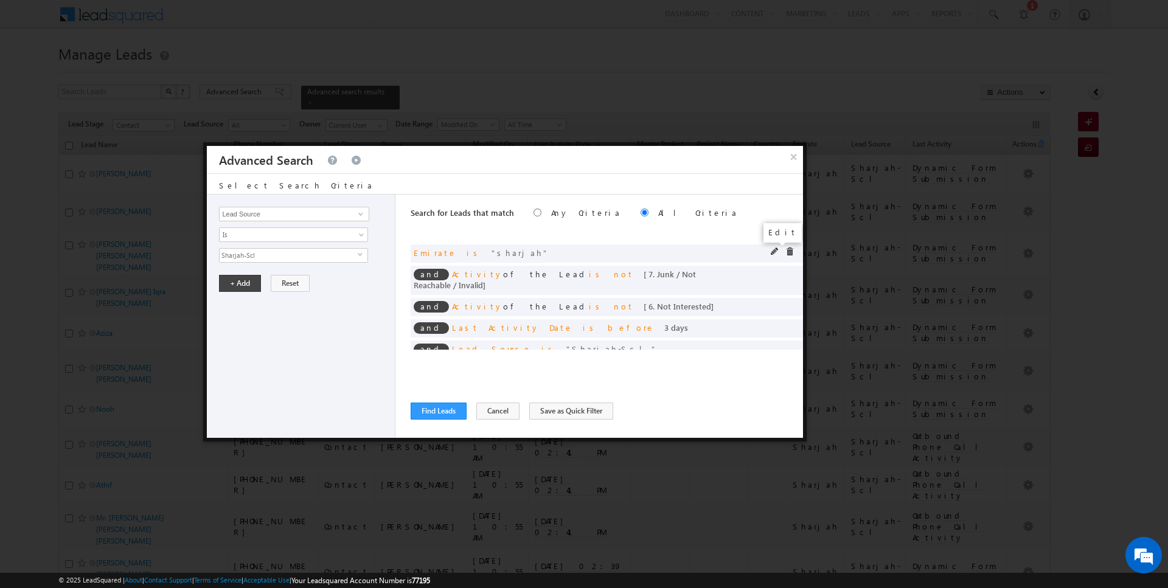
click at [777, 248] on span at bounding box center [775, 252] width 9 height 9
click at [304, 254] on input "sharjah" at bounding box center [294, 255] width 150 height 15
click at [273, 212] on input "Emirate" at bounding box center [294, 214] width 150 height 15
click at [255, 235] on span "Is" at bounding box center [286, 234] width 132 height 11
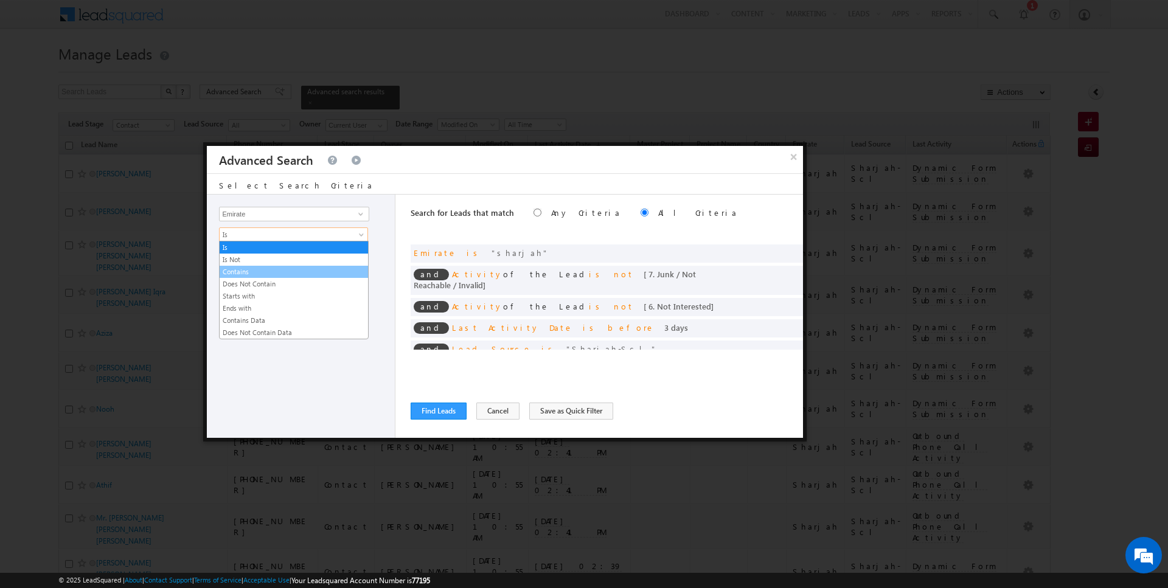
click at [251, 271] on link "Contains" at bounding box center [294, 271] width 148 height 11
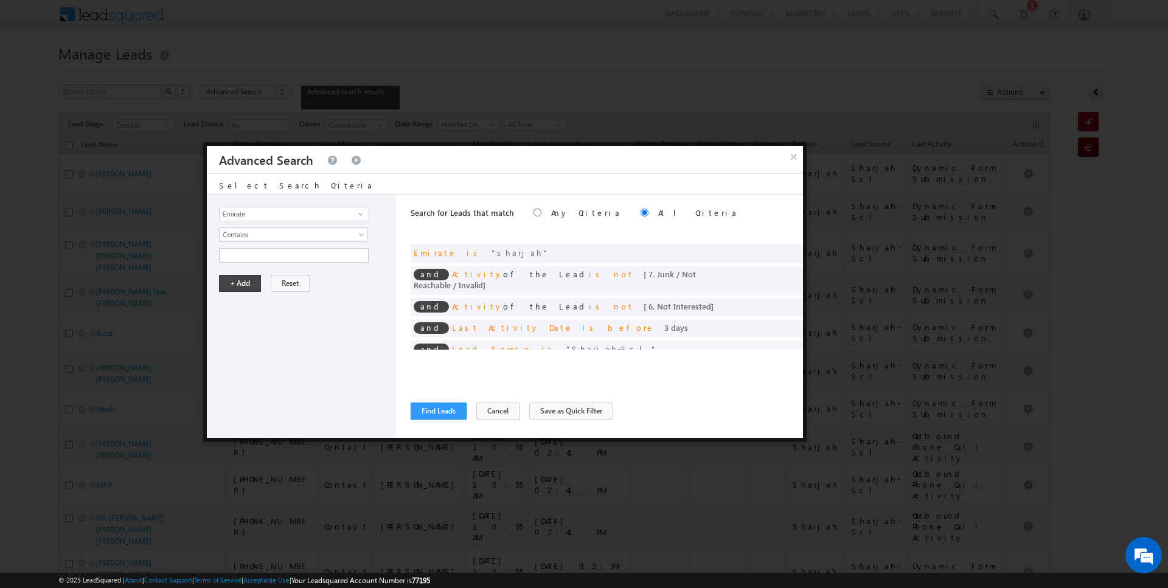
click at [251, 261] on div "Opportunity Type Lead Activity Task Sales Group Prospect Id Address 1 Address 2…" at bounding box center [301, 316] width 189 height 243
click at [253, 248] on input "text" at bounding box center [294, 255] width 150 height 15
paste input "sharjah"
type input "sharjah"
click at [237, 281] on button "+ Add" at bounding box center [240, 283] width 42 height 17
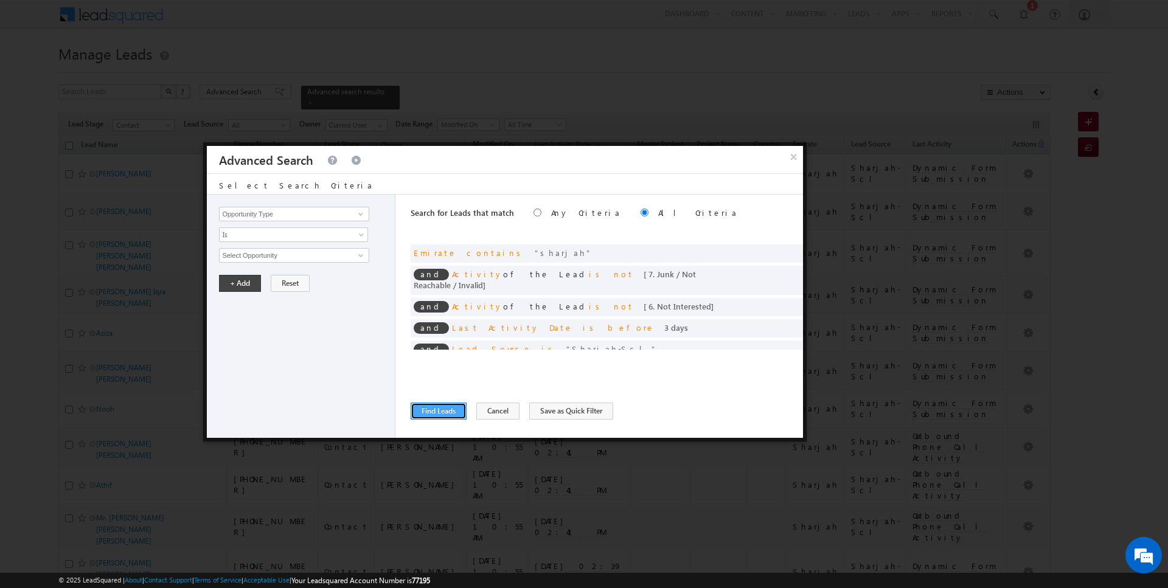
click at [437, 407] on button "Find Leads" at bounding box center [439, 411] width 56 height 17
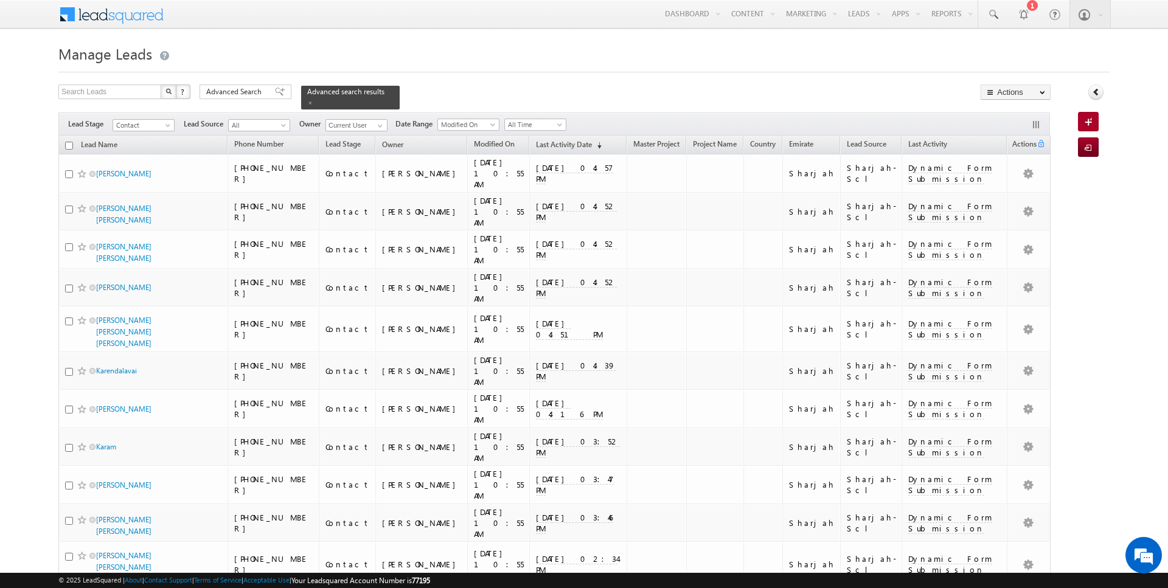
click at [69, 144] on input "checkbox" at bounding box center [69, 146] width 8 height 8
checkbox input "true"
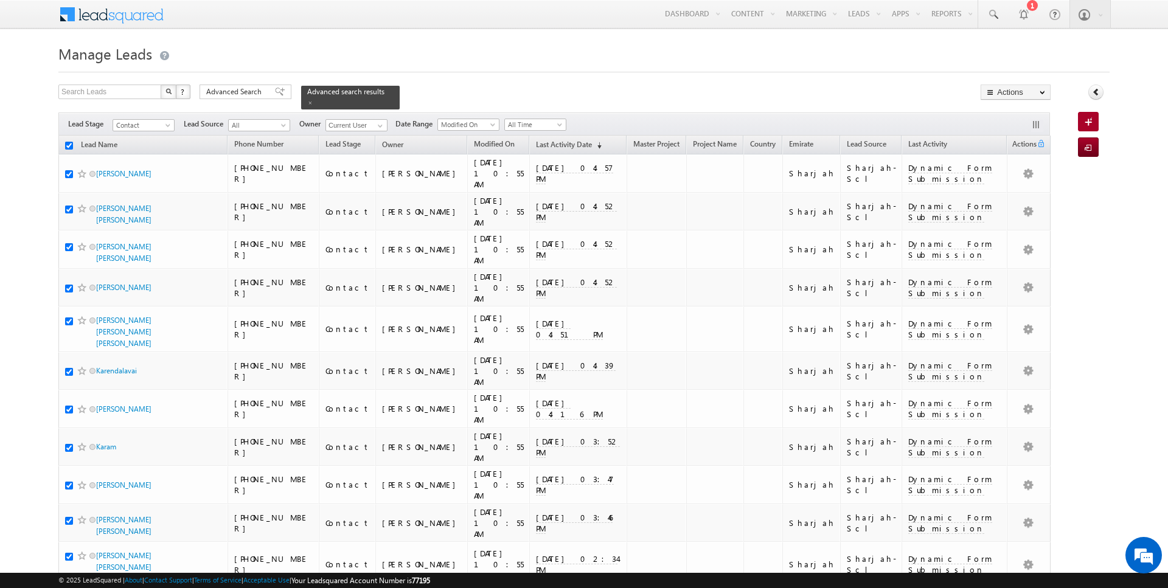
checkbox input "true"
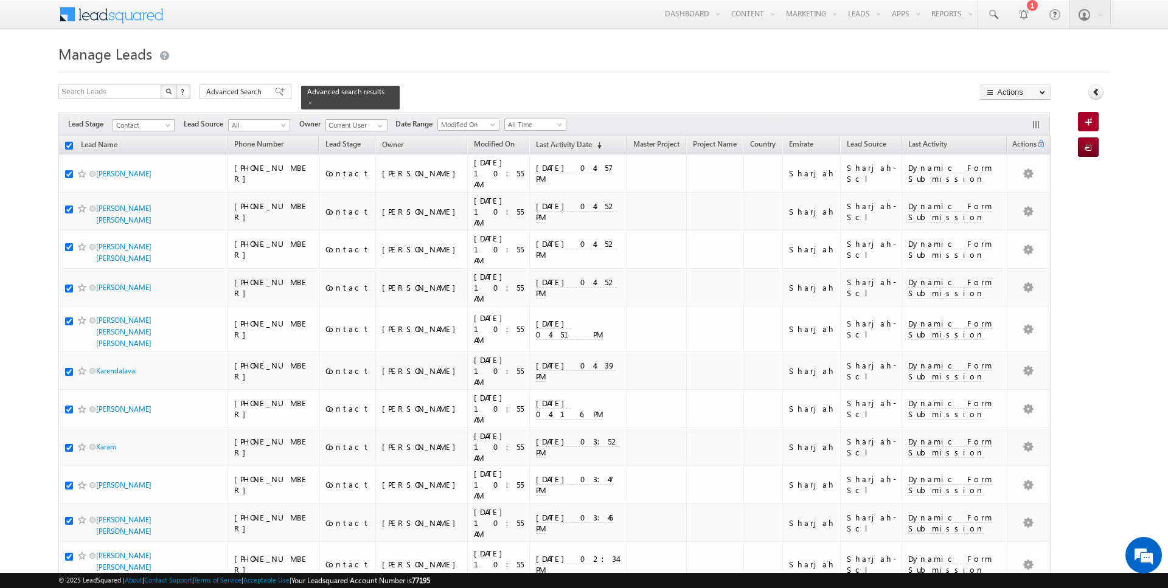
checkbox input "true"
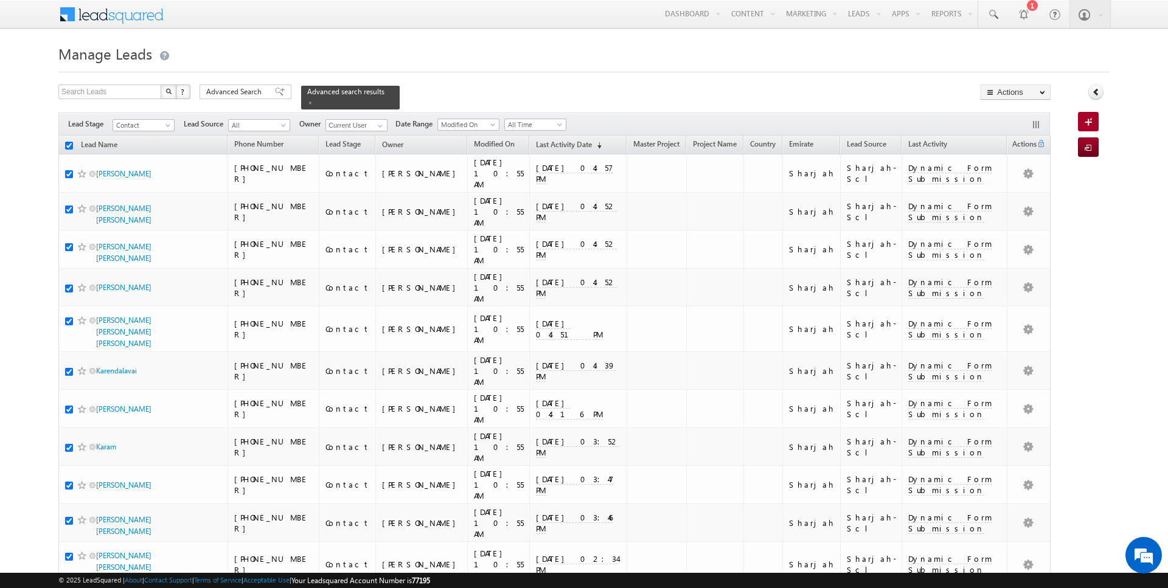
checkbox input "true"
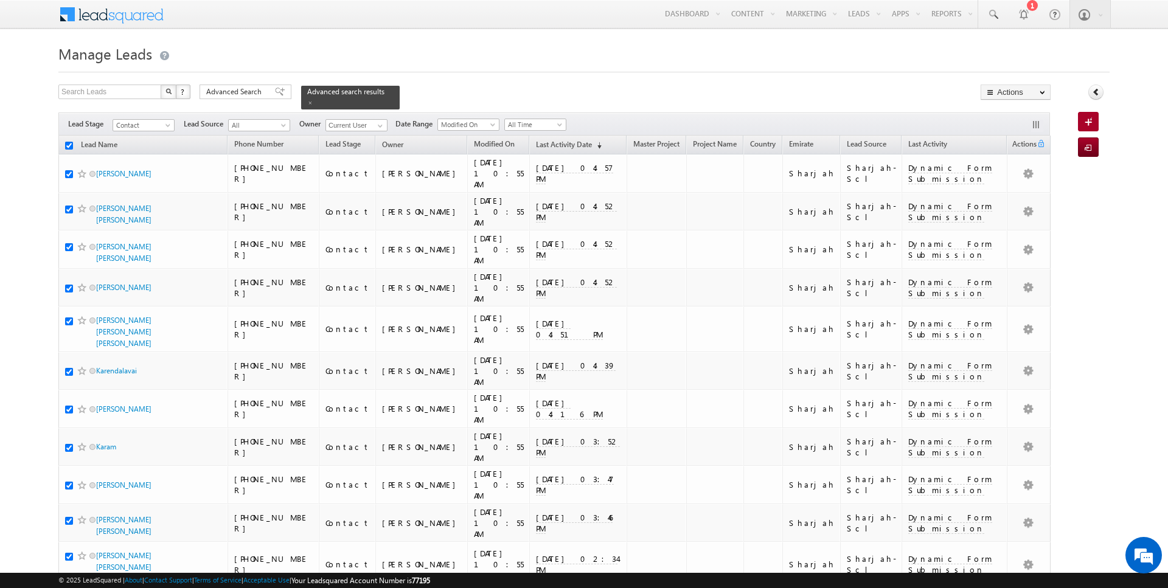
checkbox input "true"
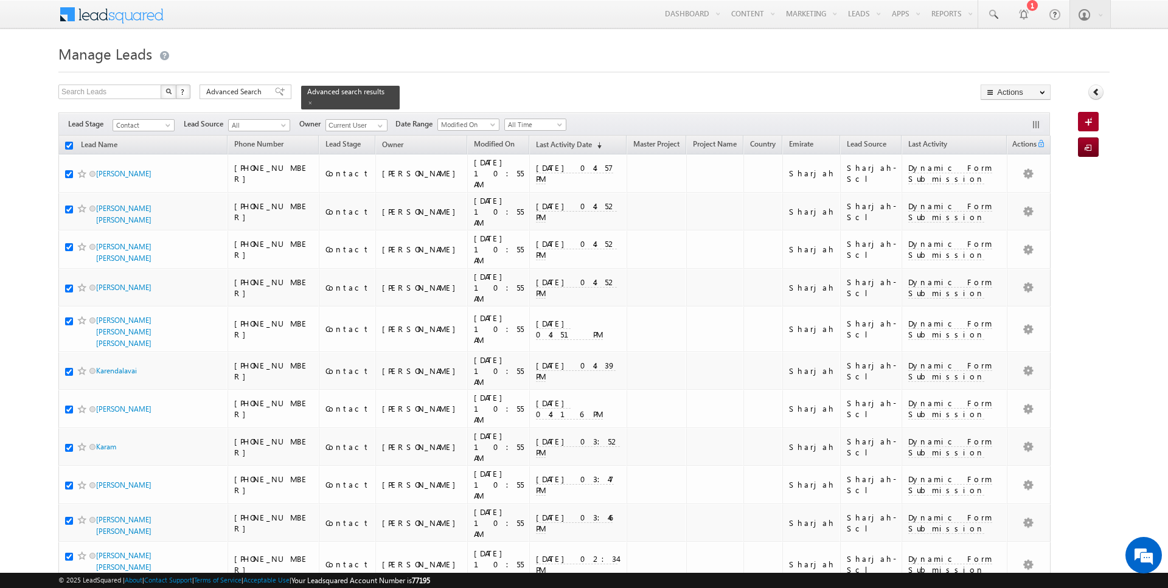
checkbox input "true"
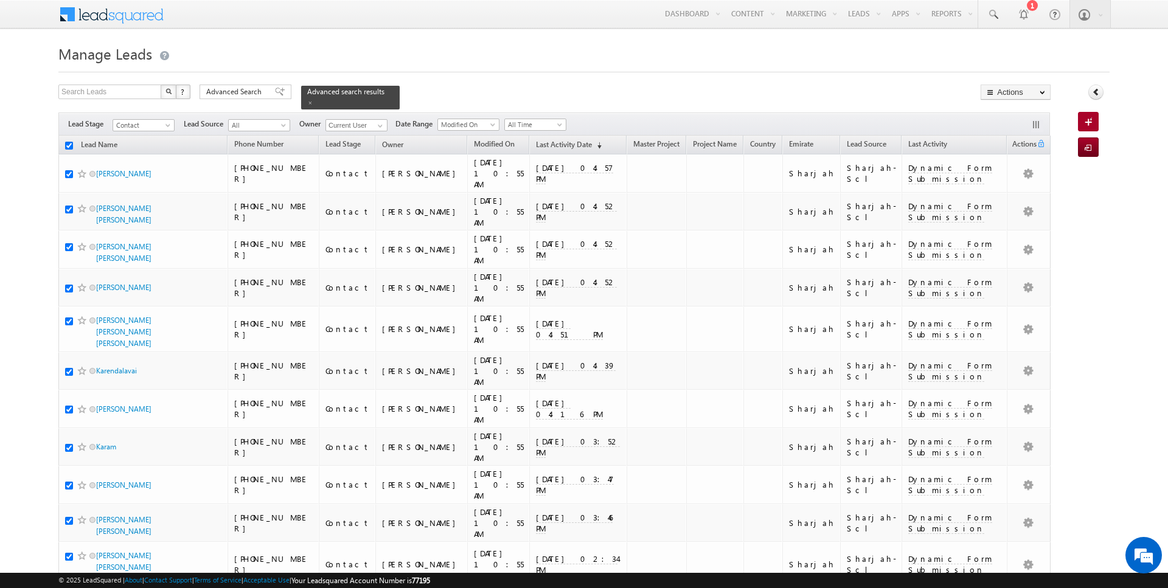
checkbox input "true"
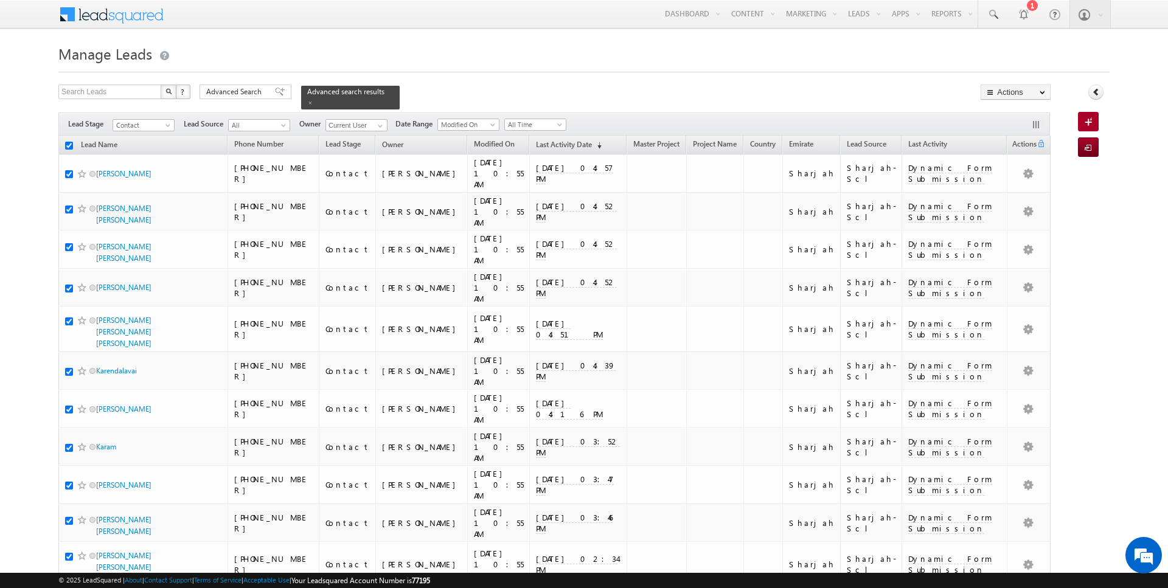
checkbox input "true"
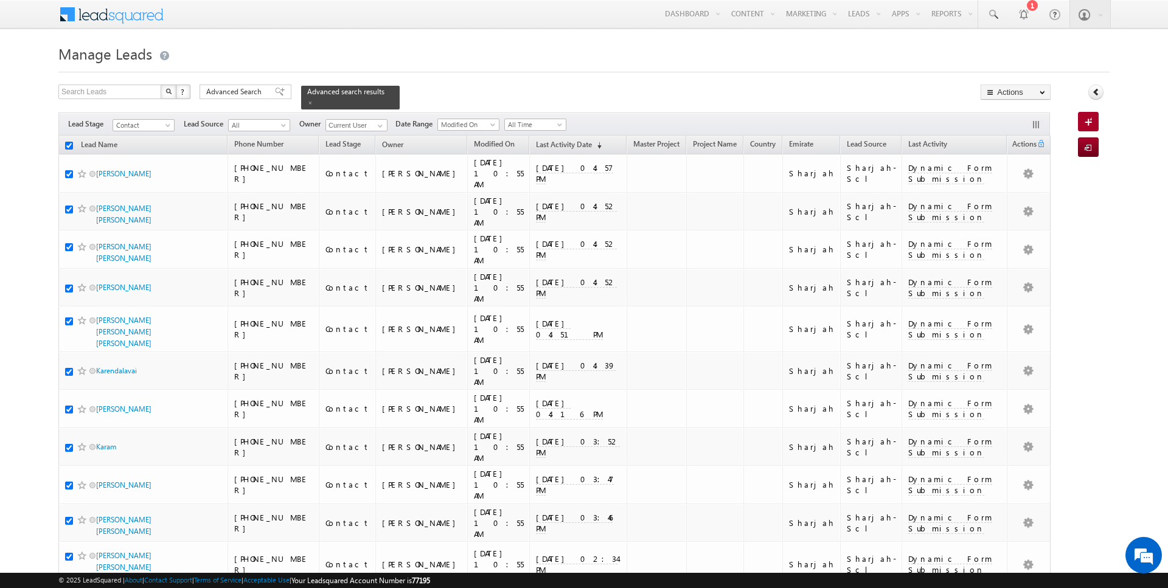
checkbox input "true"
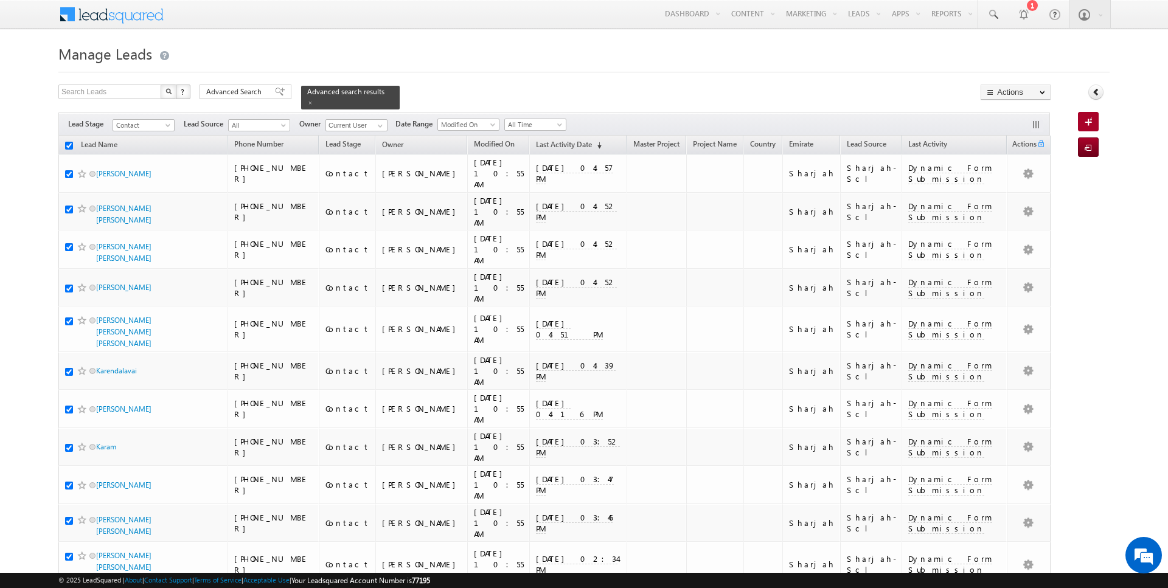
checkbox input "true"
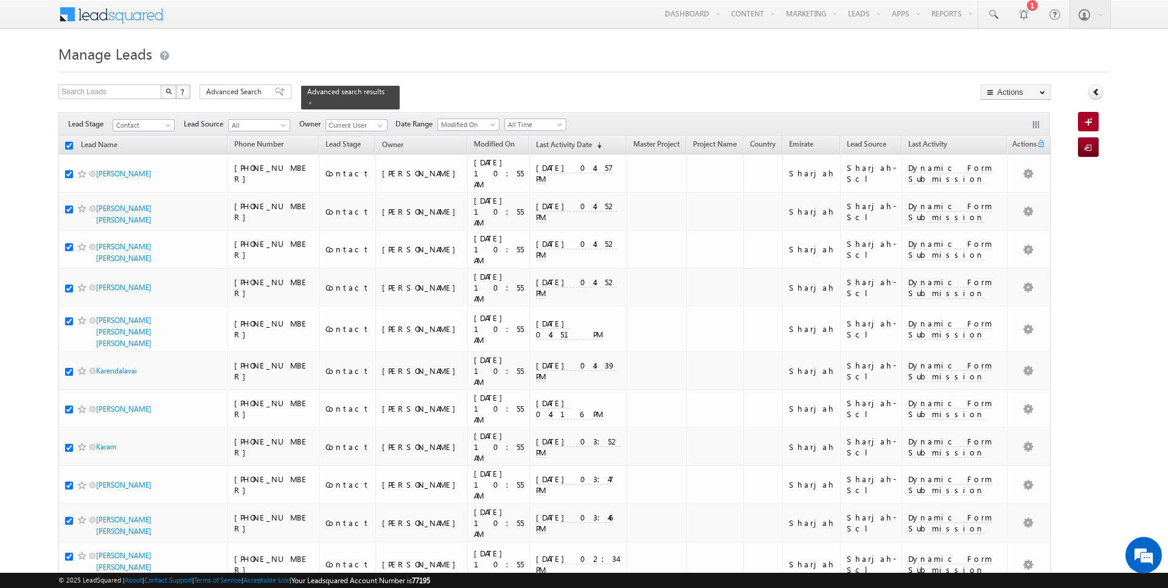
checkbox input "true"
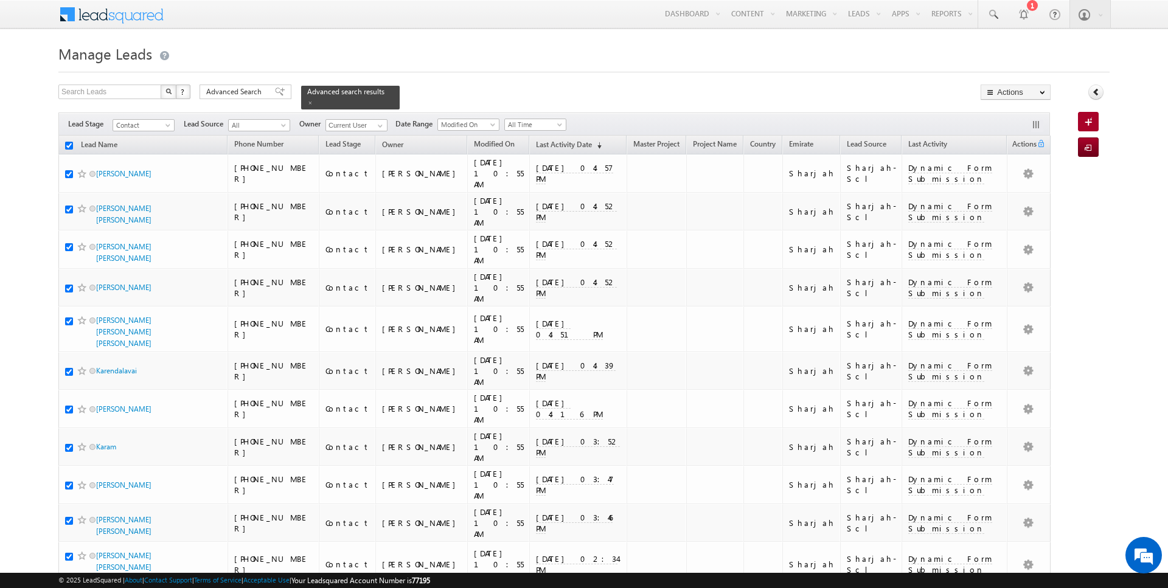
checkbox input "true"
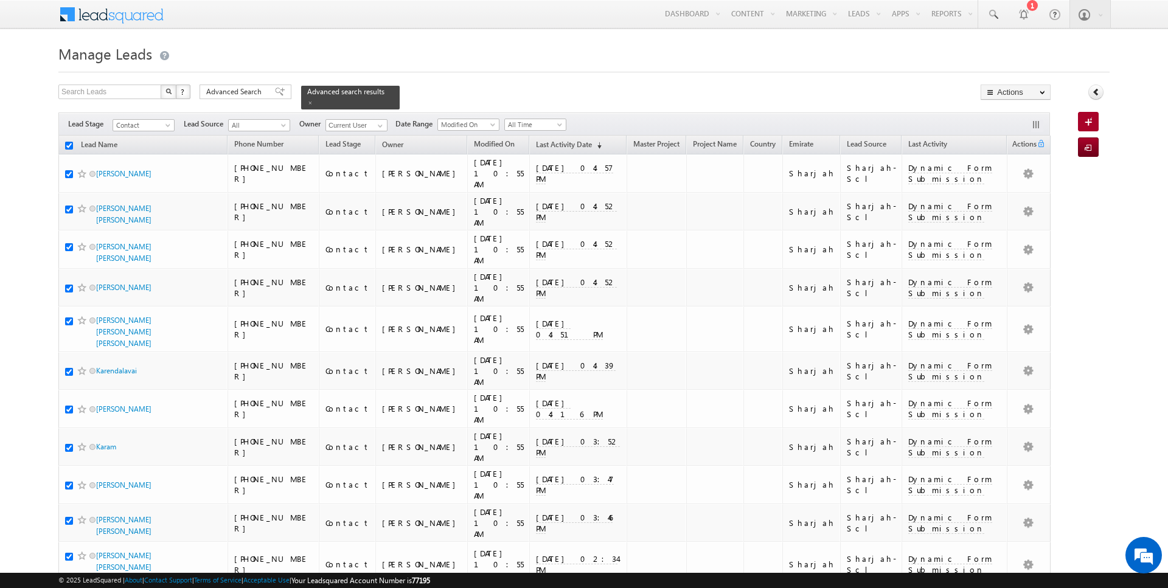
checkbox input "true"
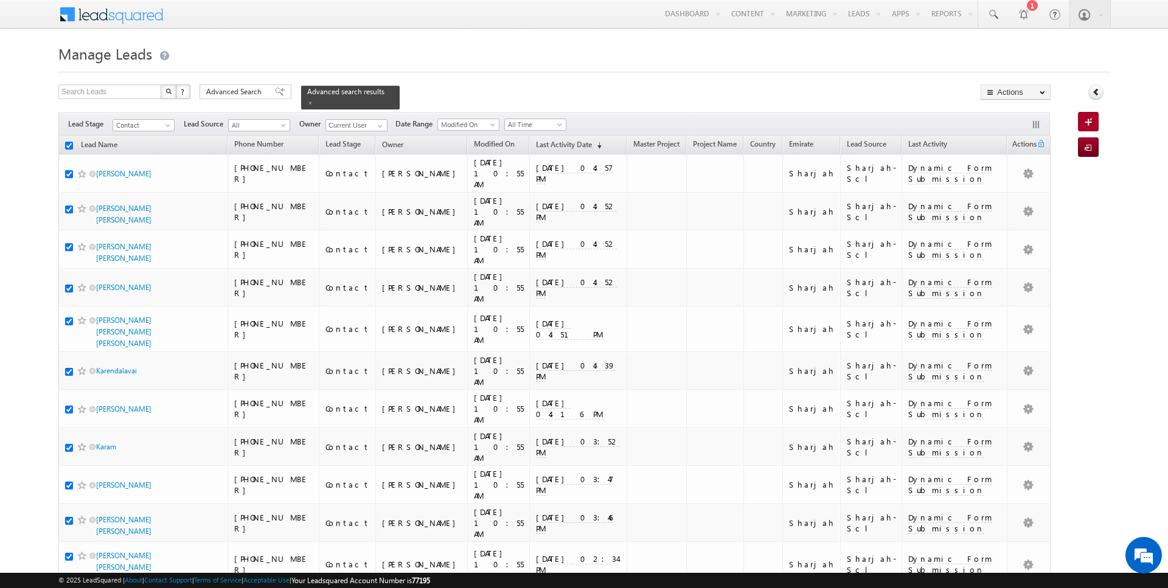
checkbox input "true"
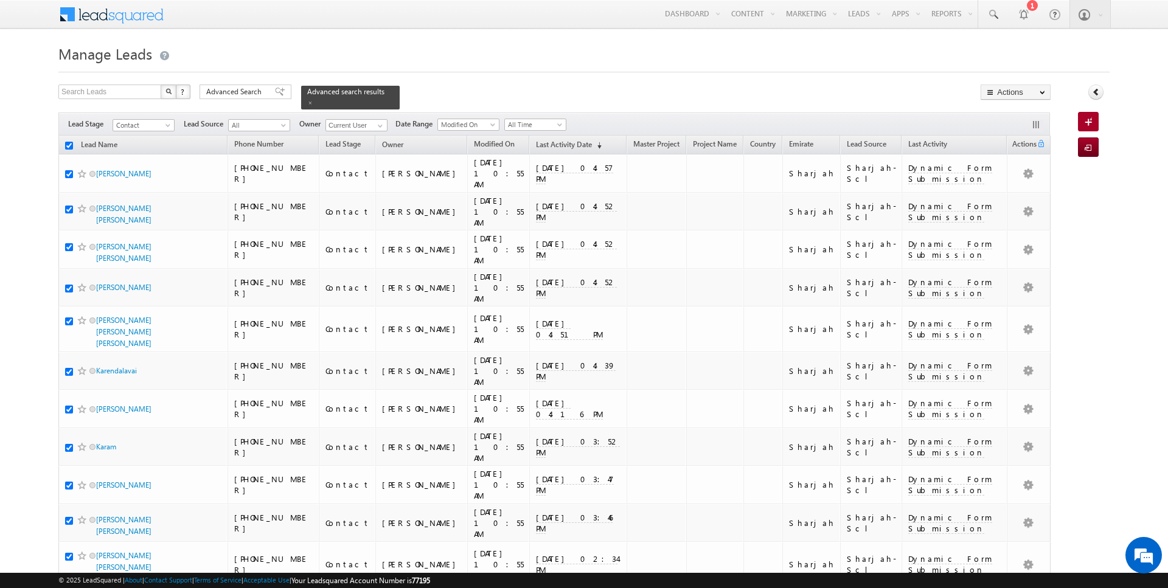
checkbox input "true"
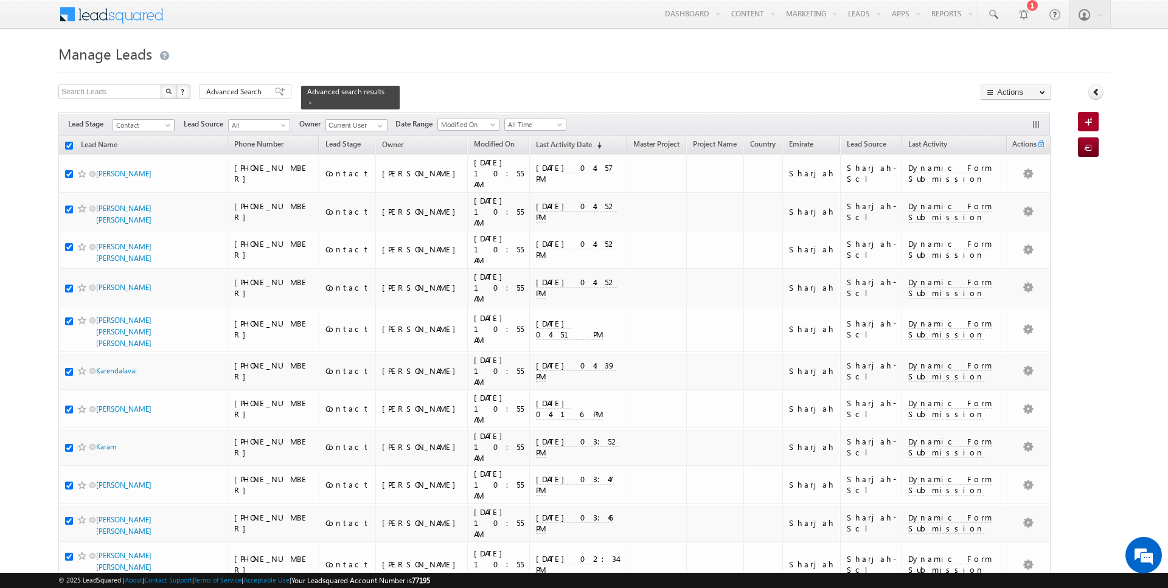
checkbox input "true"
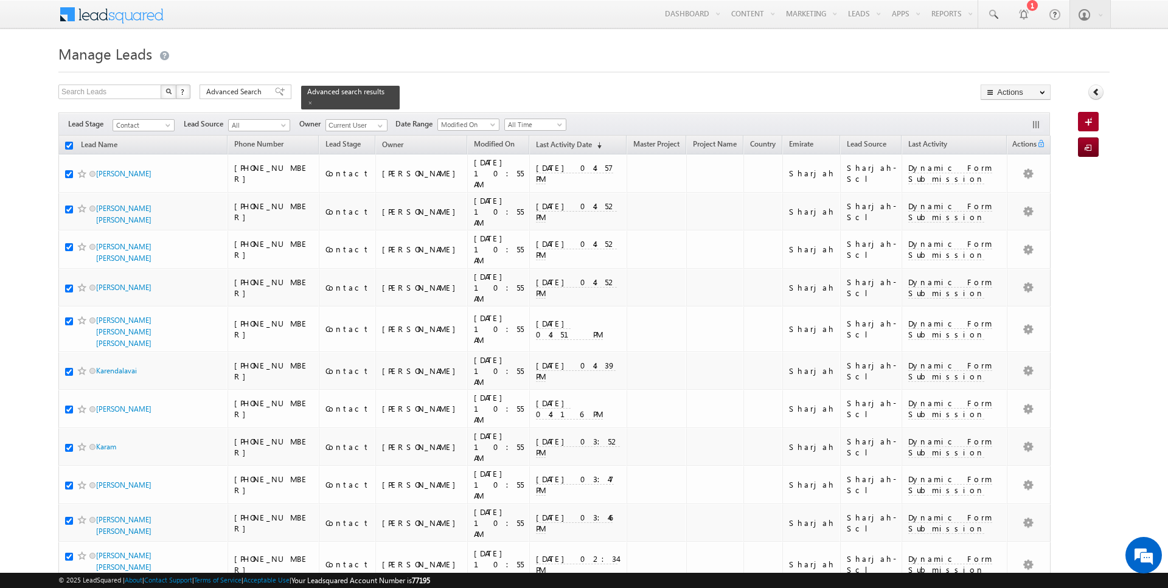
checkbox input "true"
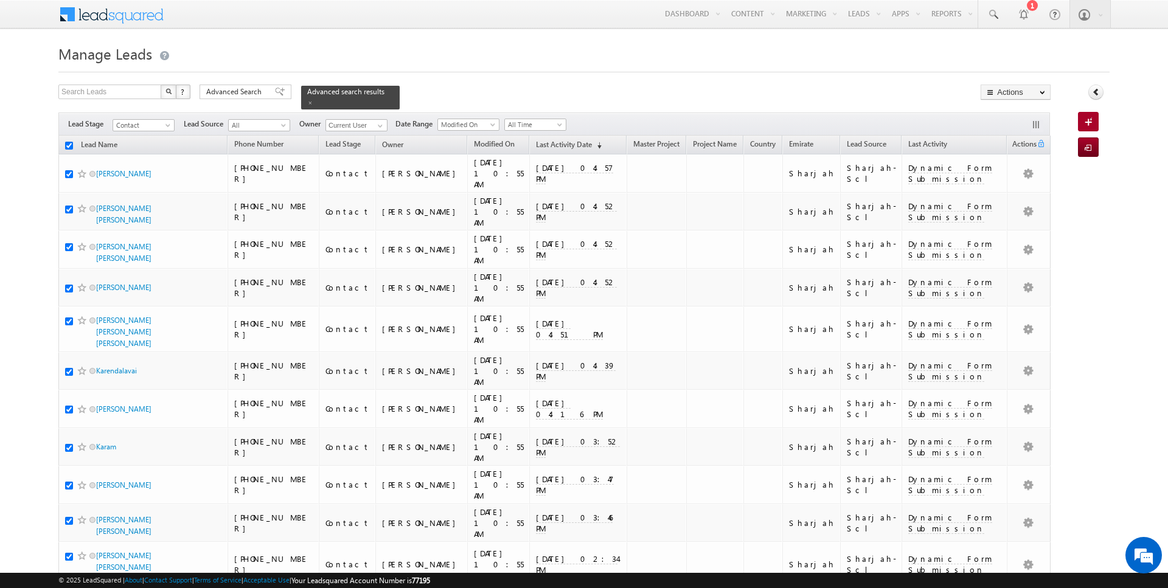
checkbox input "true"
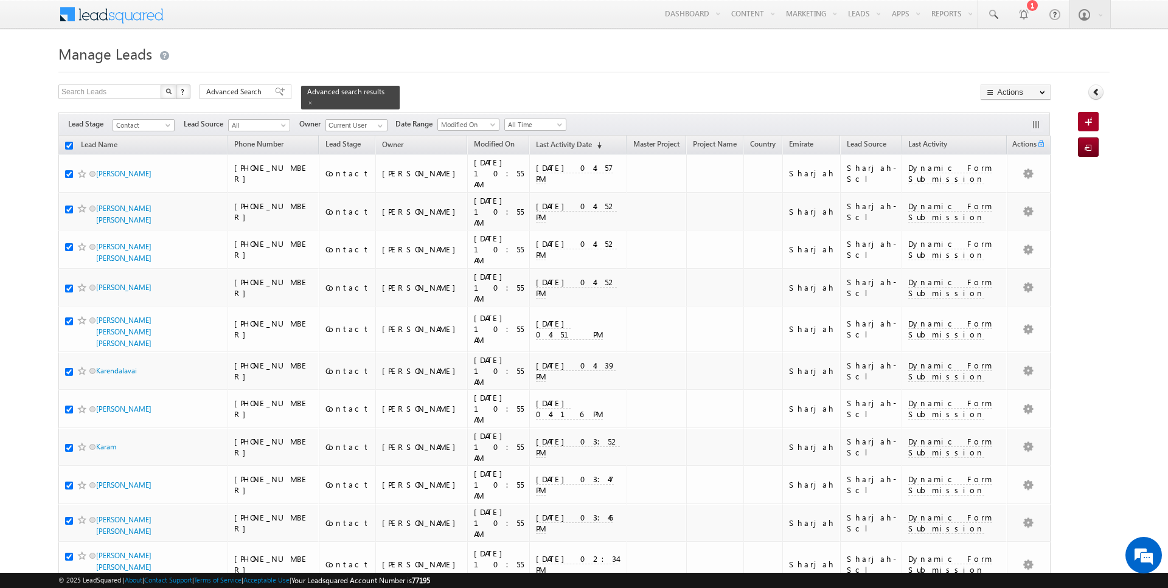
checkbox input "true"
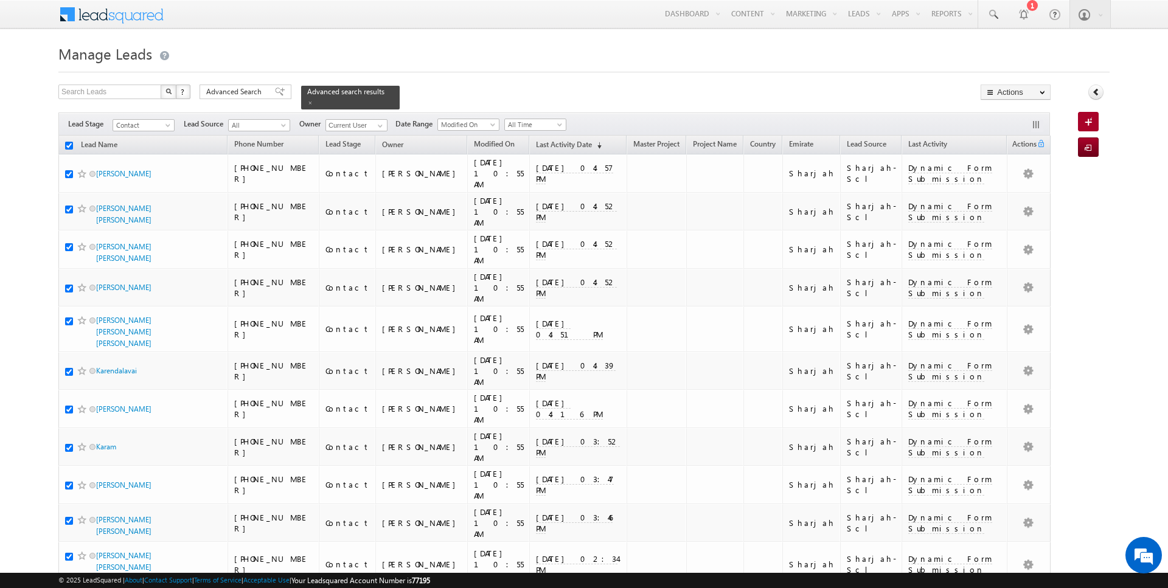
checkbox input "true"
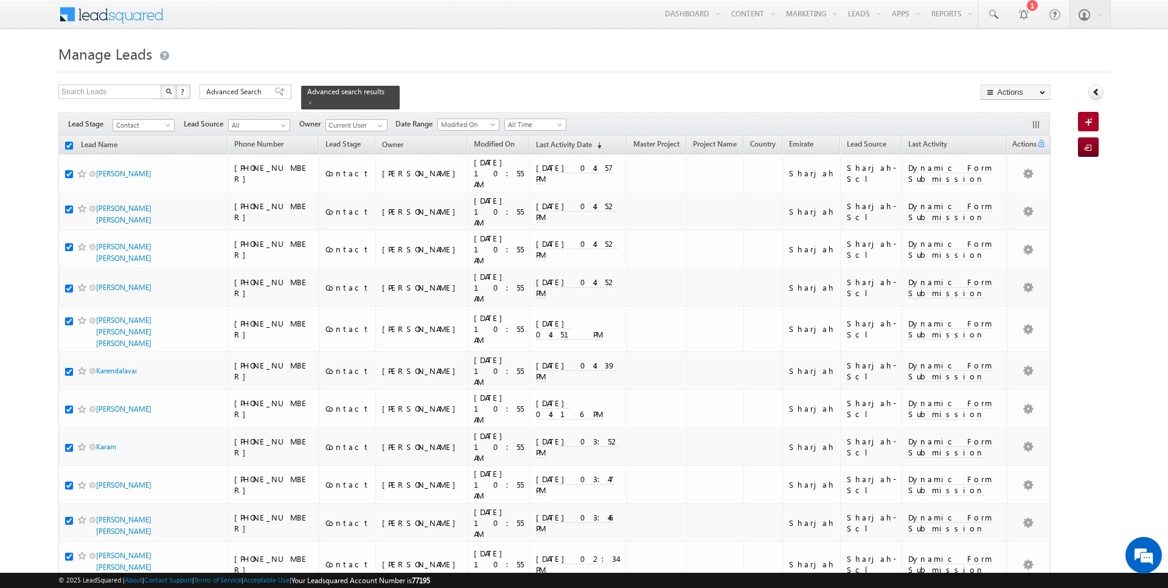
checkbox input "true"
click at [1024, 192] on link "Change Owner" at bounding box center [1015, 197] width 69 height 15
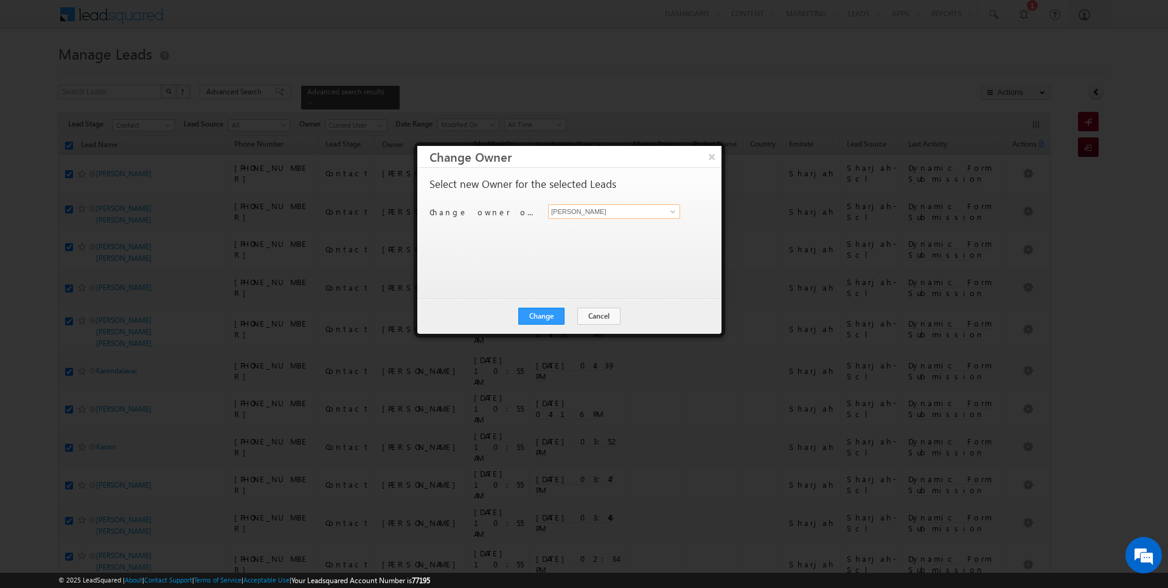
click at [607, 212] on input "[PERSON_NAME]" at bounding box center [614, 211] width 132 height 15
type input "Anuj Upadhyay"
click at [548, 315] on button "Change" at bounding box center [541, 316] width 46 height 17
click at [568, 317] on button "Close" at bounding box center [571, 316] width 39 height 17
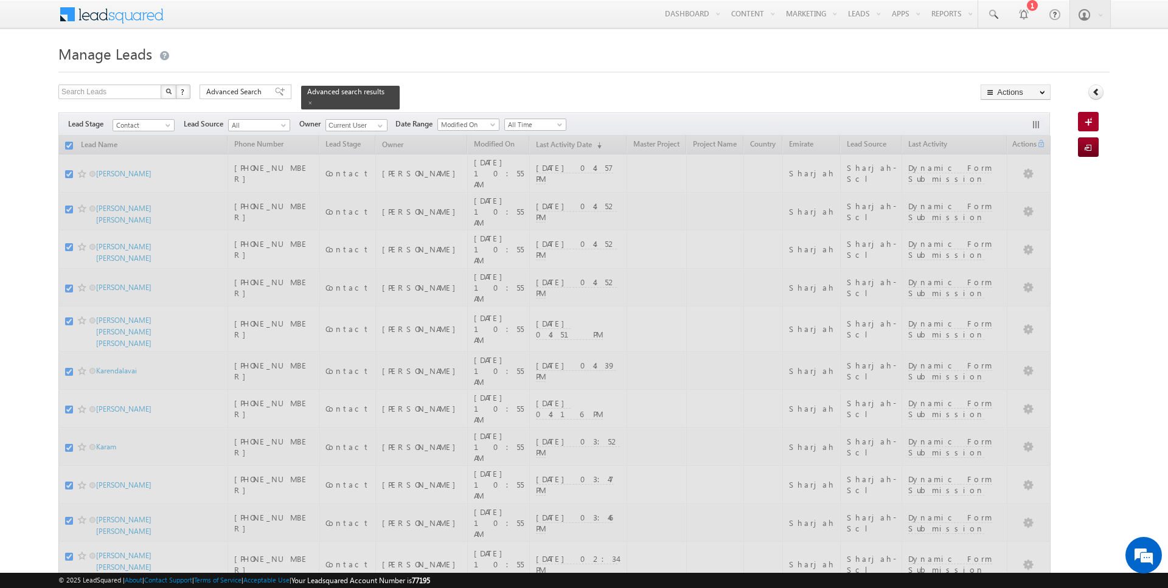
checkbox input "false"
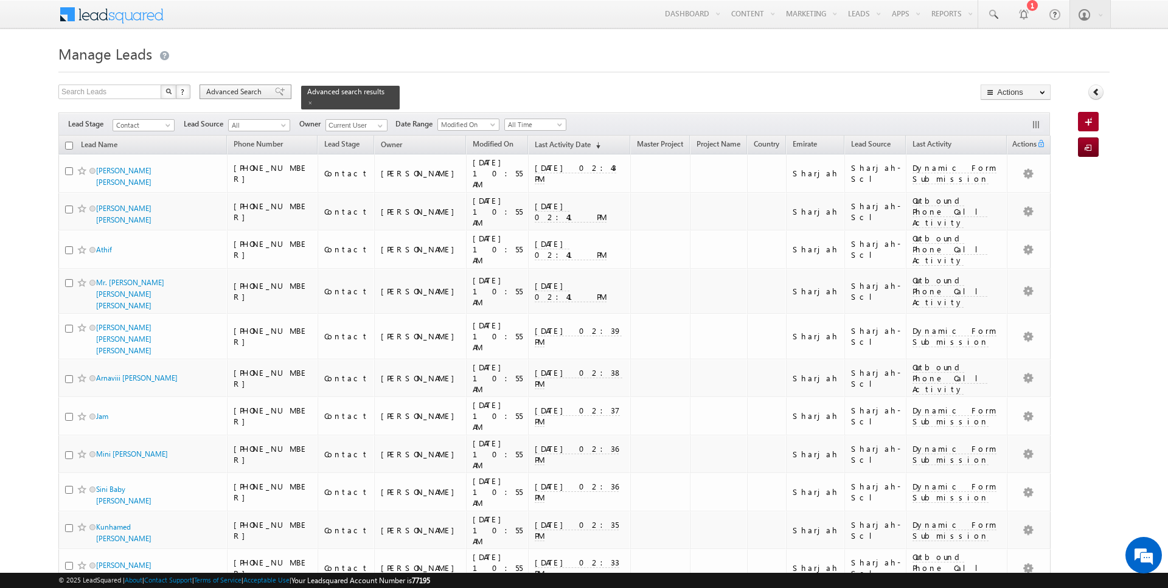
click at [239, 93] on span "Advanced Search" at bounding box center [235, 91] width 59 height 11
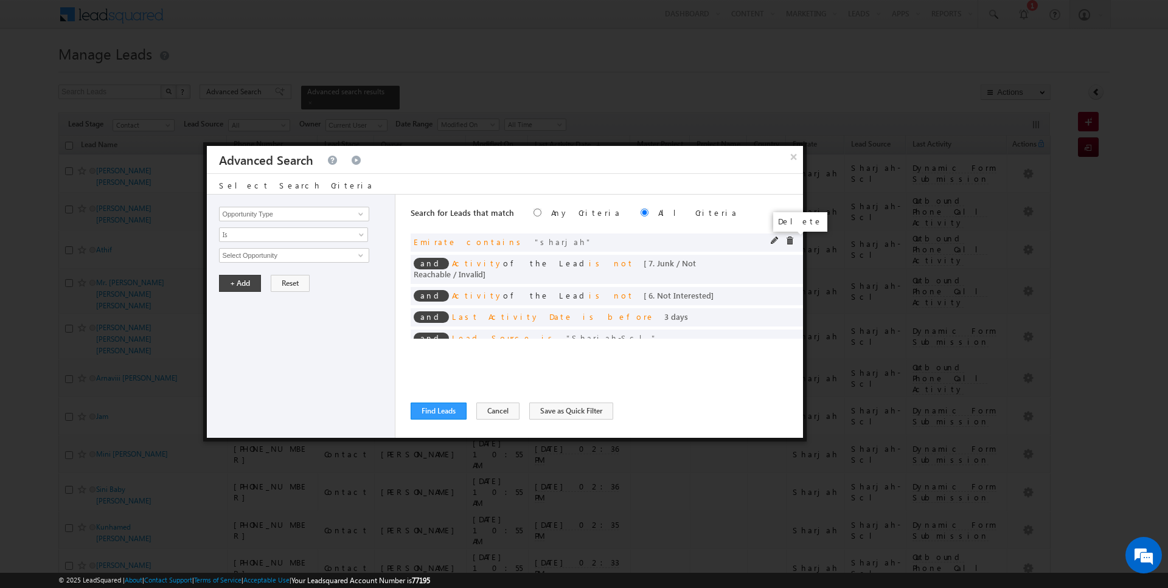
click at [791, 240] on span at bounding box center [789, 241] width 9 height 9
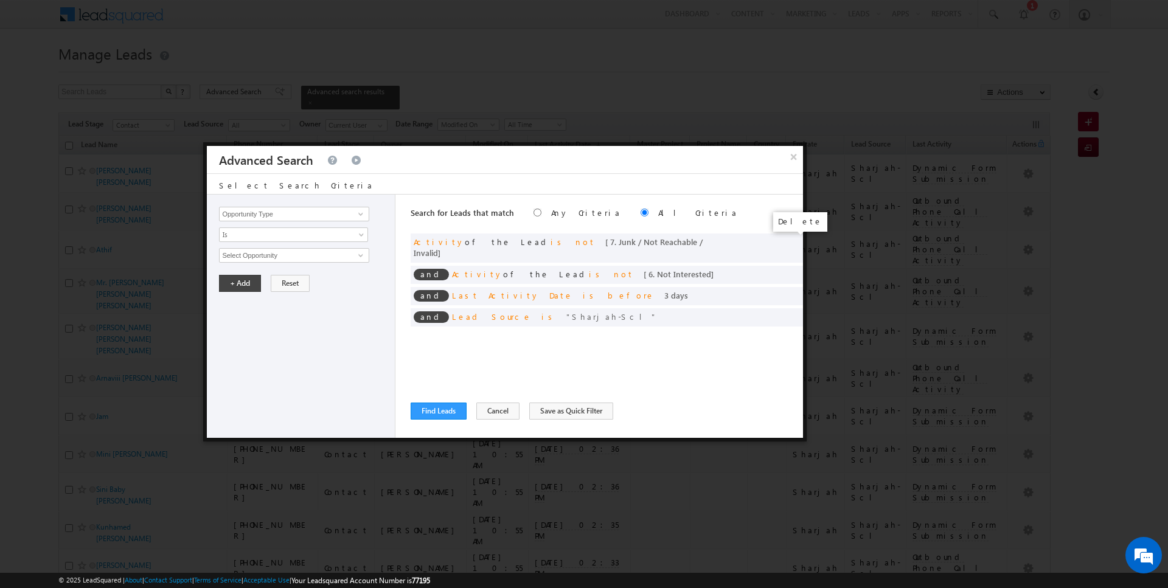
click at [0, 0] on span at bounding box center [0, 0] width 0 height 0
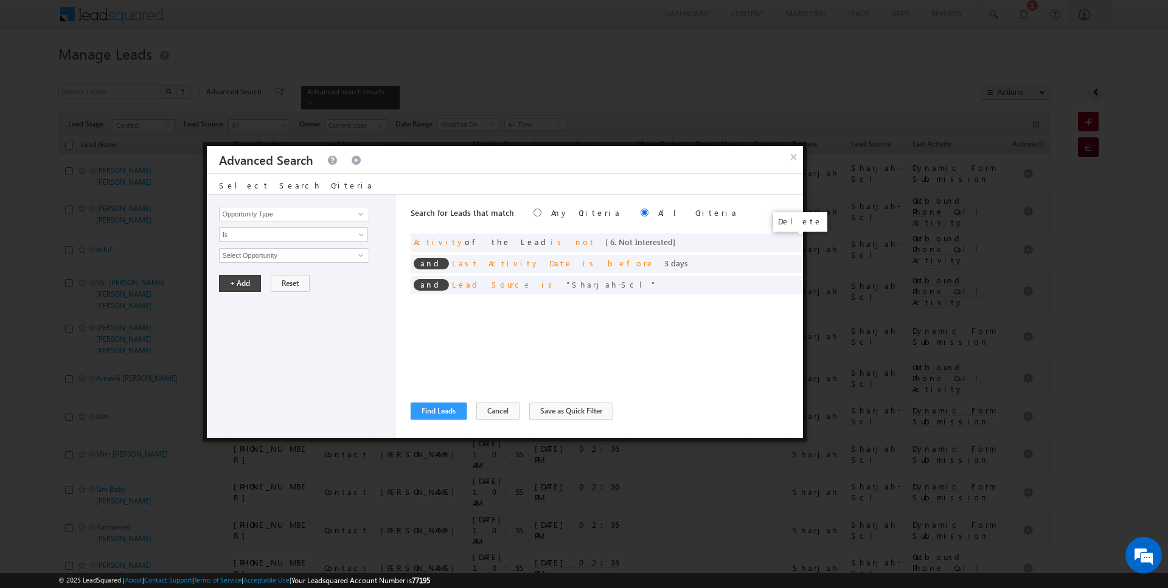
click at [0, 0] on span at bounding box center [0, 0] width 0 height 0
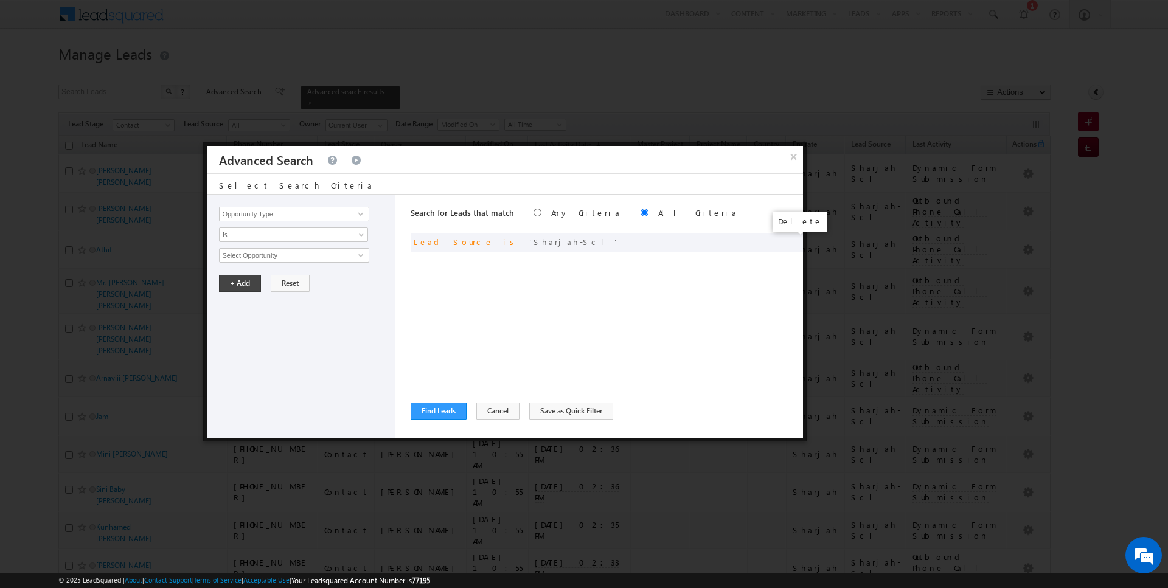
click at [0, 0] on span at bounding box center [0, 0] width 0 height 0
click at [278, 212] on input "Opportunity Type" at bounding box center [294, 214] width 150 height 15
type input "Focus Project"
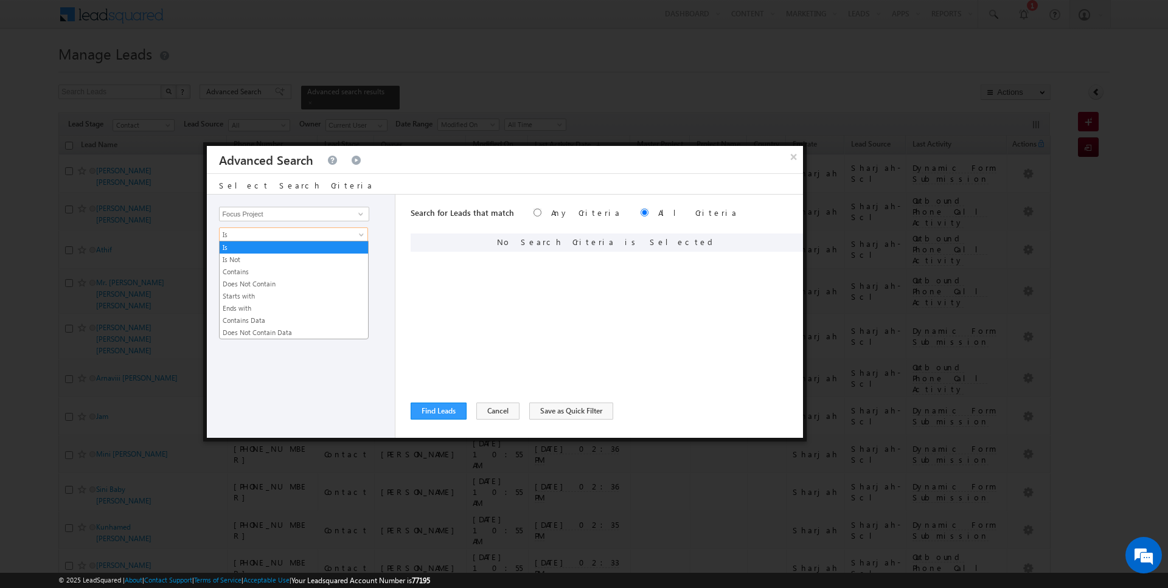
click at [246, 233] on span "Is" at bounding box center [286, 234] width 132 height 11
click at [246, 266] on link "Contains" at bounding box center [294, 271] width 148 height 11
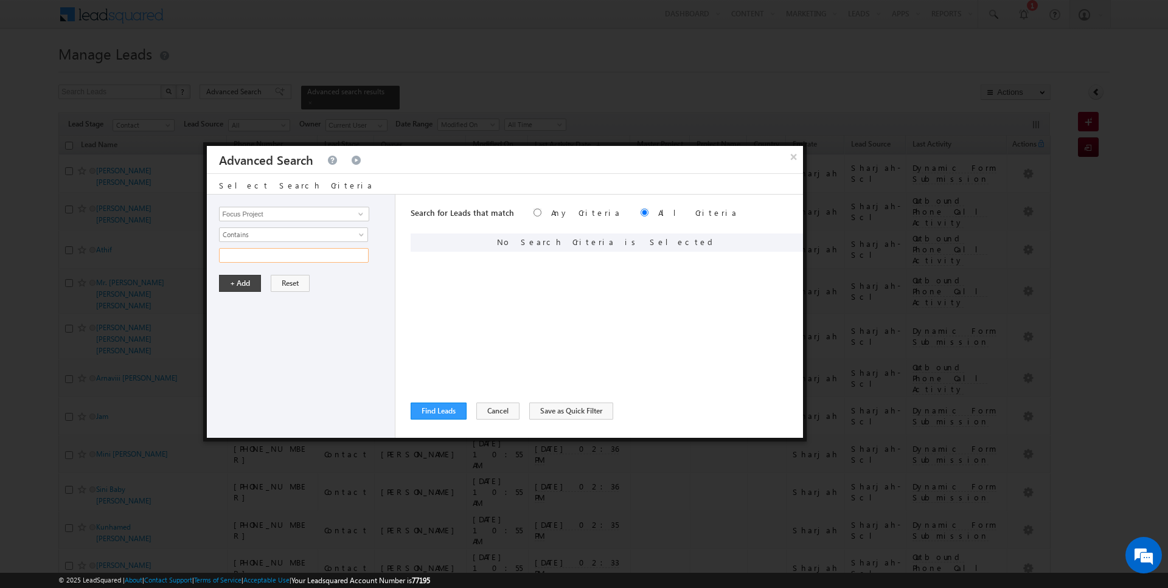
click at [246, 248] on input "text" at bounding box center [294, 255] width 150 height 15
type input "P1"
click at [234, 277] on button "+ Add" at bounding box center [240, 283] width 42 height 17
click at [447, 406] on button "Find Leads" at bounding box center [439, 411] width 56 height 17
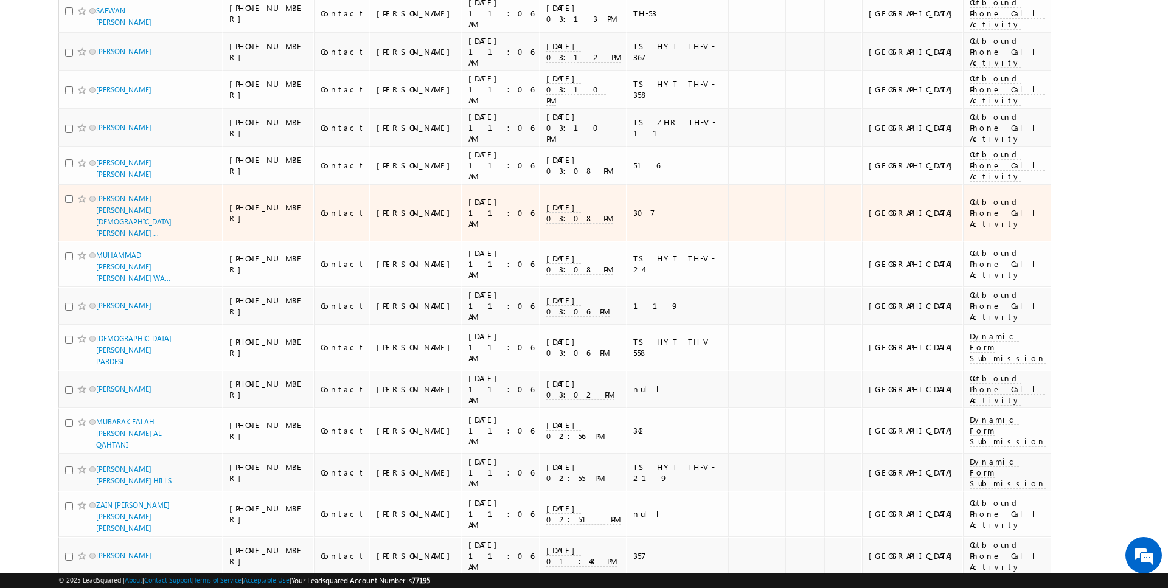
scroll to position [2645, 0]
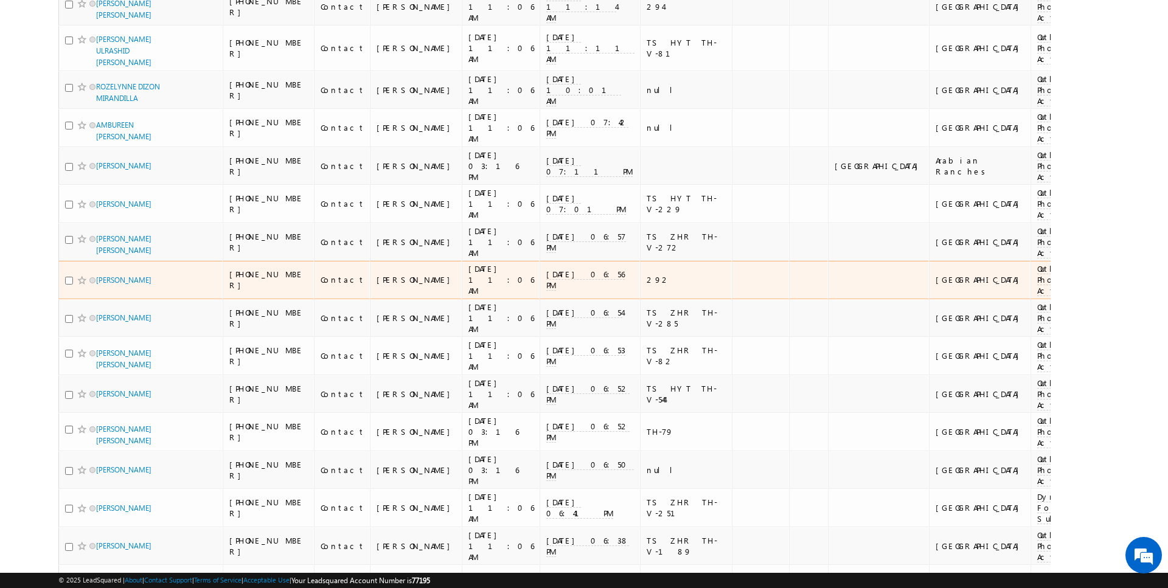
scroll to position [0, 0]
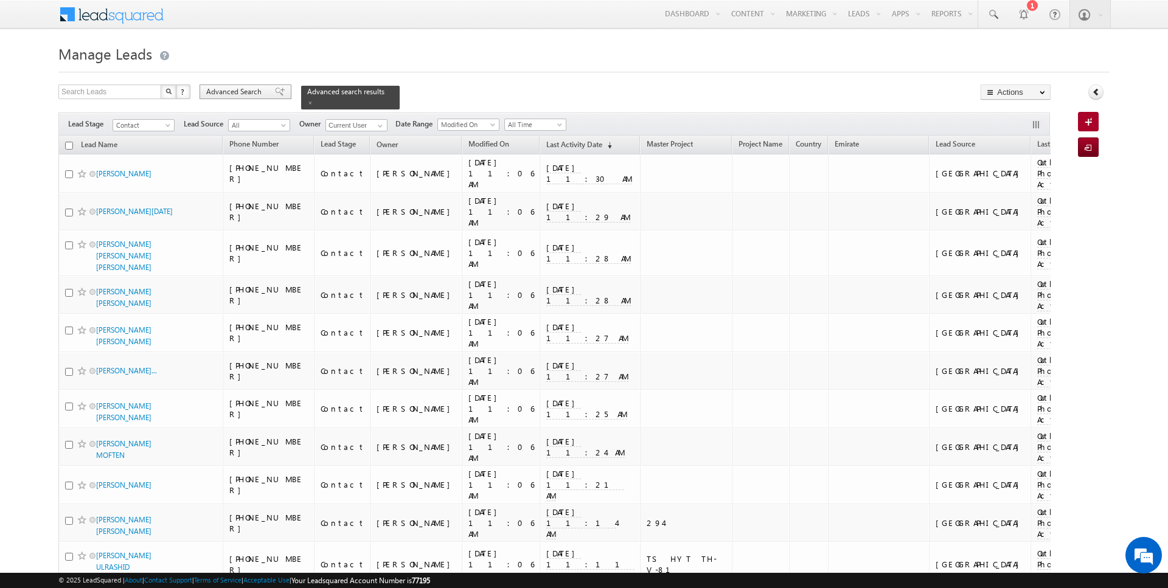
click at [219, 96] on span "Advanced Search" at bounding box center [235, 91] width 59 height 11
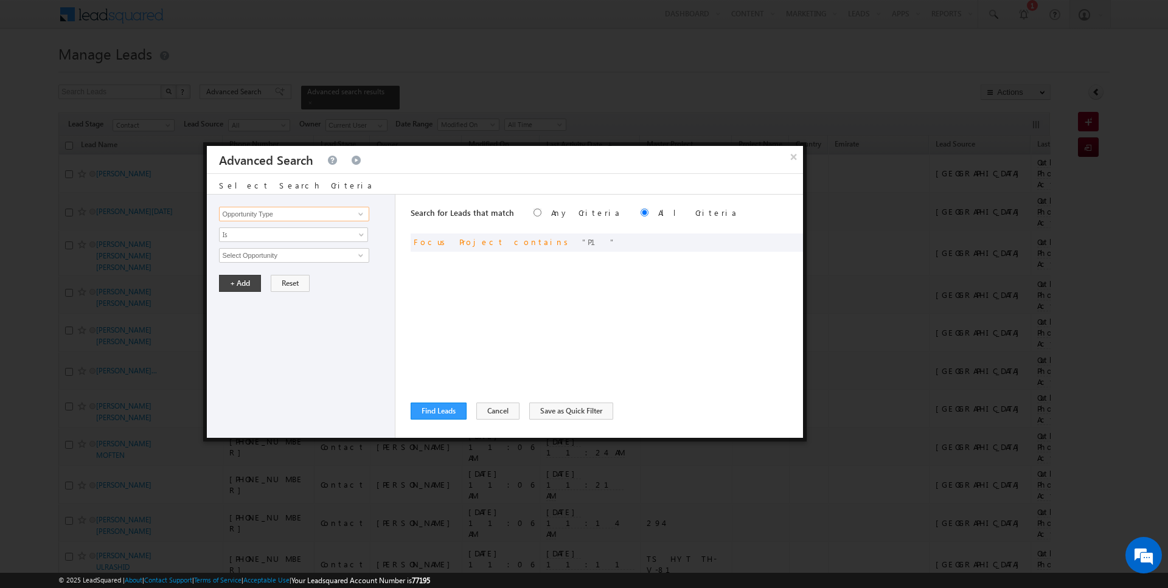
click at [260, 211] on input "Opportunity Type" at bounding box center [294, 214] width 150 height 15
type input "Lead Activity"
click at [257, 237] on span "Is" at bounding box center [286, 234] width 132 height 11
click at [254, 260] on link "Is Not" at bounding box center [294, 259] width 148 height 11
click at [256, 251] on input "Select Activity" at bounding box center [294, 255] width 150 height 15
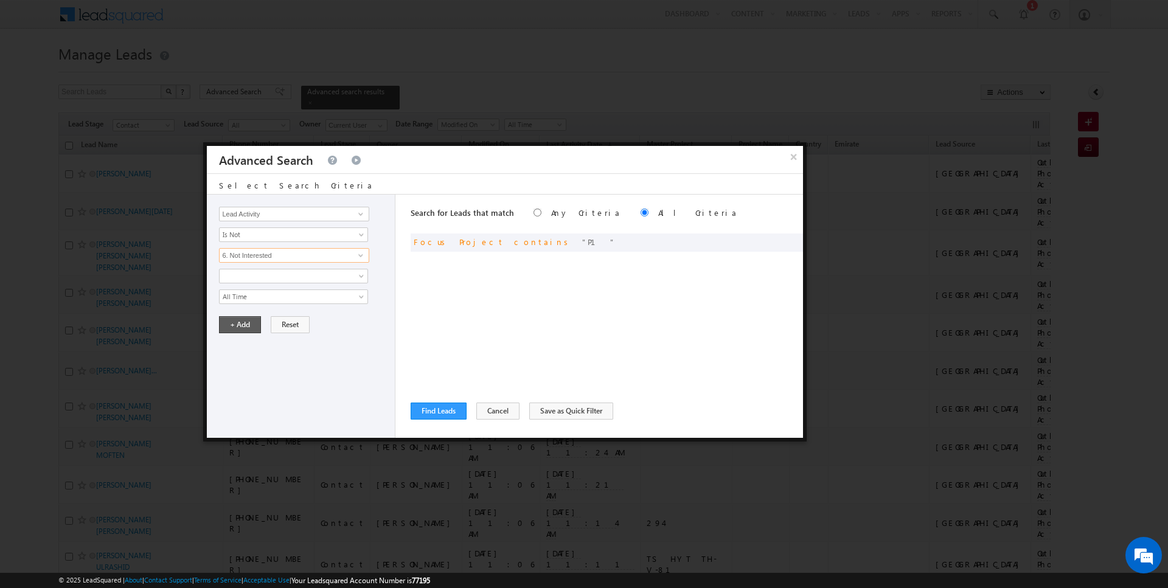
type input "6. Not Interested"
click at [240, 322] on button "+ Add" at bounding box center [240, 324] width 42 height 17
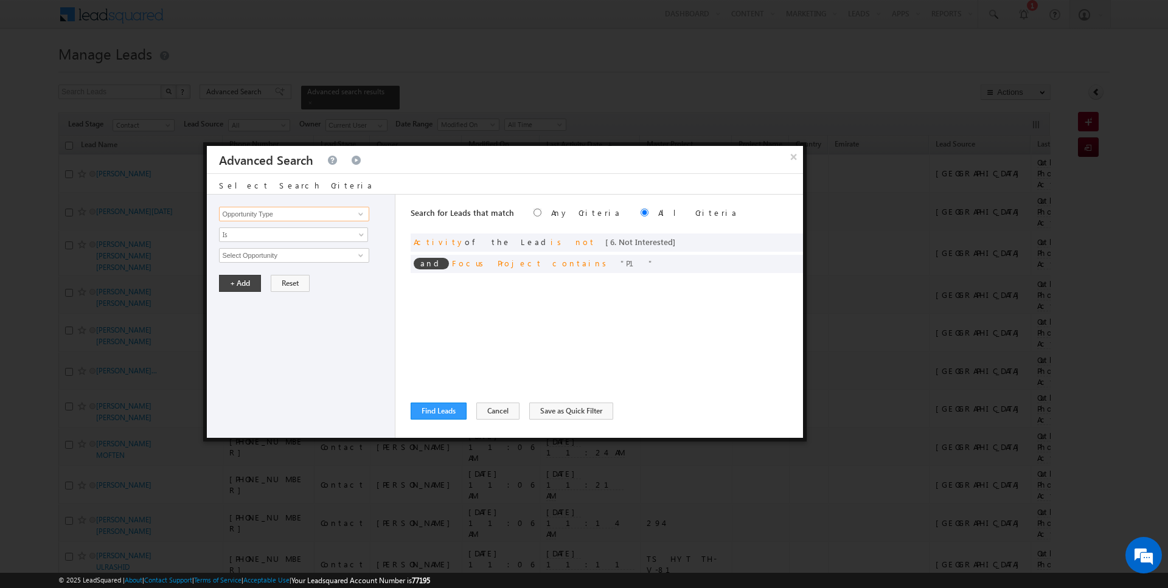
click at [268, 213] on input "Opportunity Type" at bounding box center [294, 214] width 150 height 15
type input "Lead Activity"
click at [255, 238] on span "Is" at bounding box center [286, 234] width 132 height 11
click at [251, 259] on link "Is Not" at bounding box center [294, 259] width 148 height 11
click at [265, 249] on input "Select Activity" at bounding box center [294, 255] width 150 height 15
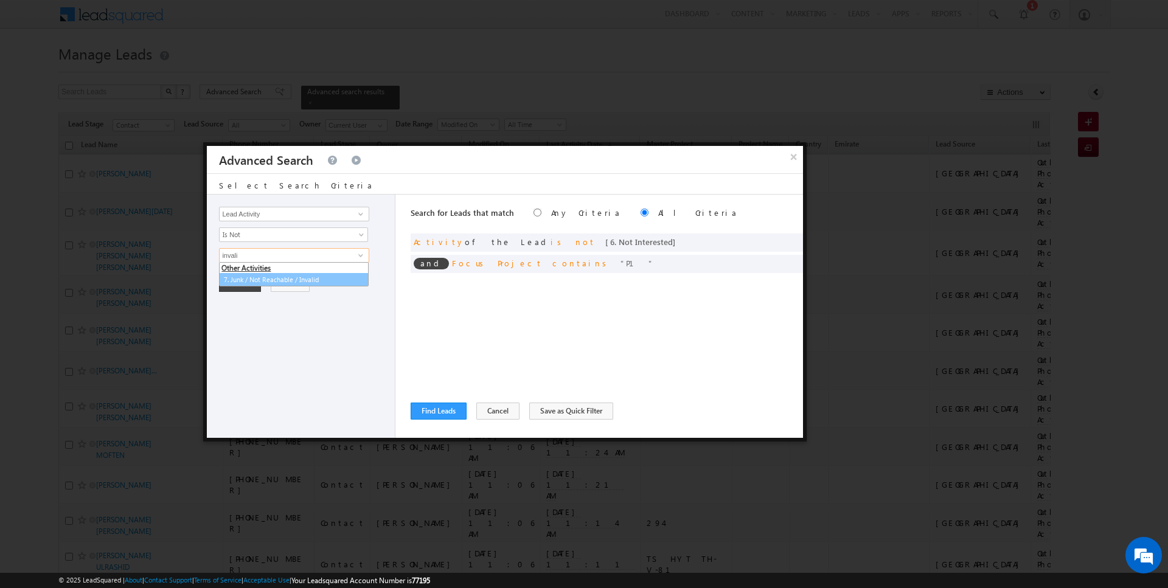
click at [293, 281] on link "7. Junk / Not Reachable / Invalid" at bounding box center [294, 280] width 150 height 14
type input "7. Junk / Not Reachable / Invalid"
click at [238, 325] on button "+ Add" at bounding box center [240, 324] width 42 height 17
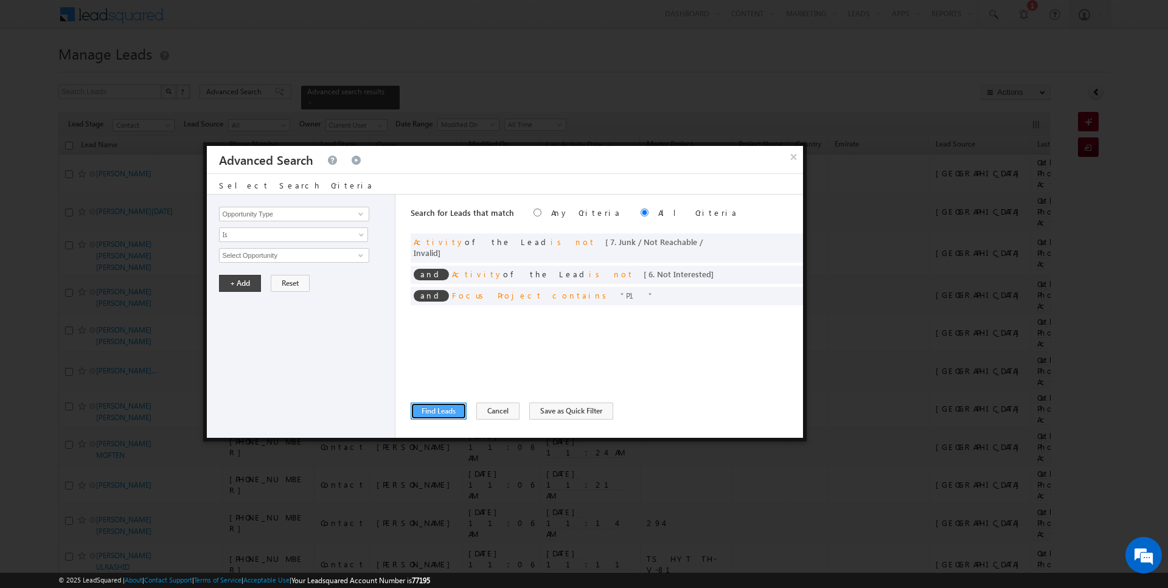
click at [440, 410] on button "Find Leads" at bounding box center [439, 411] width 56 height 17
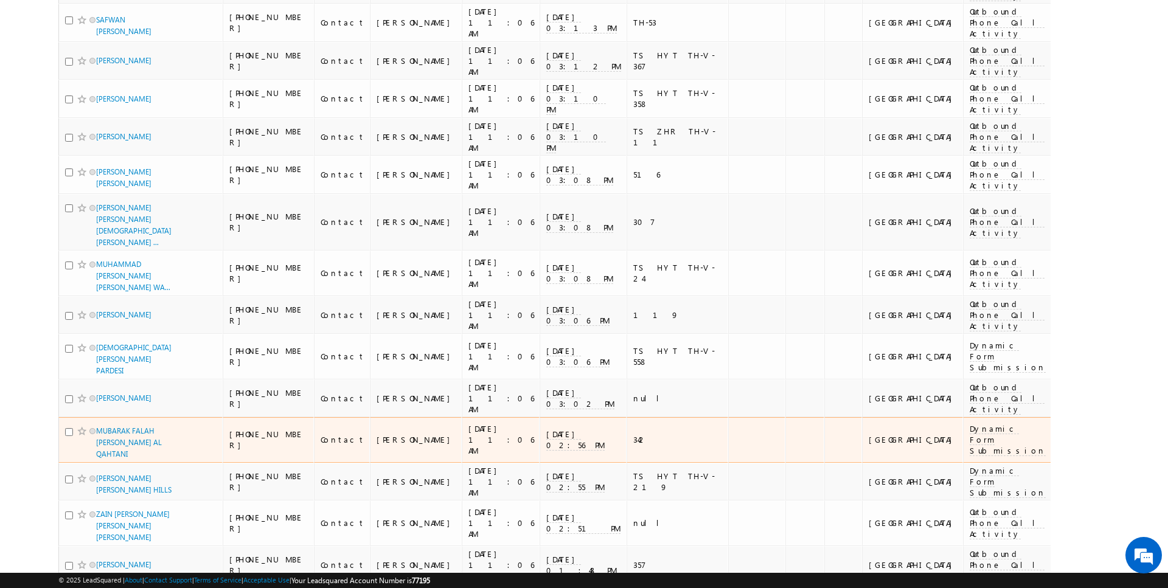
scroll to position [2645, 0]
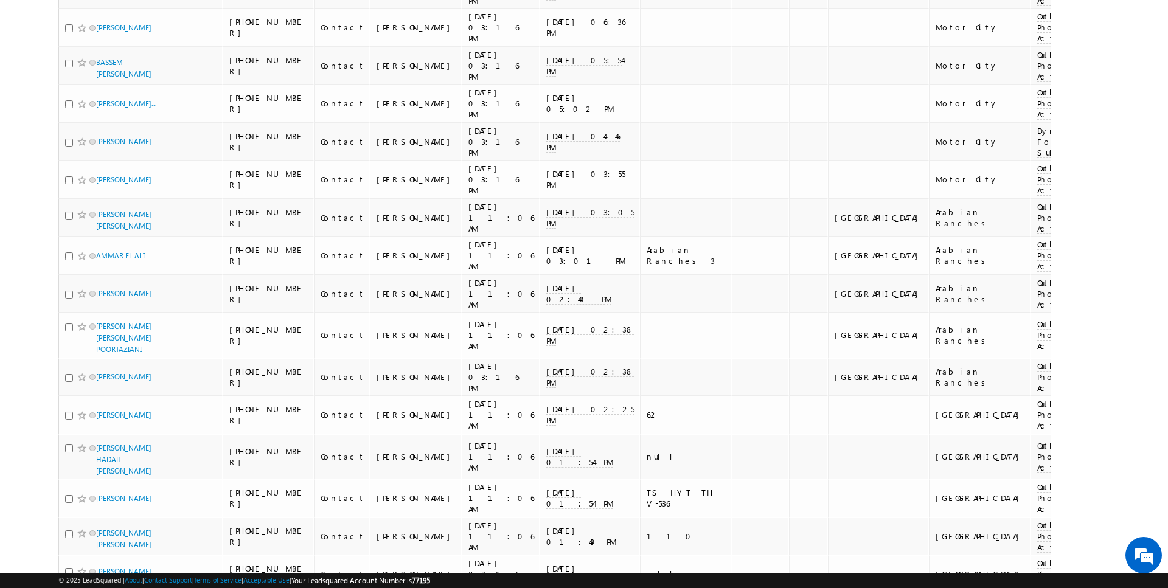
scroll to position [2657, 0]
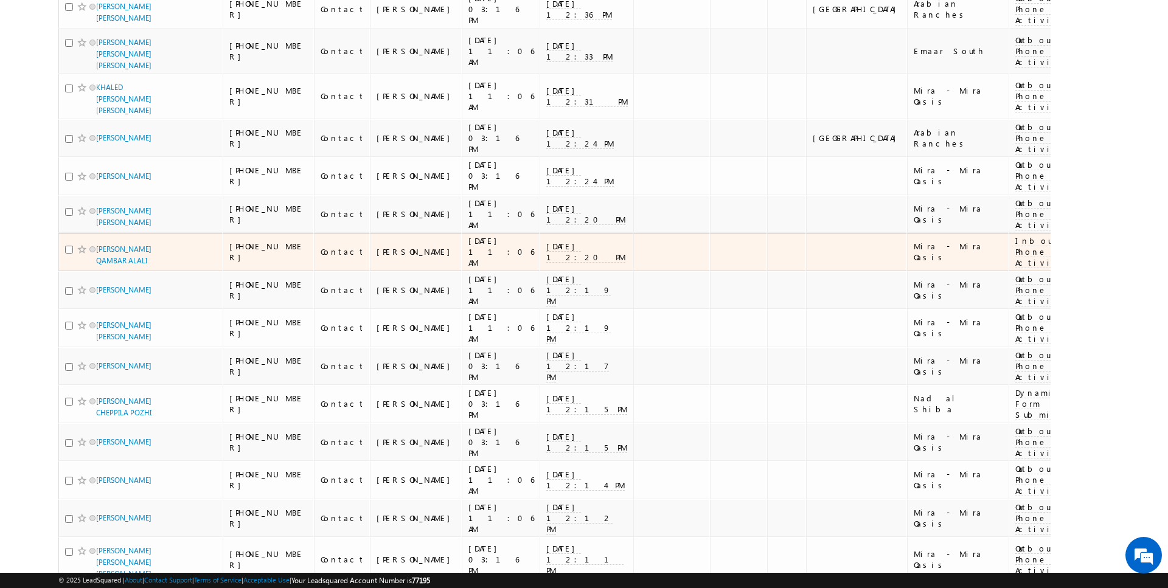
scroll to position [2624, 0]
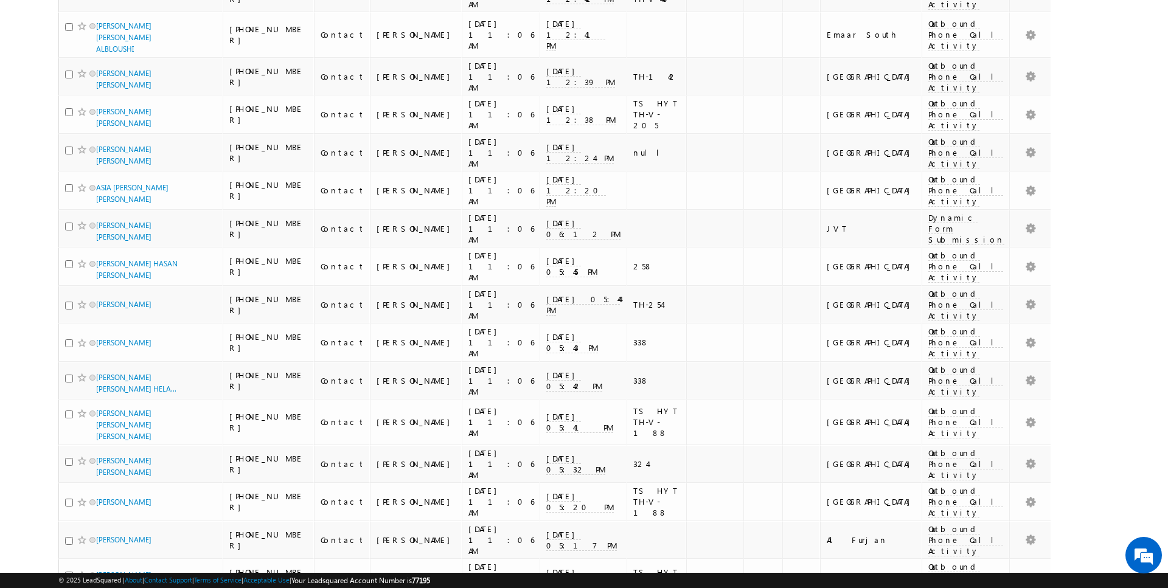
scroll to position [2615, 0]
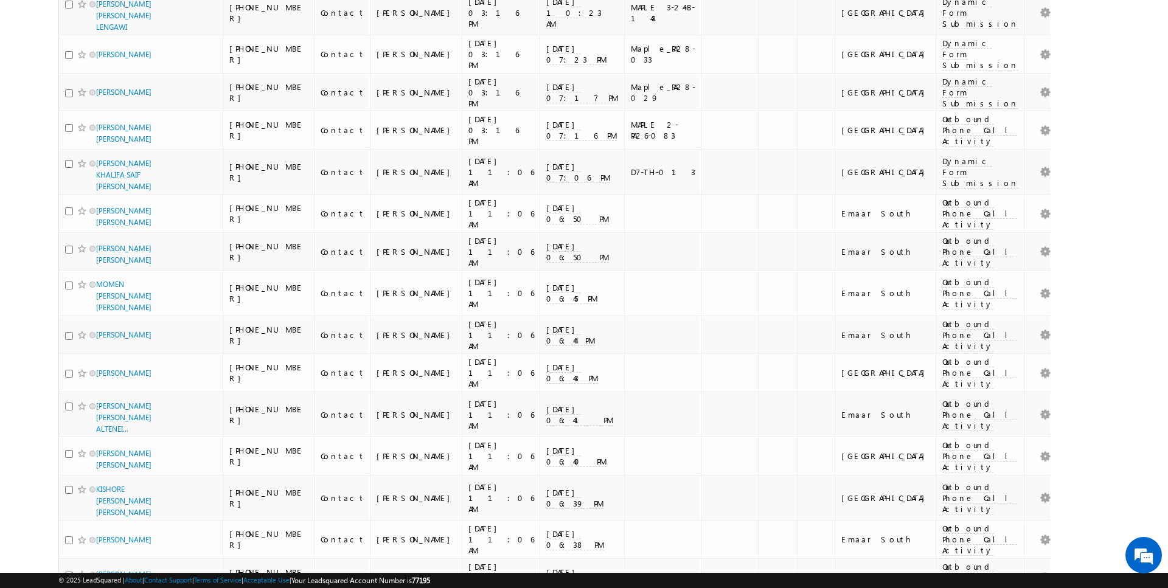
scroll to position [2675, 0]
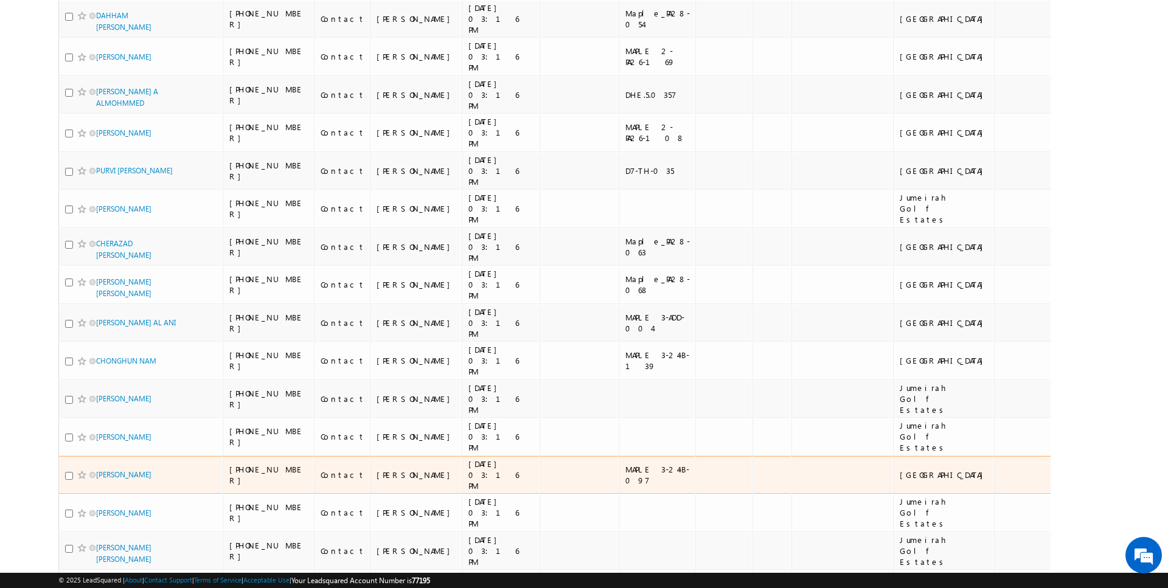
scroll to position [2601, 0]
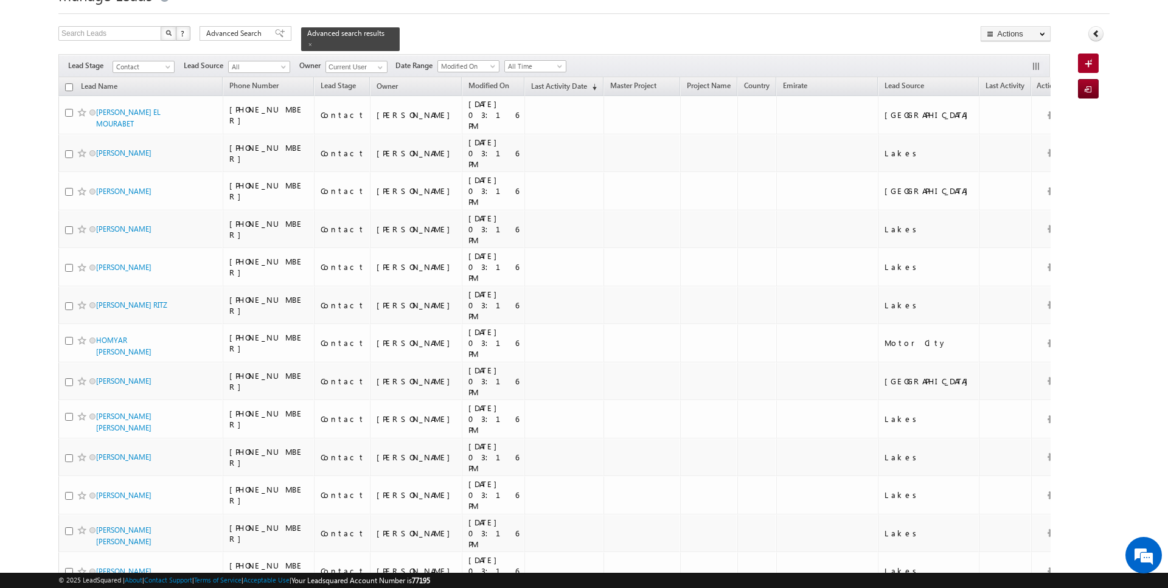
scroll to position [0, 0]
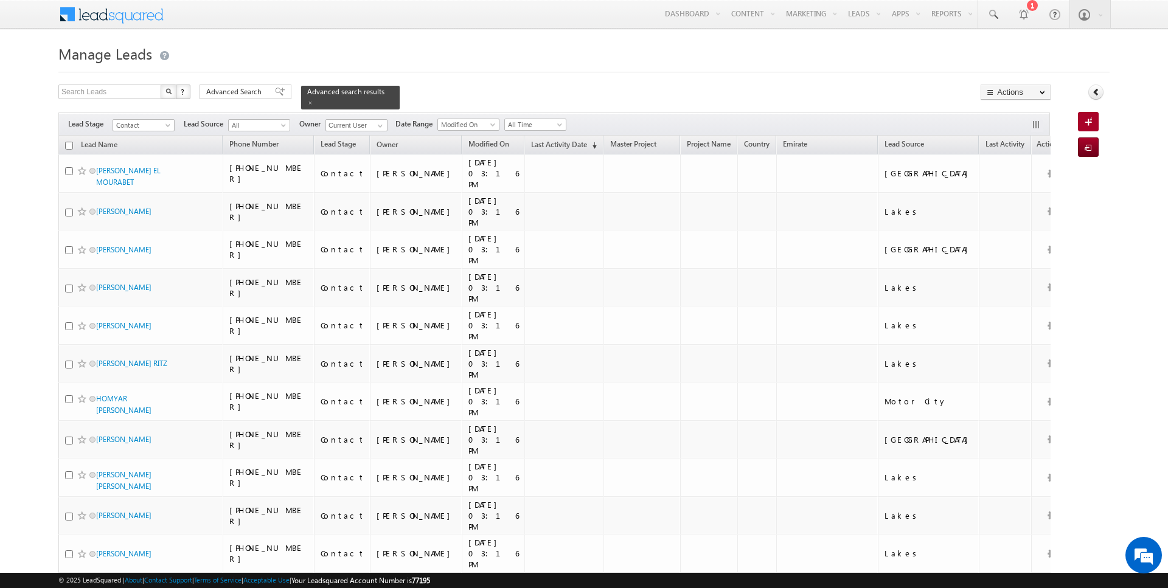
click at [71, 142] on input "checkbox" at bounding box center [69, 146] width 8 height 8
checkbox input "true"
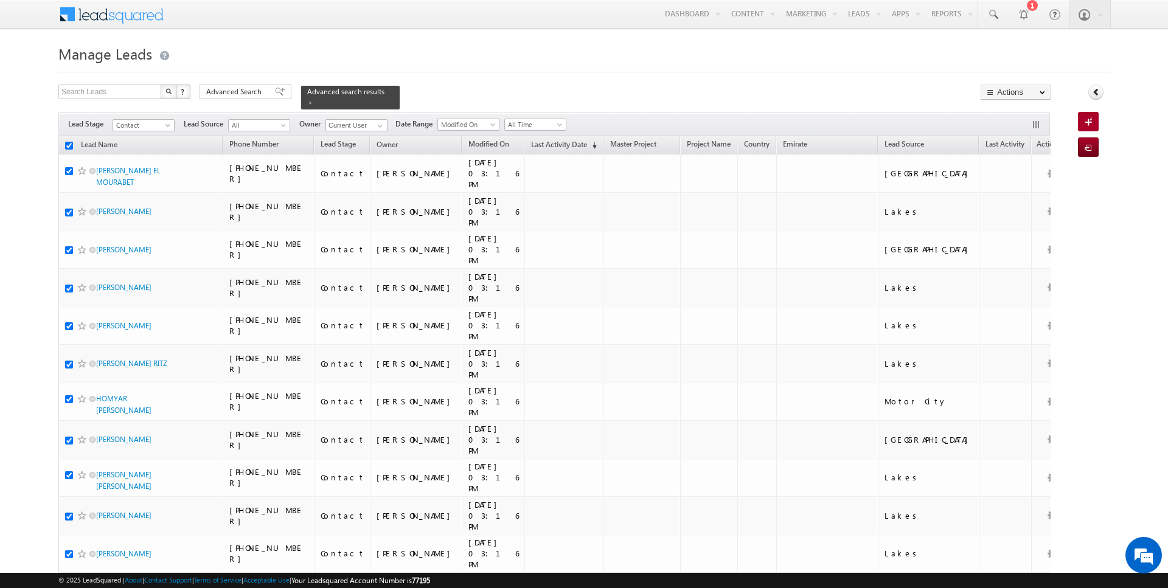
checkbox input "true"
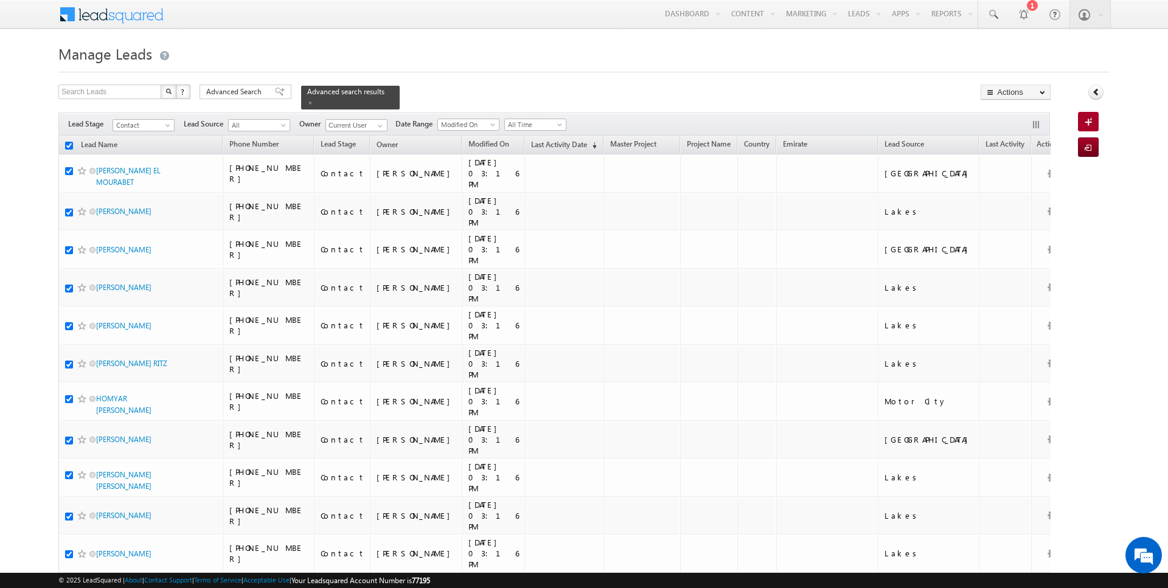
checkbox input "true"
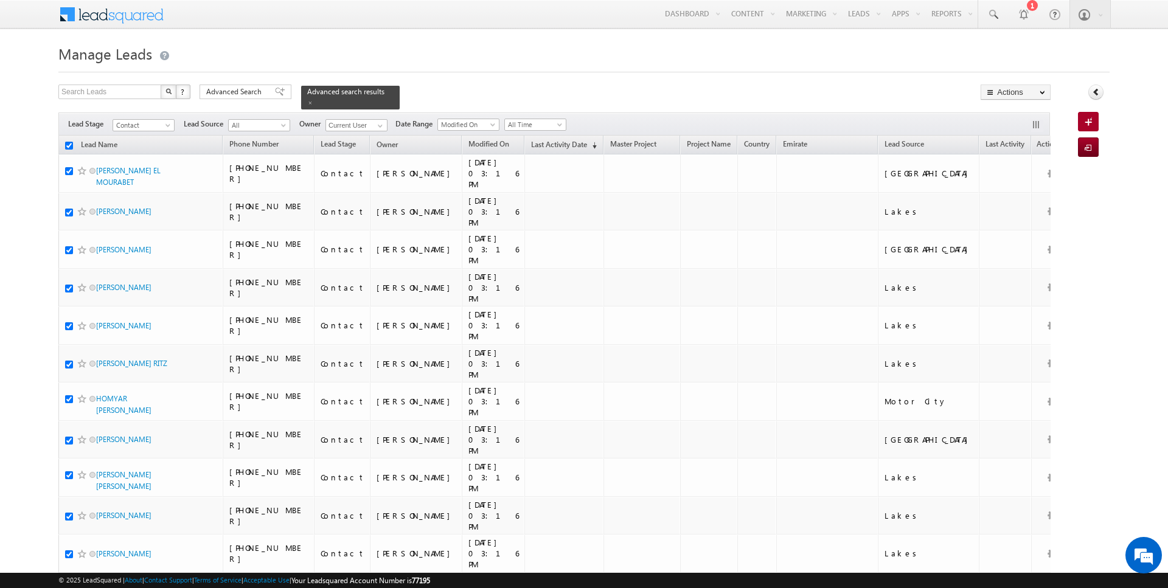
checkbox input "true"
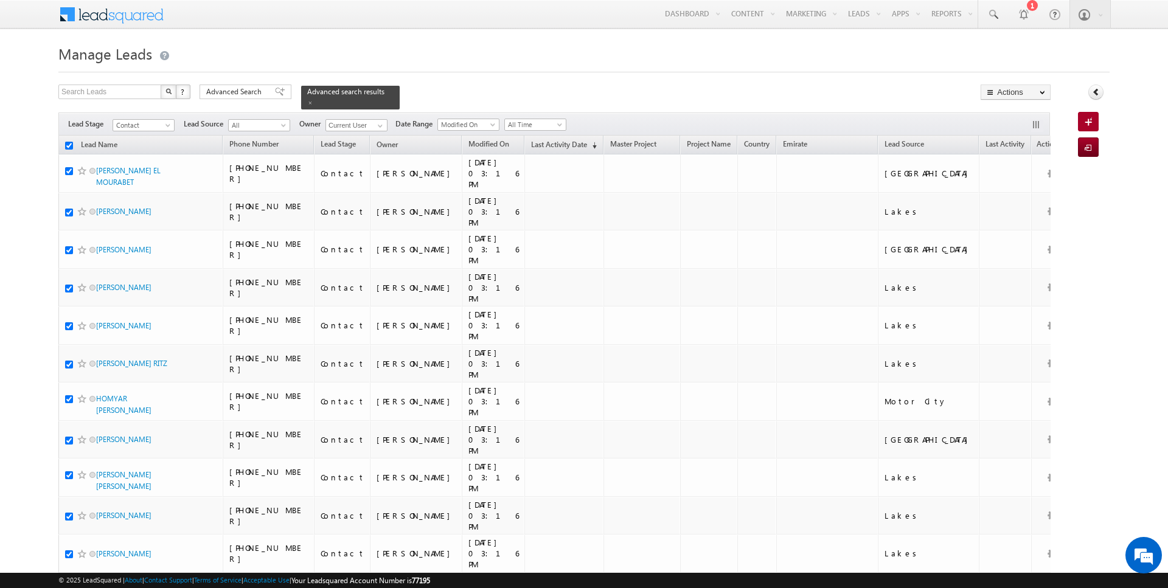
checkbox input "true"
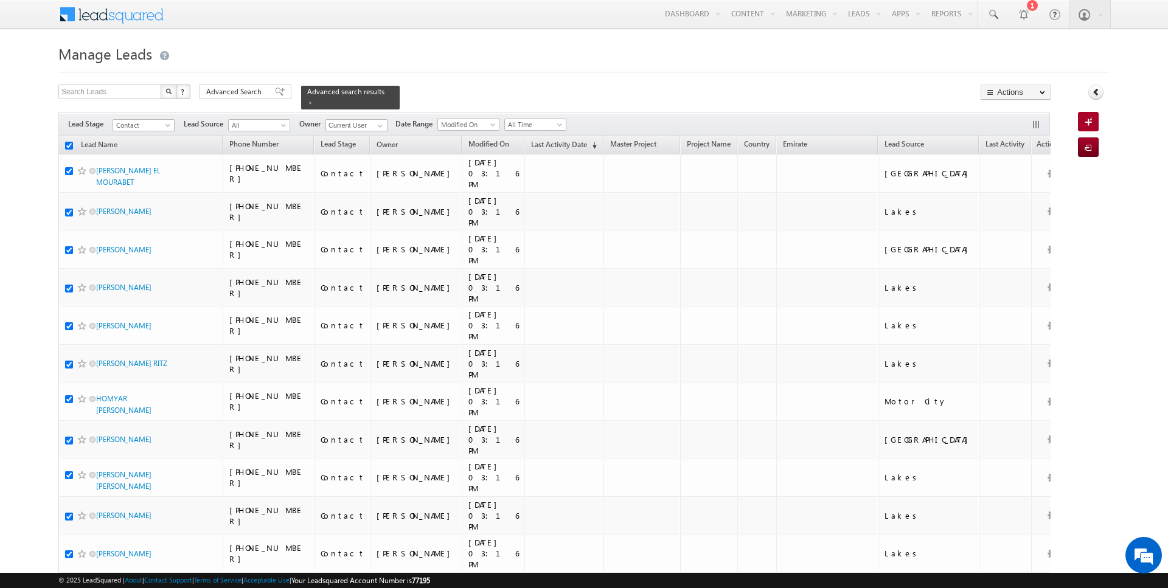
checkbox input "true"
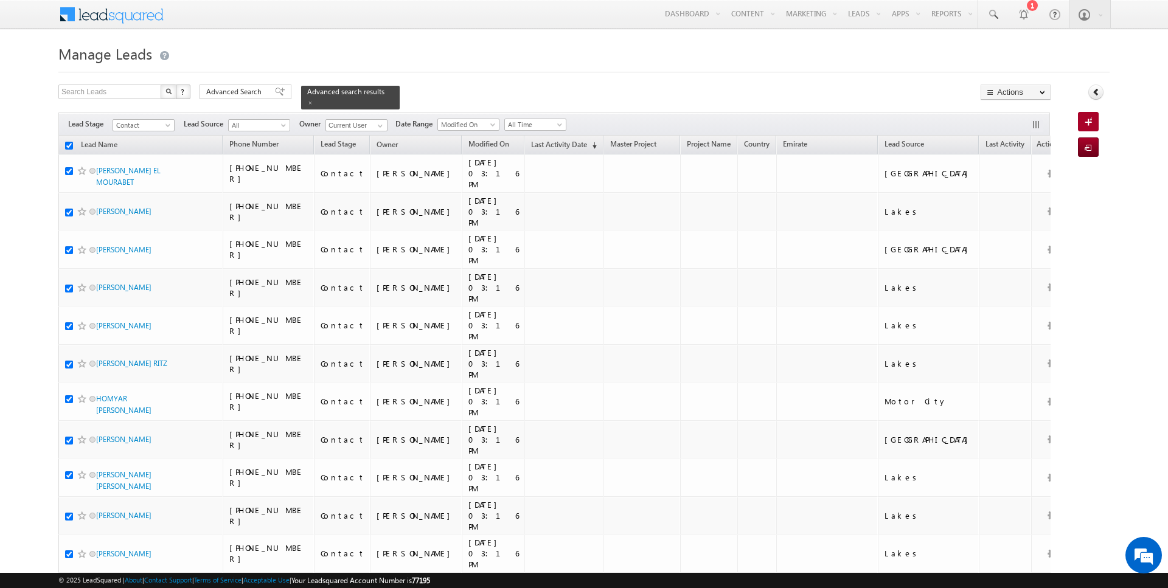
checkbox input "true"
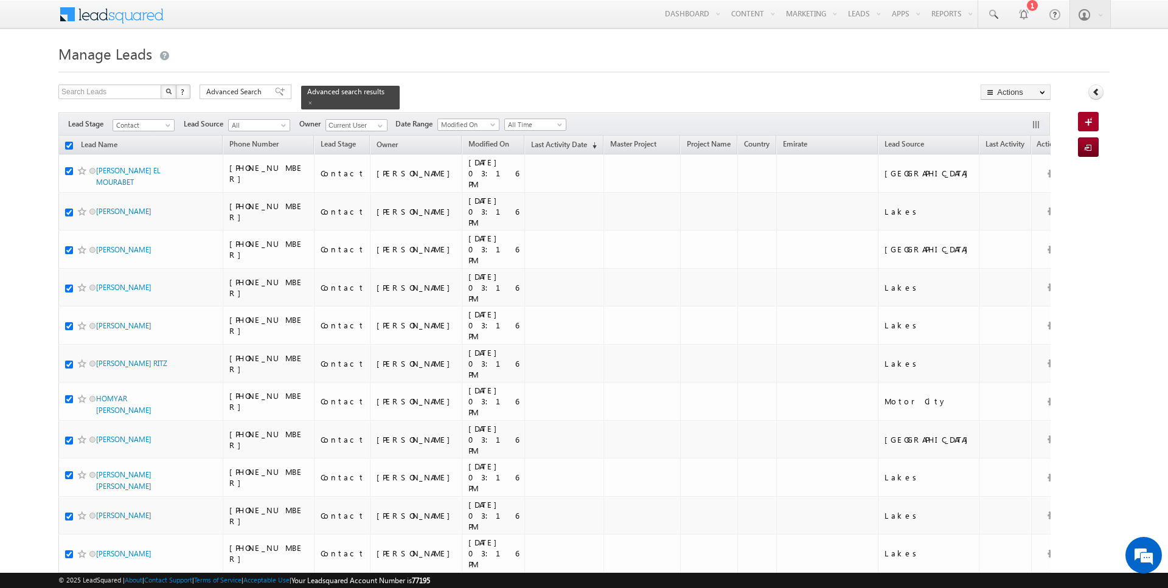
checkbox input "true"
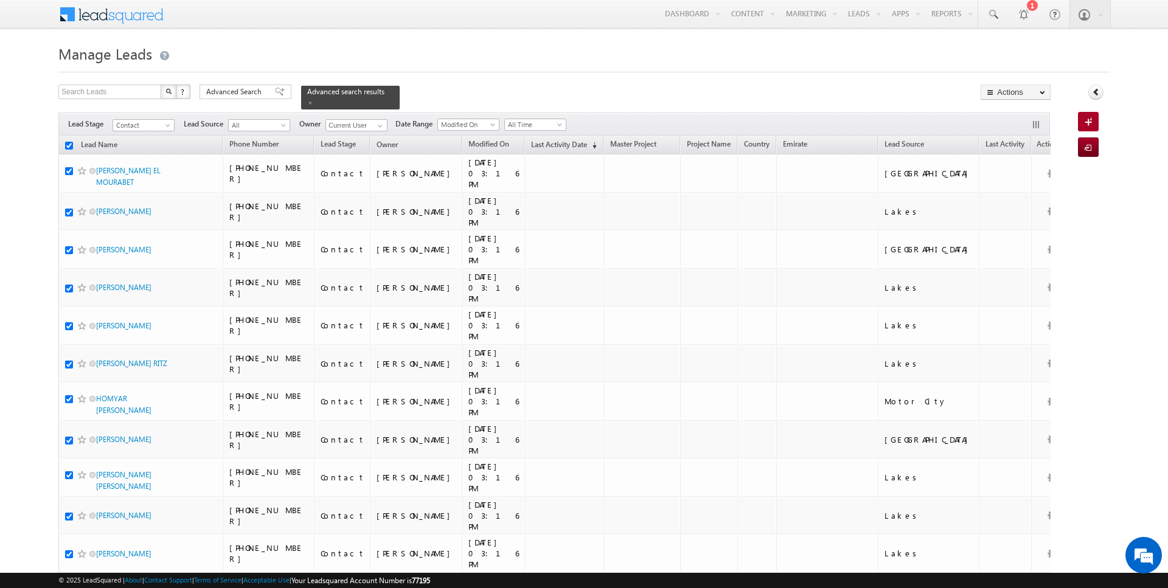
checkbox input "true"
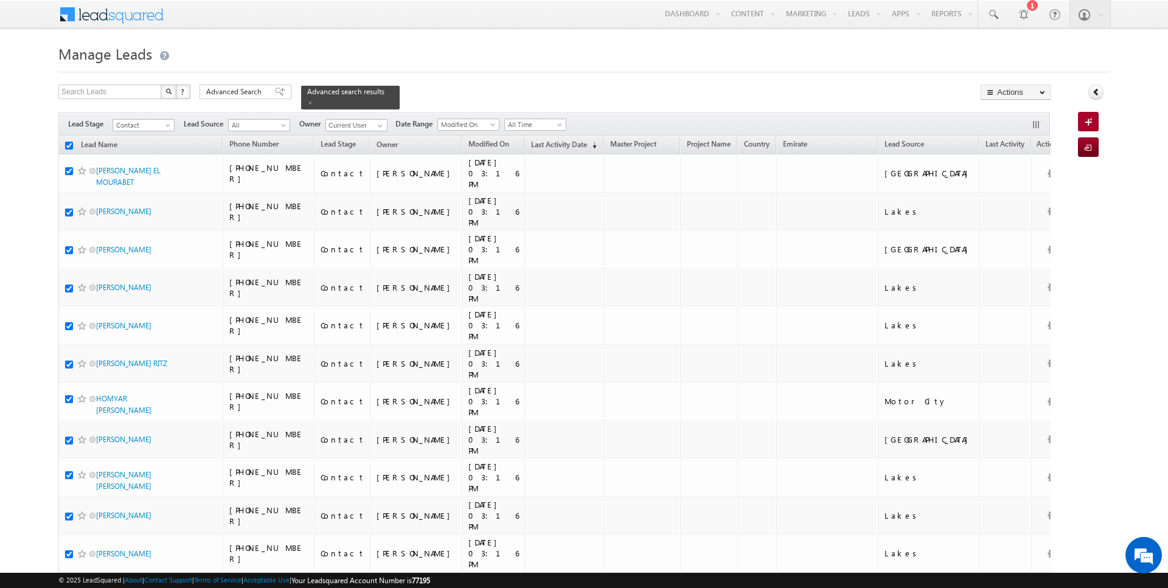
checkbox input "true"
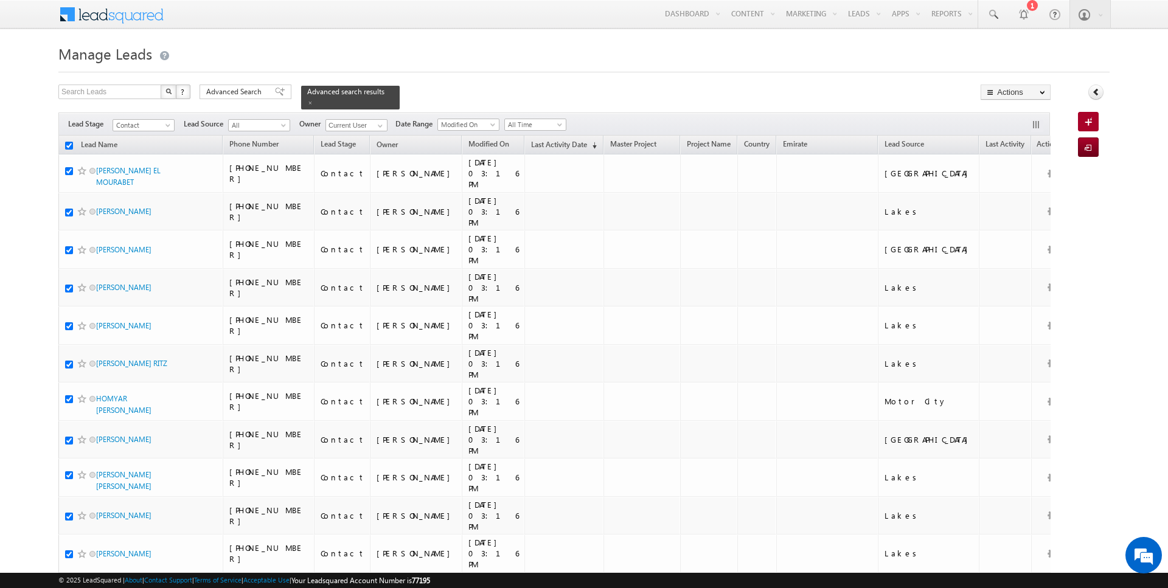
checkbox input "true"
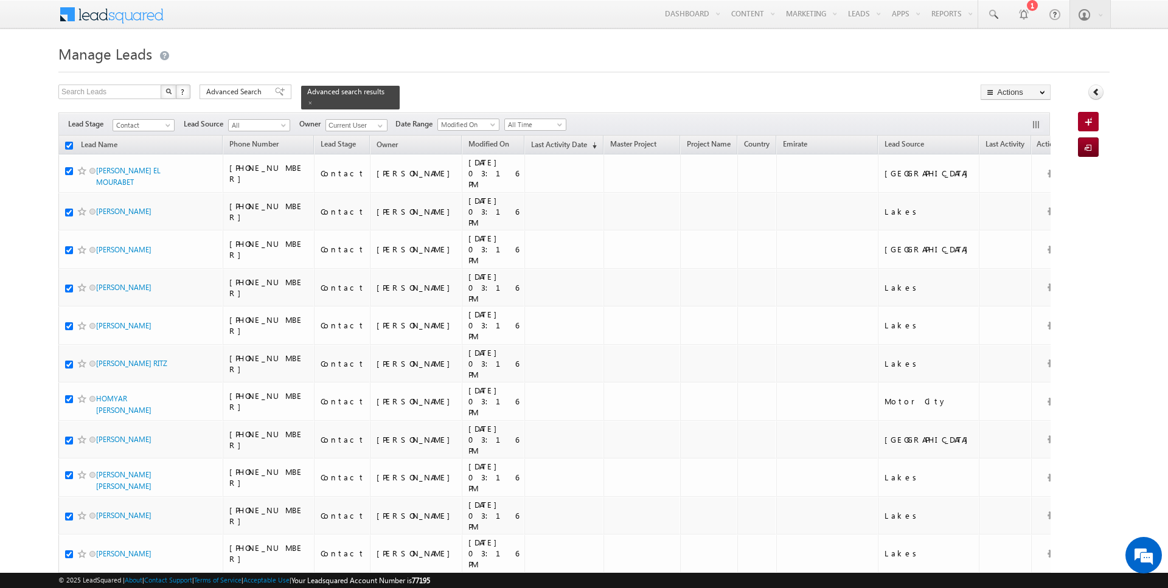
checkbox input "true"
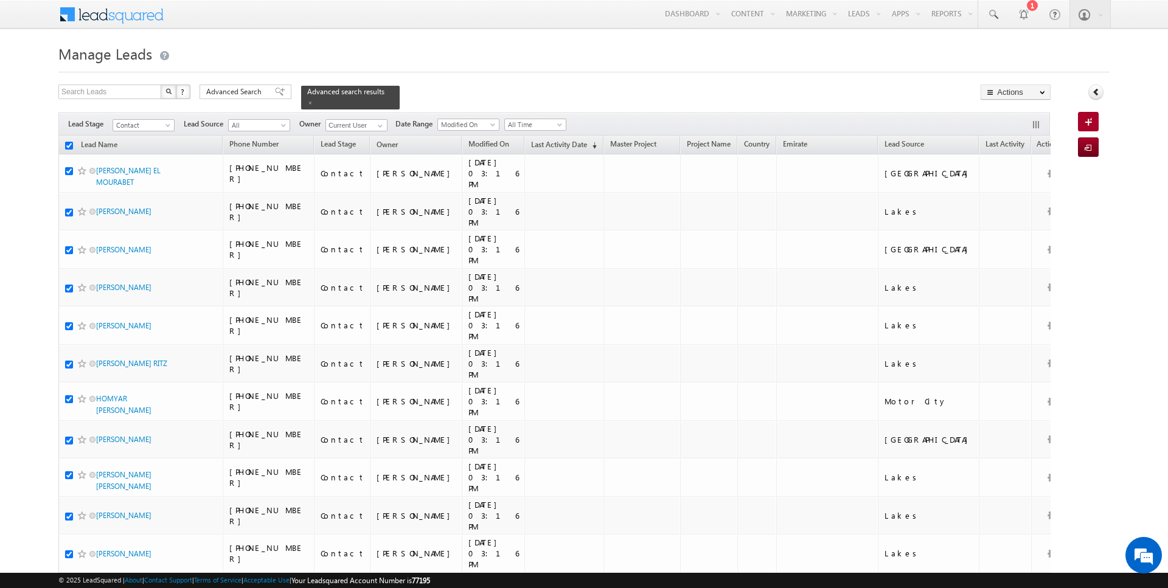
checkbox input "true"
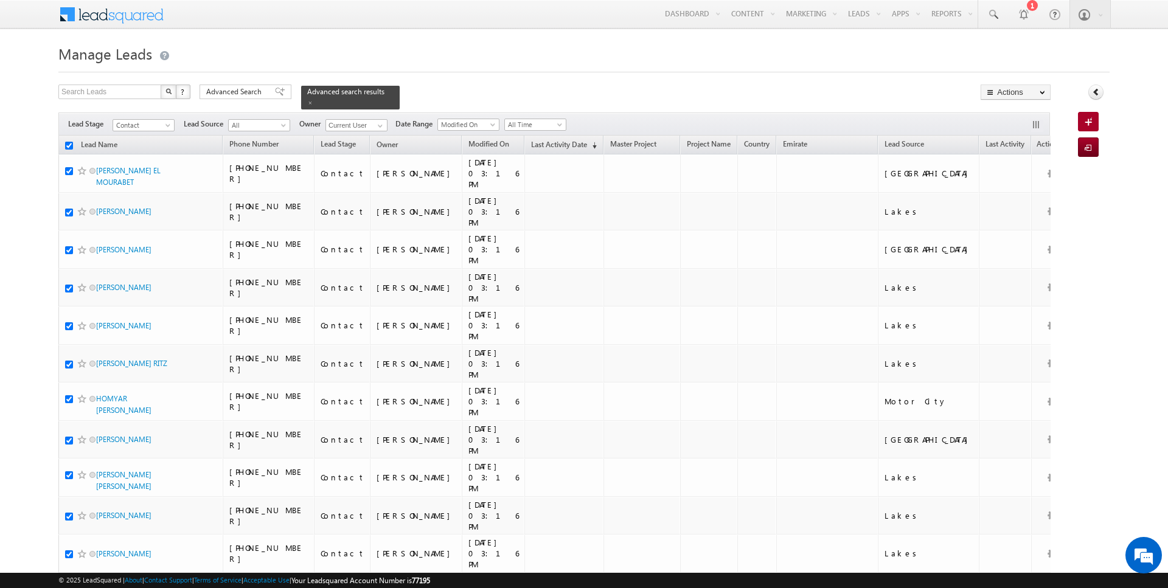
checkbox input "true"
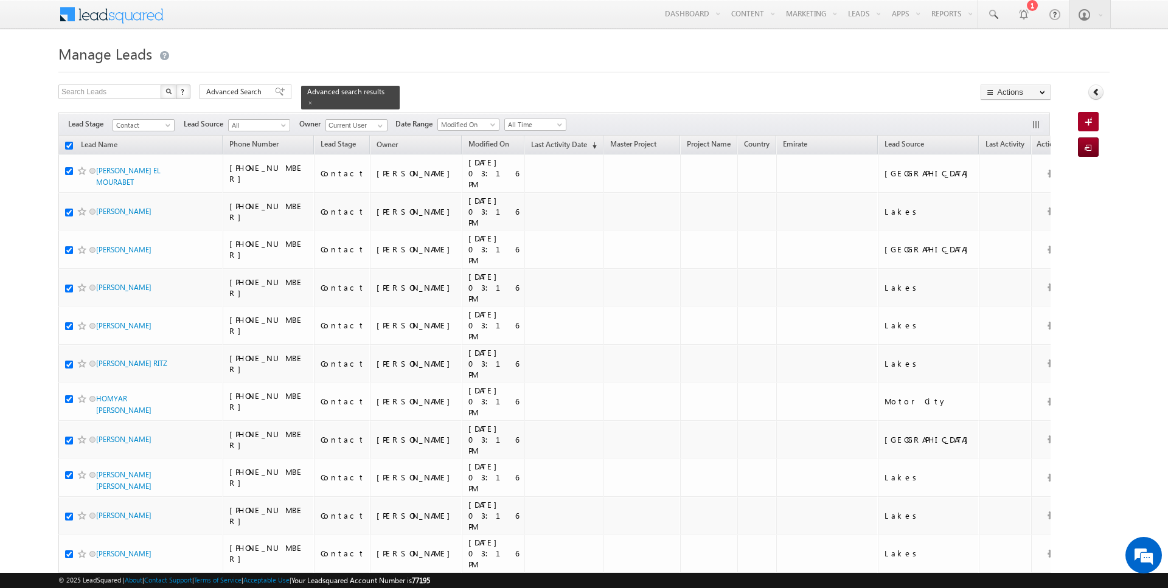
checkbox input "true"
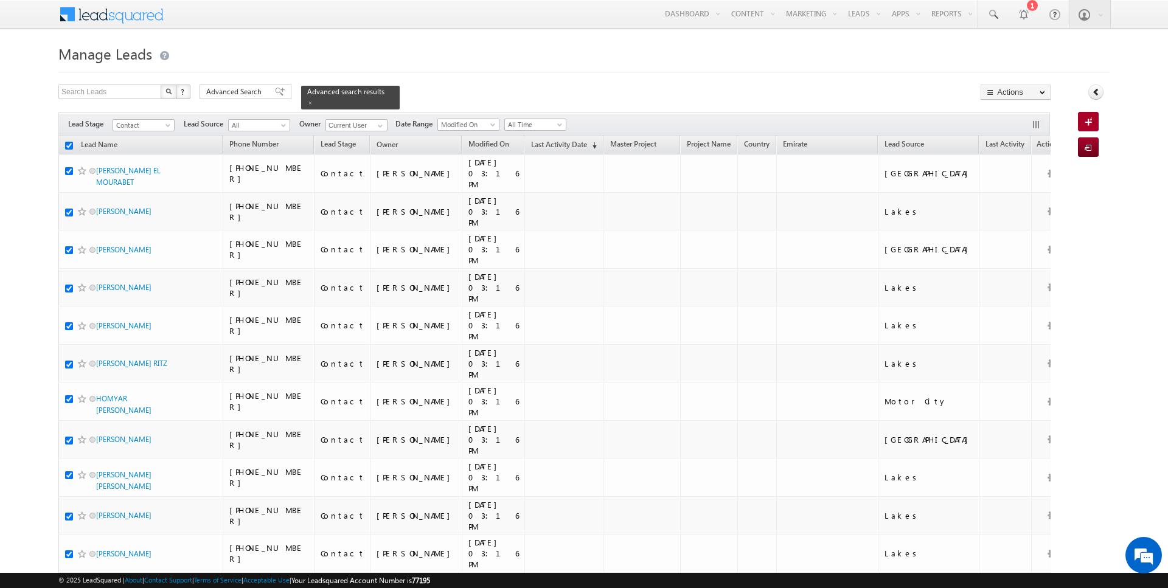
checkbox input "true"
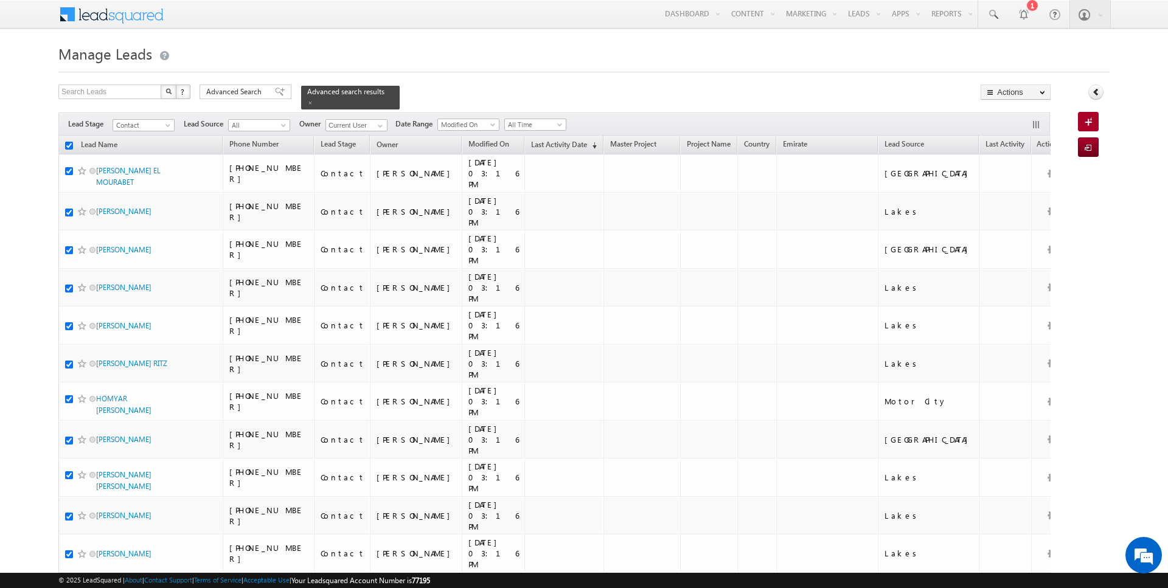
checkbox input "true"
click at [1020, 196] on link "Change Owner" at bounding box center [1015, 197] width 69 height 15
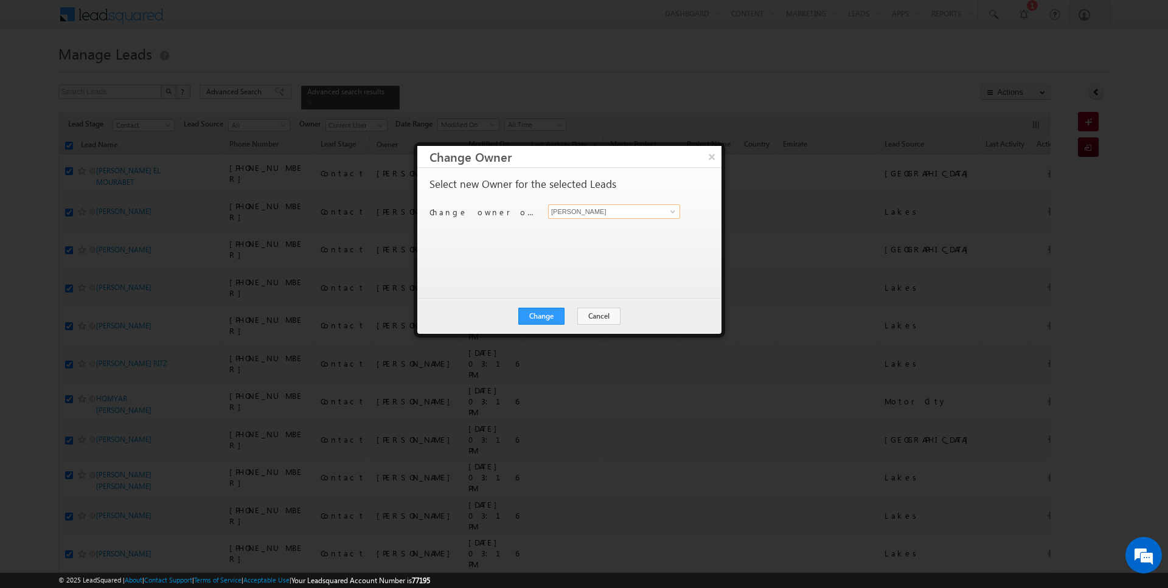
click at [625, 217] on input "[PERSON_NAME]" at bounding box center [614, 211] width 132 height 15
click at [549, 318] on button "Change" at bounding box center [541, 316] width 46 height 17
click at [580, 311] on button "Close" at bounding box center [571, 316] width 39 height 17
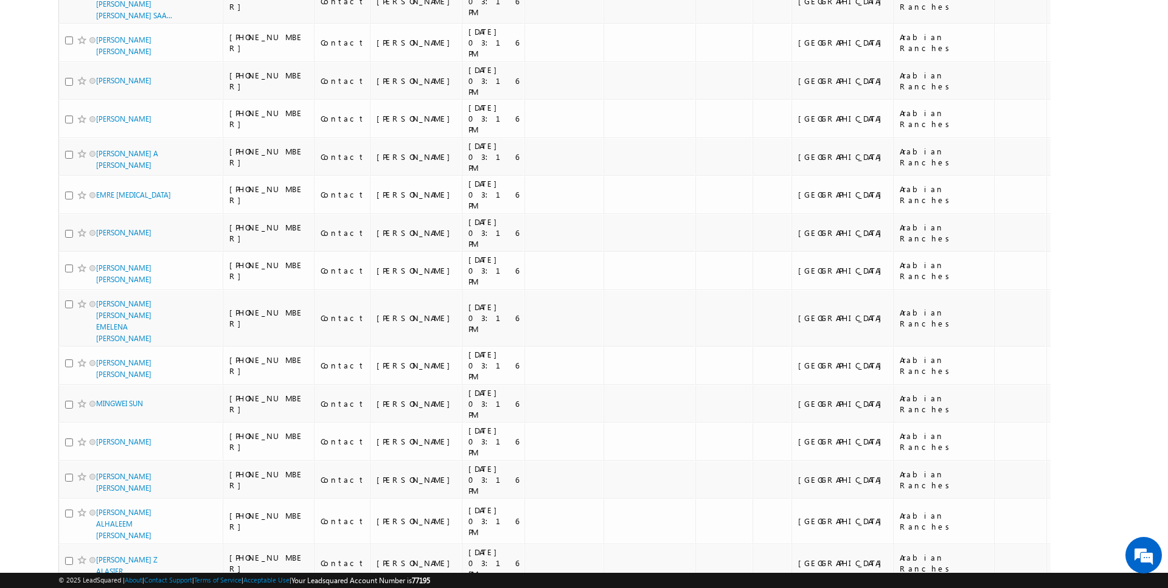
scroll to position [2570, 0]
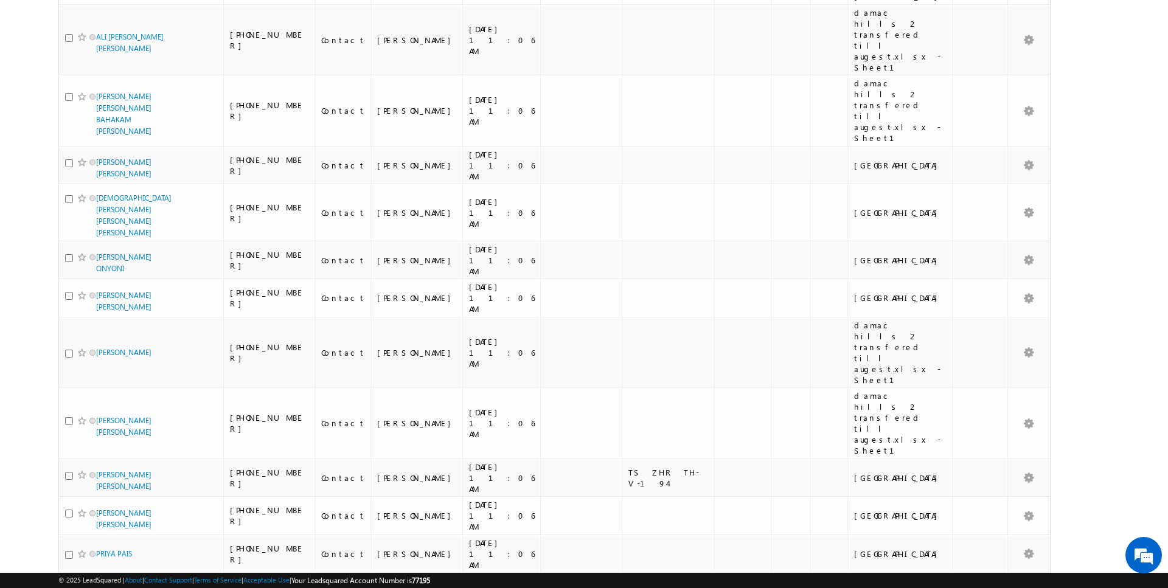
scroll to position [4077, 0]
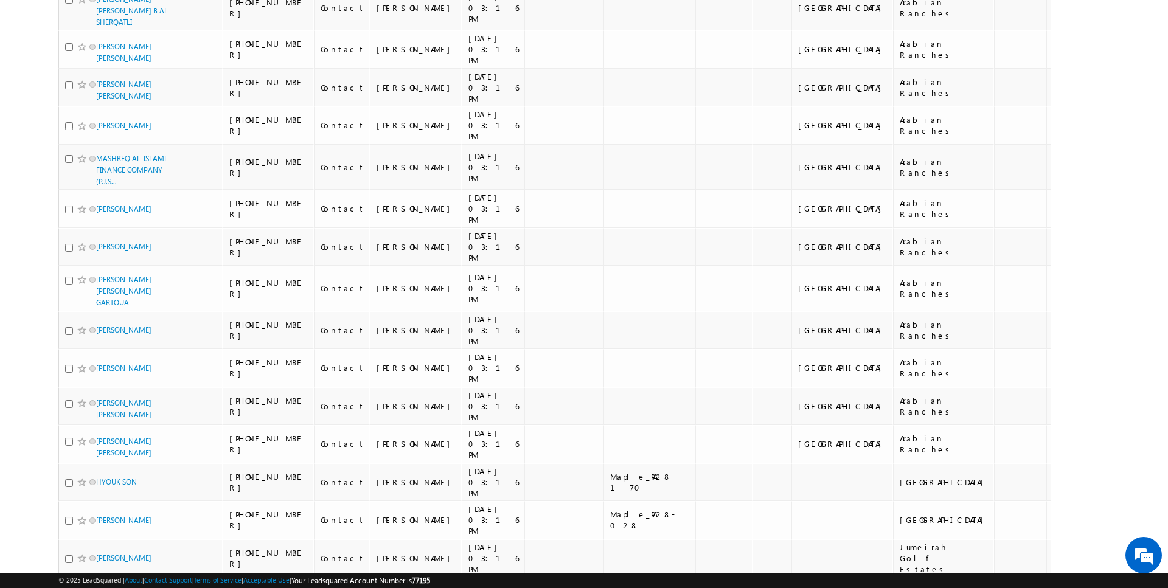
scroll to position [0, 0]
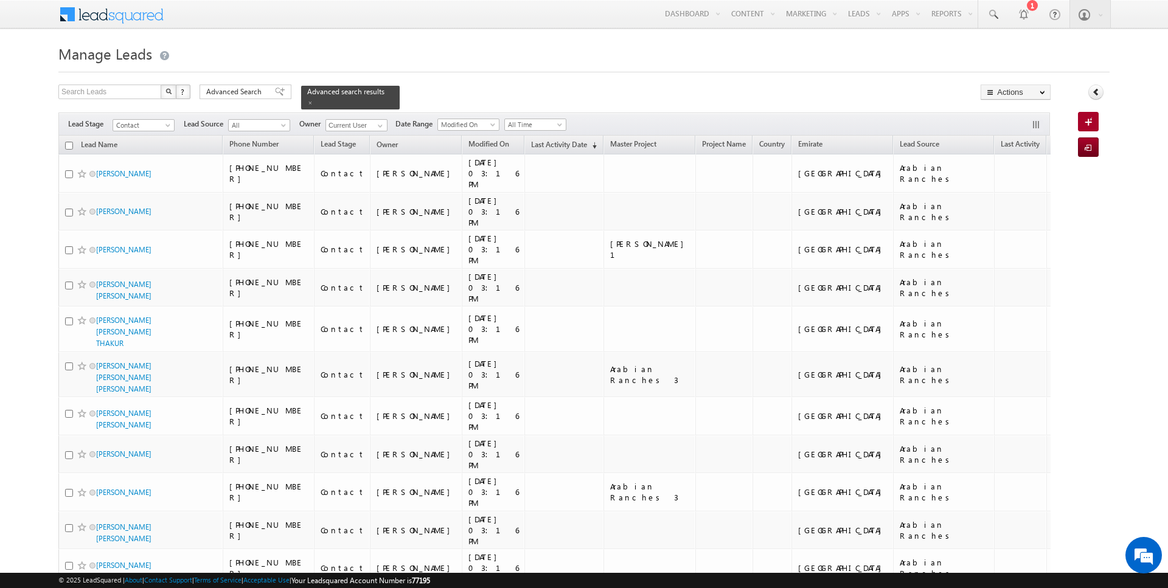
click at [67, 145] on input "checkbox" at bounding box center [69, 146] width 8 height 8
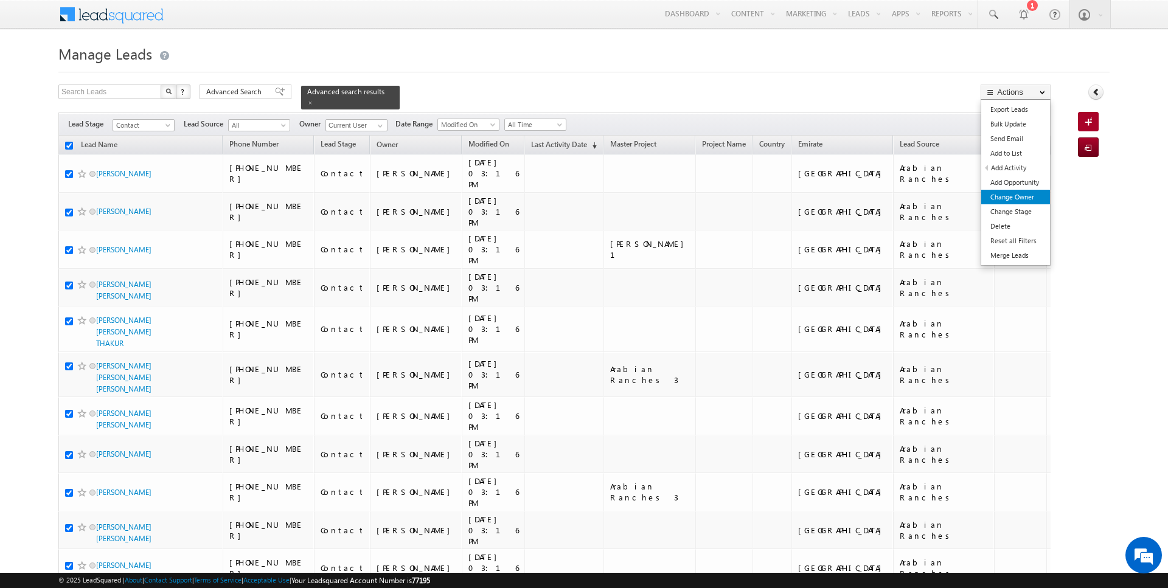
click at [1011, 199] on link "Change Owner" at bounding box center [1015, 197] width 69 height 15
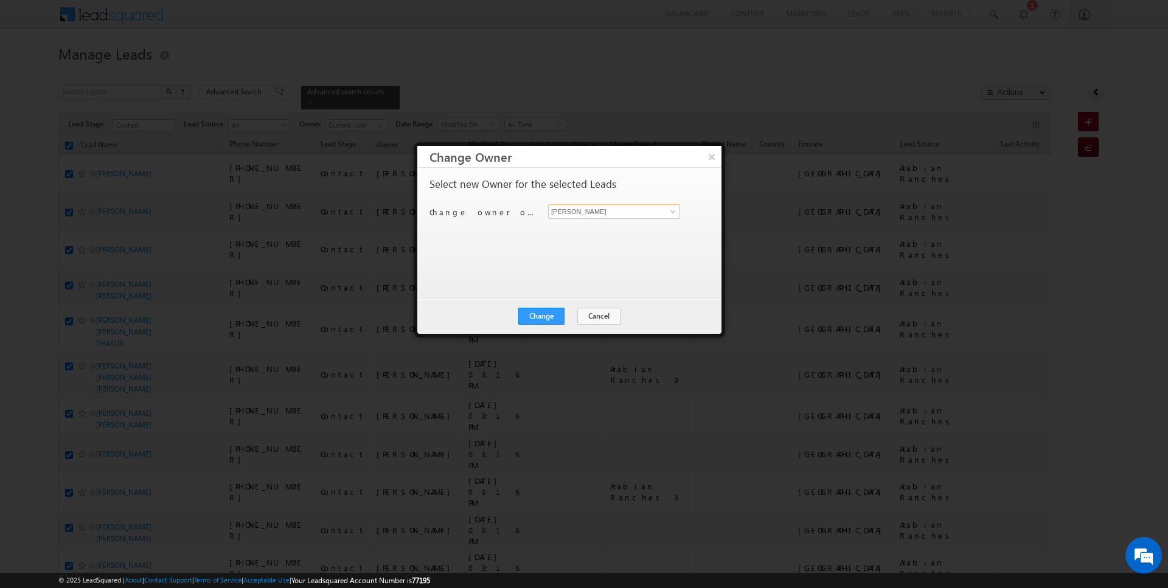
click at [628, 210] on input "[PERSON_NAME]" at bounding box center [614, 211] width 132 height 15
click at [538, 313] on button "Change" at bounding box center [541, 316] width 46 height 17
click at [572, 313] on button "Close" at bounding box center [571, 316] width 39 height 17
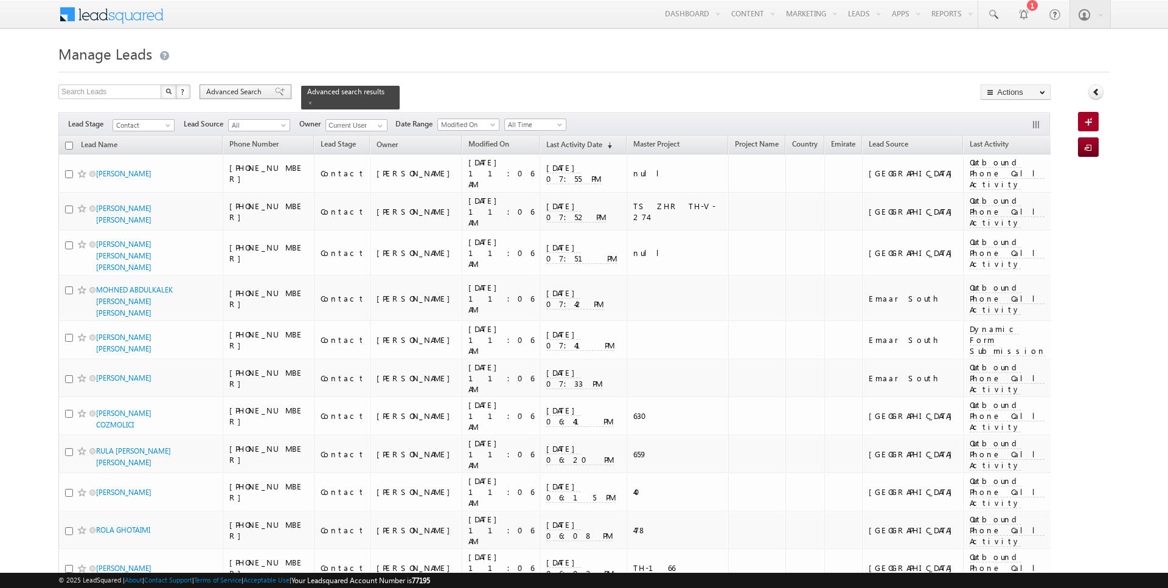
click at [250, 94] on span "Advanced Search" at bounding box center [235, 91] width 59 height 11
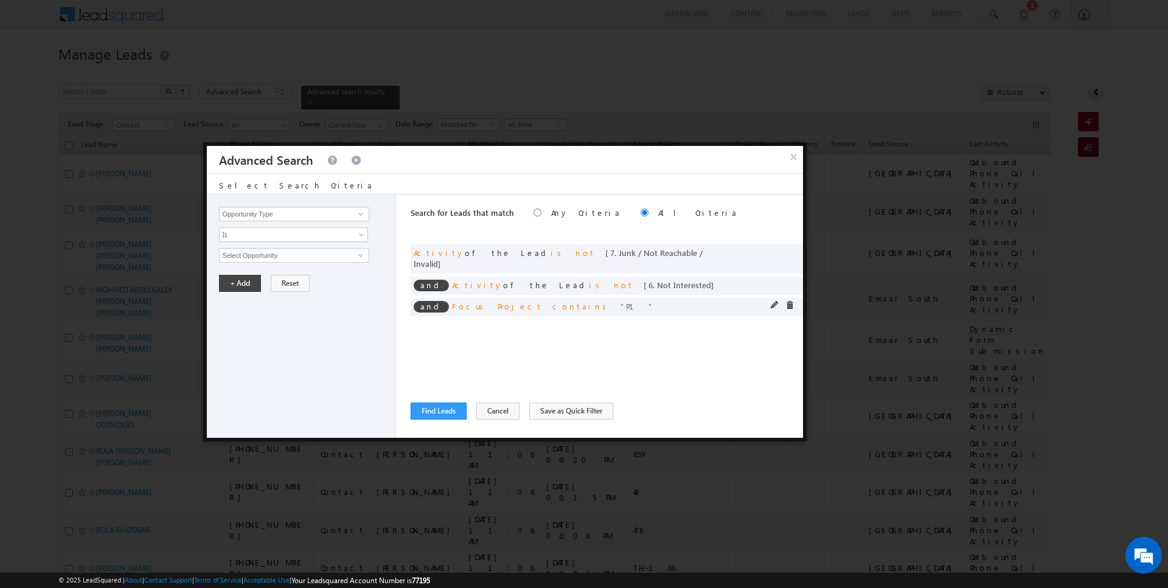
click at [788, 301] on div at bounding box center [785, 306] width 29 height 11
click at [791, 301] on span at bounding box center [789, 305] width 9 height 9
click at [315, 212] on input "Opportunity Type" at bounding box center [294, 214] width 150 height 15
type input "Lead Source"
click at [285, 253] on span "None Selected" at bounding box center [289, 255] width 138 height 13
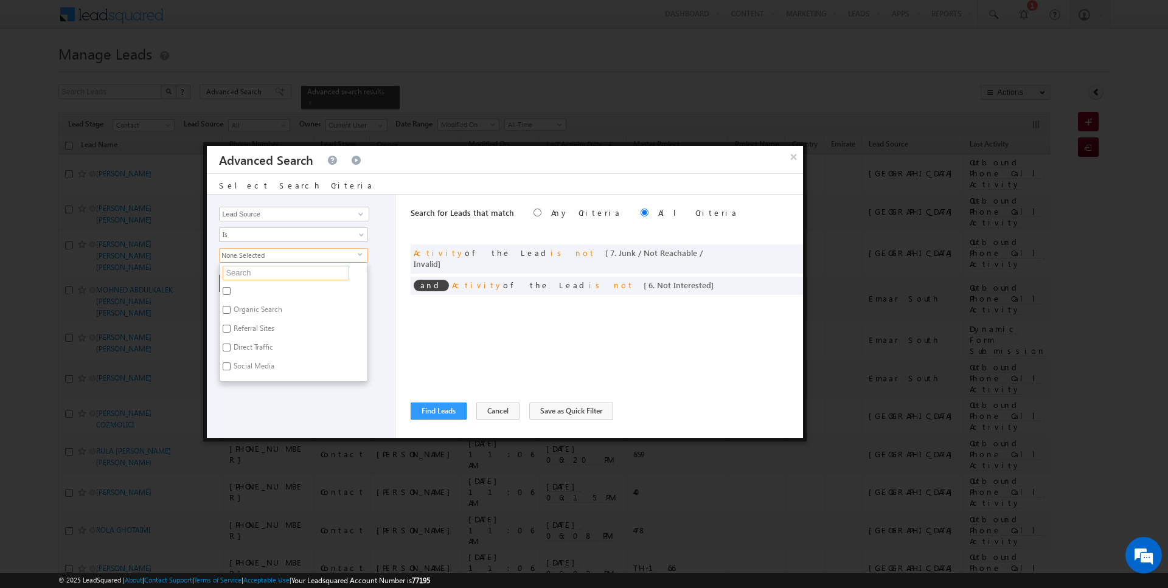
click at [262, 277] on input "text" at bounding box center [286, 273] width 127 height 15
type input "scl"
click at [250, 350] on label "Sharjah-Scl" at bounding box center [251, 349] width 62 height 19
click at [231, 350] on input "Sharjah-Scl" at bounding box center [227, 348] width 8 height 8
checkbox input "true"
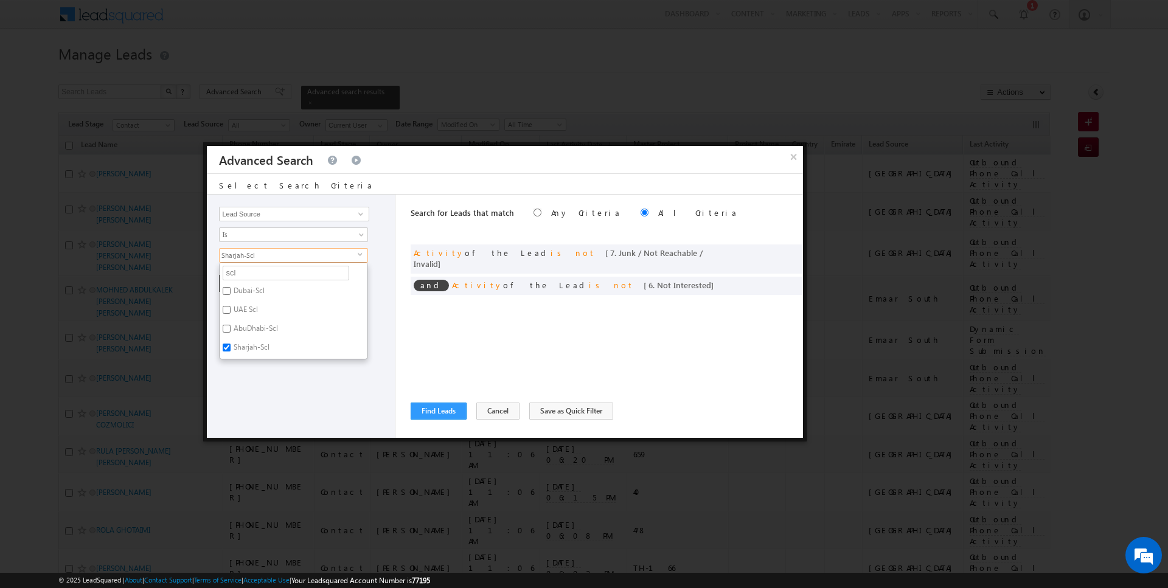
click at [251, 366] on div "Opportunity Type Lead Activity Task Sales Group Prospect Id Address 1 Address 2…" at bounding box center [301, 316] width 189 height 243
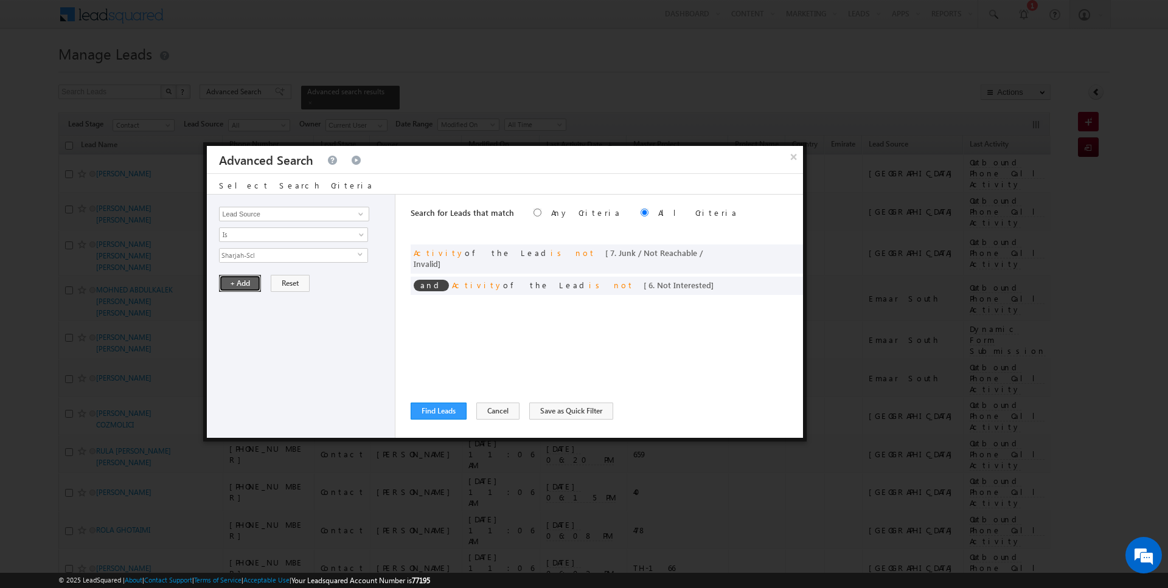
click at [241, 280] on button "+ Add" at bounding box center [240, 283] width 42 height 17
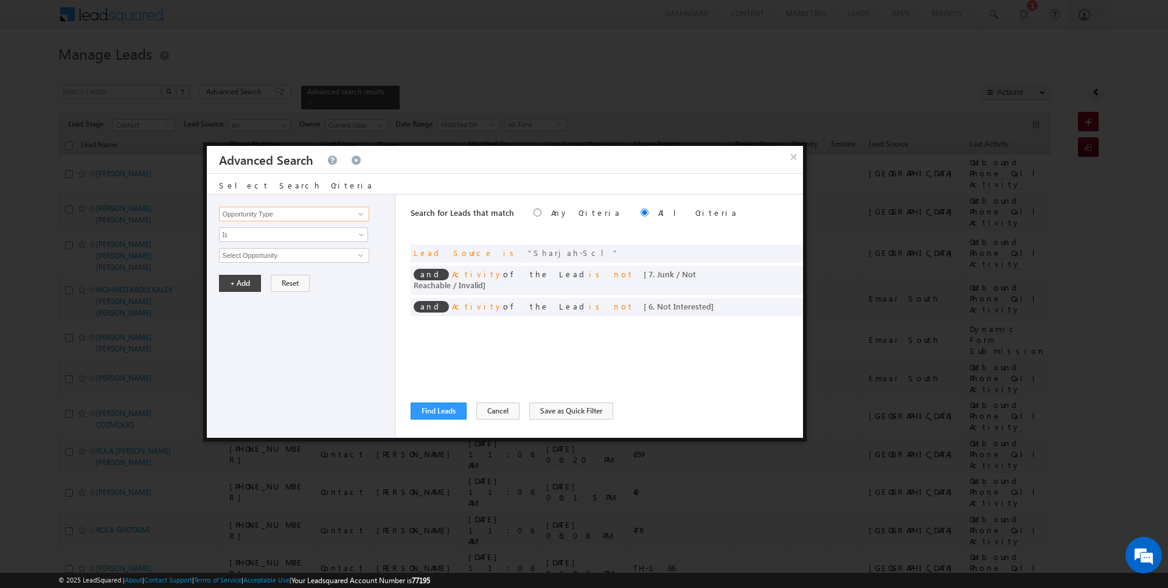
click at [271, 209] on input "Opportunity Type" at bounding box center [294, 214] width 150 height 15
click at [261, 235] on link "Emirate" at bounding box center [294, 239] width 150 height 14
type input "Emirate"
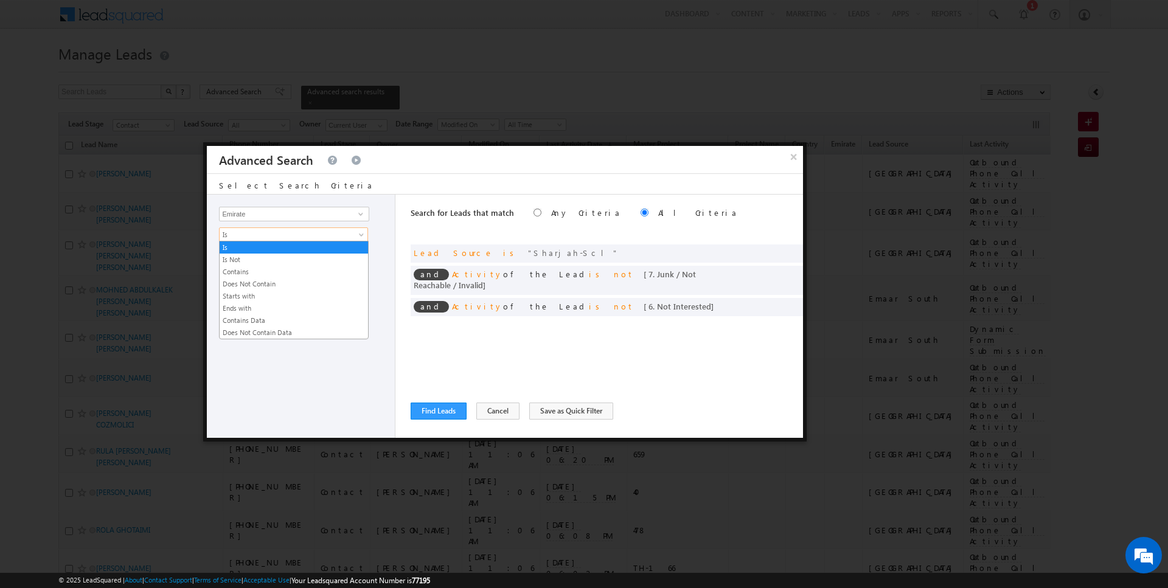
click at [261, 235] on span "Is" at bounding box center [286, 234] width 132 height 11
click at [257, 269] on link "Contains" at bounding box center [294, 271] width 148 height 11
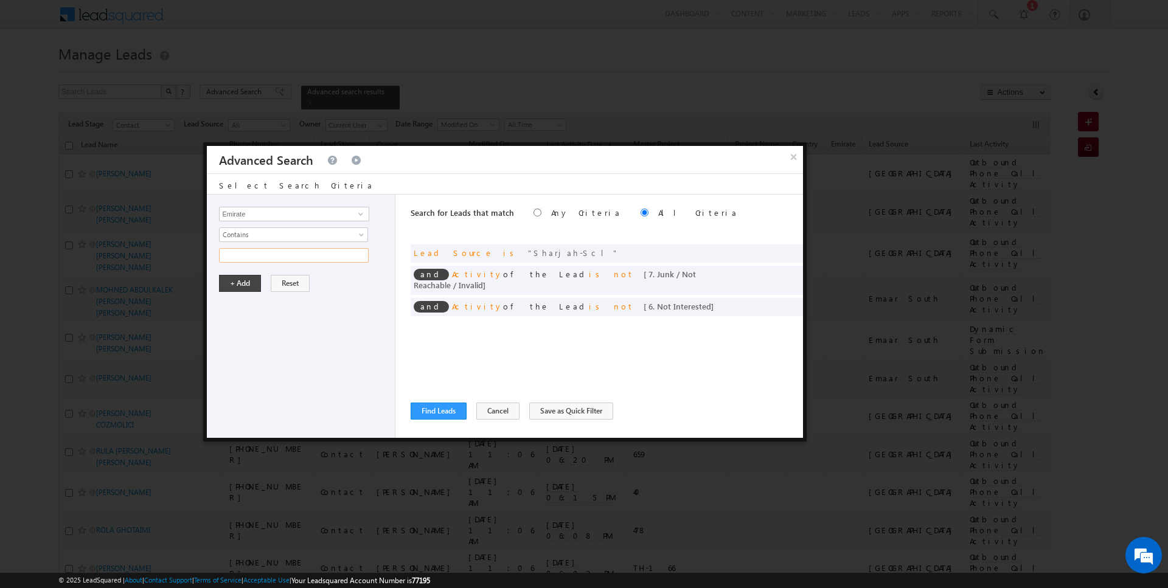
click at [257, 251] on input "text" at bounding box center [294, 255] width 150 height 15
type input "Sharjah"
click at [243, 278] on button "+ Add" at bounding box center [240, 283] width 42 height 17
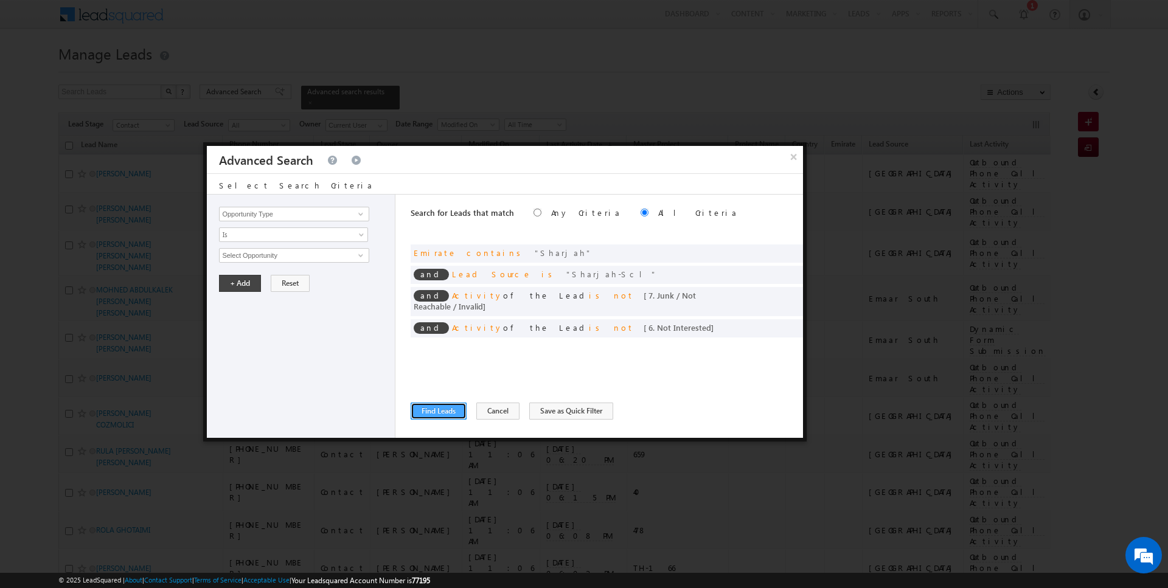
click at [438, 416] on button "Find Leads" at bounding box center [439, 411] width 56 height 17
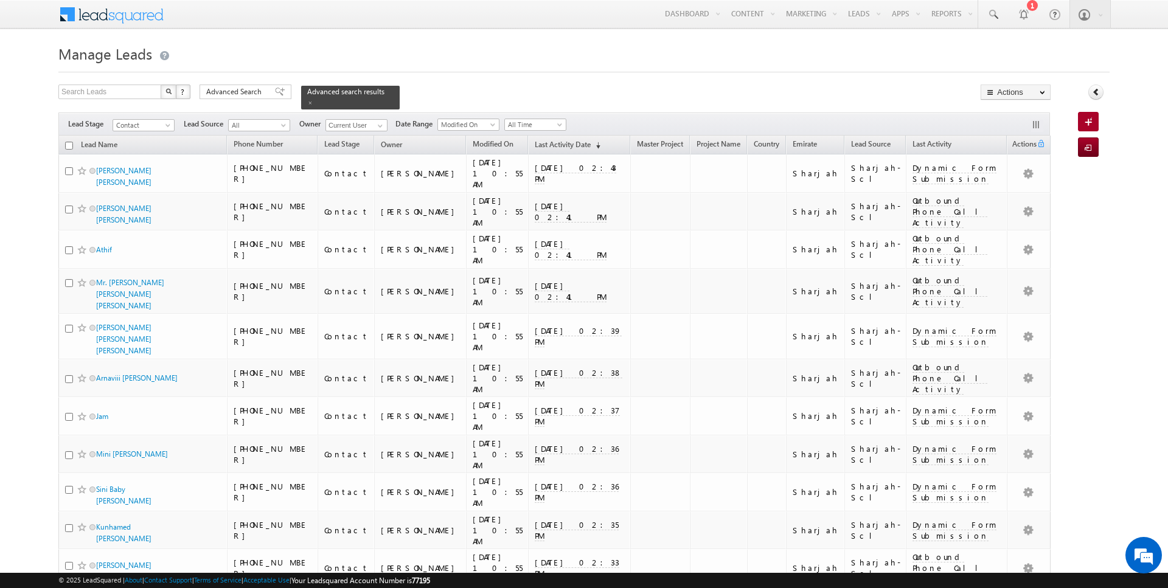
click at [68, 144] on input "checkbox" at bounding box center [69, 146] width 8 height 8
checkbox input "true"
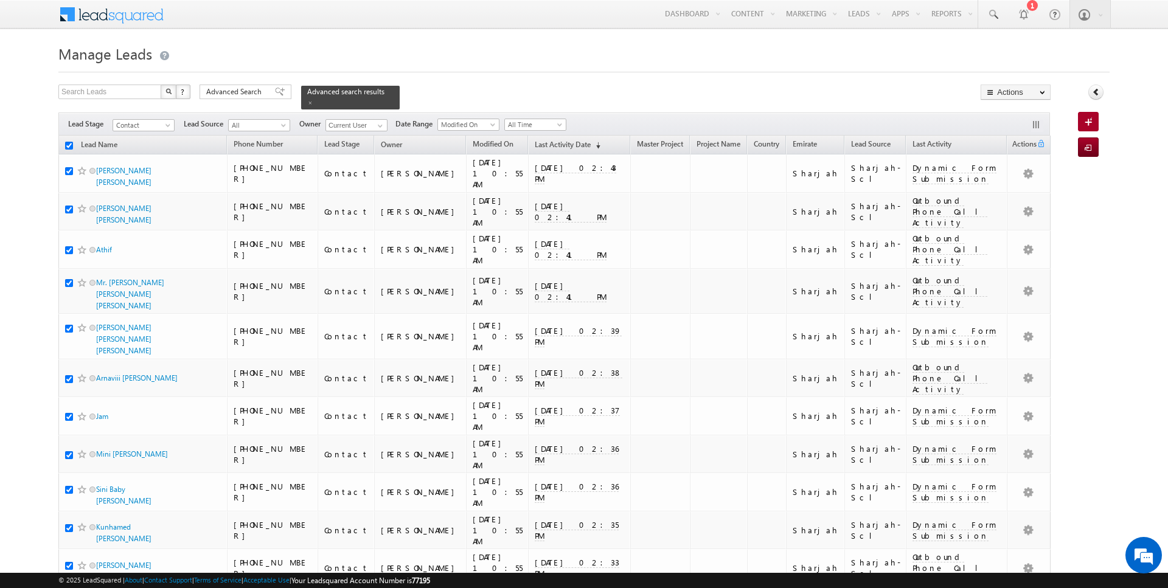
checkbox input "true"
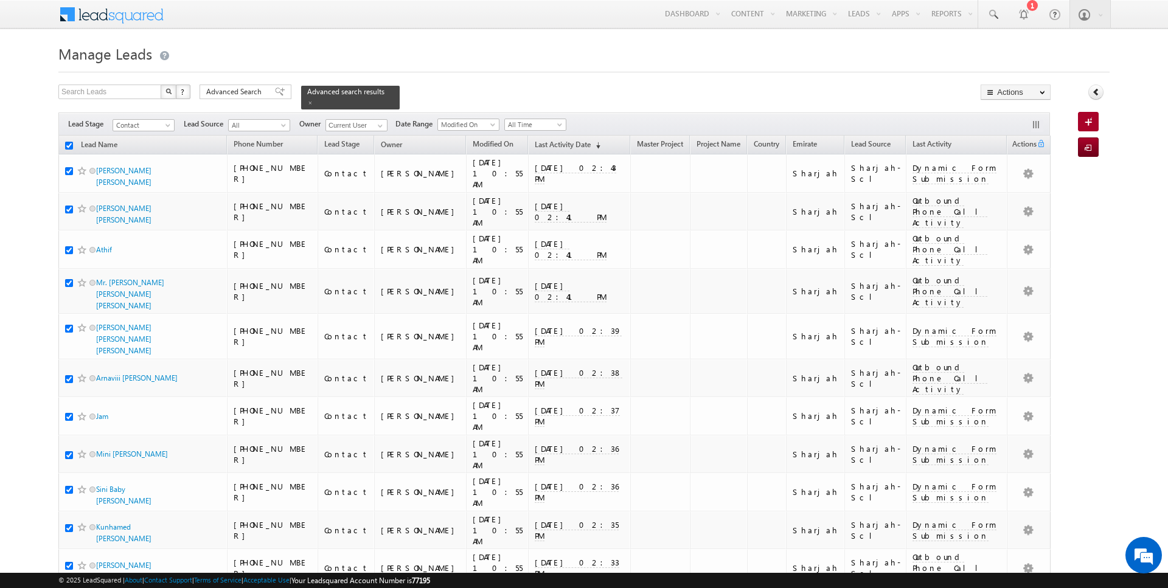
checkbox input "true"
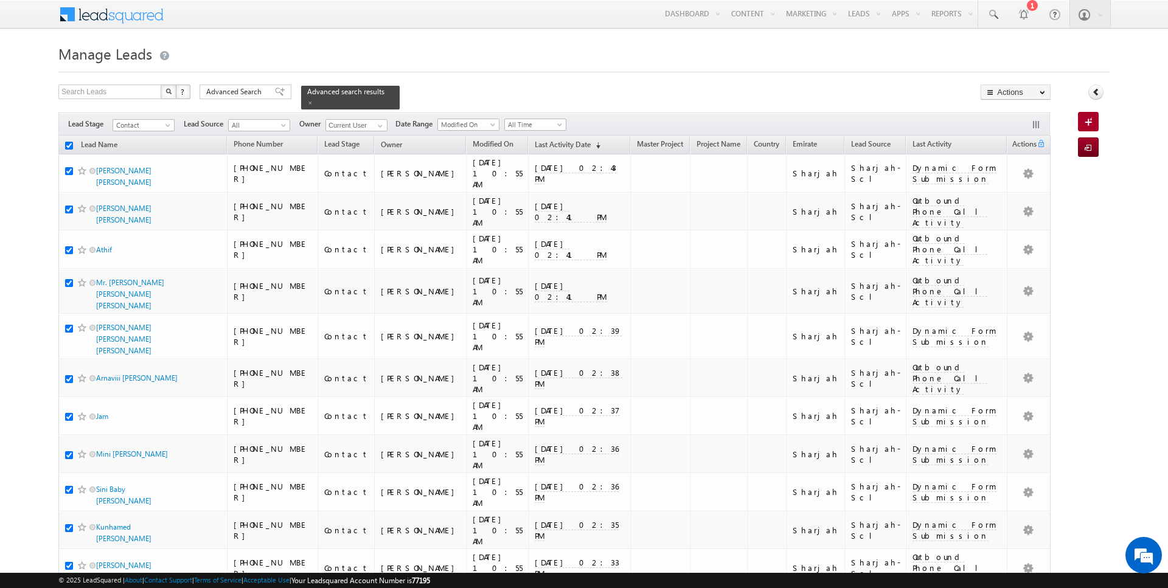
checkbox input "true"
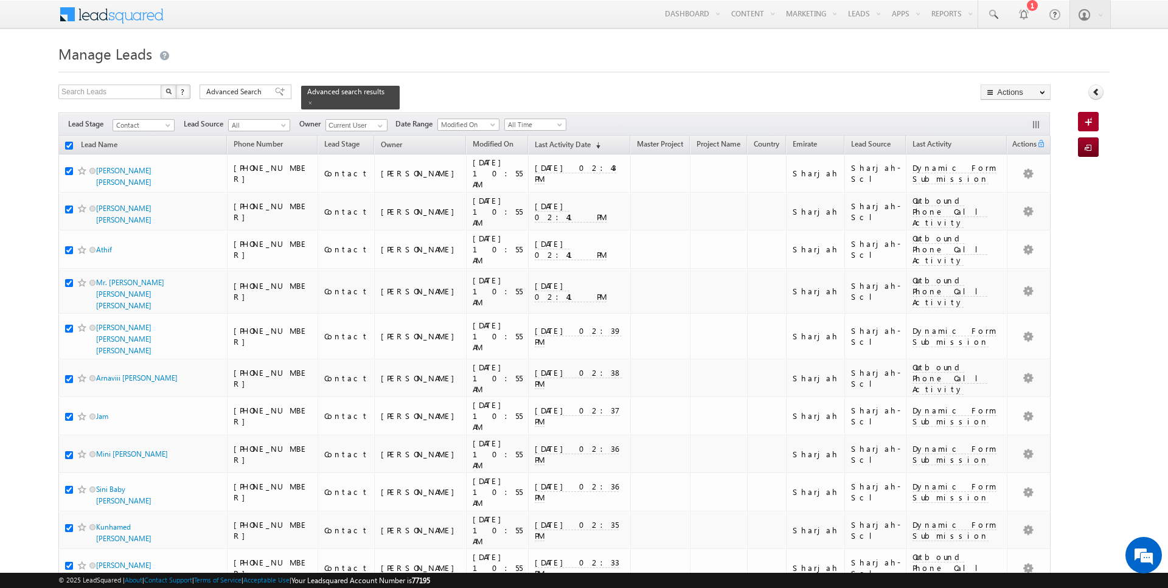
checkbox input "true"
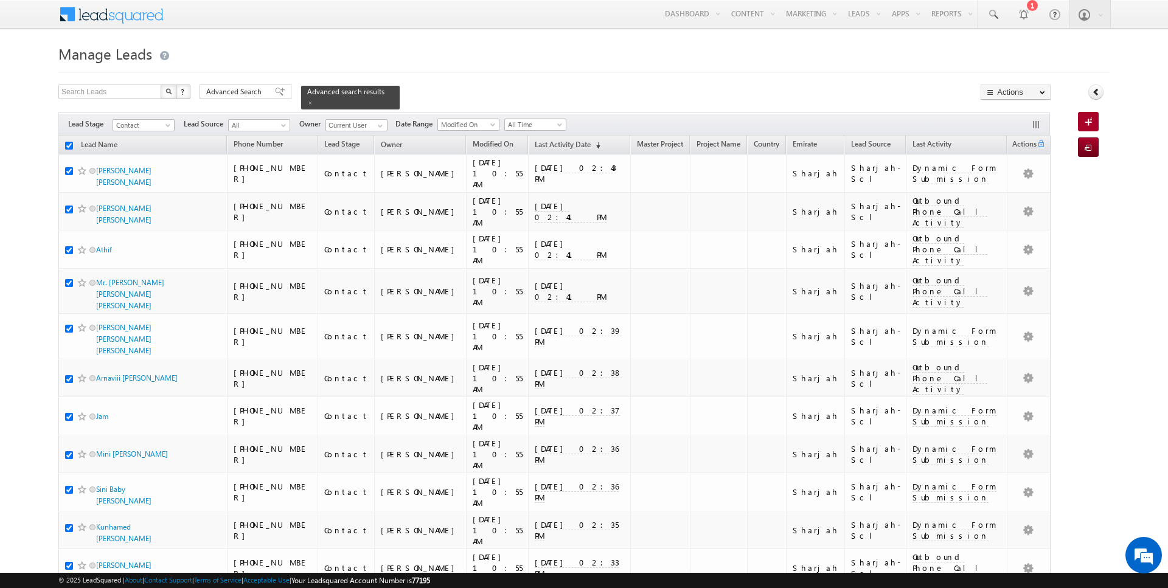
checkbox input "true"
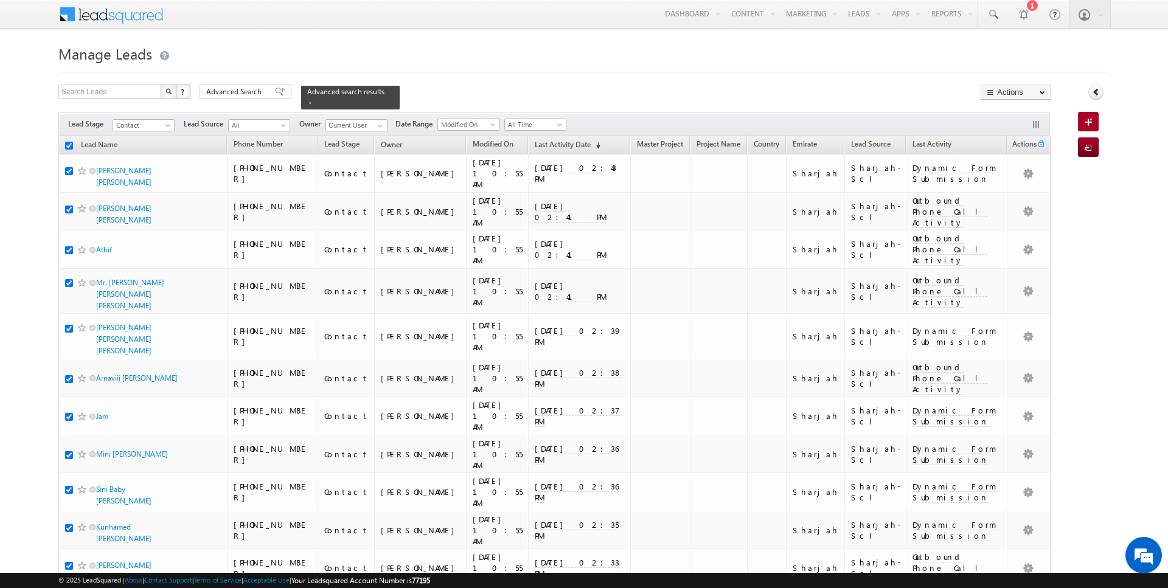
checkbox input "true"
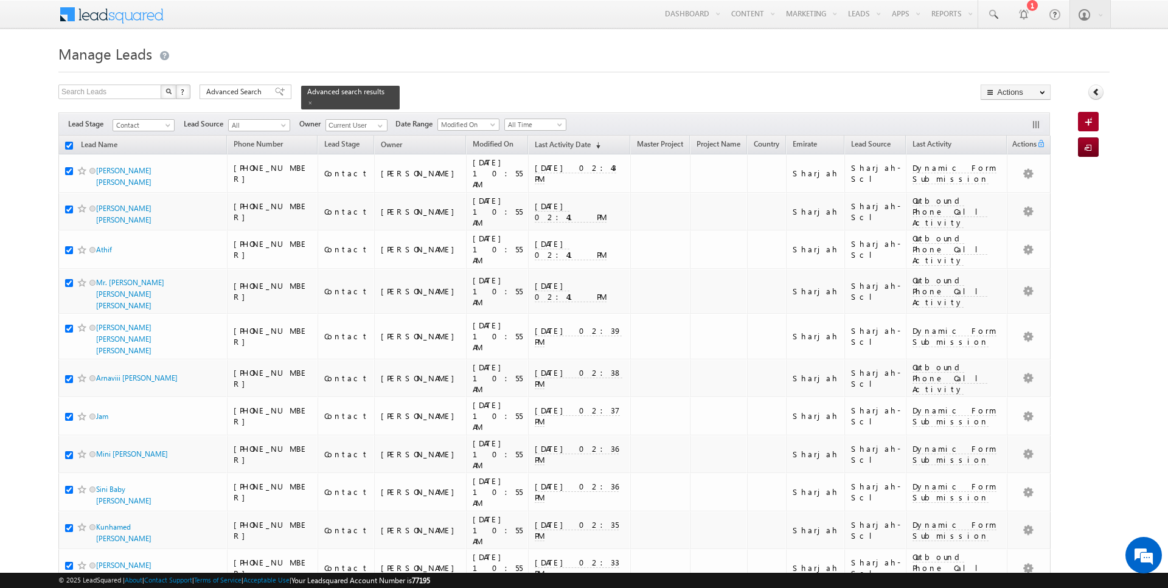
checkbox input "true"
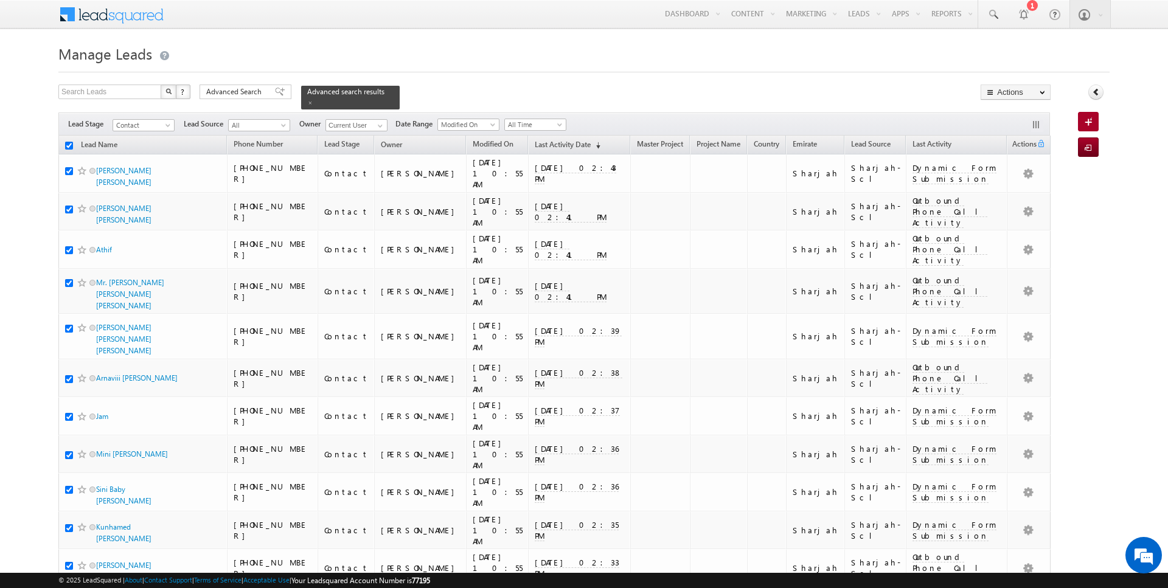
checkbox input "true"
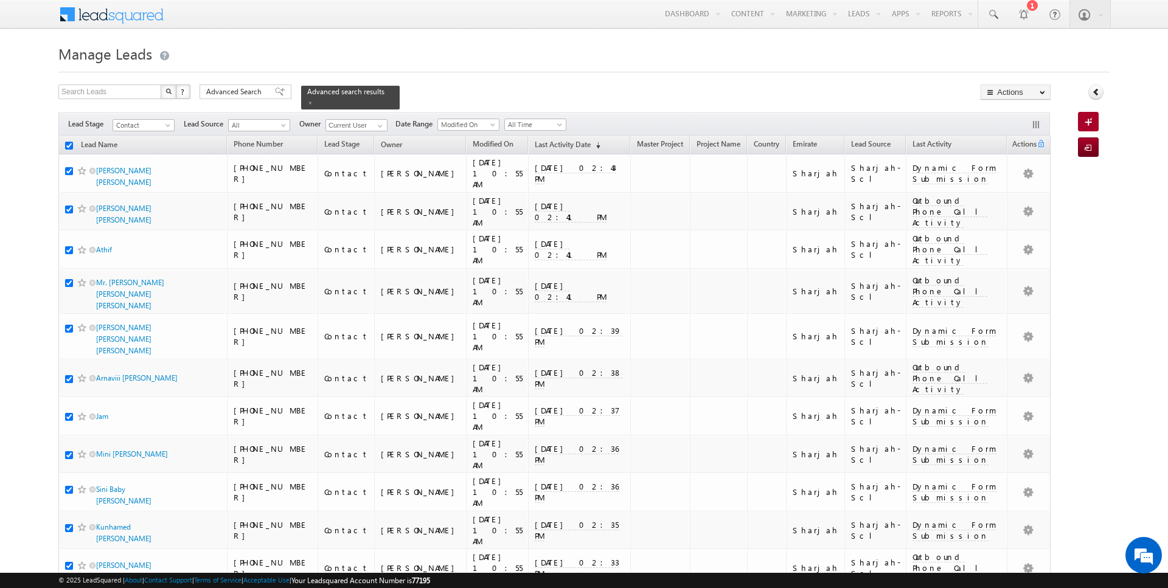
checkbox input "true"
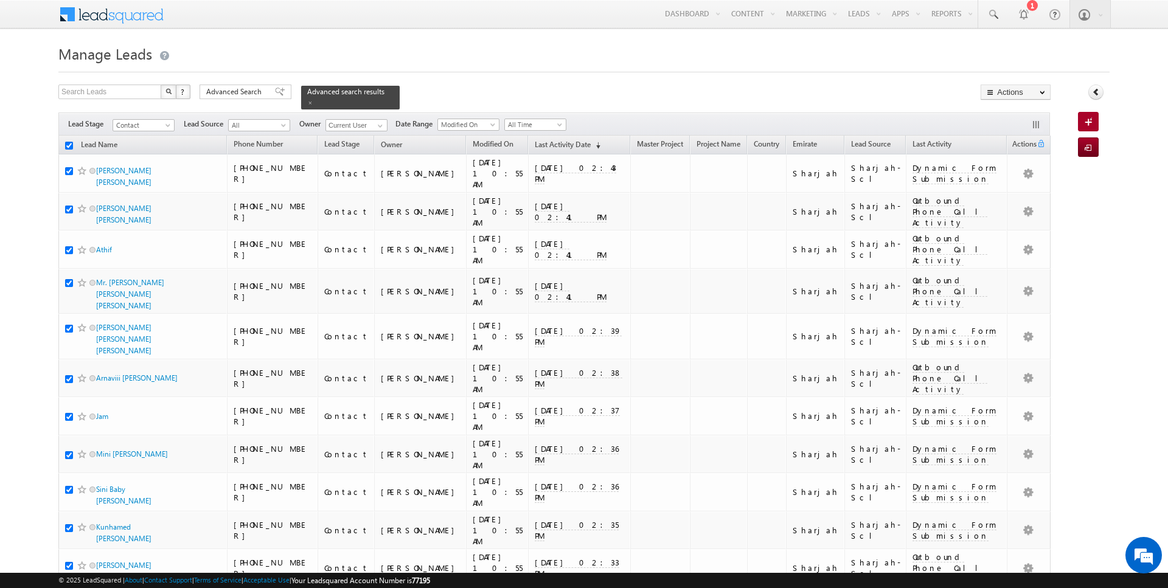
checkbox input "true"
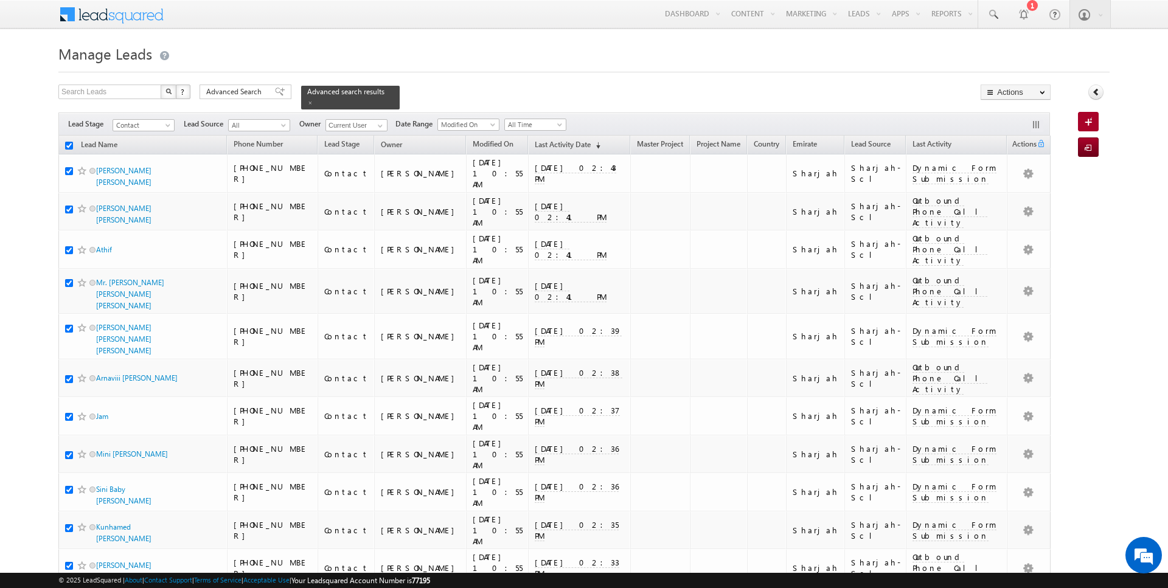
checkbox input "true"
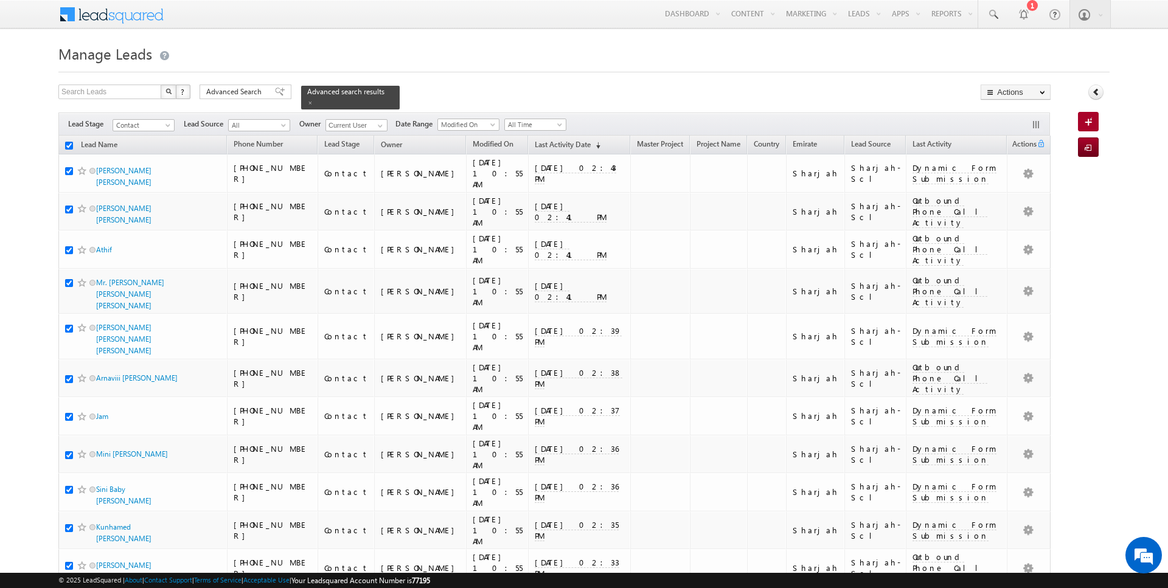
checkbox input "true"
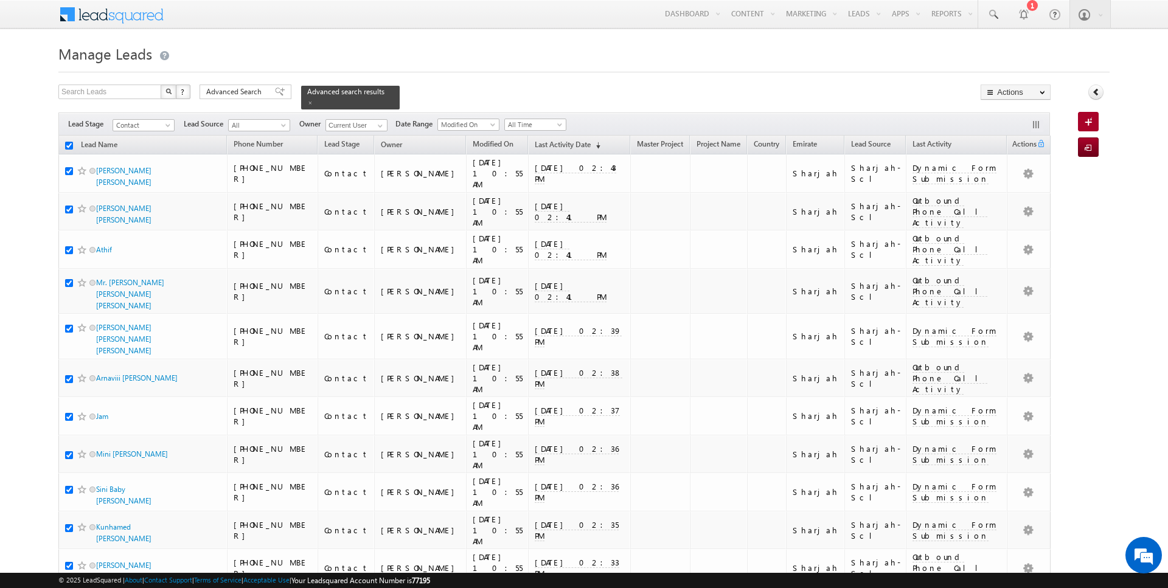
checkbox input "true"
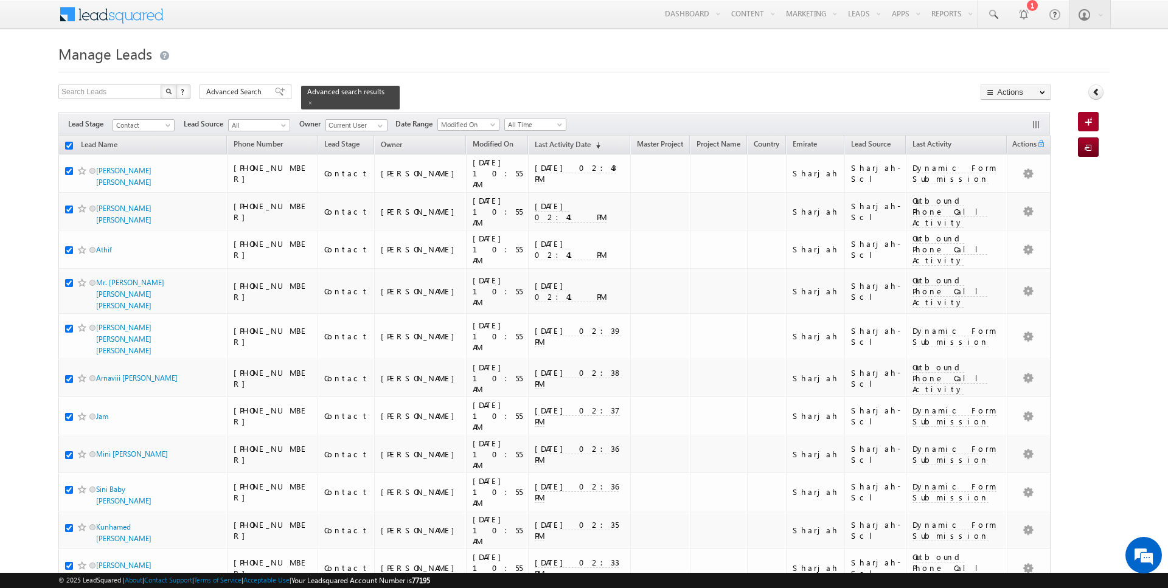
checkbox input "true"
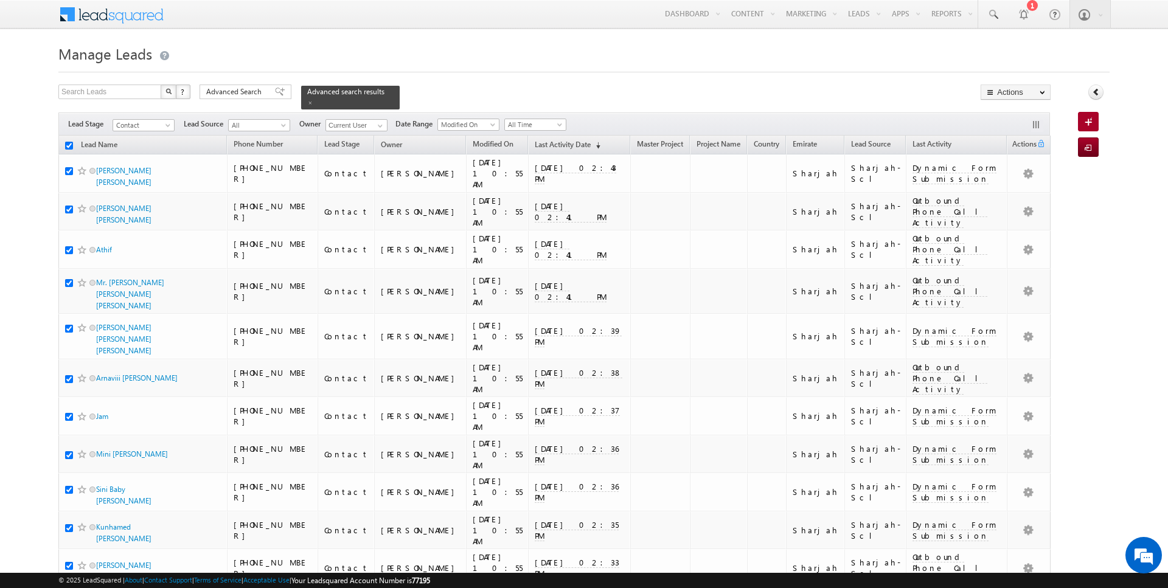
checkbox input "true"
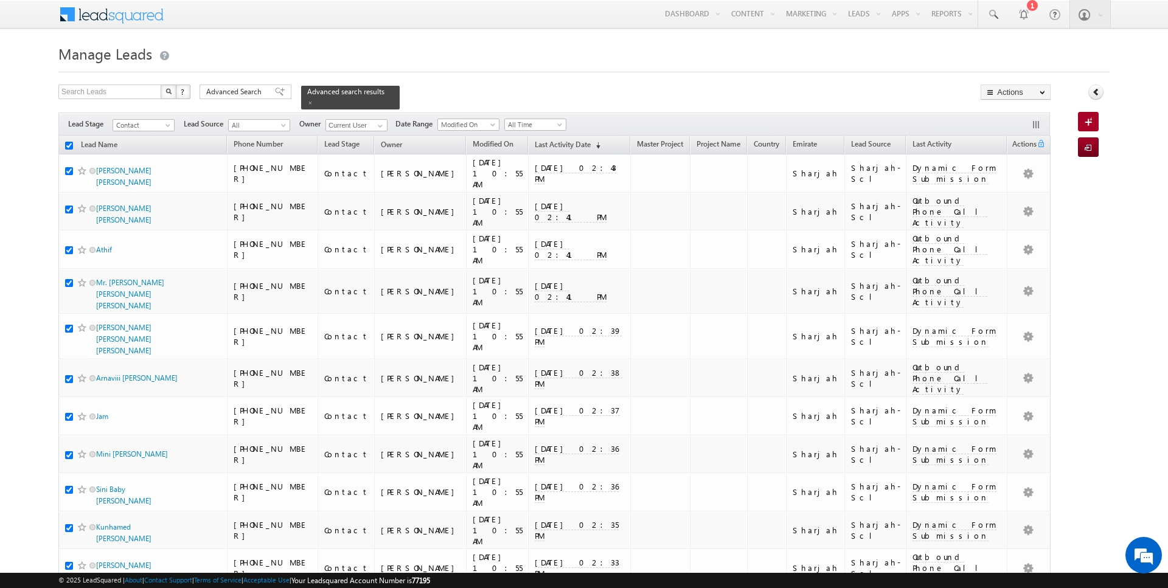
checkbox input "true"
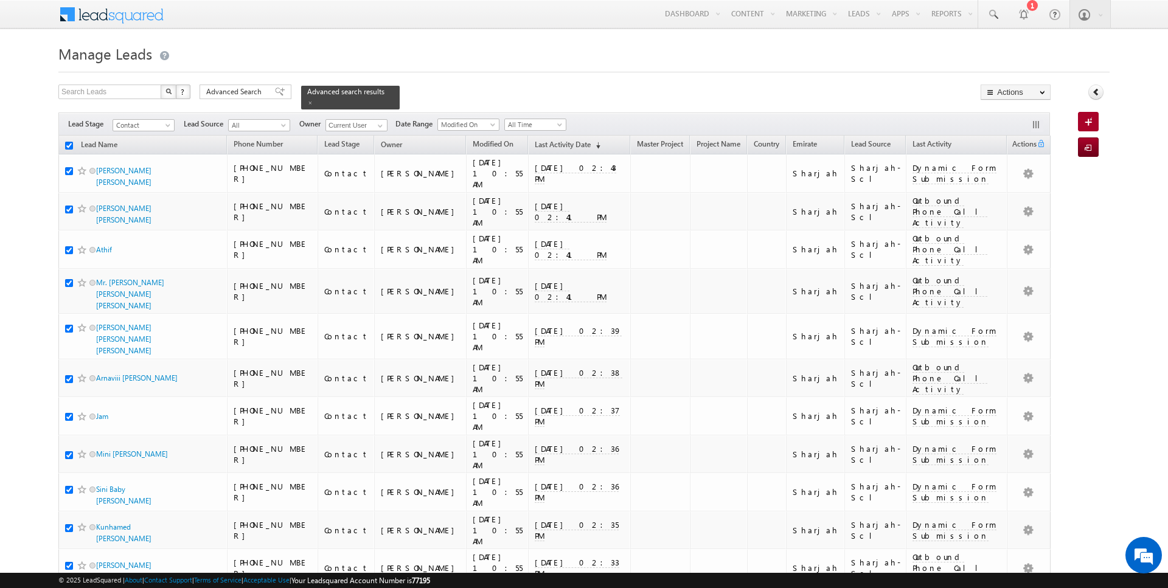
checkbox input "true"
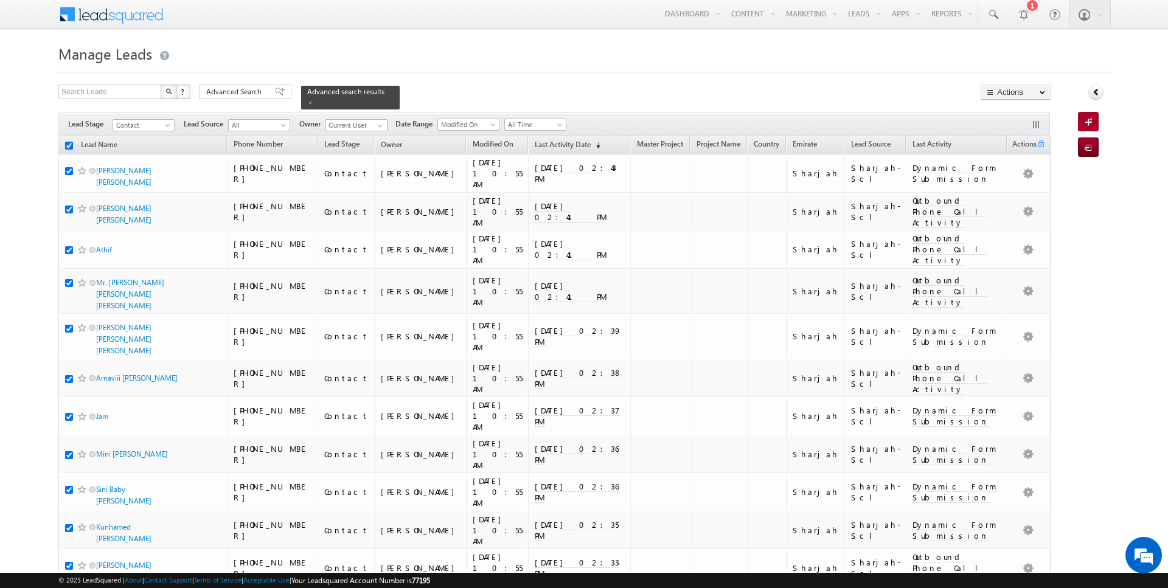
checkbox input "true"
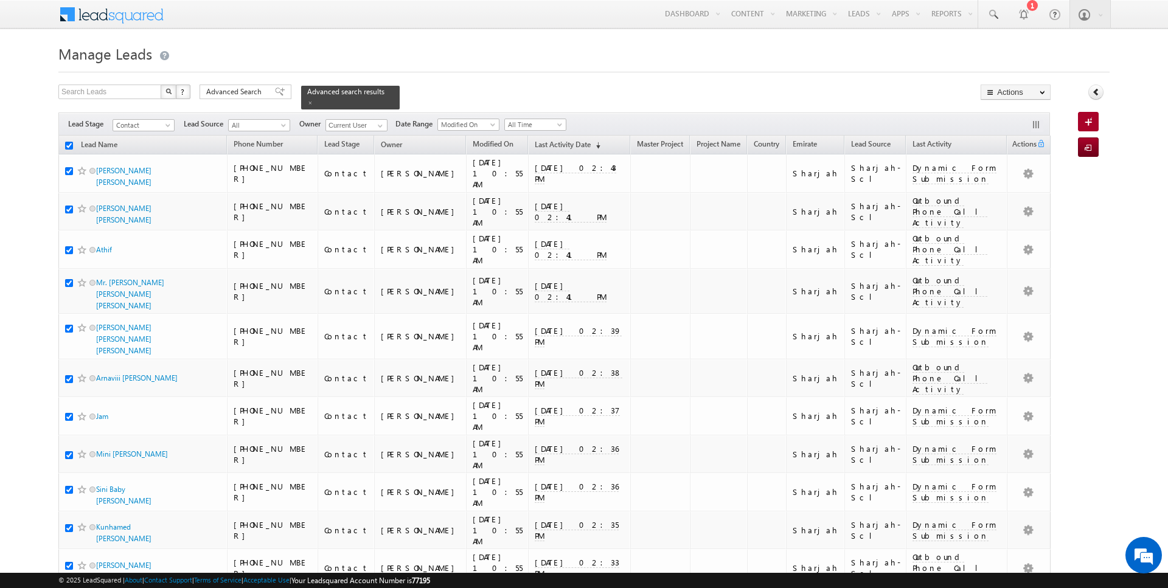
checkbox input "true"
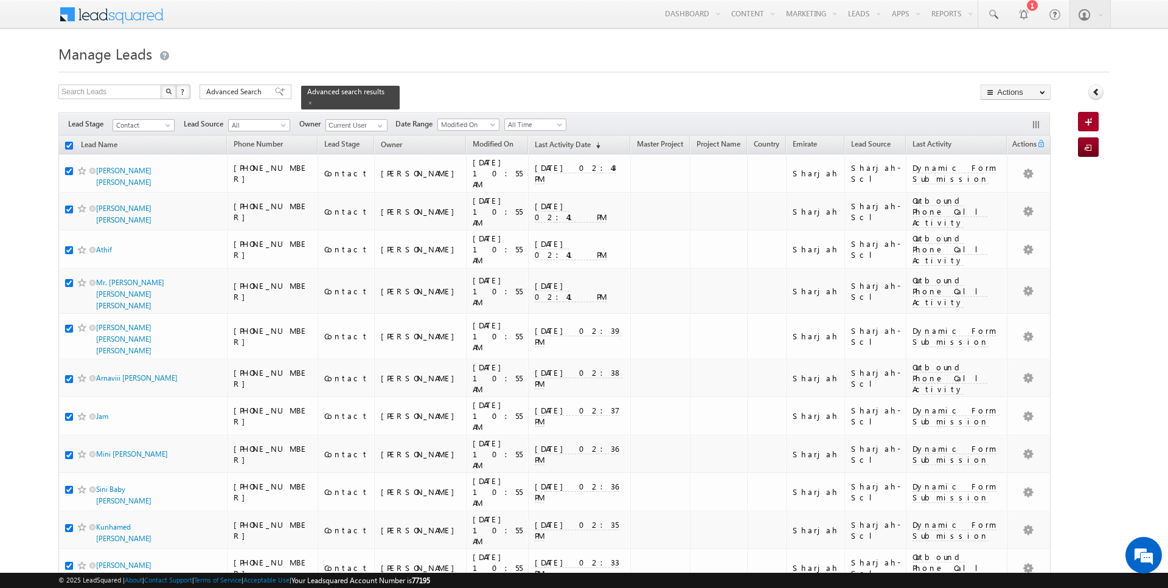
checkbox input "true"
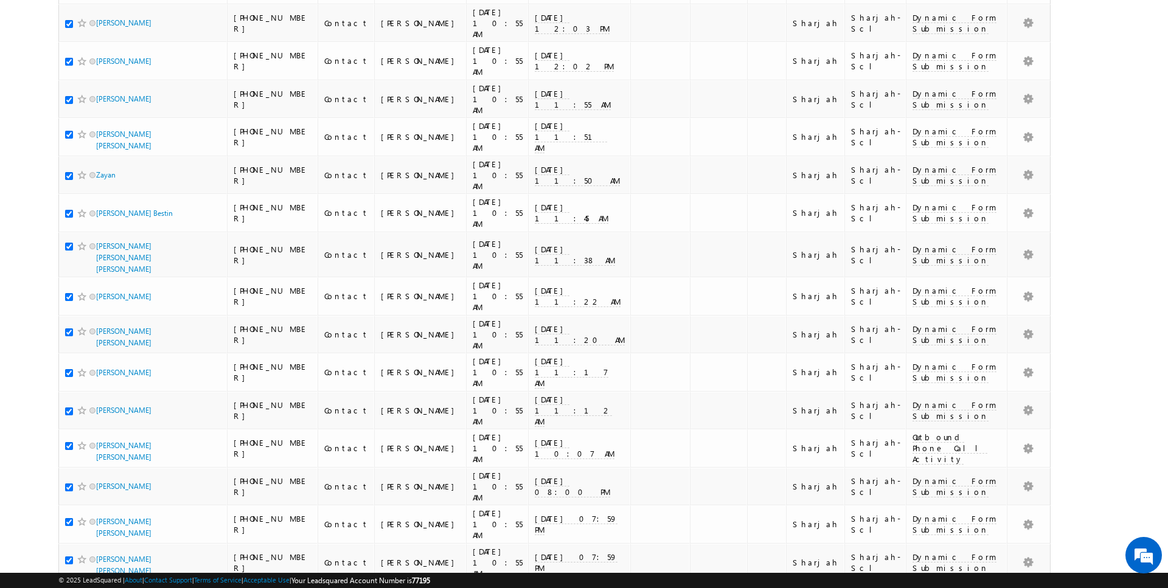
scroll to position [2517, 0]
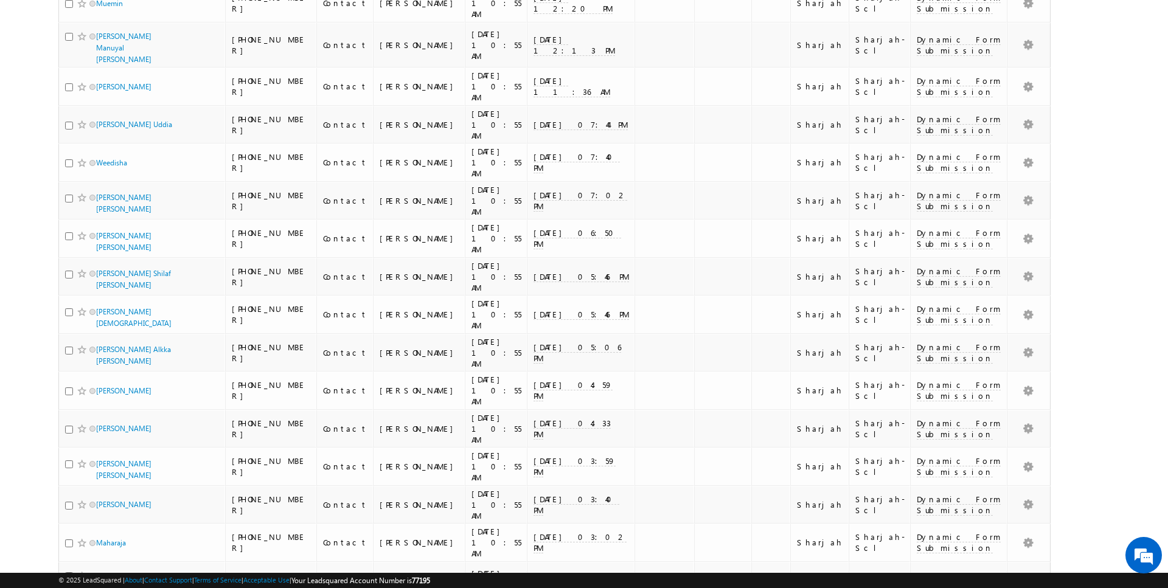
scroll to position [2450, 0]
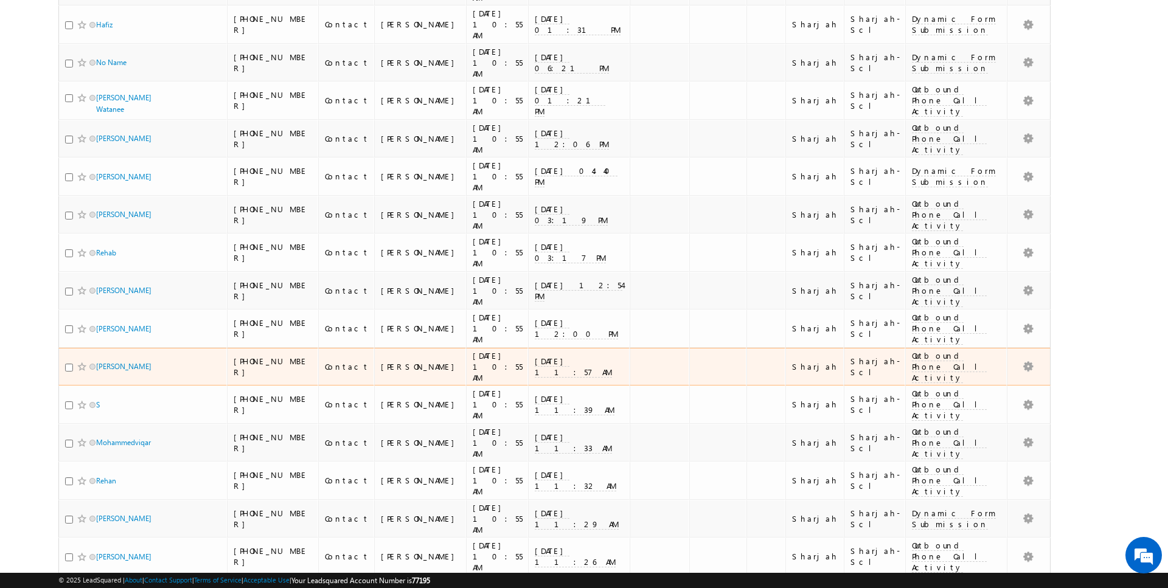
scroll to position [1830, 0]
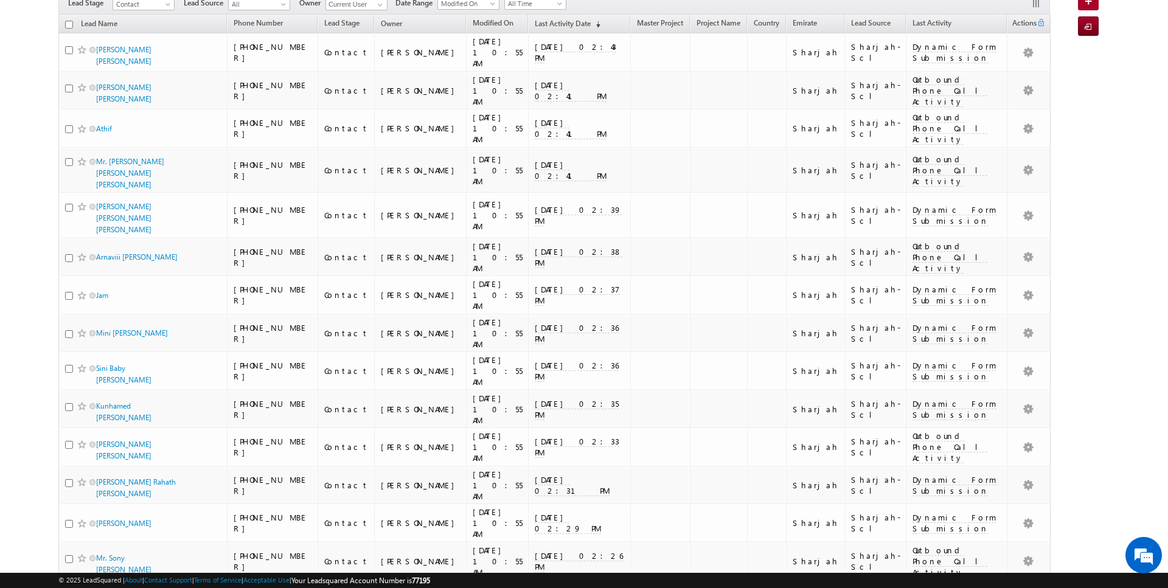
scroll to position [0, 0]
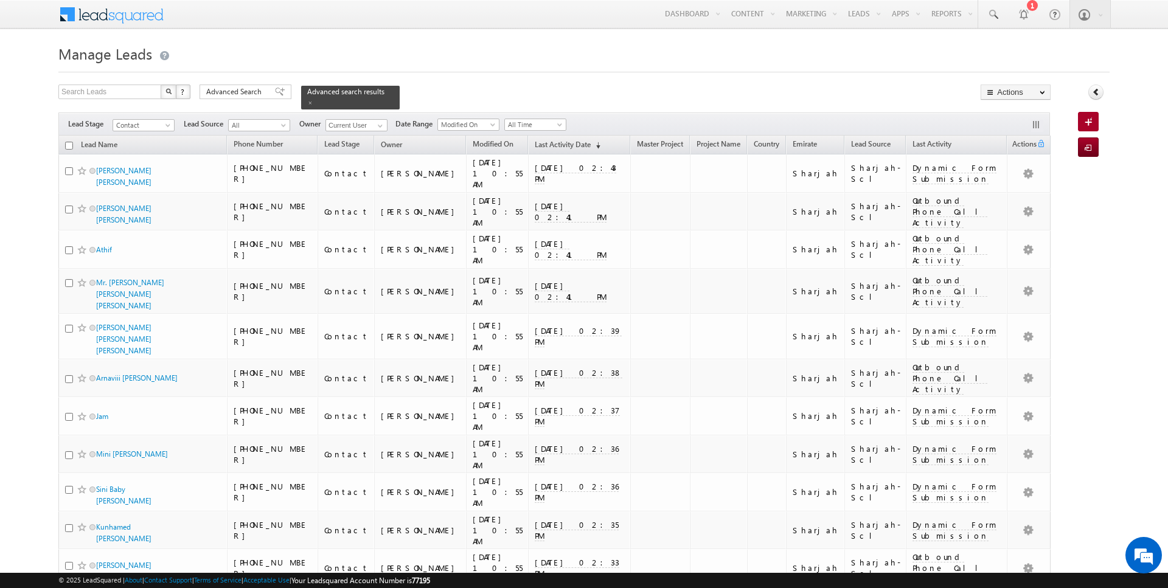
click at [68, 144] on input "checkbox" at bounding box center [69, 146] width 8 height 8
checkbox input "true"
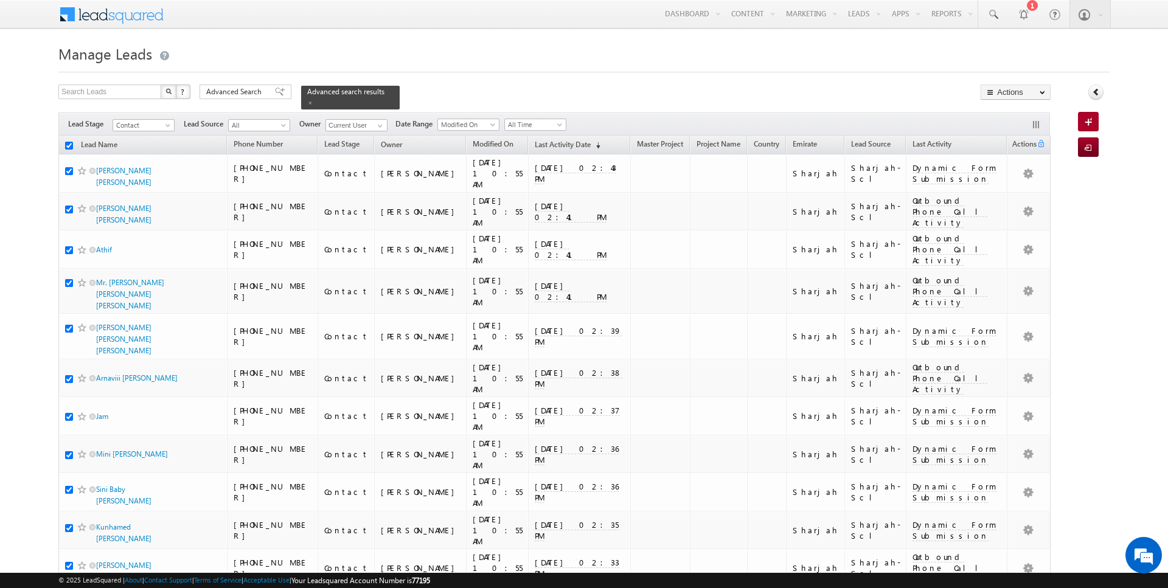
checkbox input "true"
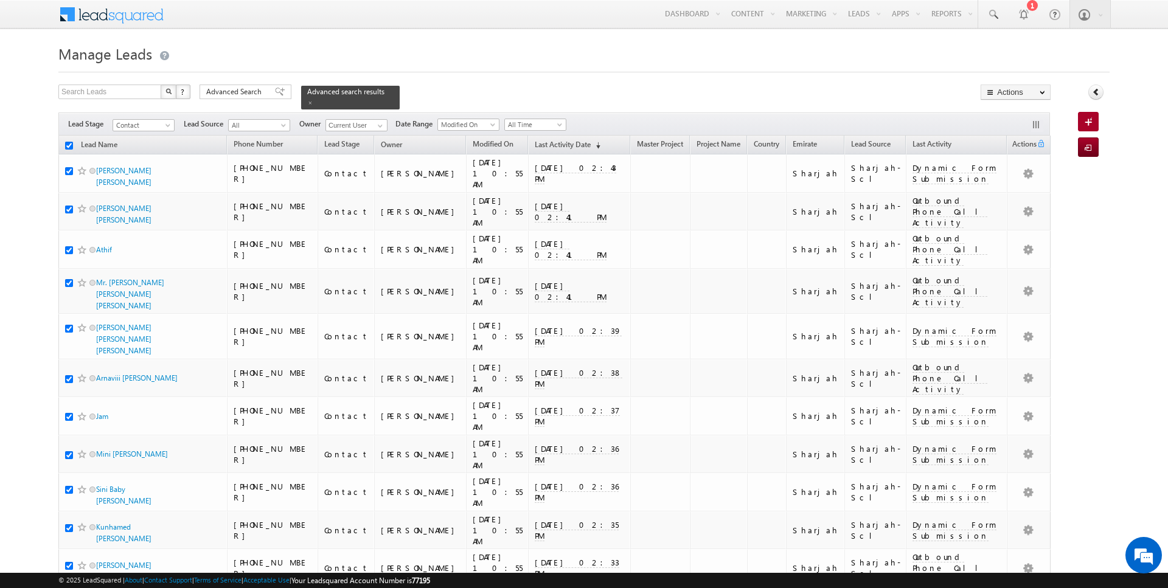
checkbox input "true"
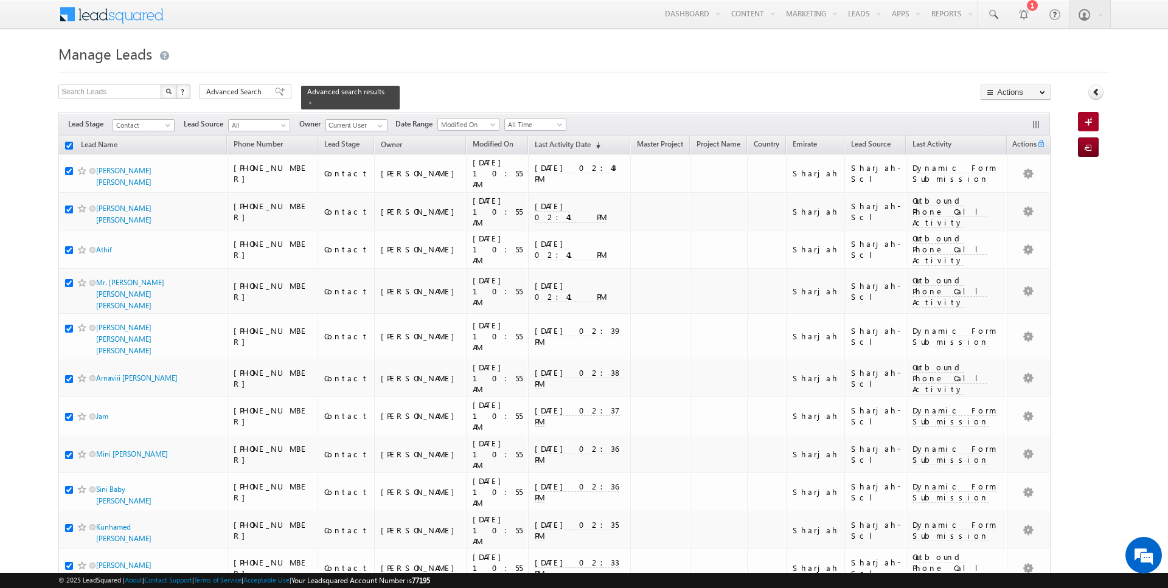
checkbox input "true"
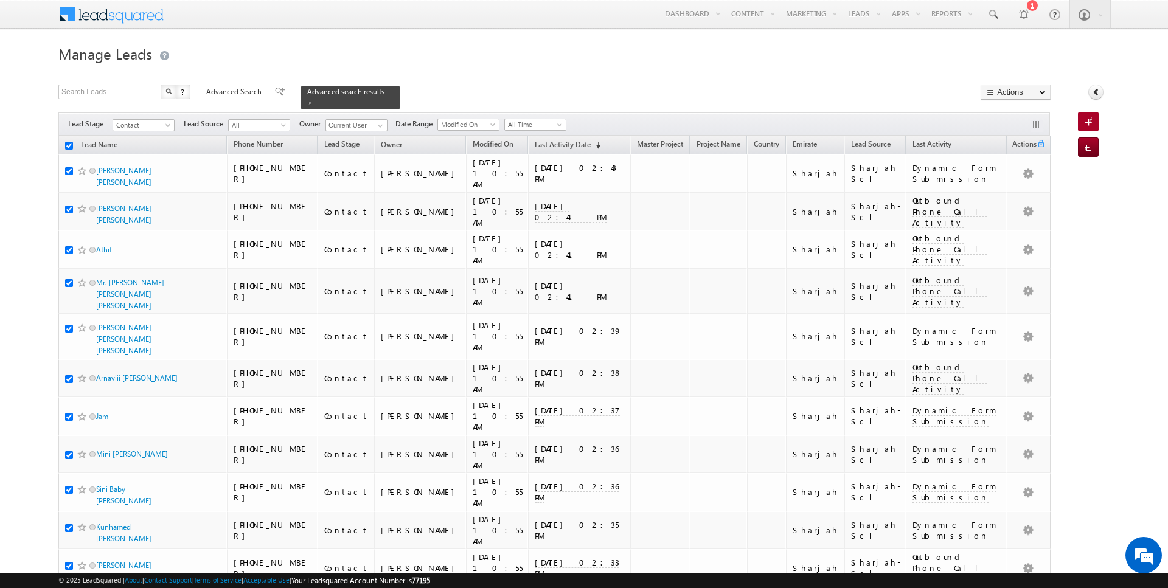
checkbox input "true"
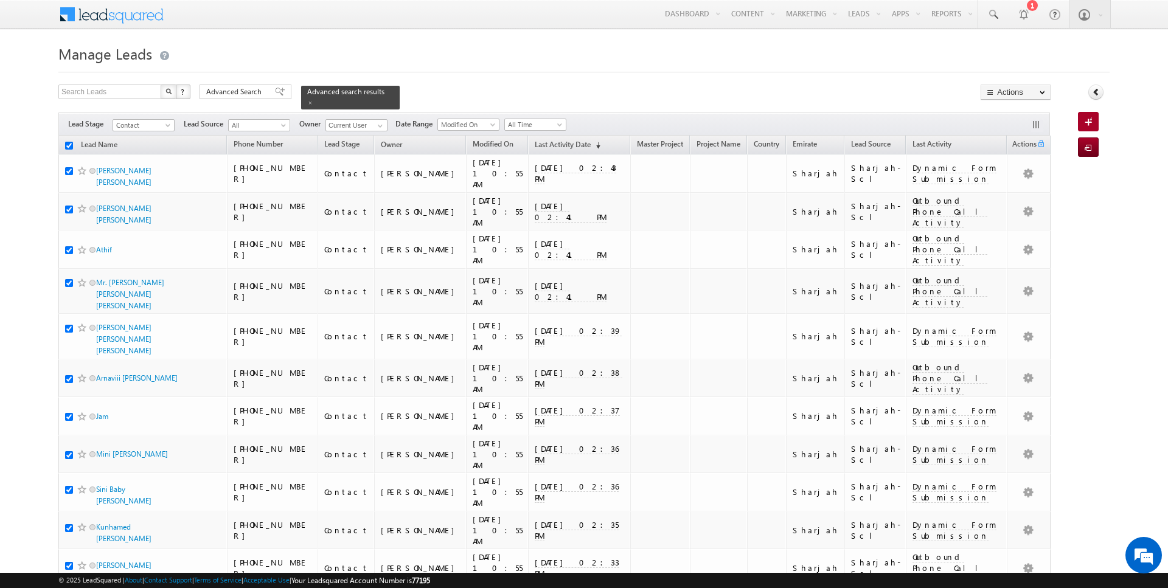
checkbox input "true"
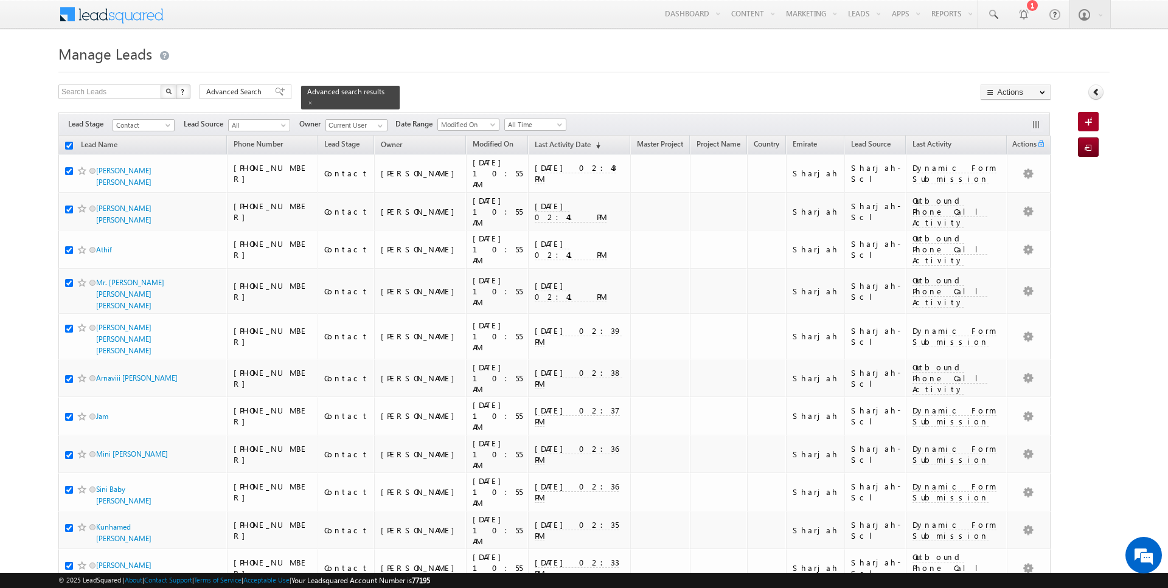
checkbox input "true"
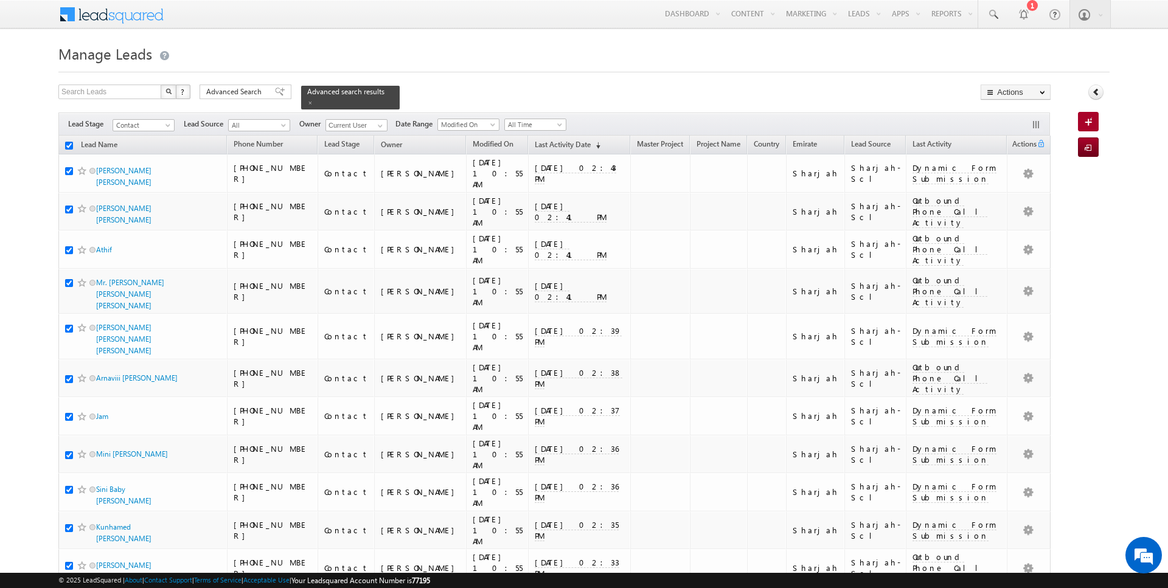
checkbox input "true"
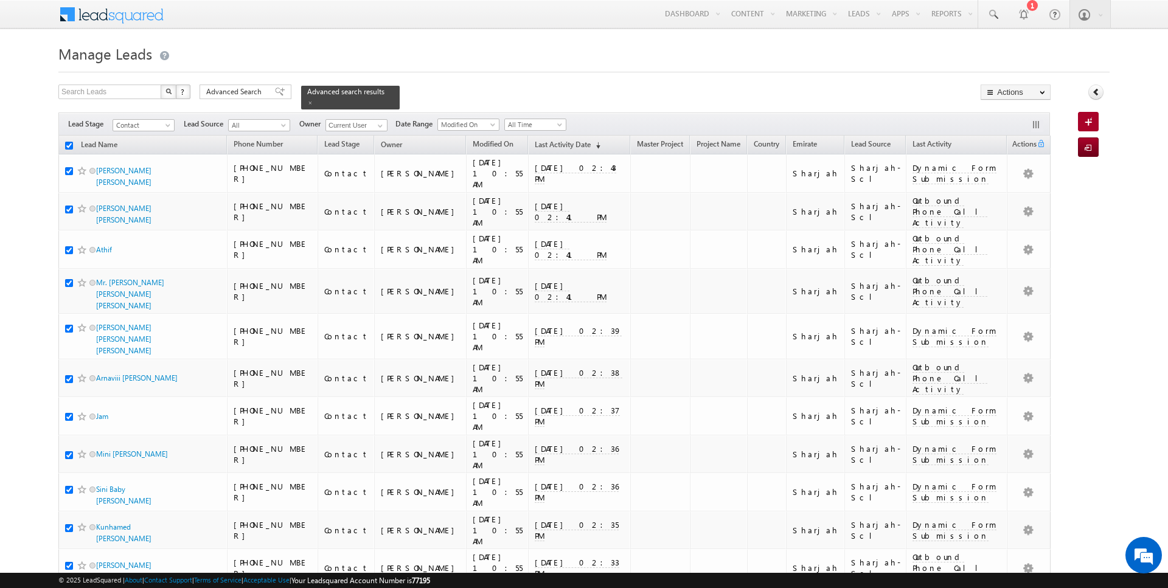
checkbox input "true"
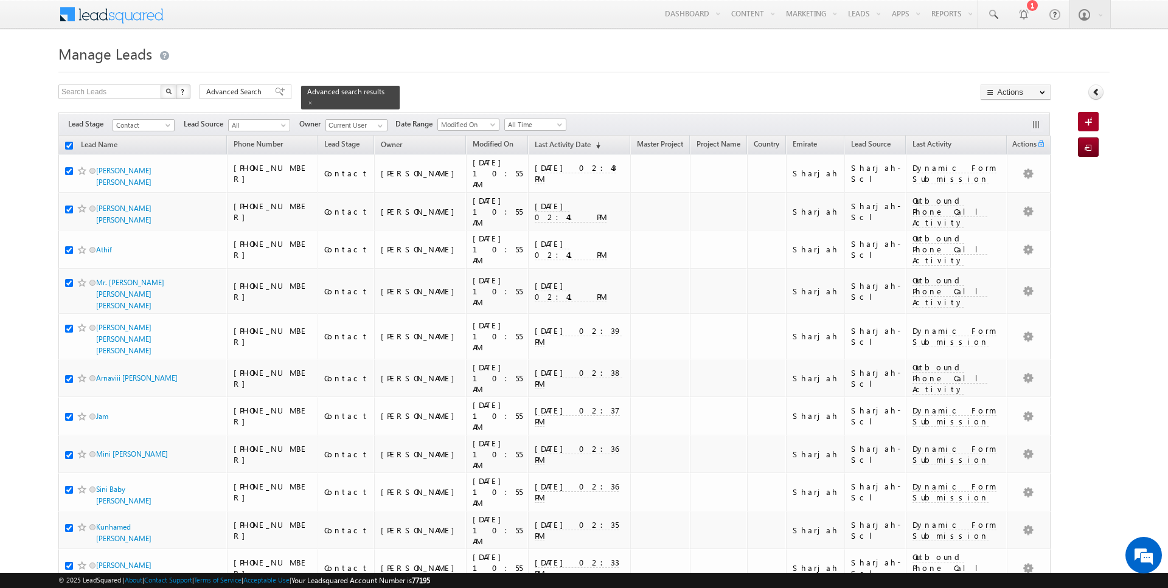
checkbox input "true"
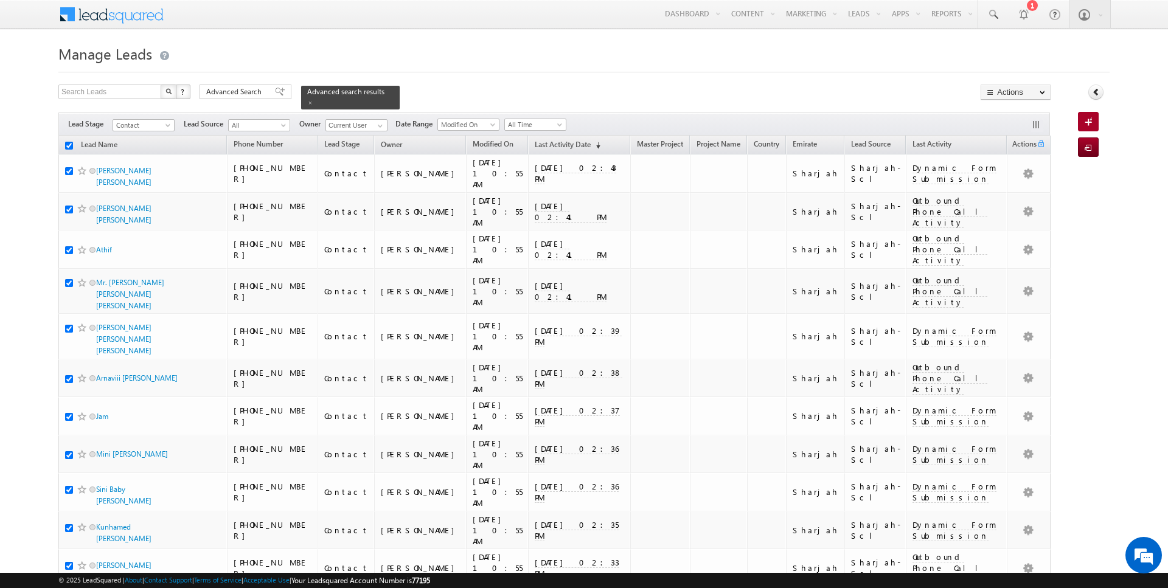
checkbox input "true"
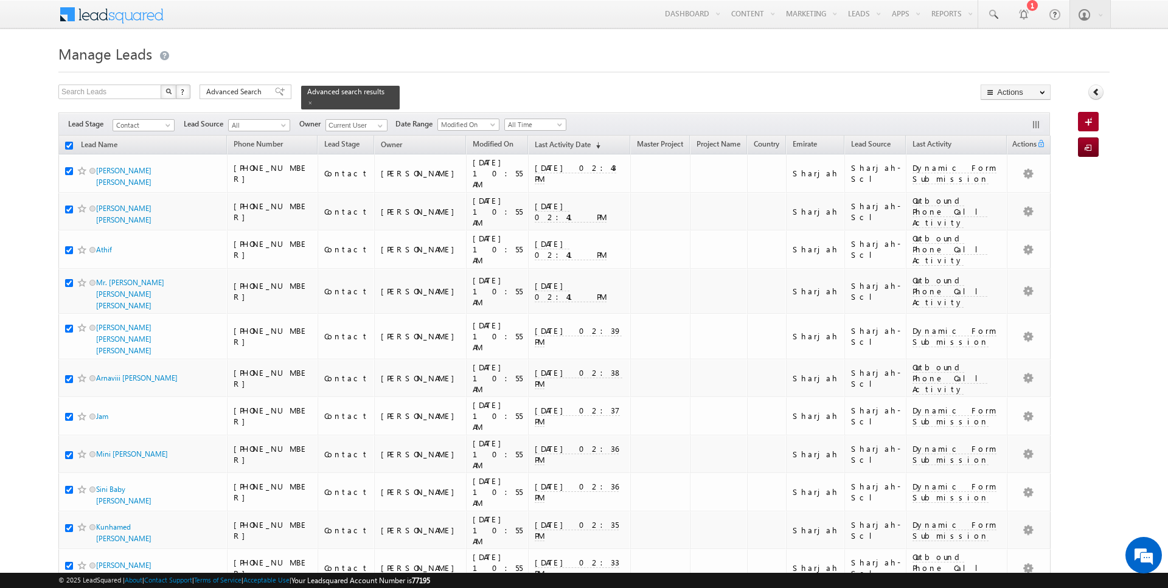
checkbox input "true"
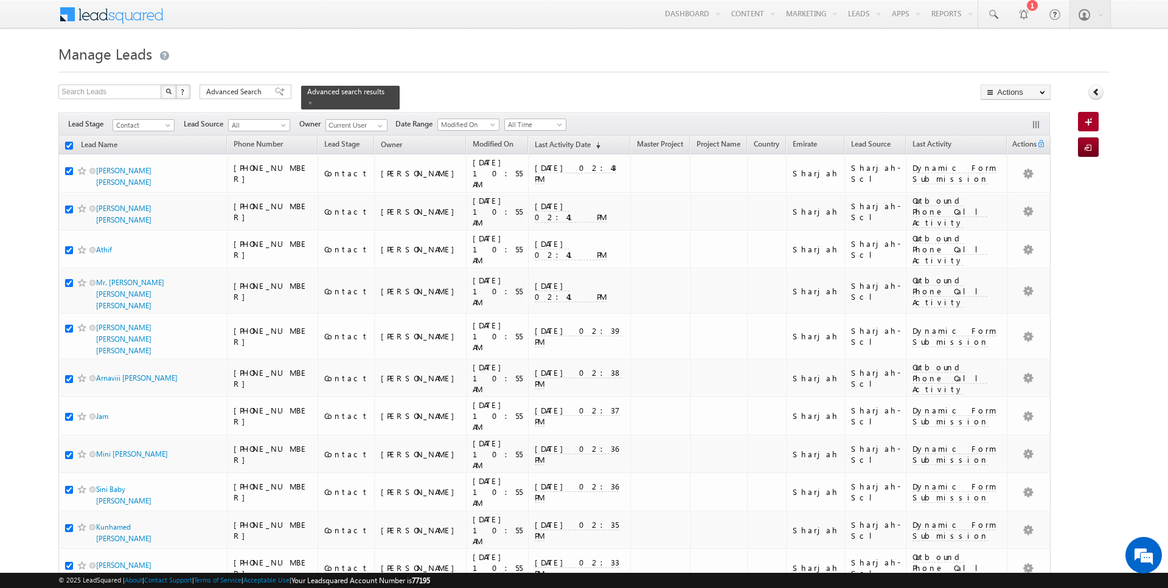
checkbox input "true"
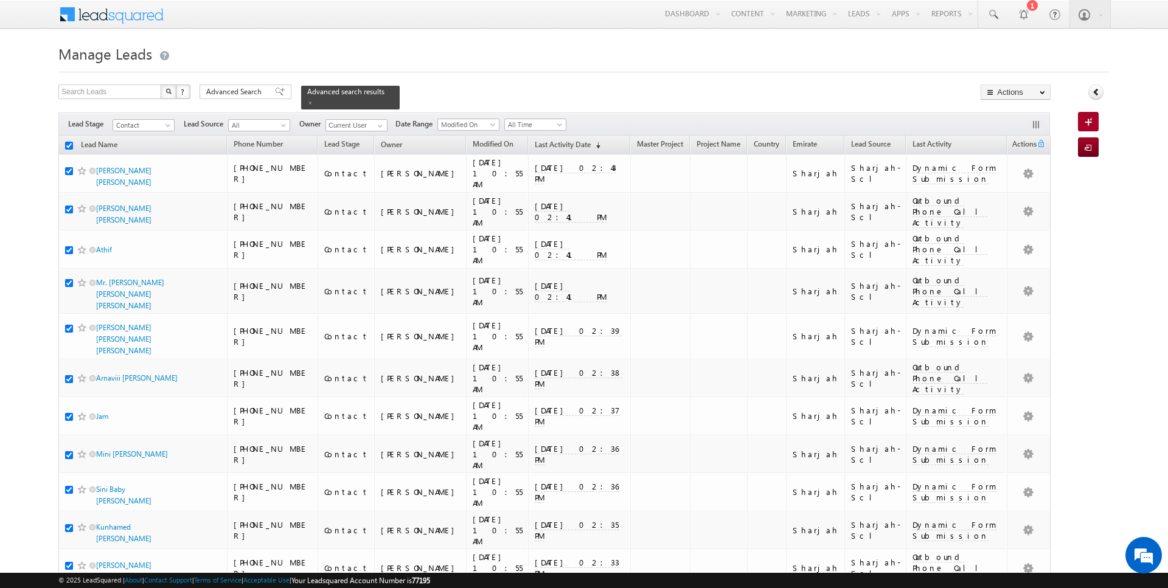
checkbox input "true"
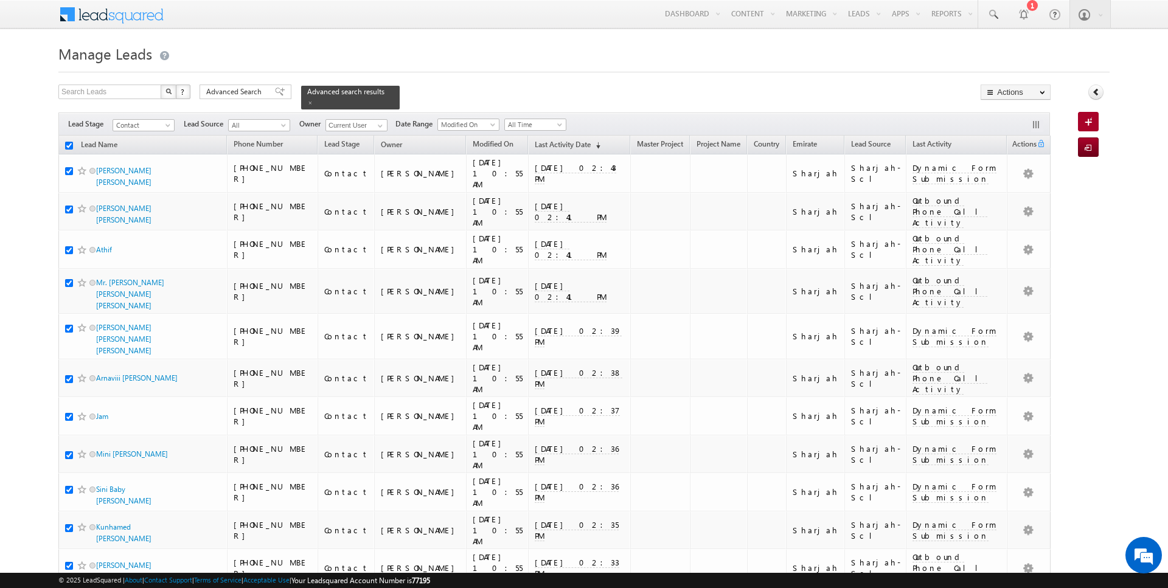
checkbox input "true"
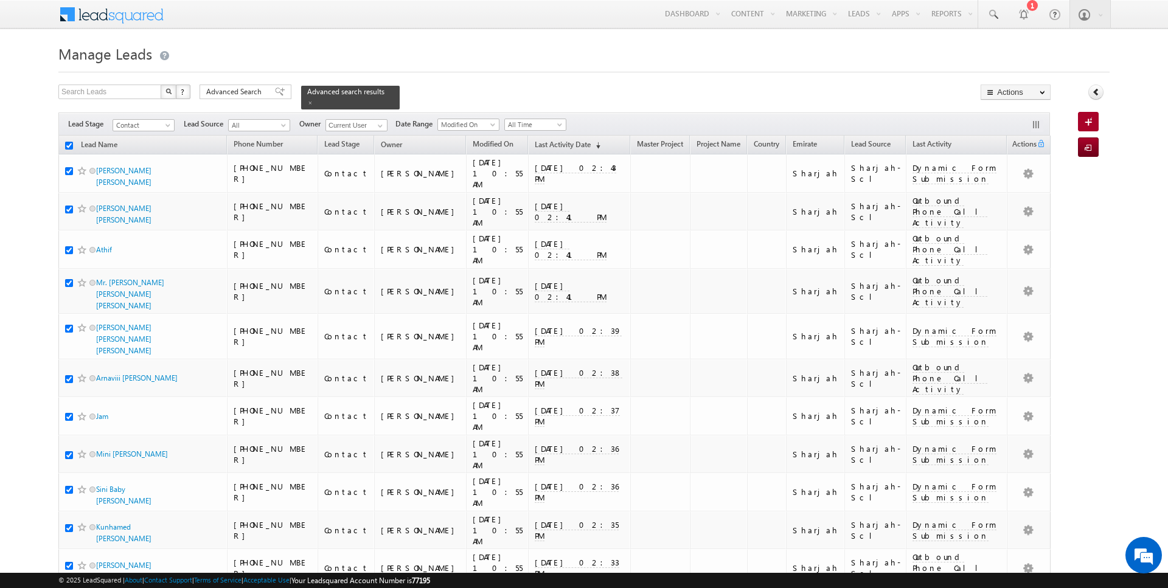
checkbox input "true"
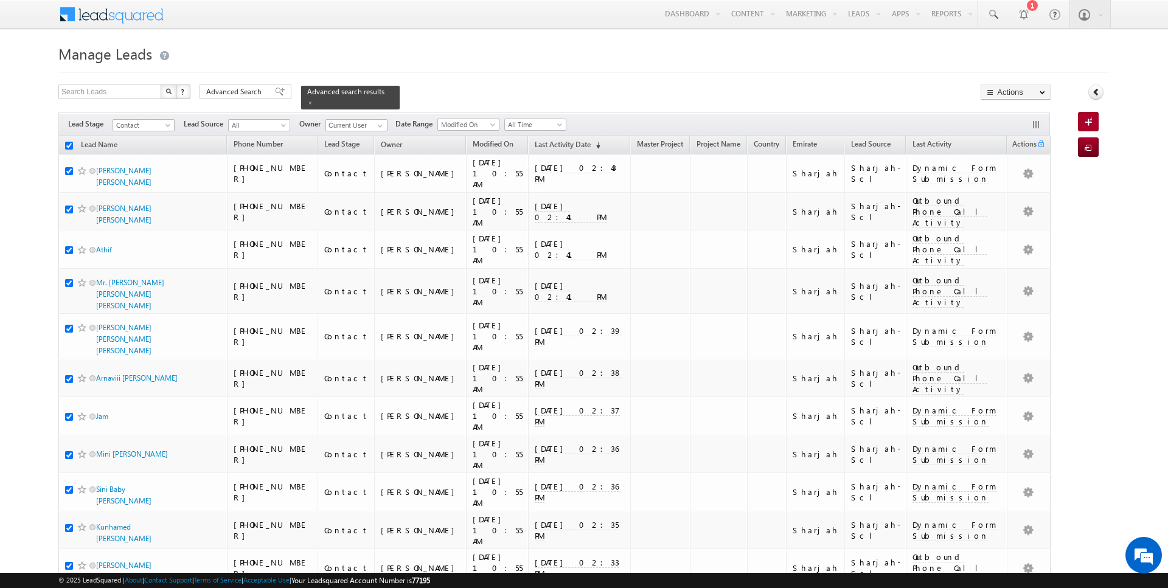
checkbox input "true"
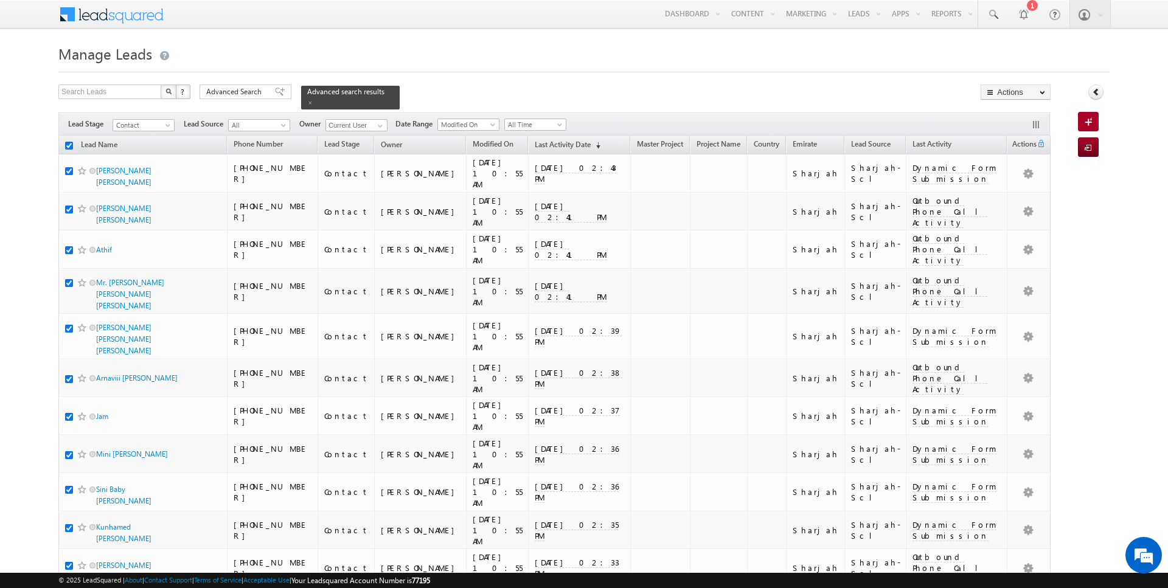
checkbox input "true"
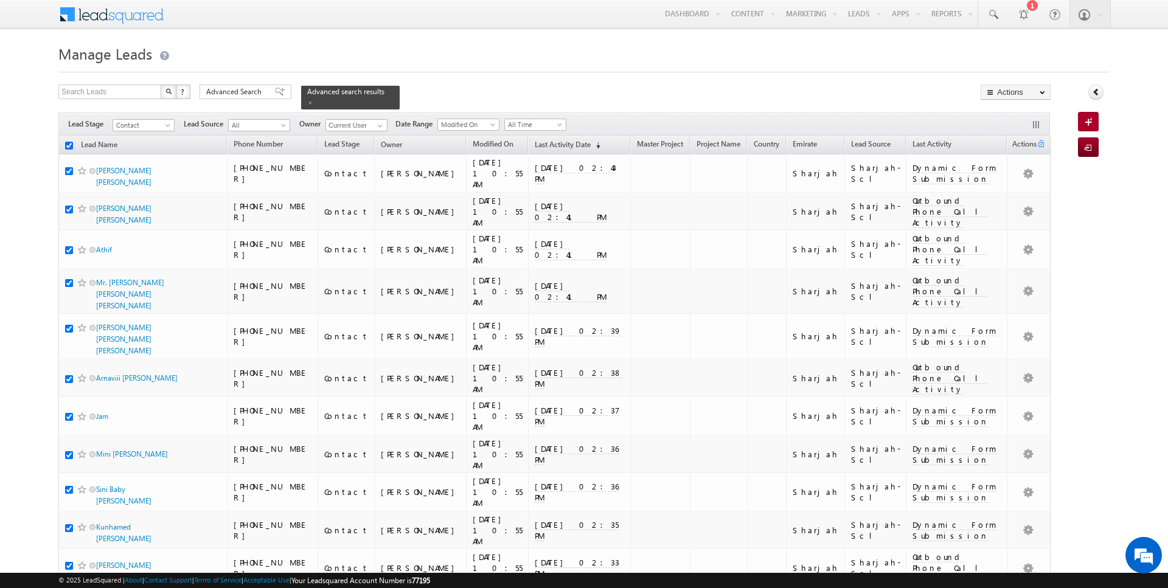
checkbox input "true"
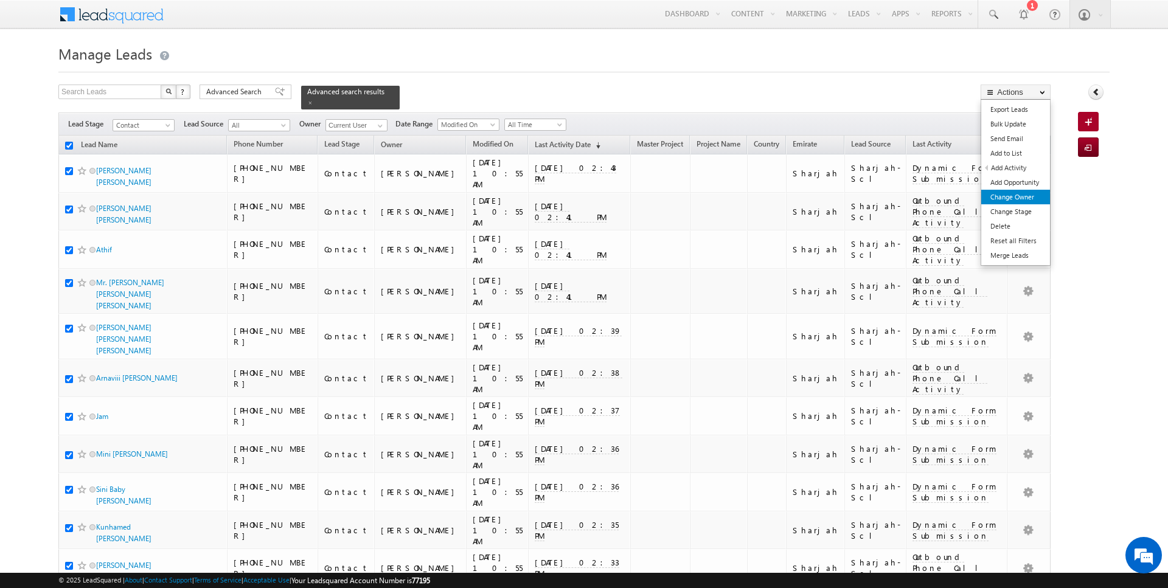
click at [1015, 203] on link "Change Owner" at bounding box center [1015, 197] width 69 height 15
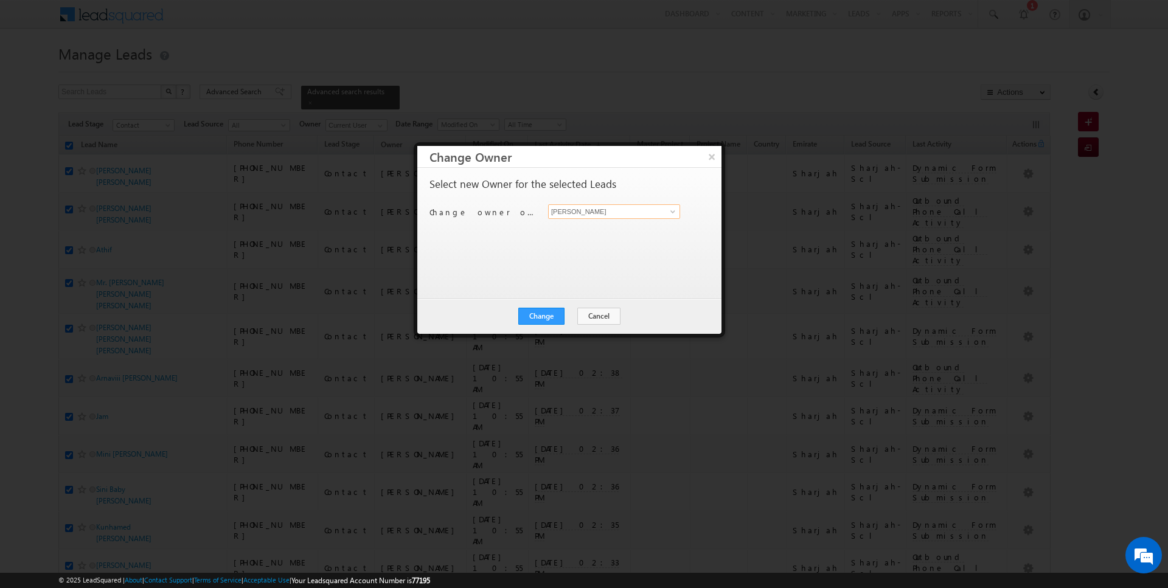
click at [569, 204] on input "[PERSON_NAME]" at bounding box center [614, 211] width 132 height 15
click at [535, 318] on button "Change" at bounding box center [541, 316] width 46 height 17
click at [562, 315] on button "Close" at bounding box center [571, 316] width 39 height 17
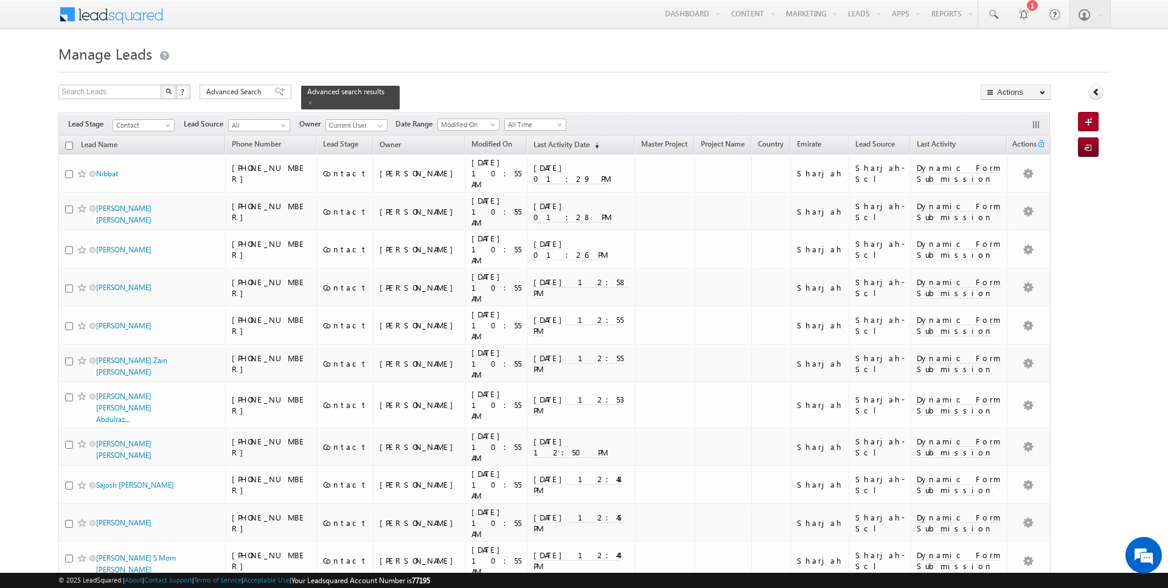
click at [387, 123] on div "Filters Lead Stage Contact Contact Lead Source All All Owner Current User Curre…" at bounding box center [554, 124] width 992 height 23
click at [375, 123] on span at bounding box center [380, 126] width 10 height 10
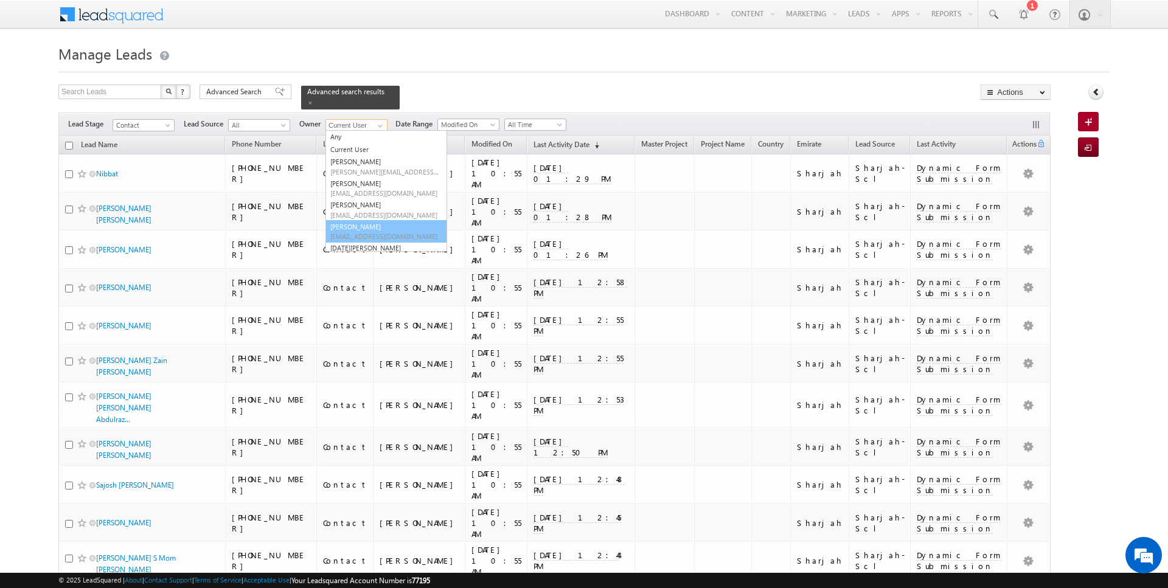
scroll to position [13, 0]
type input "[DATE][PERSON_NAME]"
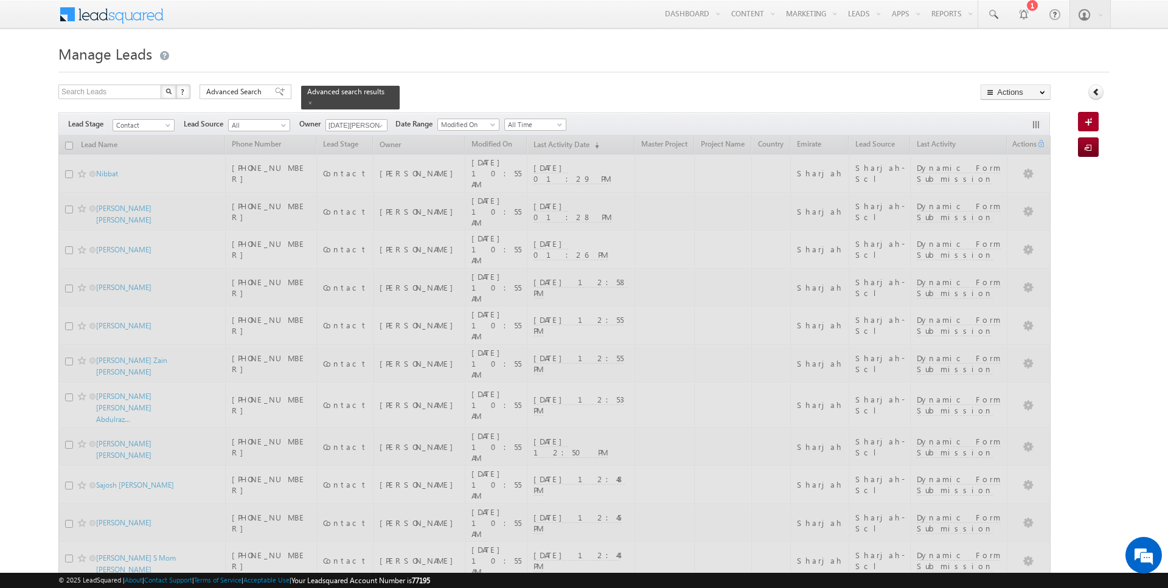
click at [438, 89] on div "Search Leads X ? 178 results found Advanced Search Advanced Search Advanced sea…" at bounding box center [554, 97] width 992 height 25
click at [239, 89] on span "Advanced Search" at bounding box center [235, 91] width 59 height 11
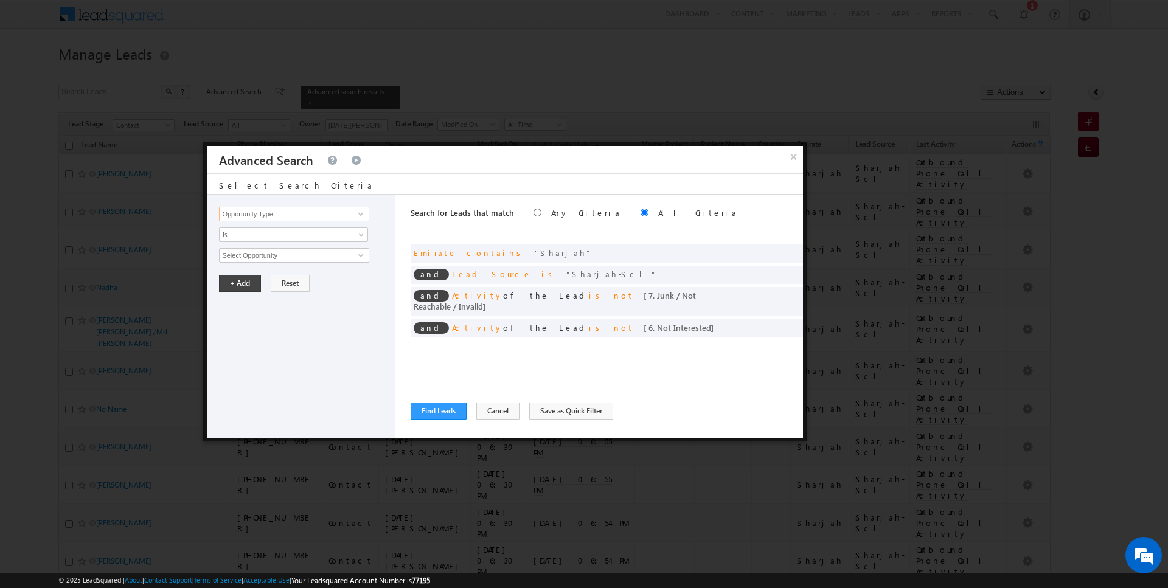
click at [268, 207] on input "Opportunity Type" at bounding box center [294, 214] width 150 height 15
click at [263, 213] on input "modi" at bounding box center [294, 214] width 150 height 15
click at [261, 246] on link "Last Activity Date" at bounding box center [294, 251] width 150 height 14
type input "Last Activity Date"
click at [247, 232] on span "Is" at bounding box center [286, 234] width 132 height 11
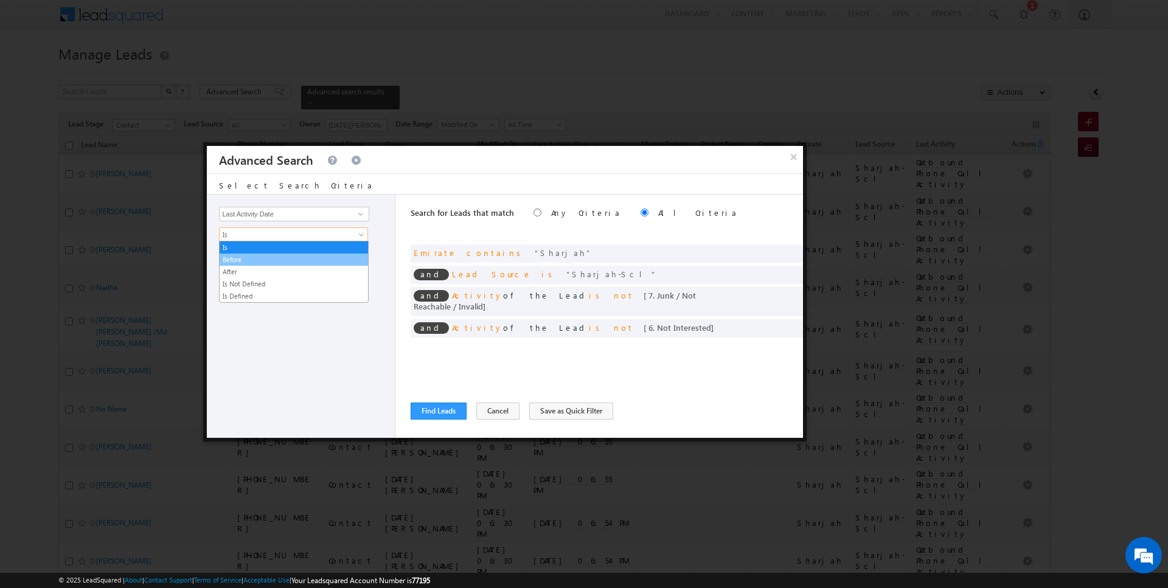
click at [245, 254] on link "Before" at bounding box center [294, 259] width 148 height 11
click at [232, 287] on button "+ Add" at bounding box center [240, 283] width 42 height 17
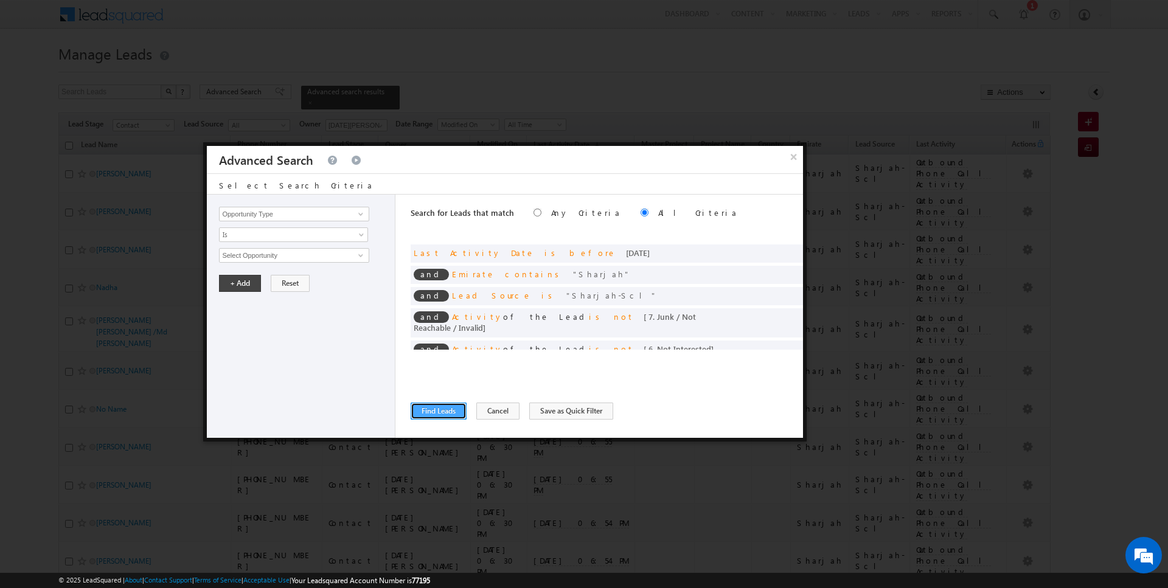
click at [434, 410] on button "Find Leads" at bounding box center [439, 411] width 56 height 17
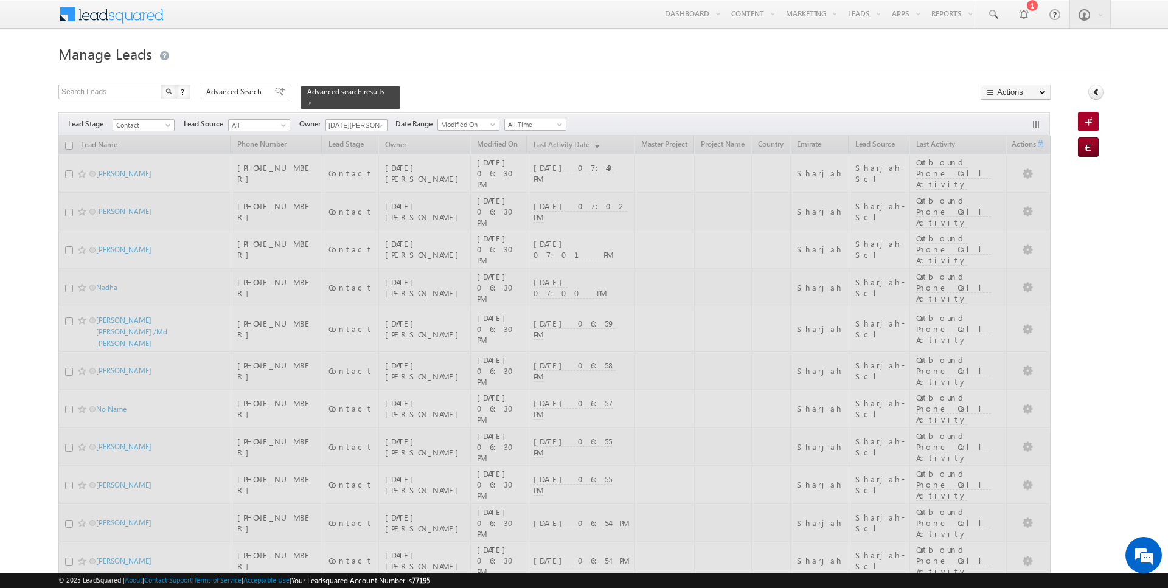
click at [530, 121] on span "All Time" at bounding box center [534, 124] width 58 height 11
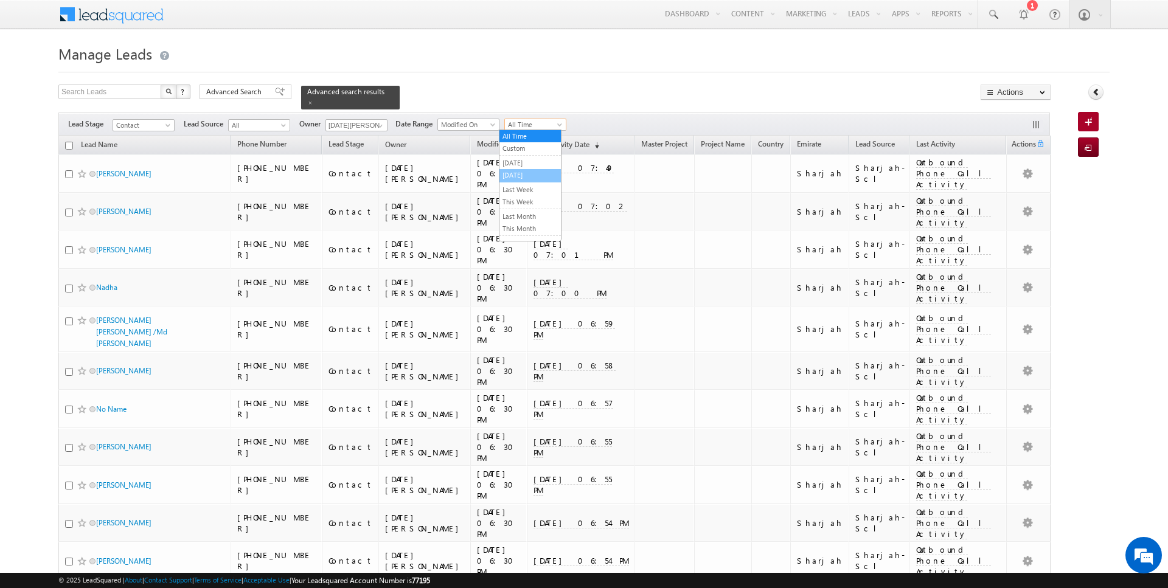
click at [520, 176] on link "[DATE]" at bounding box center [529, 175] width 61 height 11
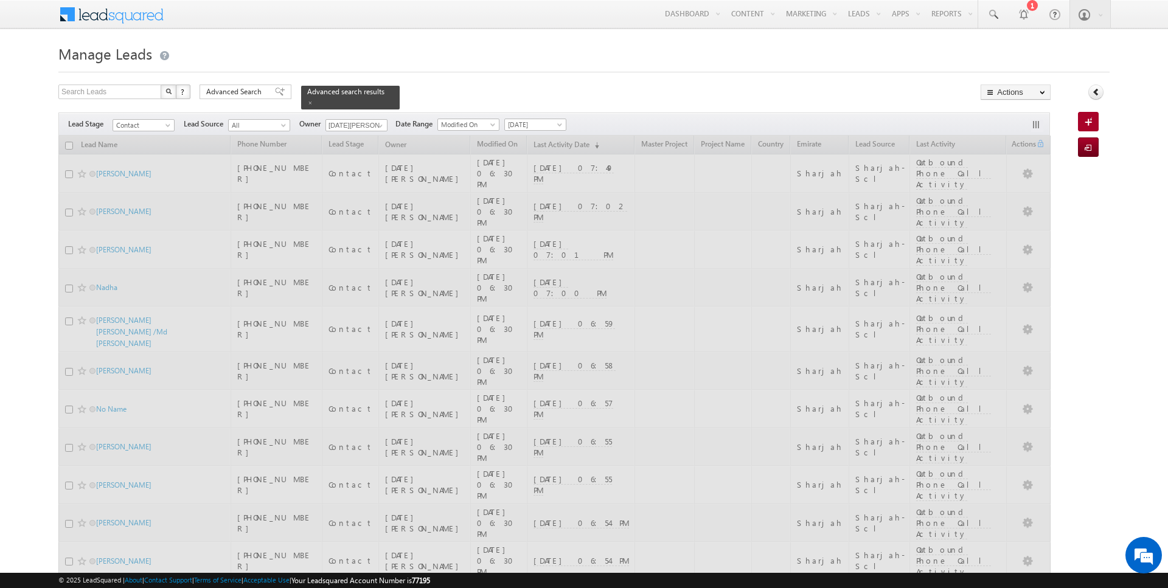
click at [513, 43] on h1 "Manage Leads" at bounding box center [583, 53] width 1051 height 24
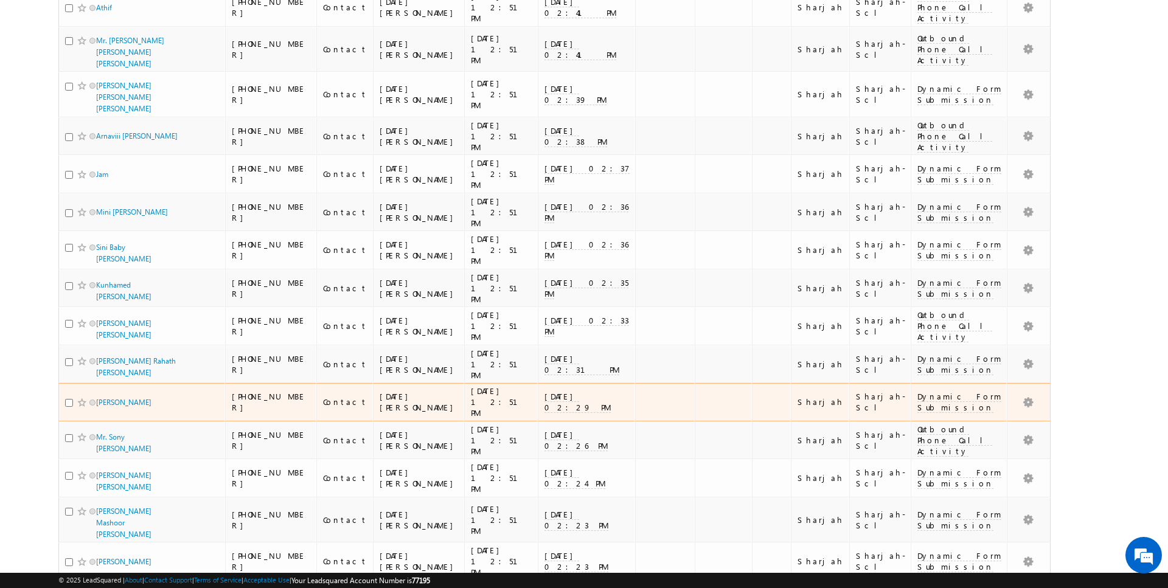
scroll to position [0, 0]
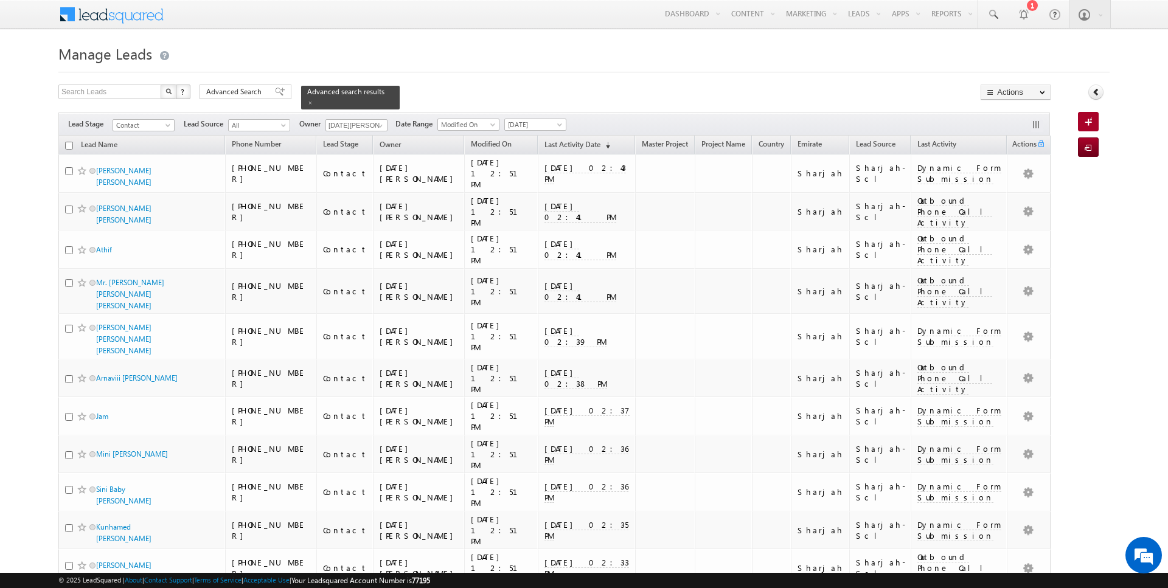
click at [68, 145] on input "checkbox" at bounding box center [69, 146] width 8 height 8
checkbox input "true"
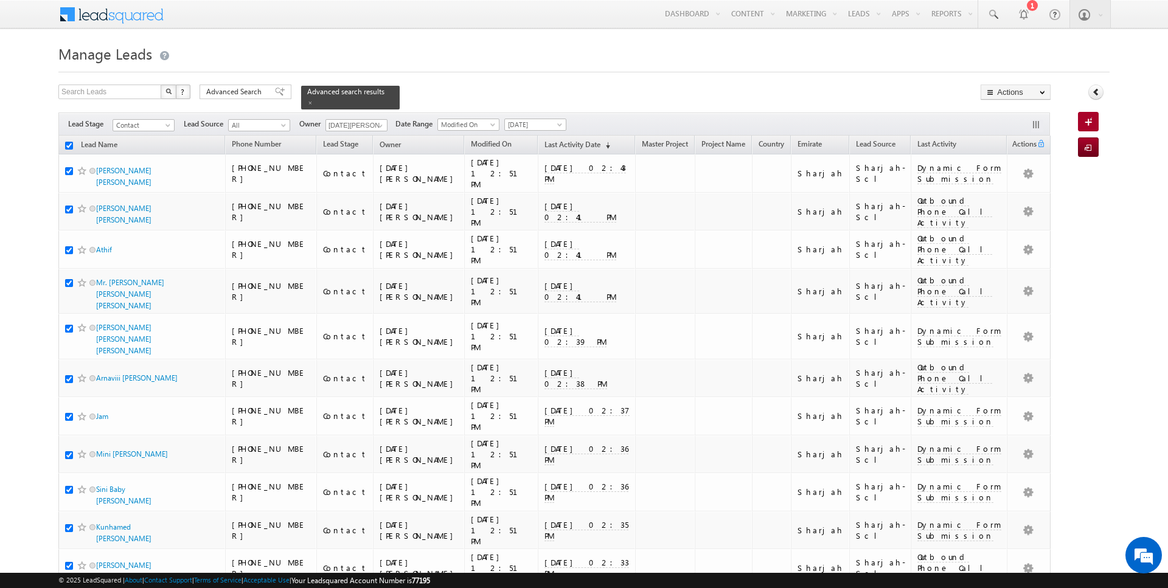
checkbox input "true"
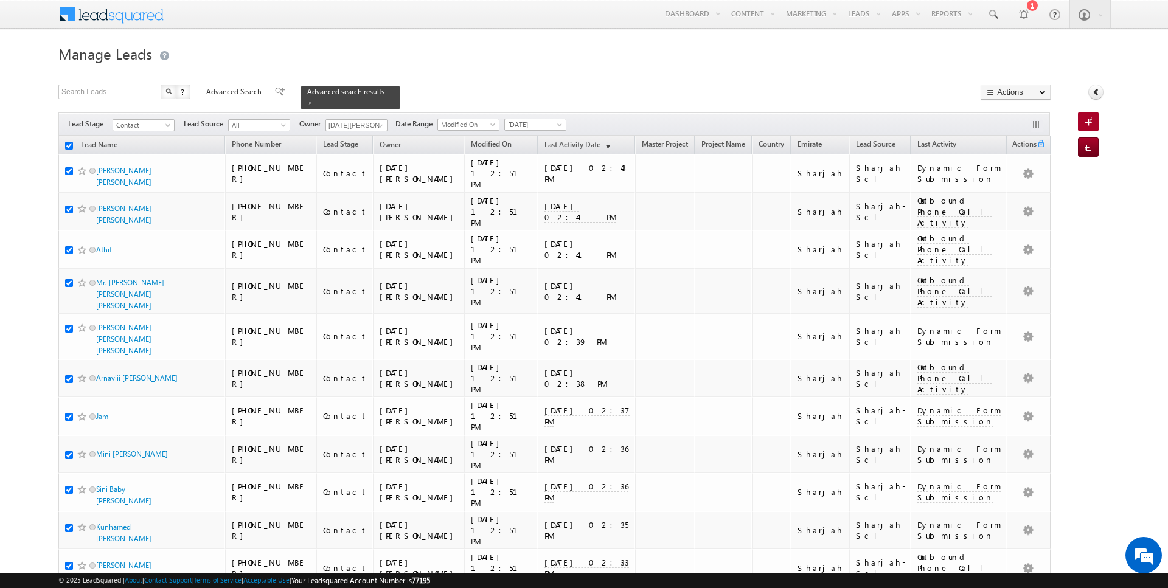
checkbox input "true"
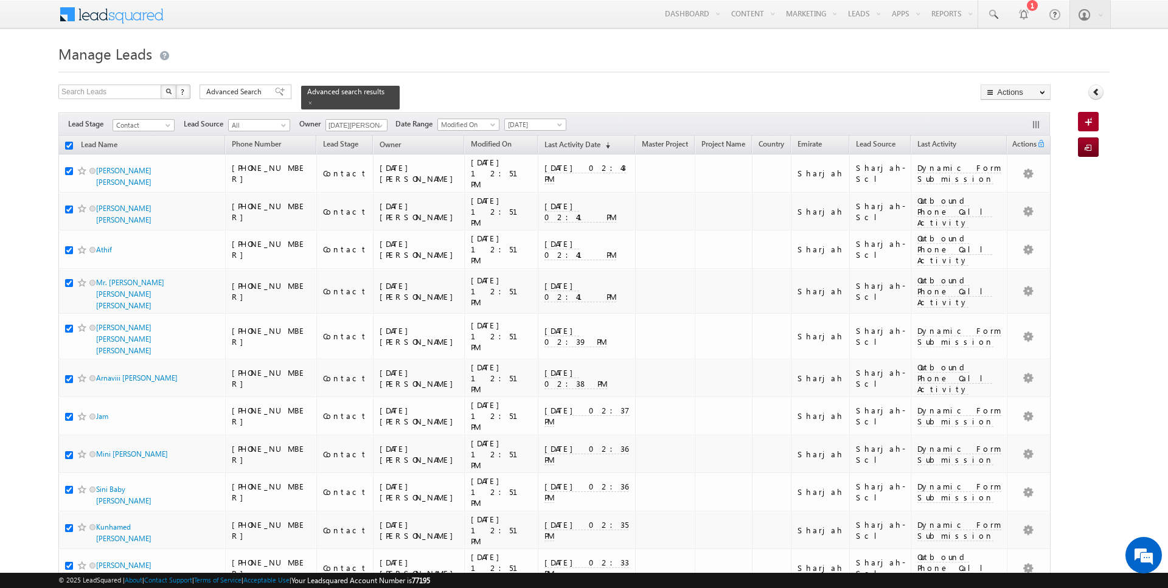
checkbox input "true"
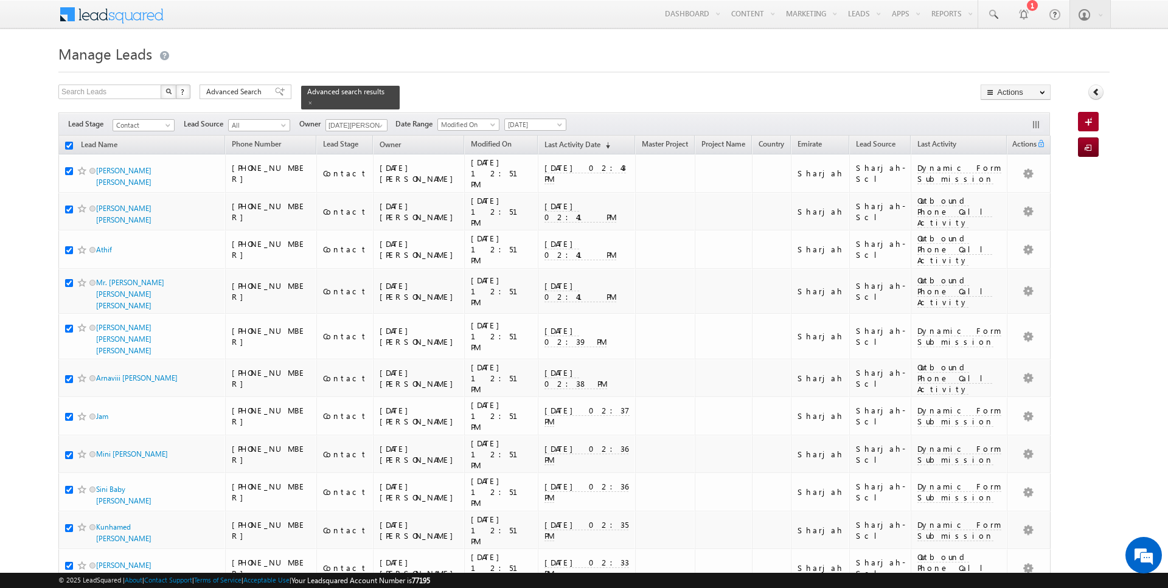
checkbox input "true"
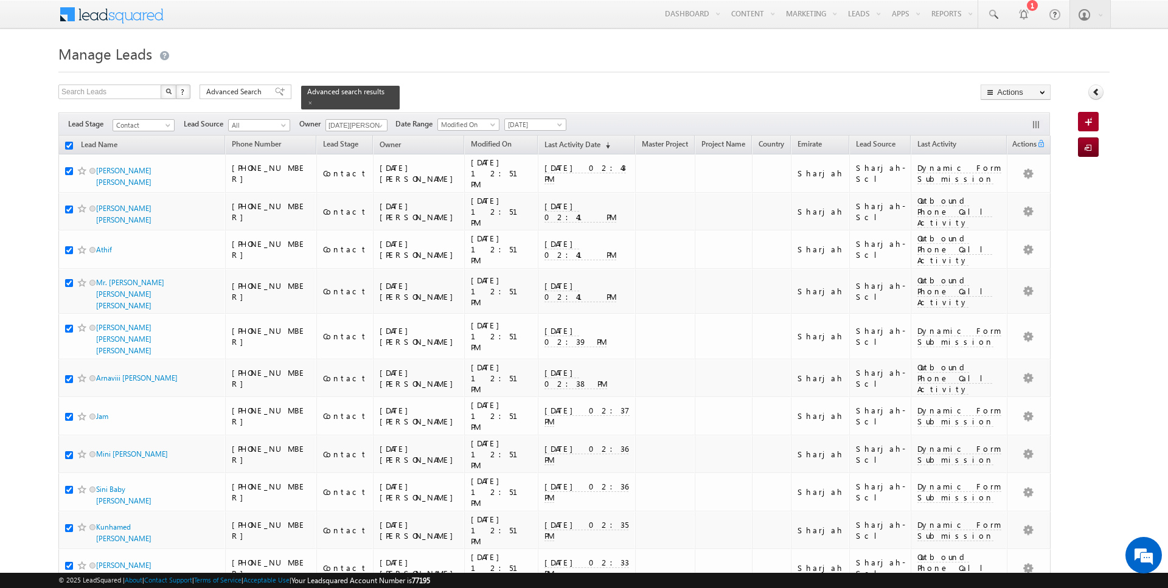
checkbox input "true"
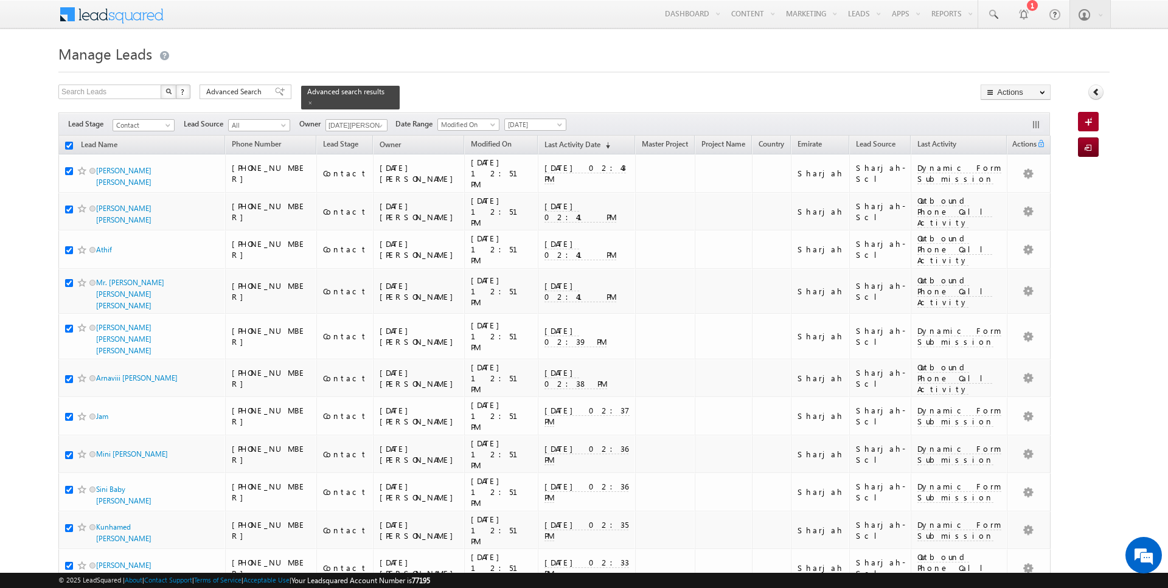
checkbox input "true"
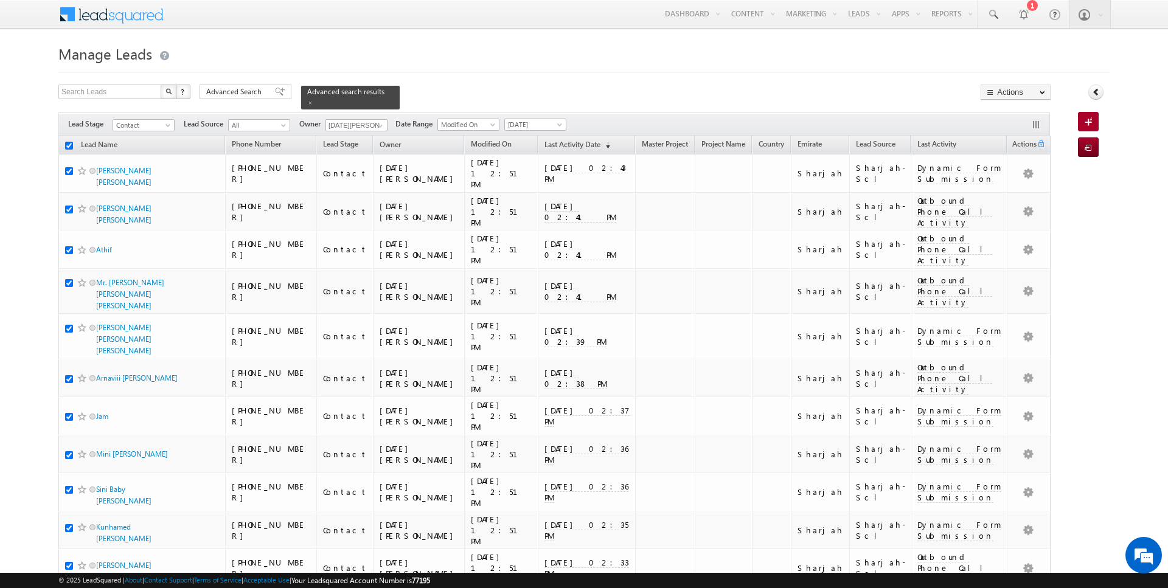
checkbox input "true"
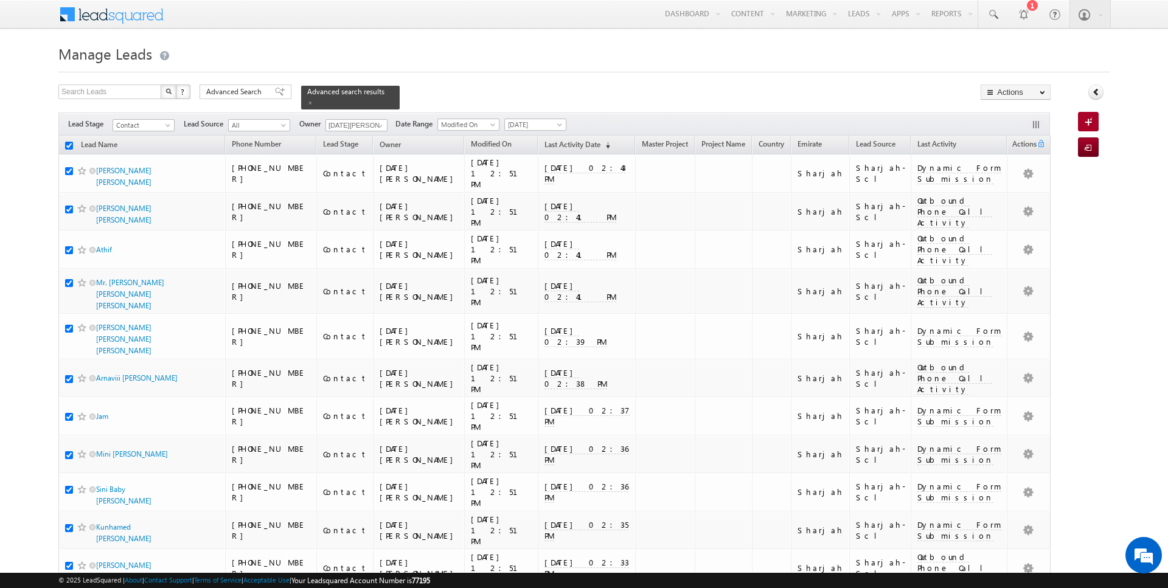
checkbox input "true"
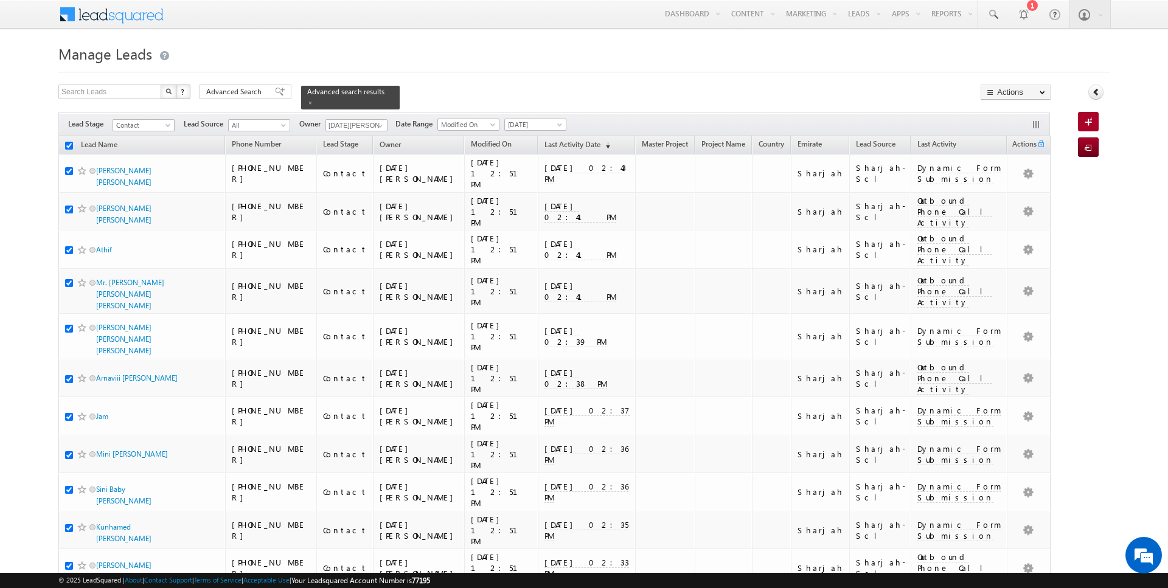
checkbox input "true"
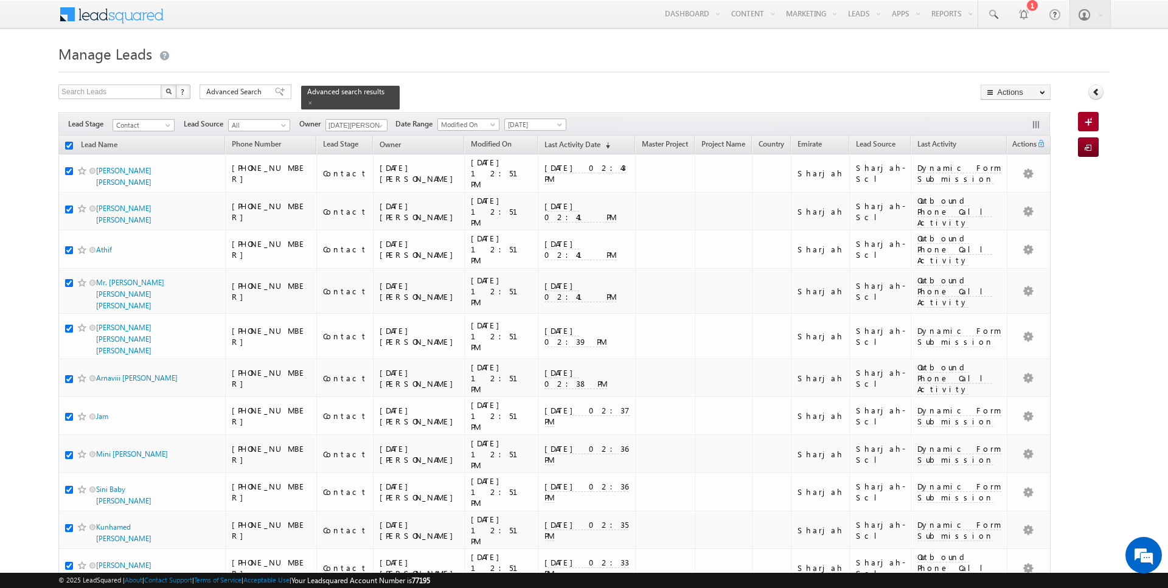
checkbox input "true"
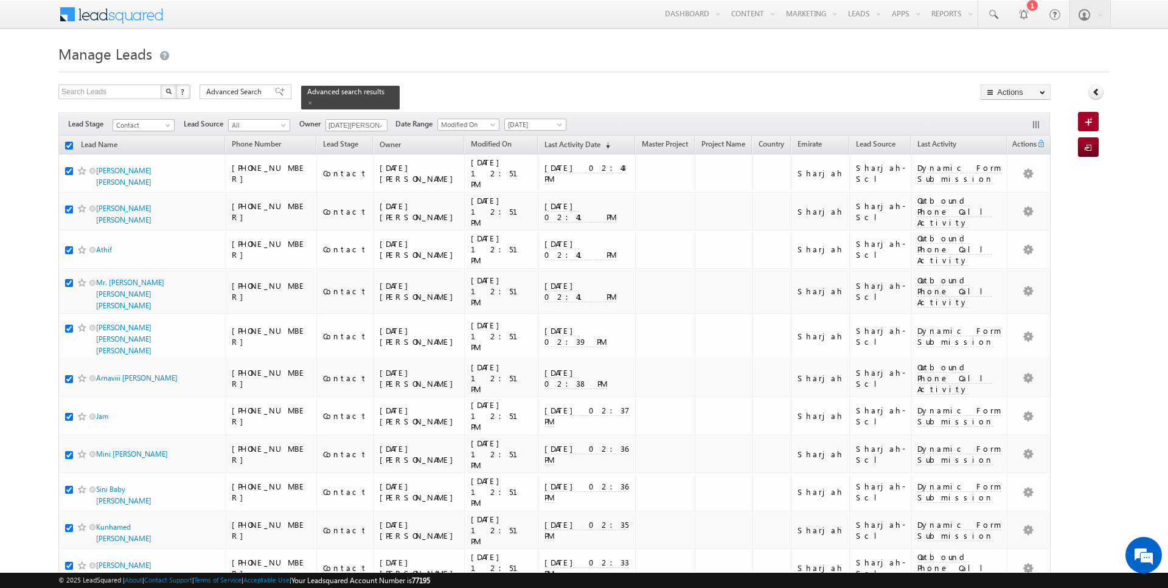
checkbox input "true"
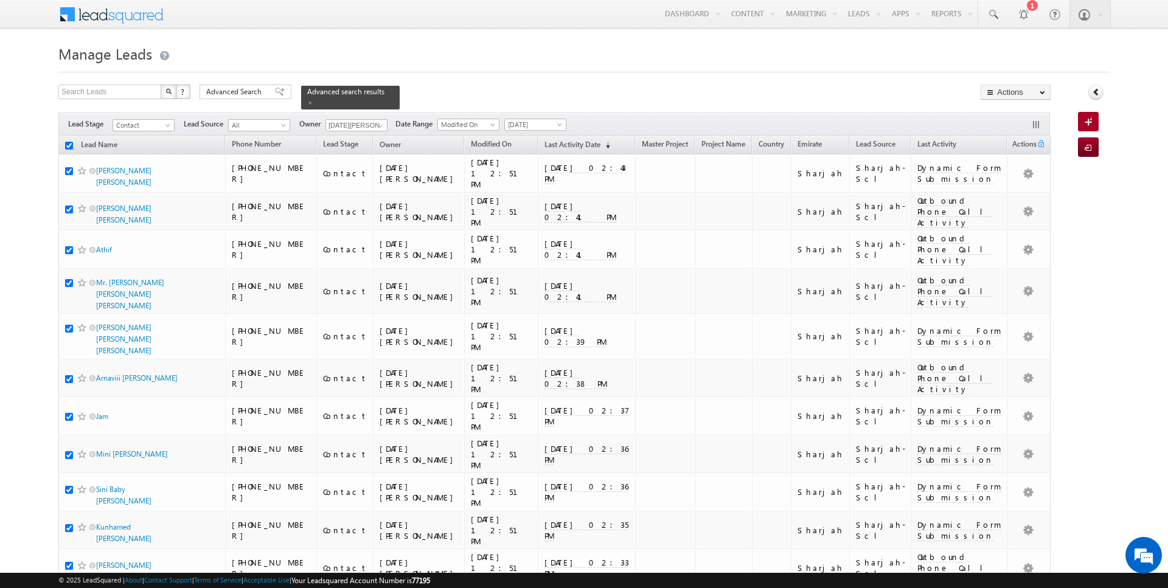
checkbox input "true"
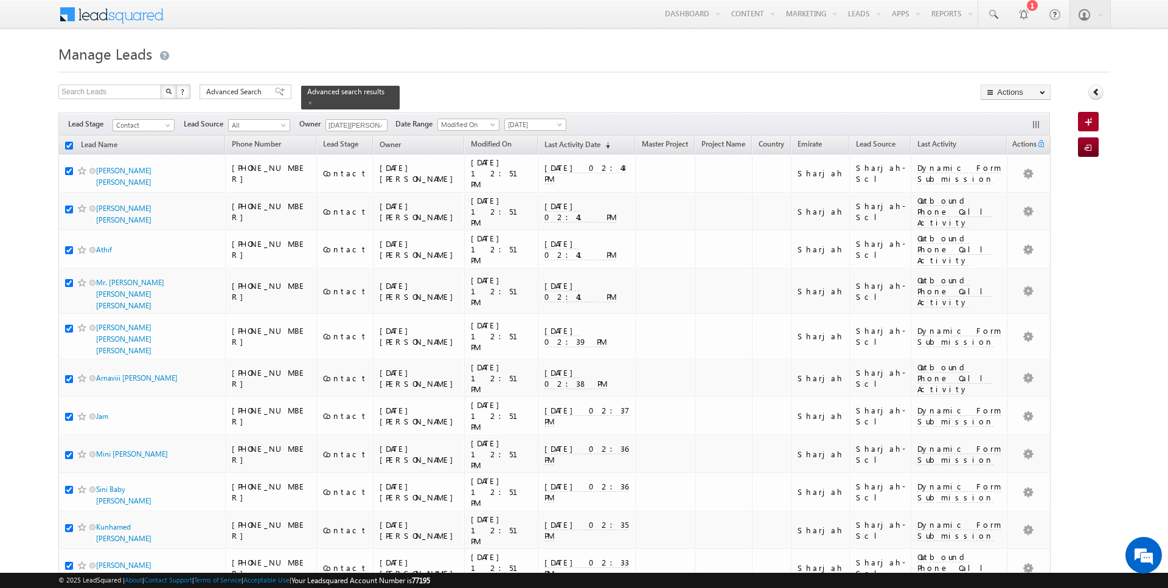
checkbox input "true"
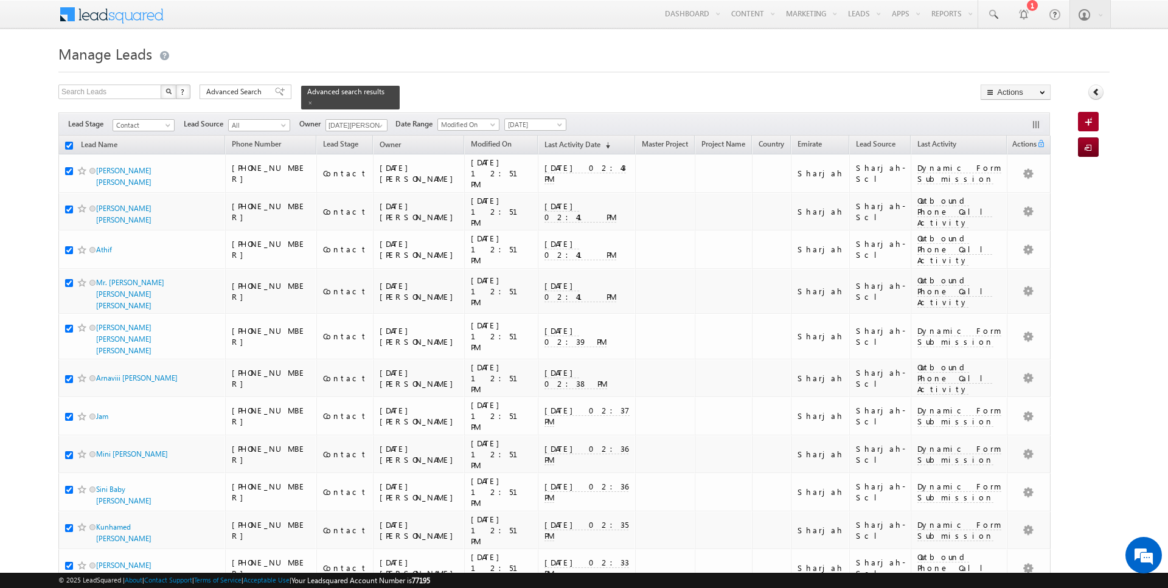
checkbox input "true"
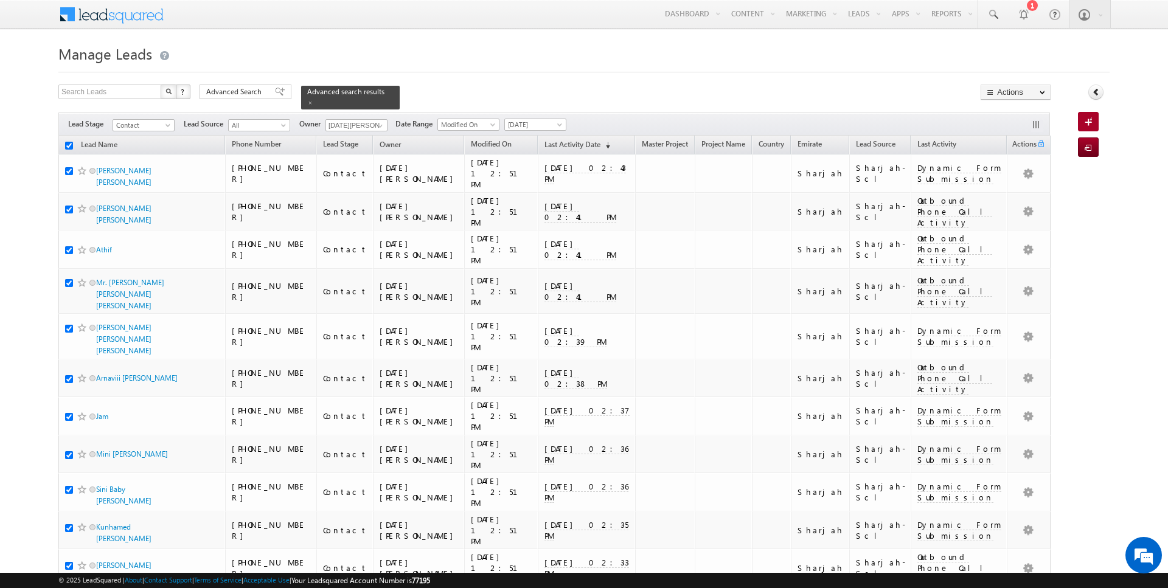
checkbox input "true"
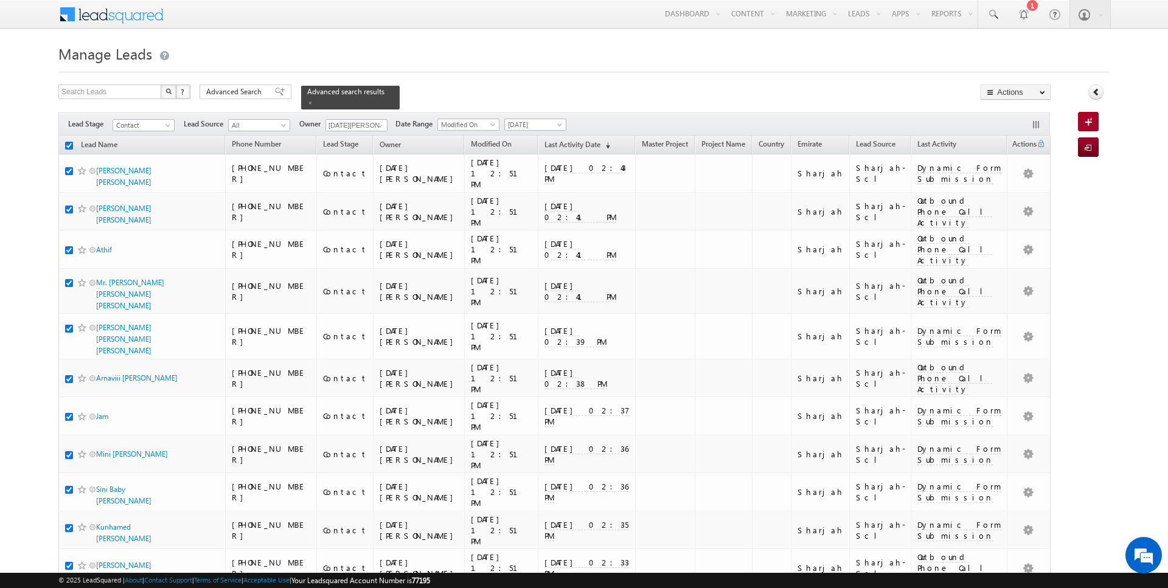
checkbox input "true"
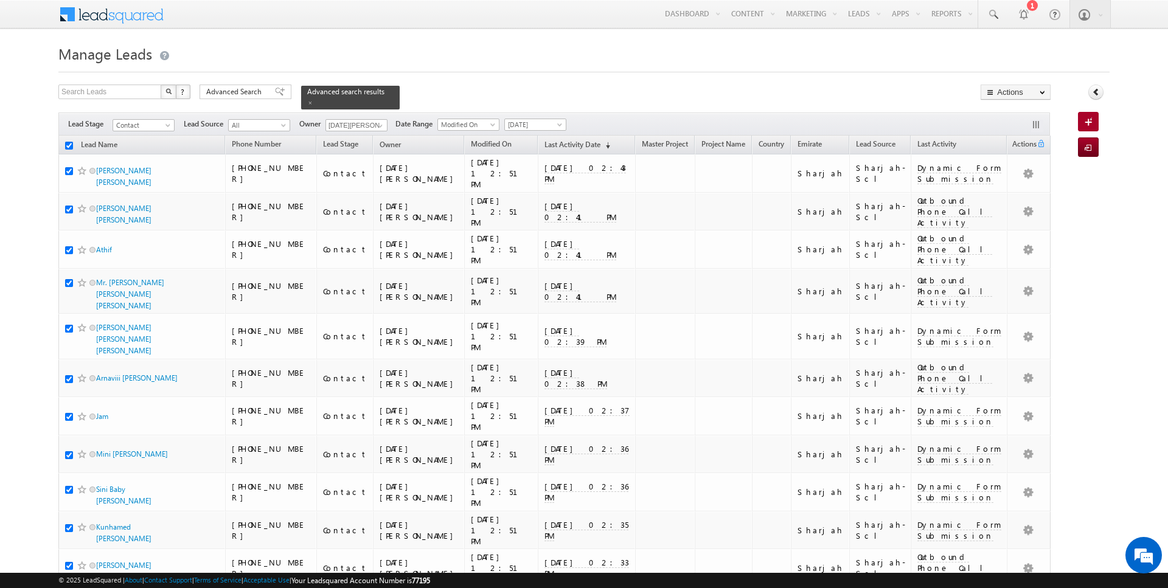
checkbox input "true"
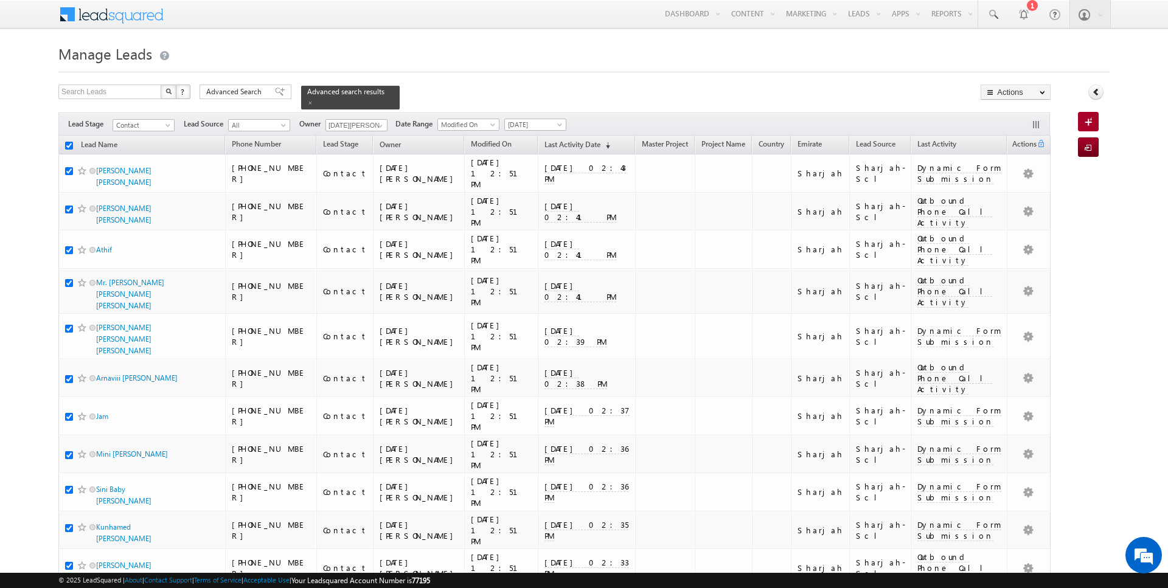
checkbox input "true"
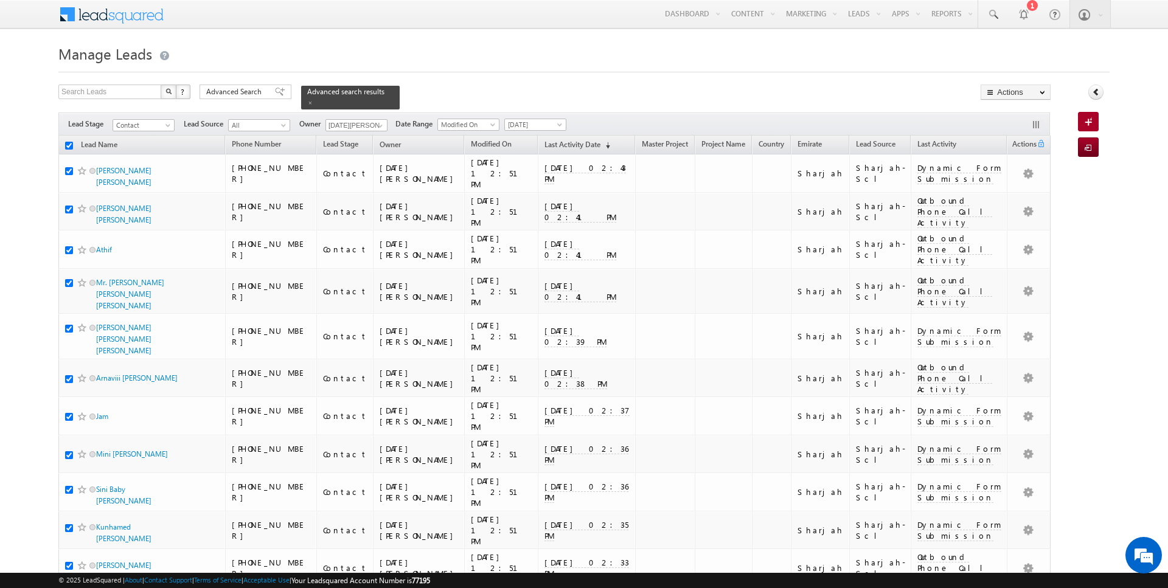
checkbox input "true"
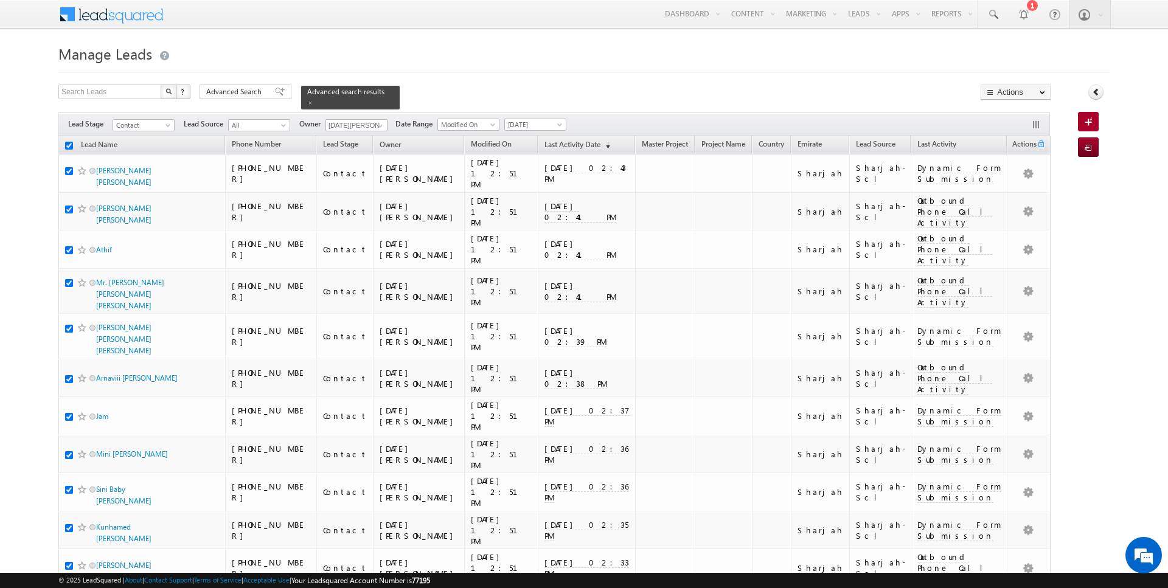
checkbox input "true"
click at [1010, 193] on link "Change Owner" at bounding box center [1015, 197] width 69 height 15
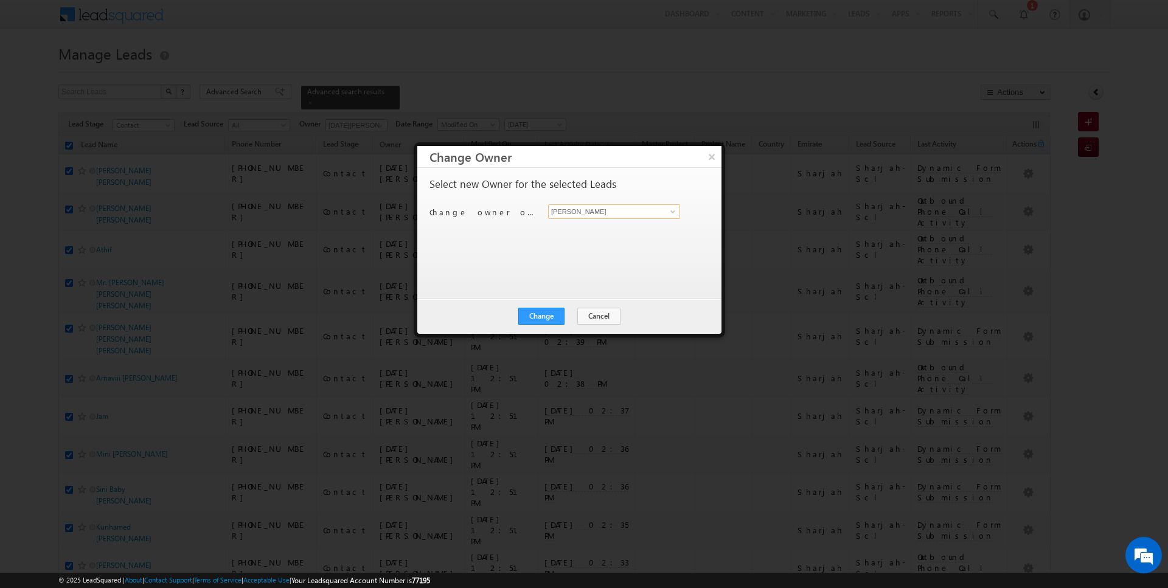
click at [613, 211] on input "[PERSON_NAME]" at bounding box center [614, 211] width 132 height 15
click at [611, 230] on span "[DATE][EMAIL_ADDRESS][DOMAIN_NAME]" at bounding box center [608, 234] width 110 height 9
type input "[DATE][PERSON_NAME]"
click at [540, 315] on button "Change" at bounding box center [541, 316] width 46 height 17
click at [580, 318] on button "Close" at bounding box center [571, 316] width 39 height 17
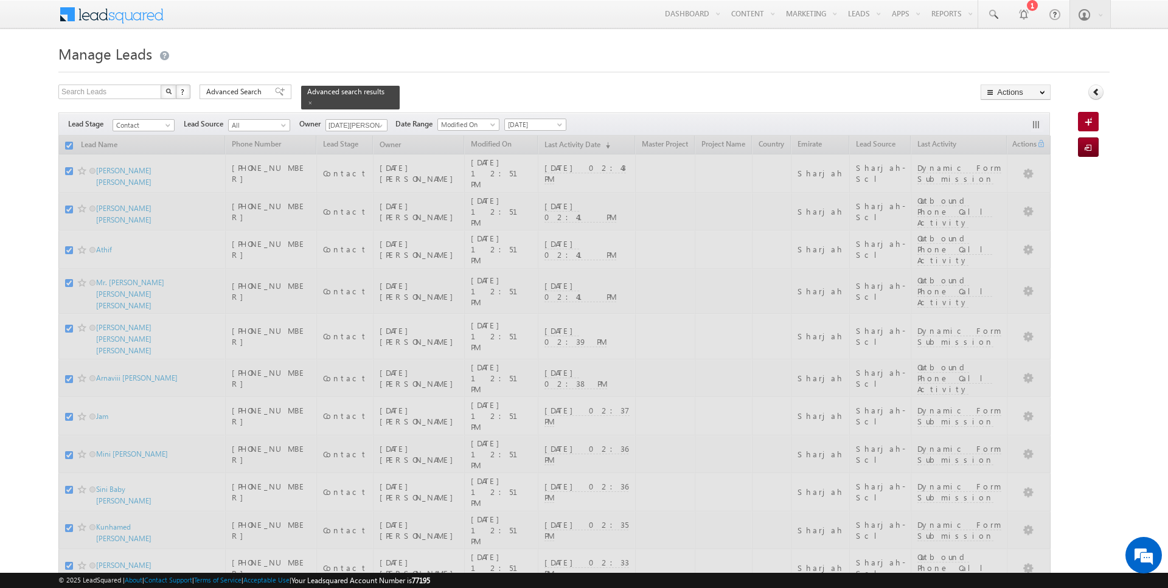
checkbox input "false"
